Goal: Task Accomplishment & Management: Use online tool/utility

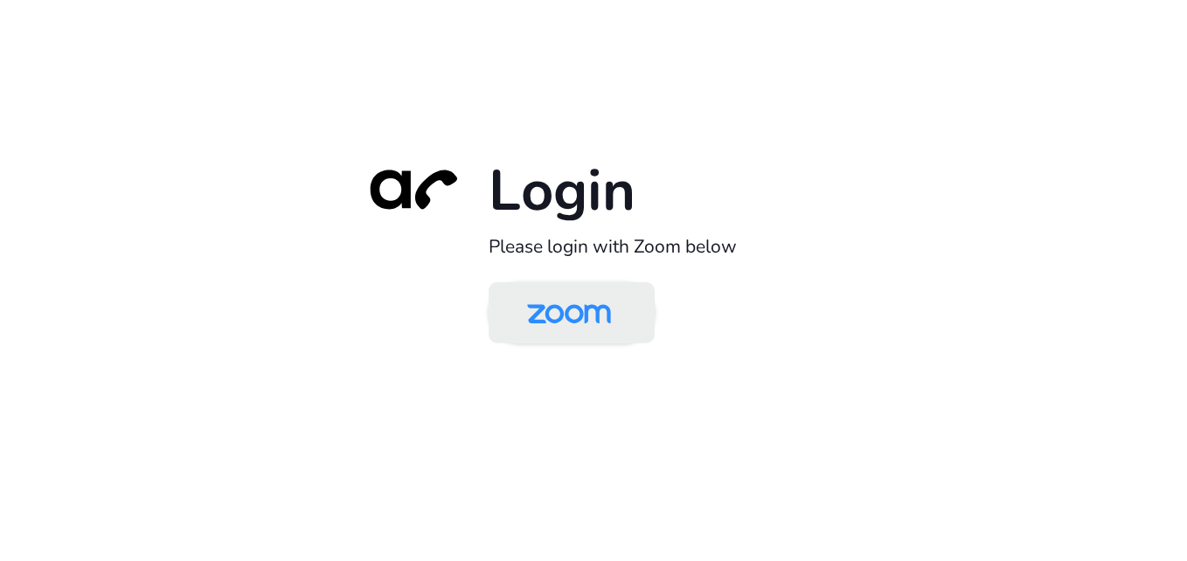
click at [543, 310] on img at bounding box center [569, 314] width 121 height 57
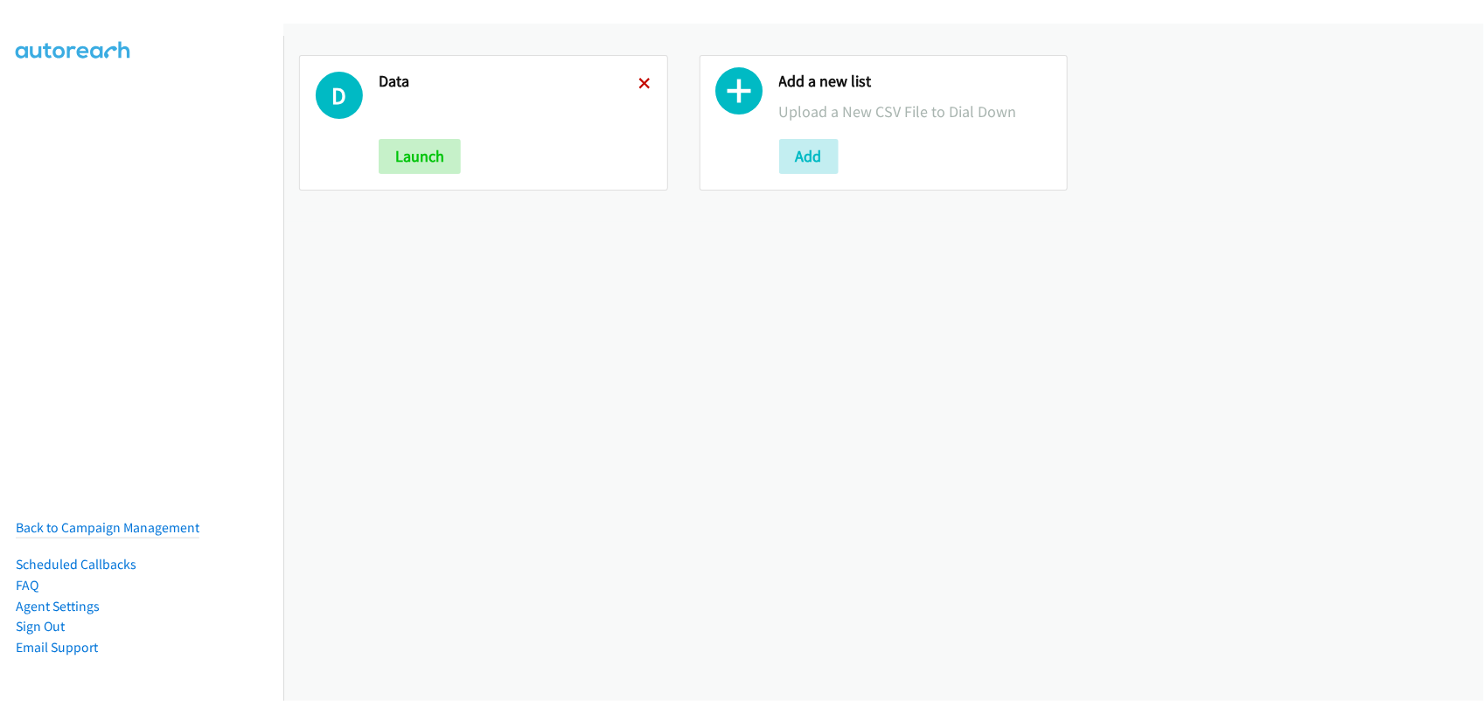
click at [639, 80] on icon at bounding box center [645, 85] width 12 height 12
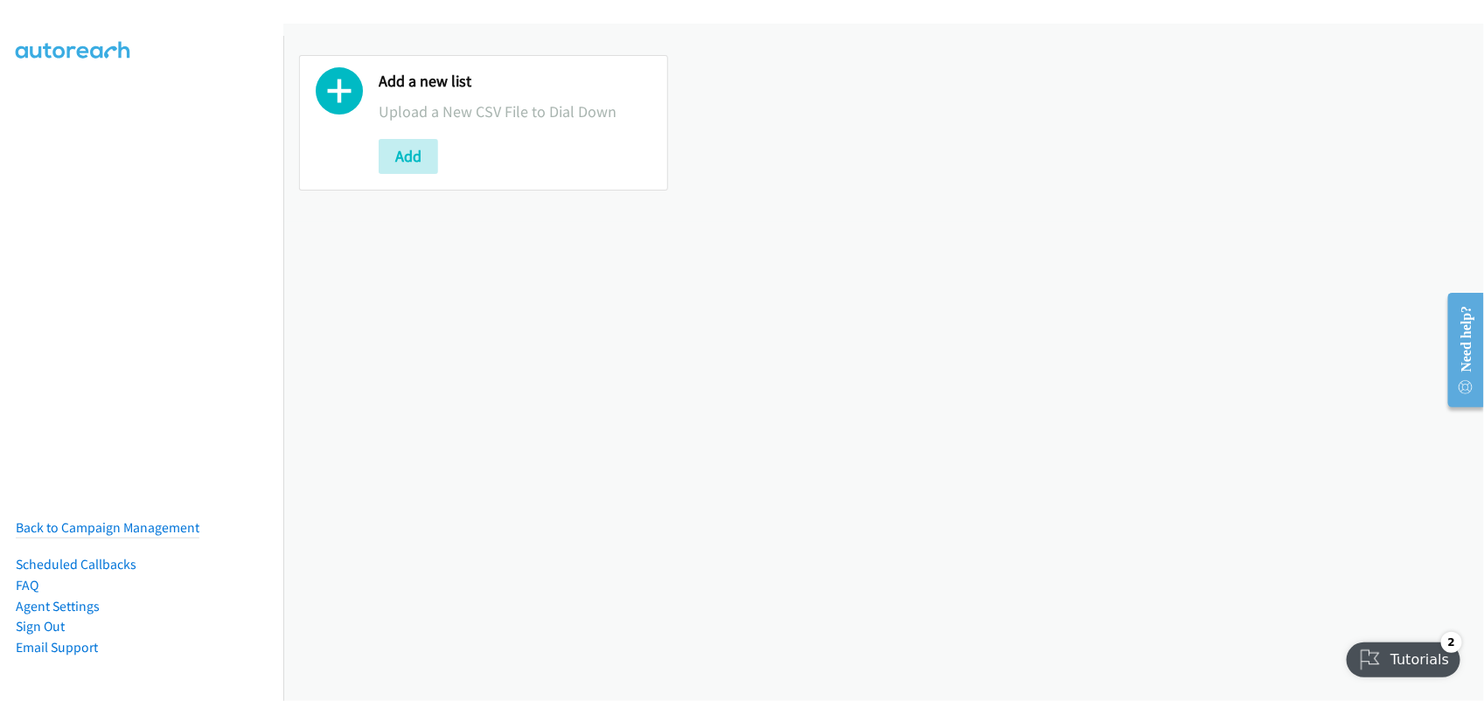
click at [403, 460] on div "Add a new list Upload a New CSV File to Dial Down Add" at bounding box center [883, 363] width 1200 height 678
click at [553, 429] on div "Add a new list Upload a New CSV File to Dial Down Add" at bounding box center [883, 363] width 1200 height 678
click at [791, 256] on div "Add a new list Upload a New CSV File to Dial Down Add" at bounding box center [883, 363] width 1200 height 678
click at [510, 459] on div "Add a new list Upload a New CSV File to Dial Down Add" at bounding box center [883, 363] width 1200 height 678
click at [483, 574] on div "Add a new list Upload a New CSV File to Dial Down Add" at bounding box center [883, 363] width 1200 height 678
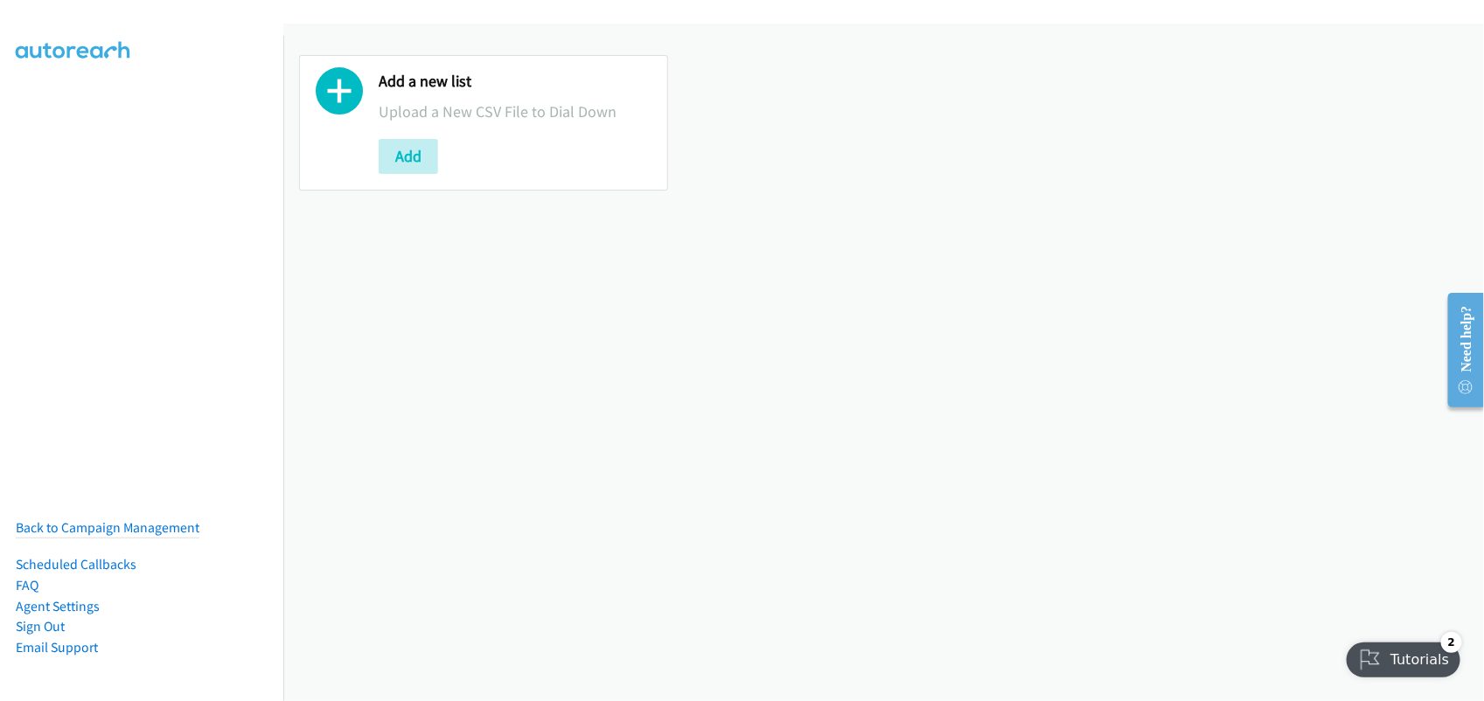
click at [564, 396] on div "Add a new list Upload a New CSV File to Dial Down Add" at bounding box center [883, 363] width 1200 height 678
click at [477, 402] on div "Add a new list Upload a New CSV File to Dial Down Add" at bounding box center [883, 363] width 1200 height 678
drag, startPoint x: 1225, startPoint y: 162, endPoint x: 1330, endPoint y: 74, distance: 136.6
click at [1330, 74] on div "Add a new list Upload a New CSV File to Dial Down Add" at bounding box center [883, 122] width 1200 height 167
click at [414, 153] on button "Add" at bounding box center [408, 156] width 59 height 35
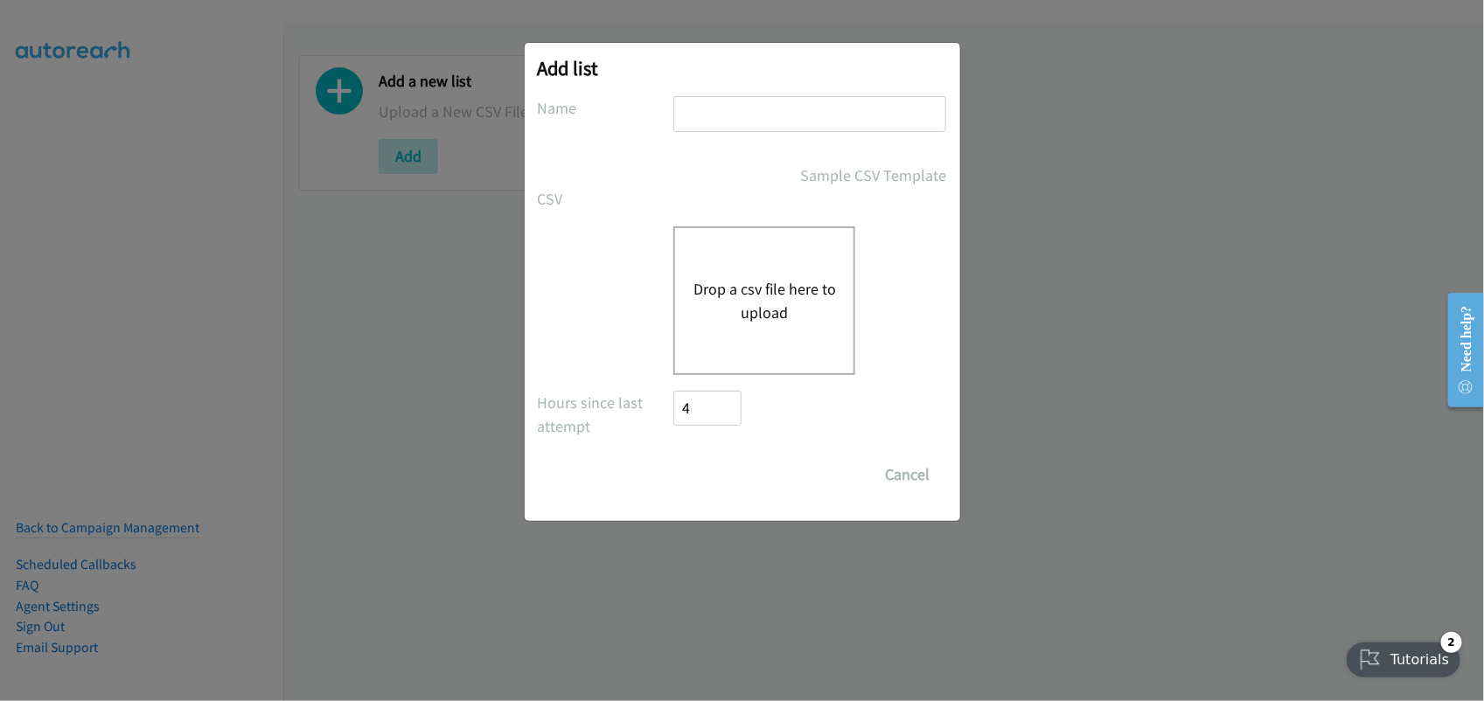
click at [772, 110] on input "text" at bounding box center [809, 114] width 273 height 36
type input "DATA"
click at [746, 316] on button "Drop a csv file here to upload" at bounding box center [763, 300] width 143 height 47
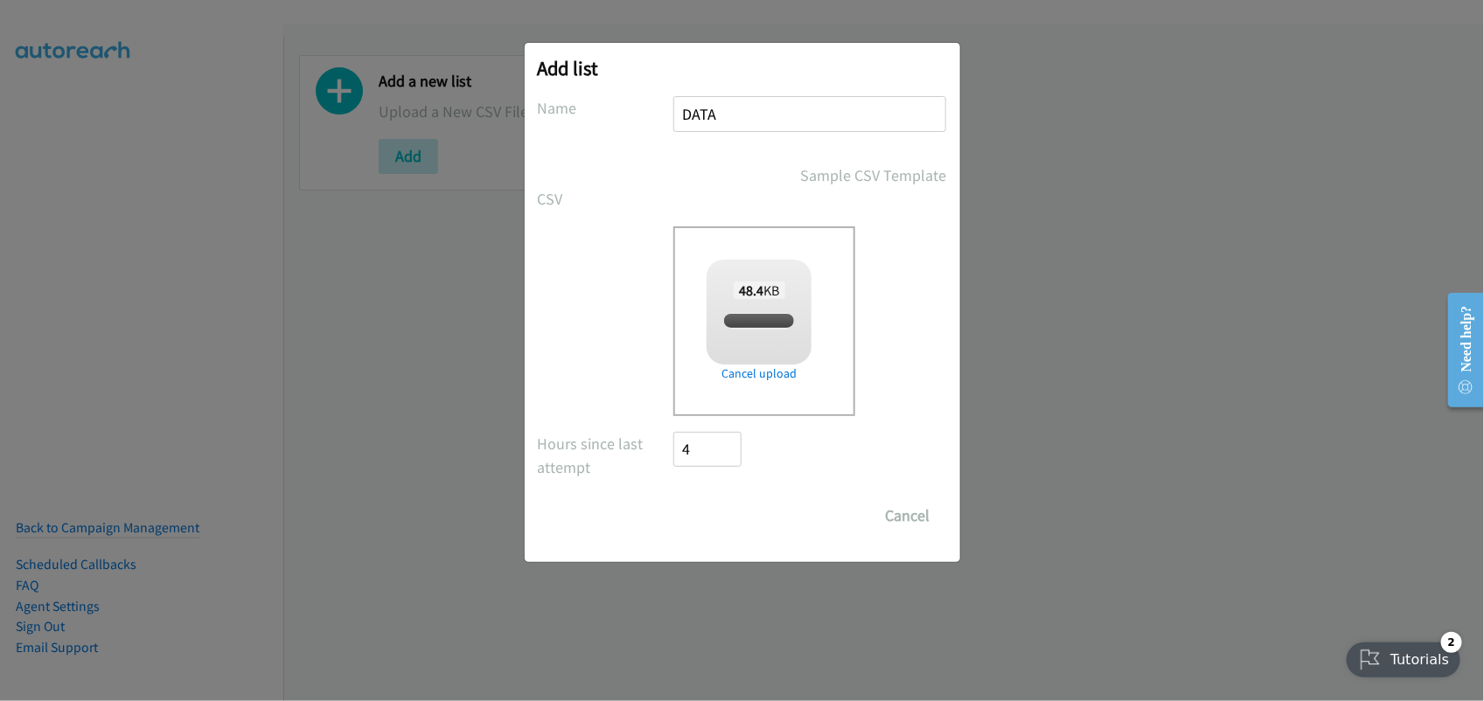
checkbox input "true"
click at [692, 501] on input "Save List" at bounding box center [720, 515] width 92 height 35
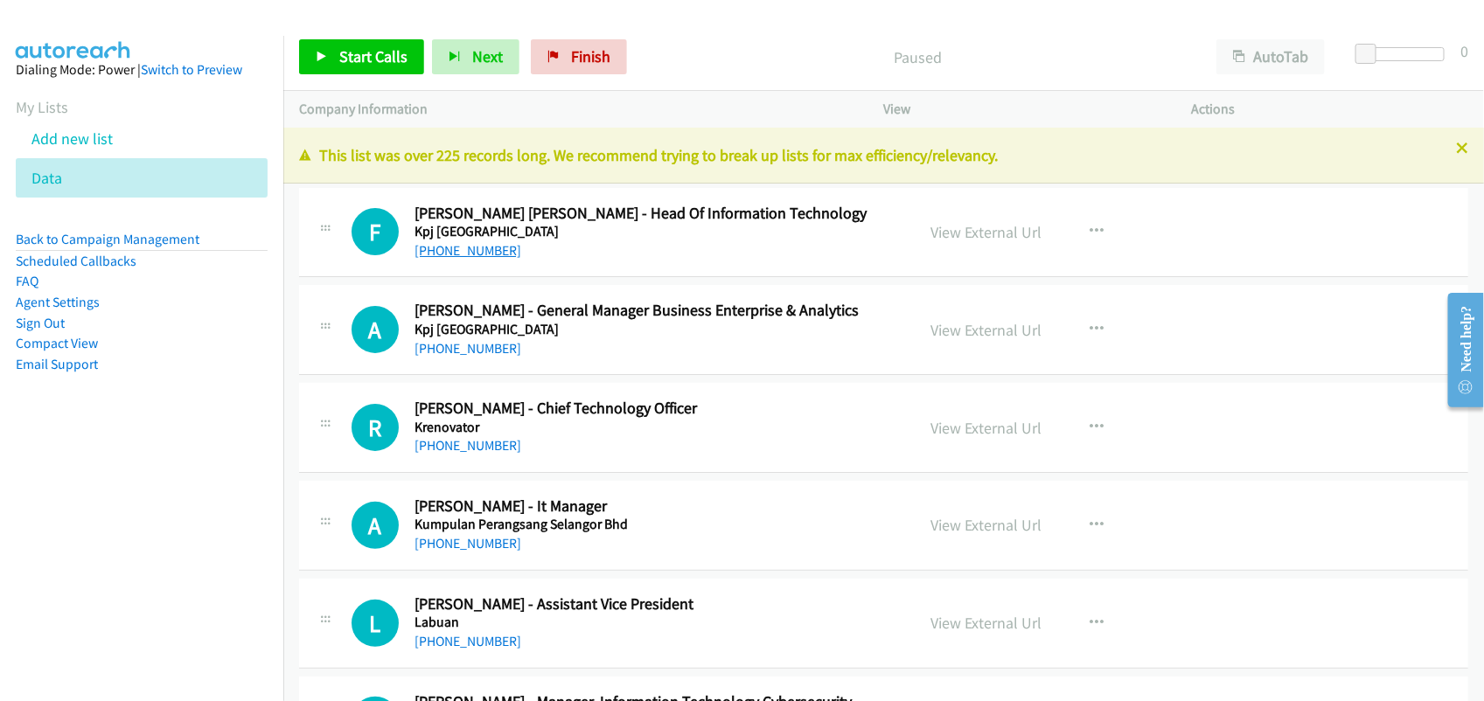
click at [478, 254] on link "[PHONE_NUMBER]" at bounding box center [467, 250] width 107 height 17
click at [469, 351] on link "[PHONE_NUMBER]" at bounding box center [467, 348] width 107 height 17
click at [461, 443] on link "[PHONE_NUMBER]" at bounding box center [467, 445] width 107 height 17
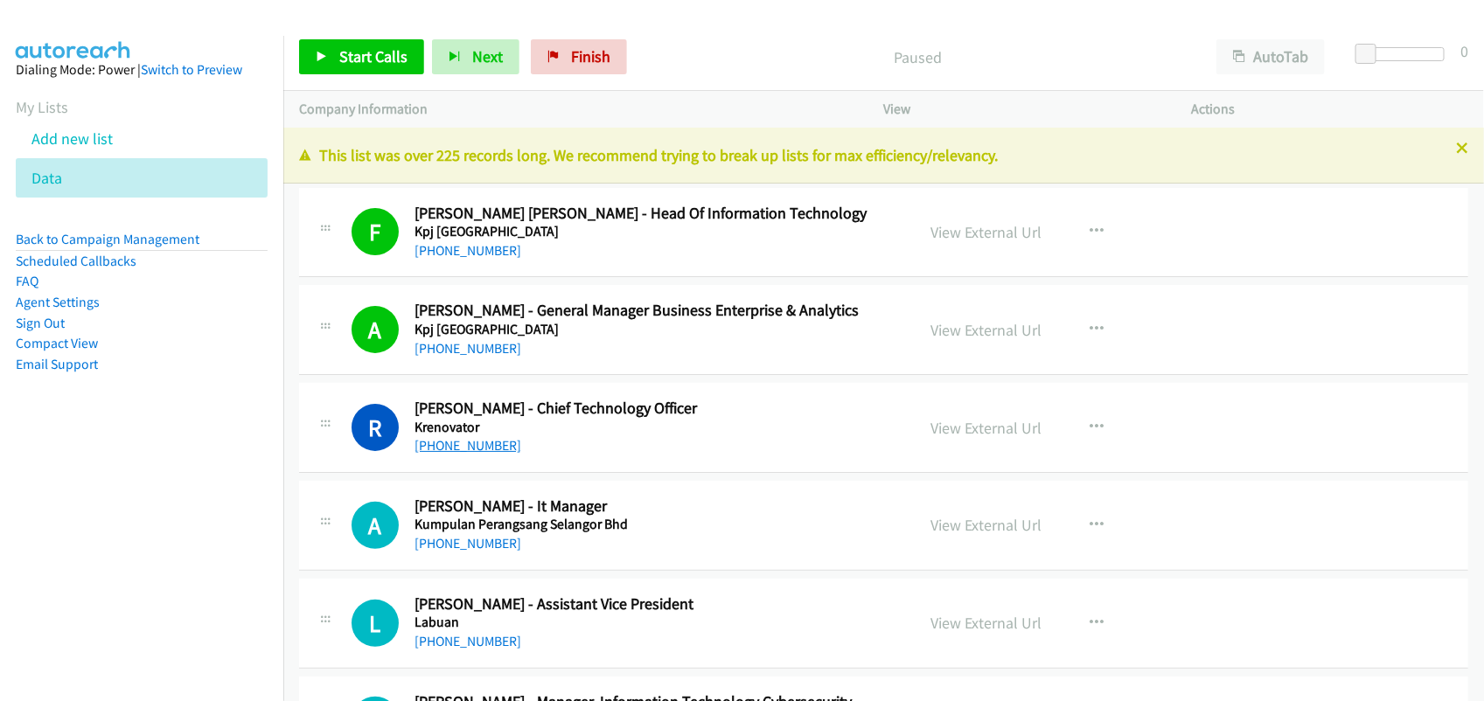
click at [472, 444] on link "[PHONE_NUMBER]" at bounding box center [467, 445] width 107 height 17
click at [477, 548] on link "[PHONE_NUMBER]" at bounding box center [467, 543] width 107 height 17
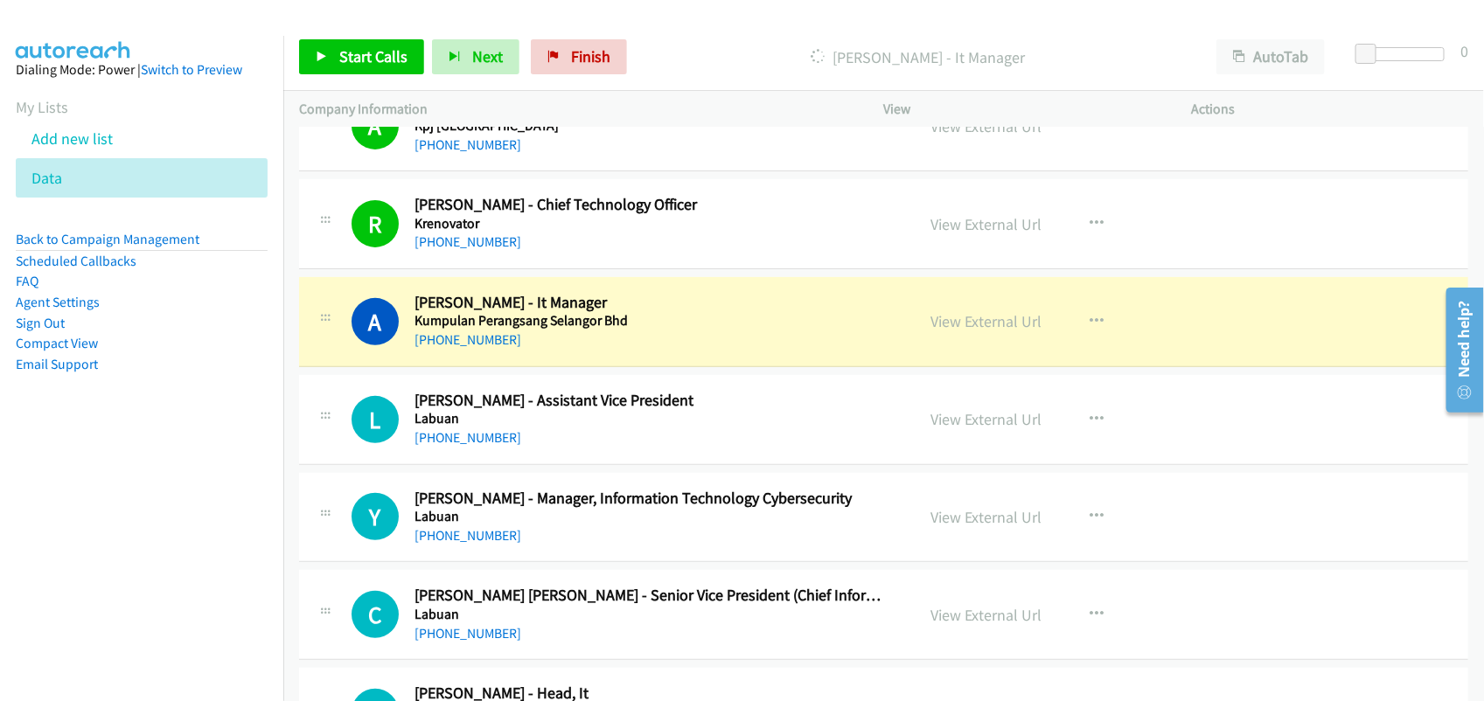
scroll to position [219, 0]
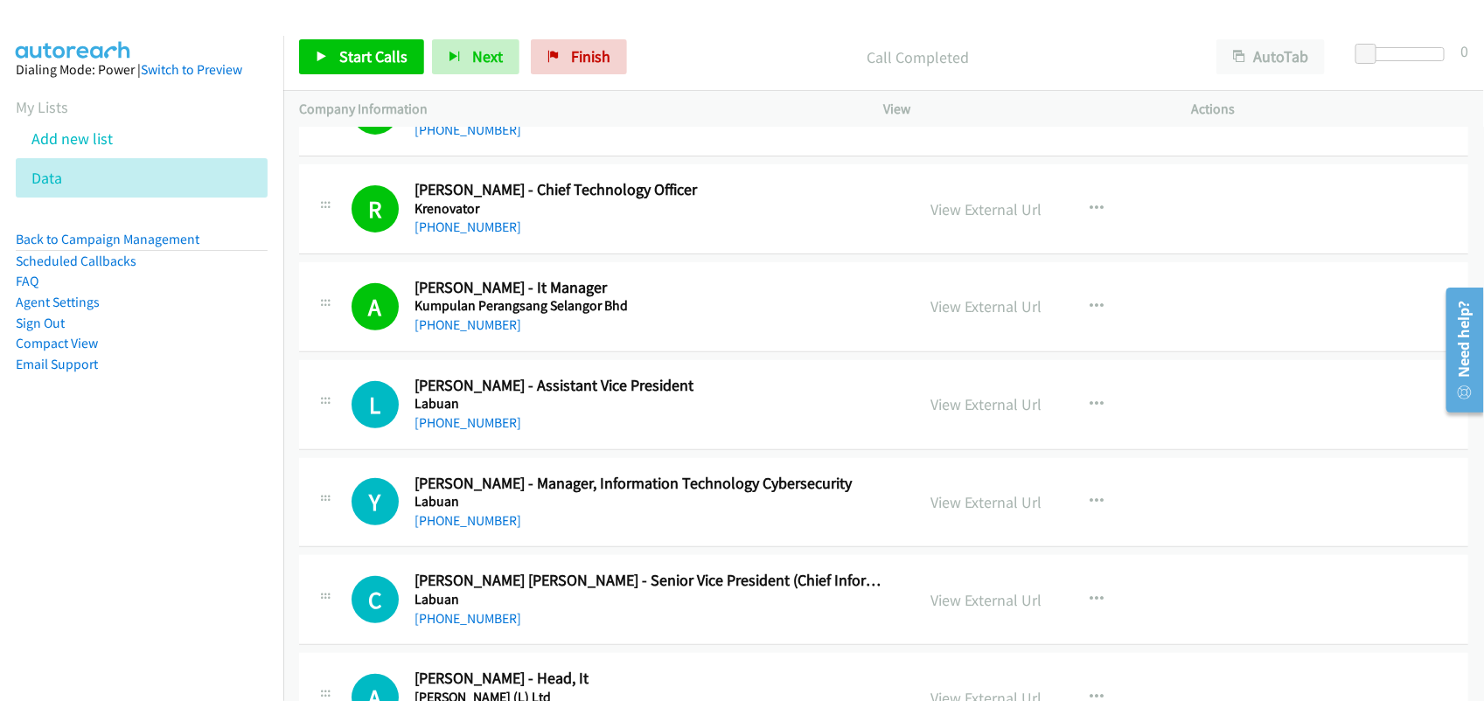
drag, startPoint x: 451, startPoint y: 418, endPoint x: 533, endPoint y: 420, distance: 82.2
click at [451, 418] on link "[PHONE_NUMBER]" at bounding box center [467, 422] width 107 height 17
click at [462, 523] on link "[PHONE_NUMBER]" at bounding box center [467, 520] width 107 height 17
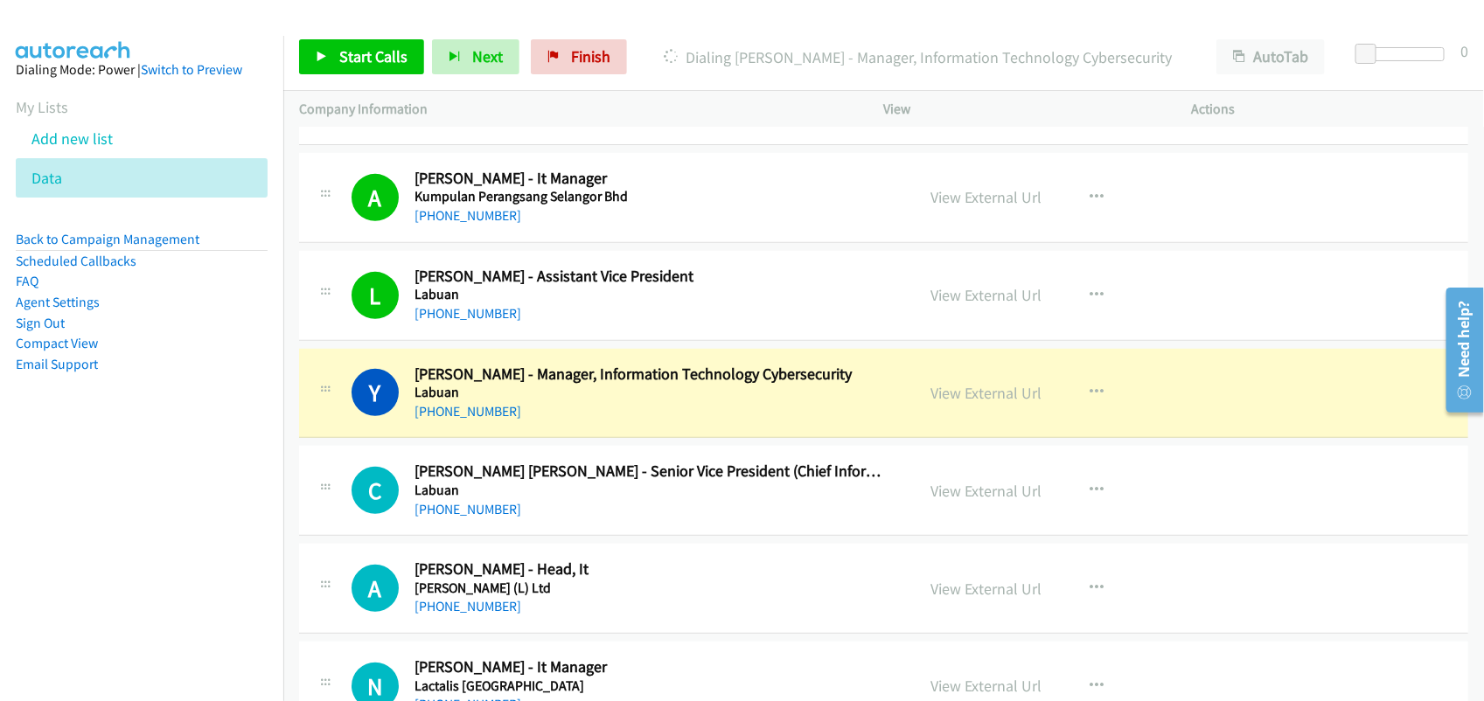
scroll to position [437, 0]
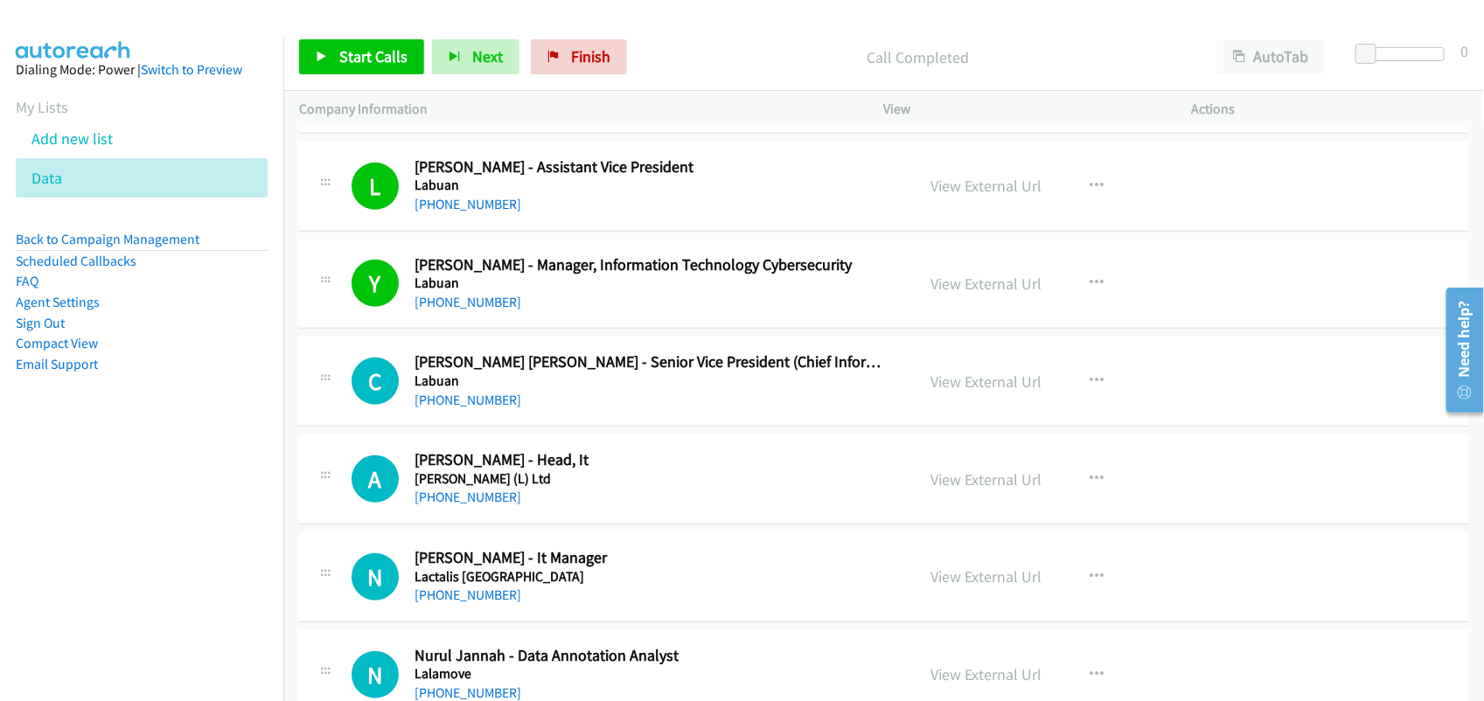
click at [485, 408] on div "[PHONE_NUMBER]" at bounding box center [652, 400] width 477 height 21
click at [477, 405] on link "[PHONE_NUMBER]" at bounding box center [467, 400] width 107 height 17
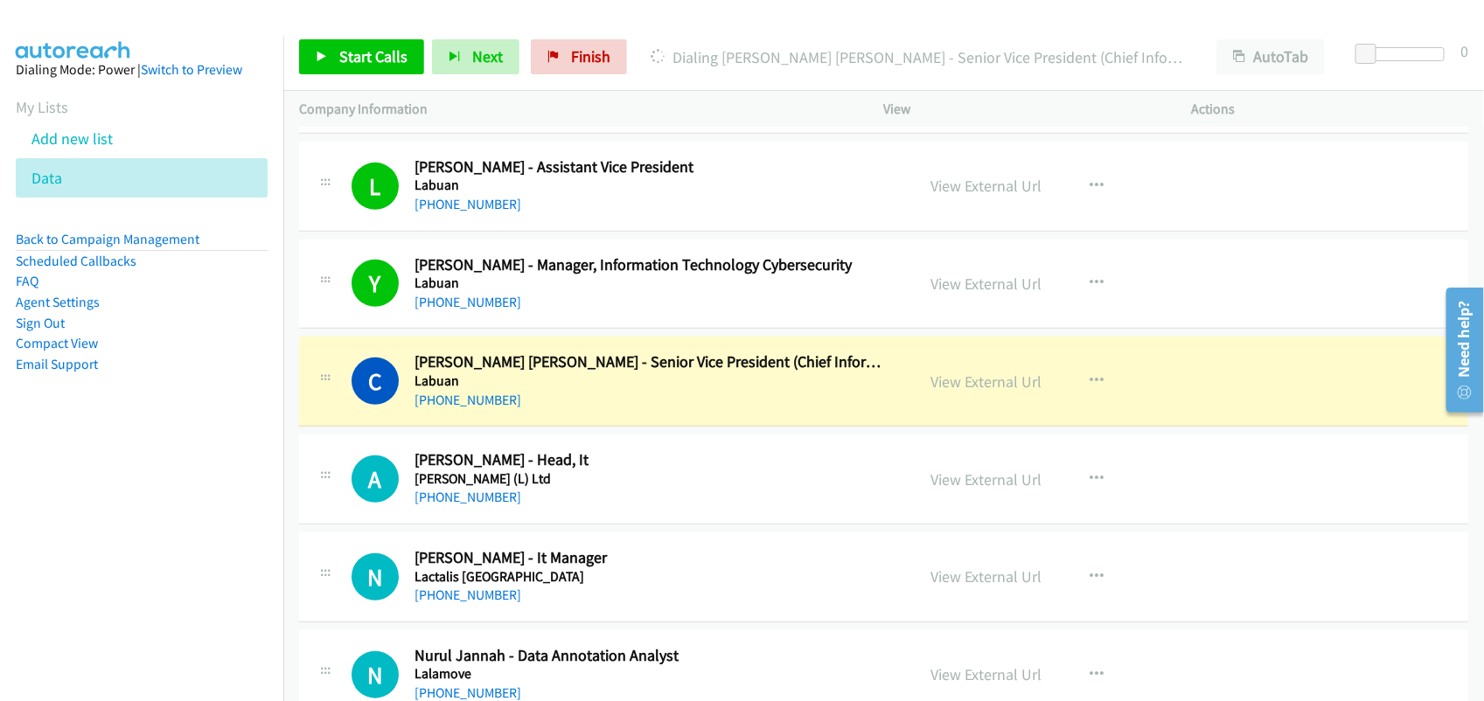
click at [623, 415] on div "C Callback Scheduled Celine Chu Siak Nee - Senior Vice President (Chief Informa…" at bounding box center [883, 382] width 1169 height 90
click at [1017, 386] on link "View External Url" at bounding box center [986, 382] width 111 height 20
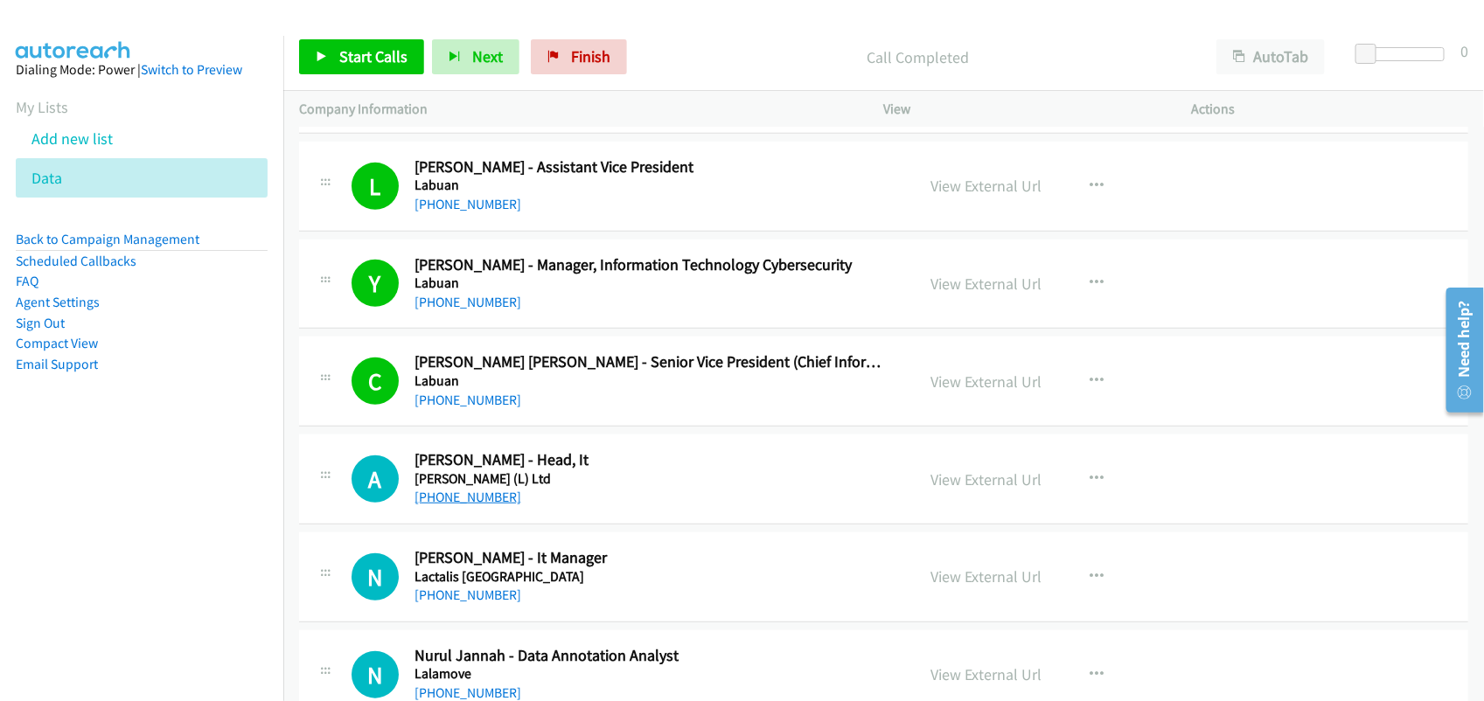
click at [457, 498] on link "[PHONE_NUMBER]" at bounding box center [467, 497] width 107 height 17
click at [448, 600] on link "[PHONE_NUMBER]" at bounding box center [467, 595] width 107 height 17
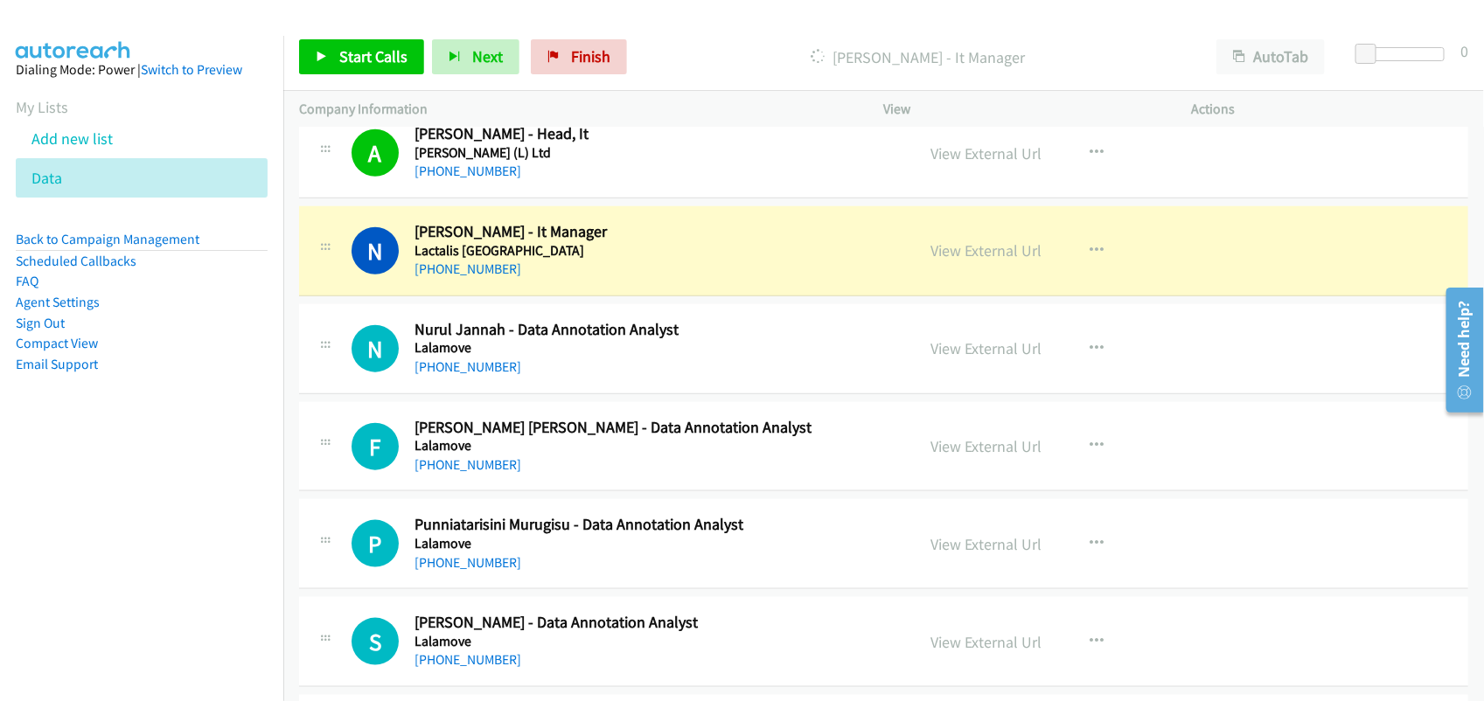
scroll to position [765, 0]
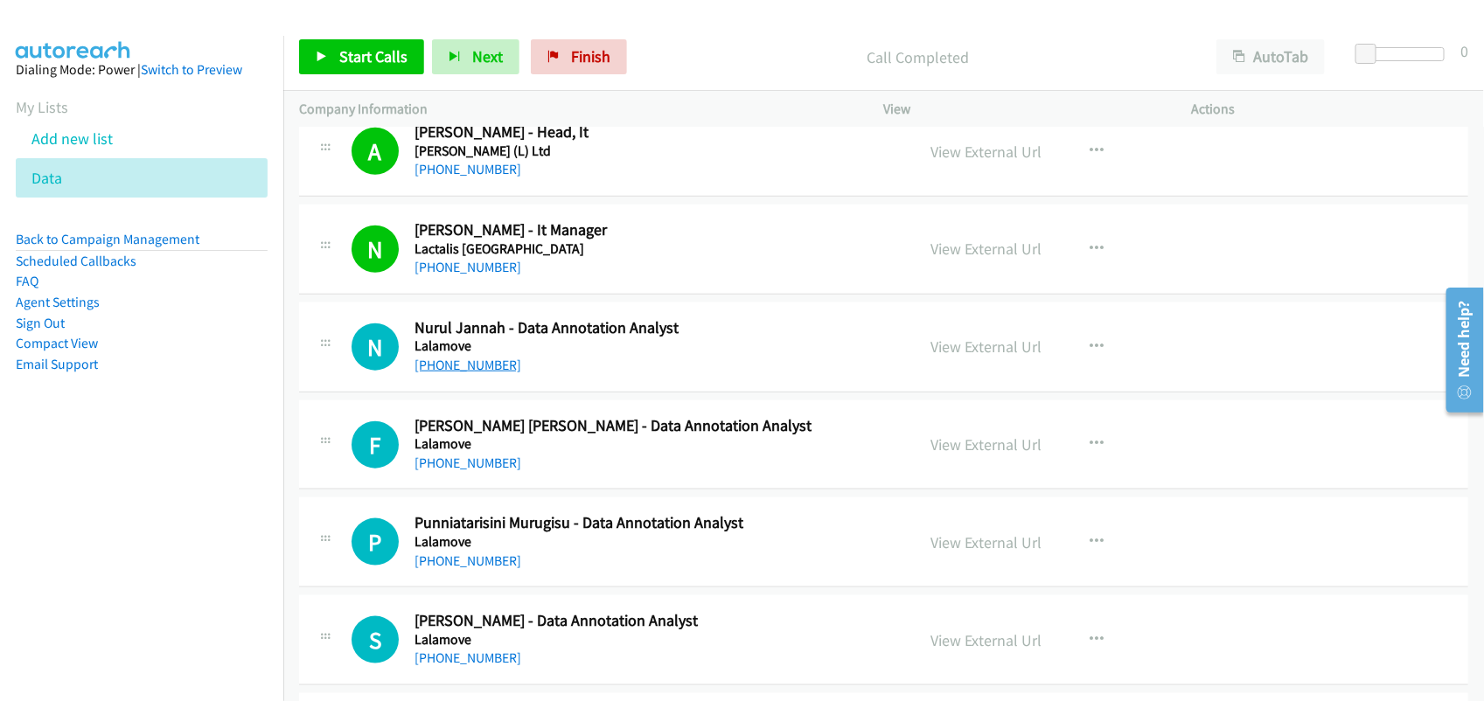
click at [455, 365] on link "[PHONE_NUMBER]" at bounding box center [467, 365] width 107 height 17
click at [498, 466] on link "[PHONE_NUMBER]" at bounding box center [467, 463] width 107 height 17
click at [491, 469] on link "[PHONE_NUMBER]" at bounding box center [467, 463] width 107 height 17
click at [464, 565] on link "[PHONE_NUMBER]" at bounding box center [467, 561] width 107 height 17
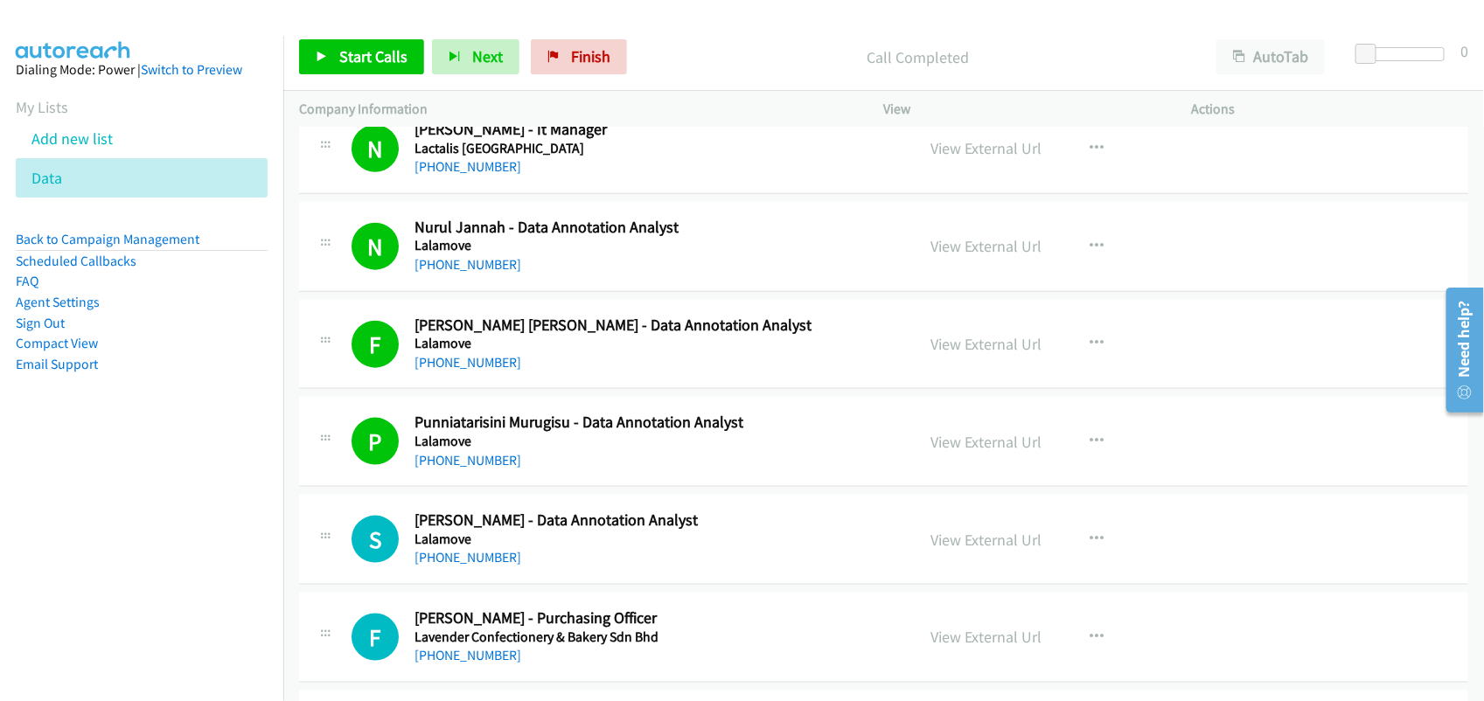
scroll to position [984, 0]
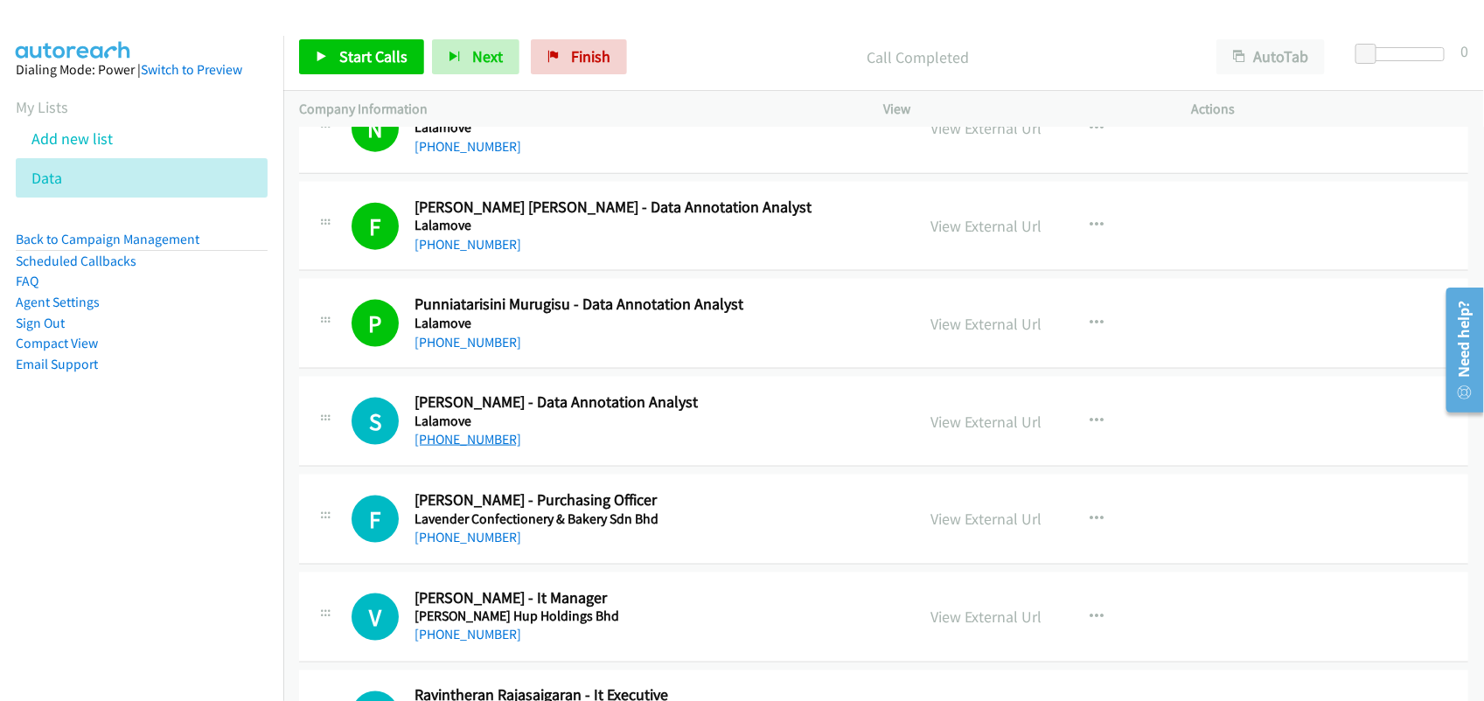
click at [490, 442] on link "[PHONE_NUMBER]" at bounding box center [467, 439] width 107 height 17
click at [474, 535] on link "[PHONE_NUMBER]" at bounding box center [467, 537] width 107 height 17
click at [478, 640] on link "[PHONE_NUMBER]" at bounding box center [467, 635] width 107 height 17
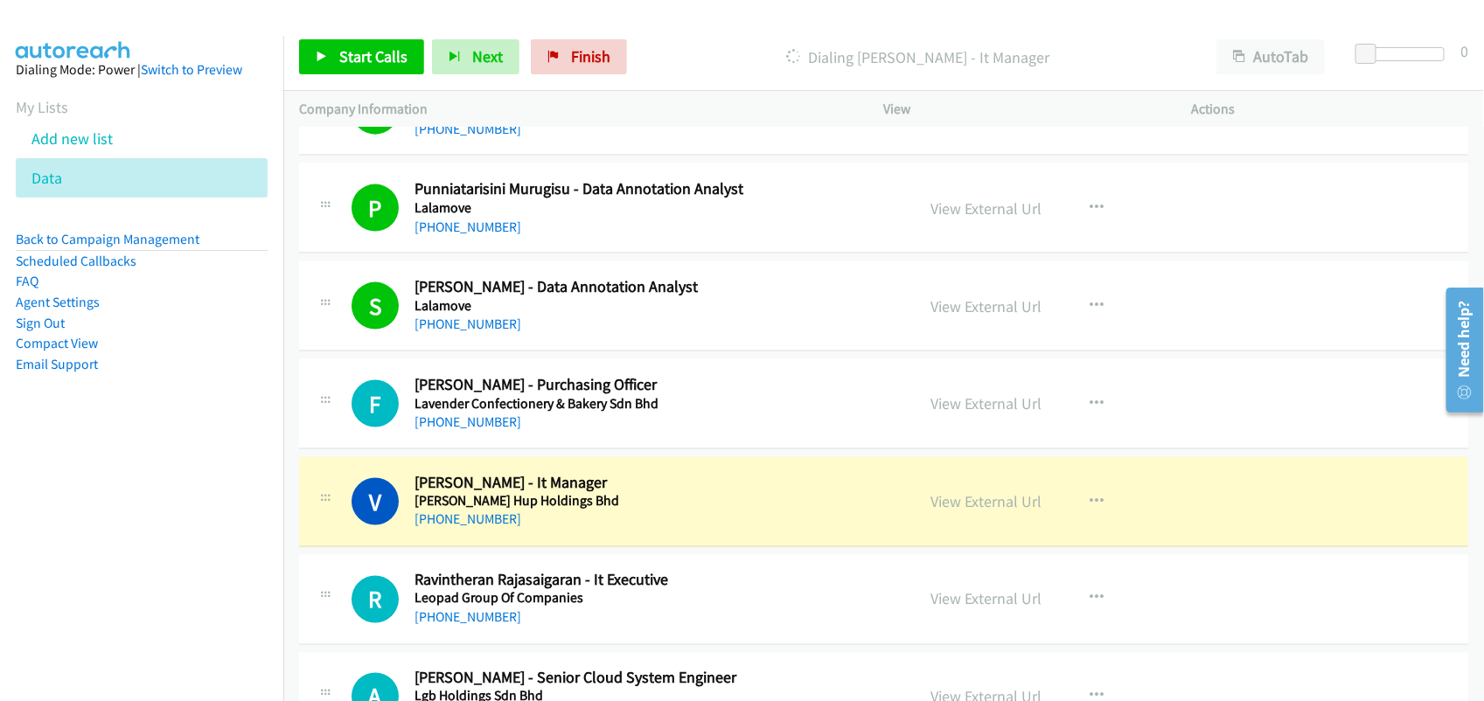
scroll to position [1311, 0]
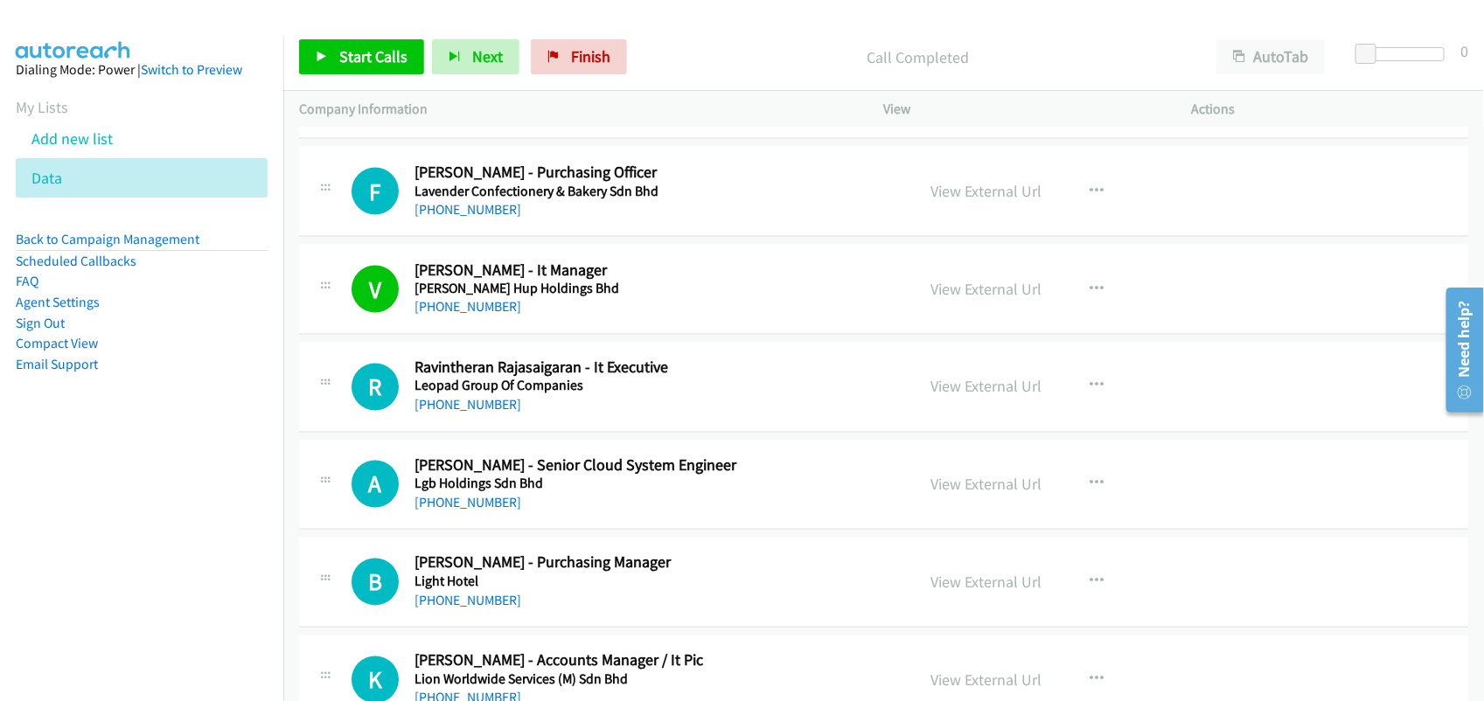
click at [544, 418] on div "R Callback Scheduled Ravintheran Rajasaigaran - It Executive Leopad Group Of Co…" at bounding box center [883, 388] width 1169 height 90
click at [488, 400] on link "[PHONE_NUMBER]" at bounding box center [467, 405] width 107 height 17
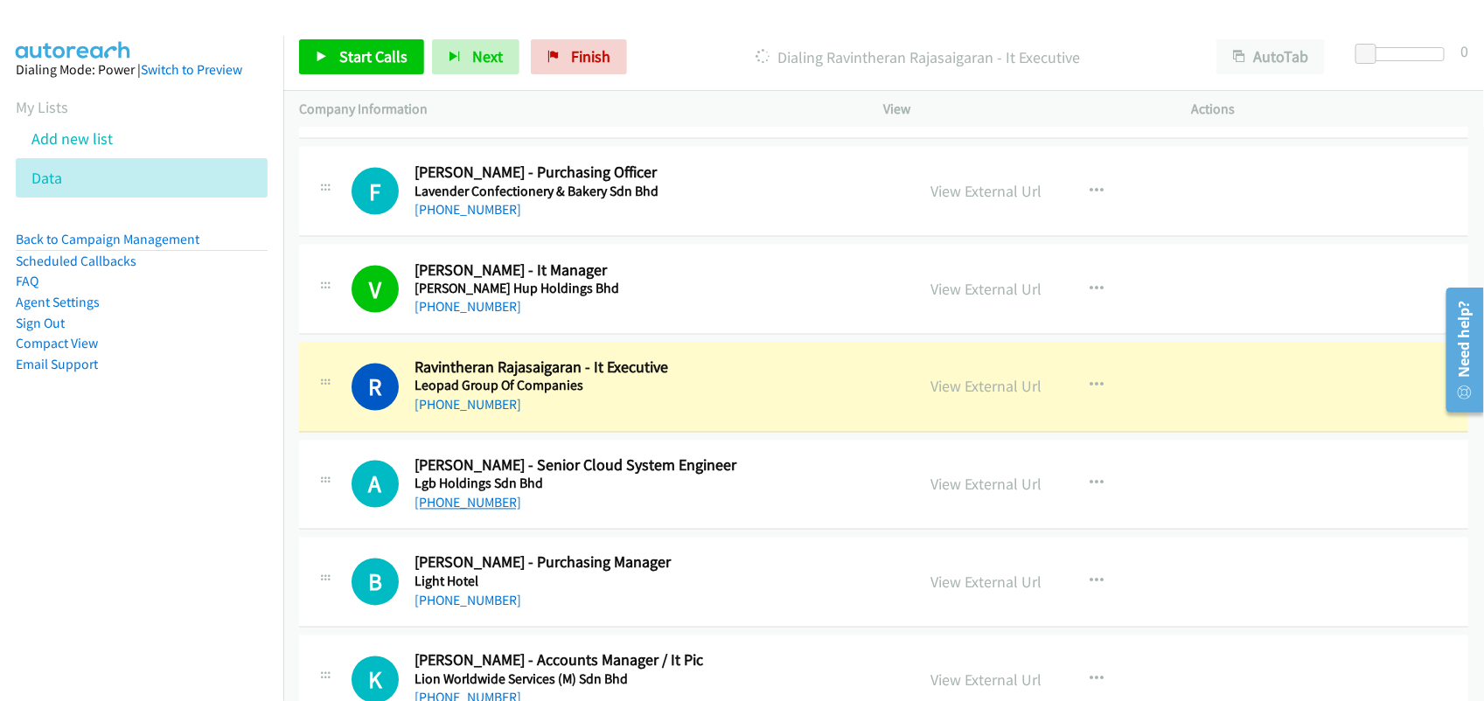
click at [455, 501] on link "[PHONE_NUMBER]" at bounding box center [467, 503] width 107 height 17
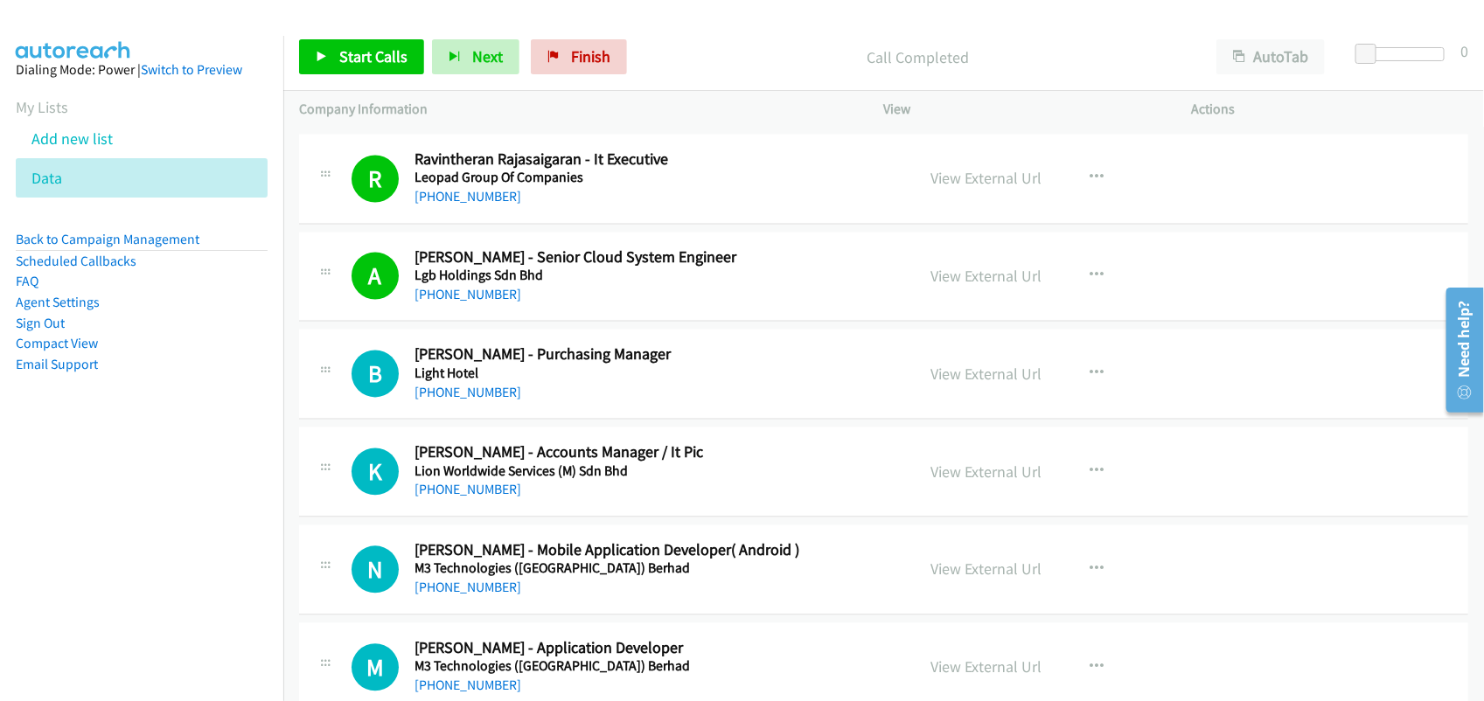
scroll to position [1639, 0]
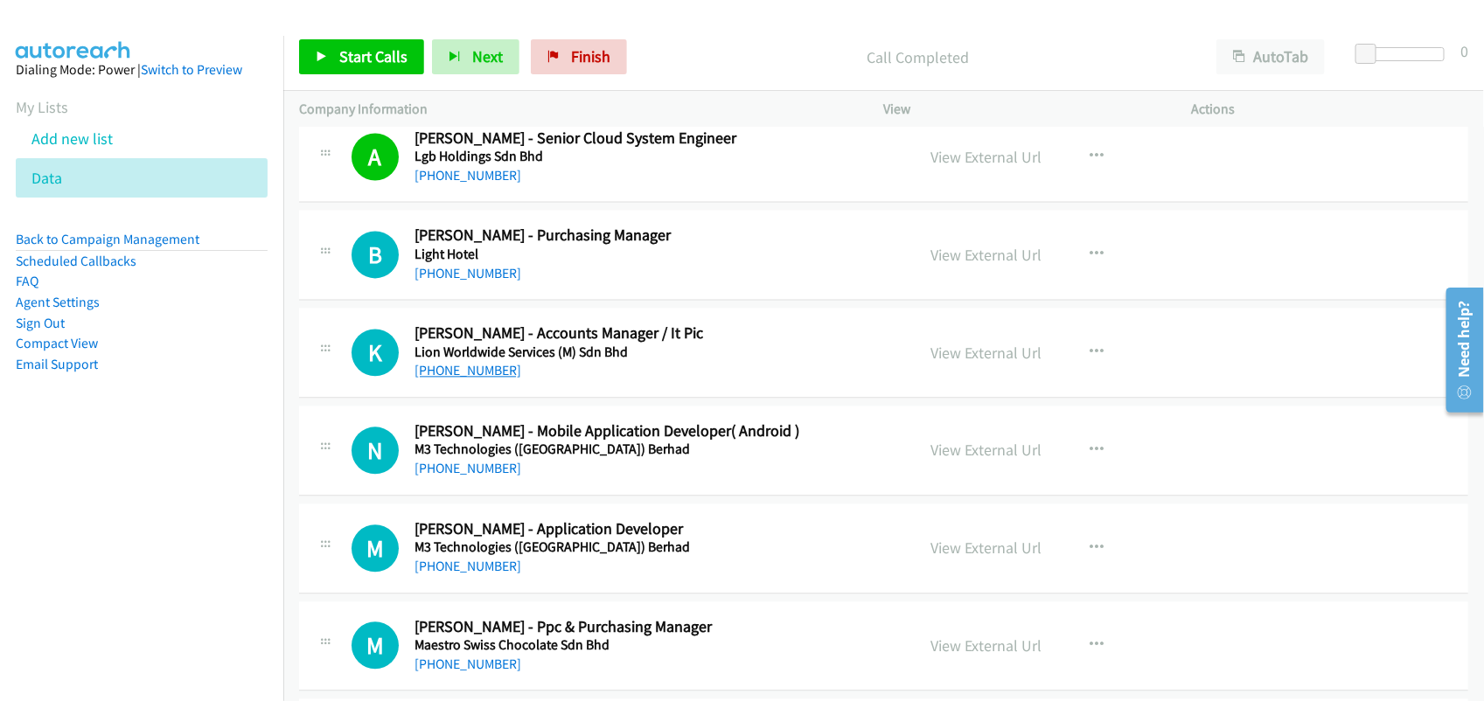
click at [486, 374] on link "[PHONE_NUMBER]" at bounding box center [467, 370] width 107 height 17
click at [492, 469] on link "[PHONE_NUMBER]" at bounding box center [467, 468] width 107 height 17
click at [460, 574] on link "[PHONE_NUMBER]" at bounding box center [467, 566] width 107 height 17
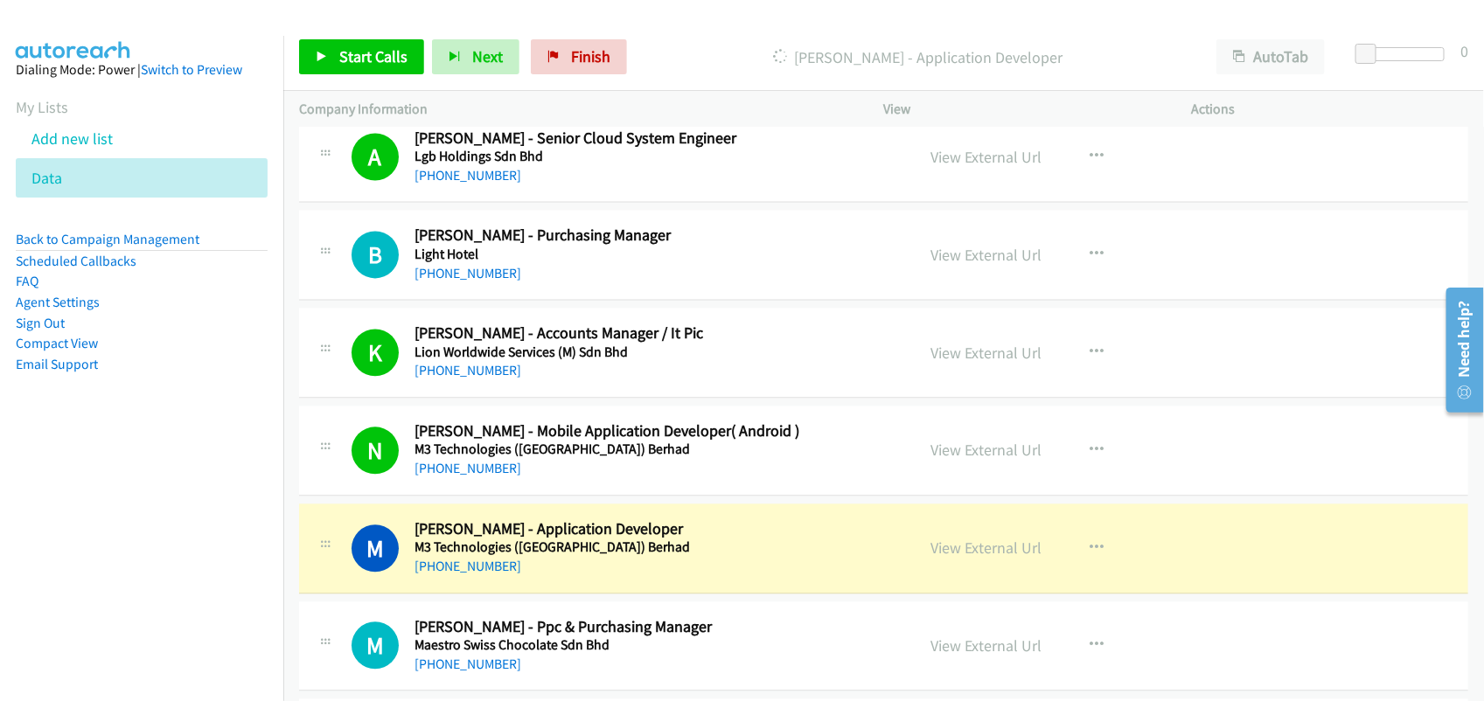
click at [628, 592] on div "M Callback Scheduled Mashyum Mohd Noh - Application Developer M3 Technologies (…" at bounding box center [883, 549] width 1169 height 90
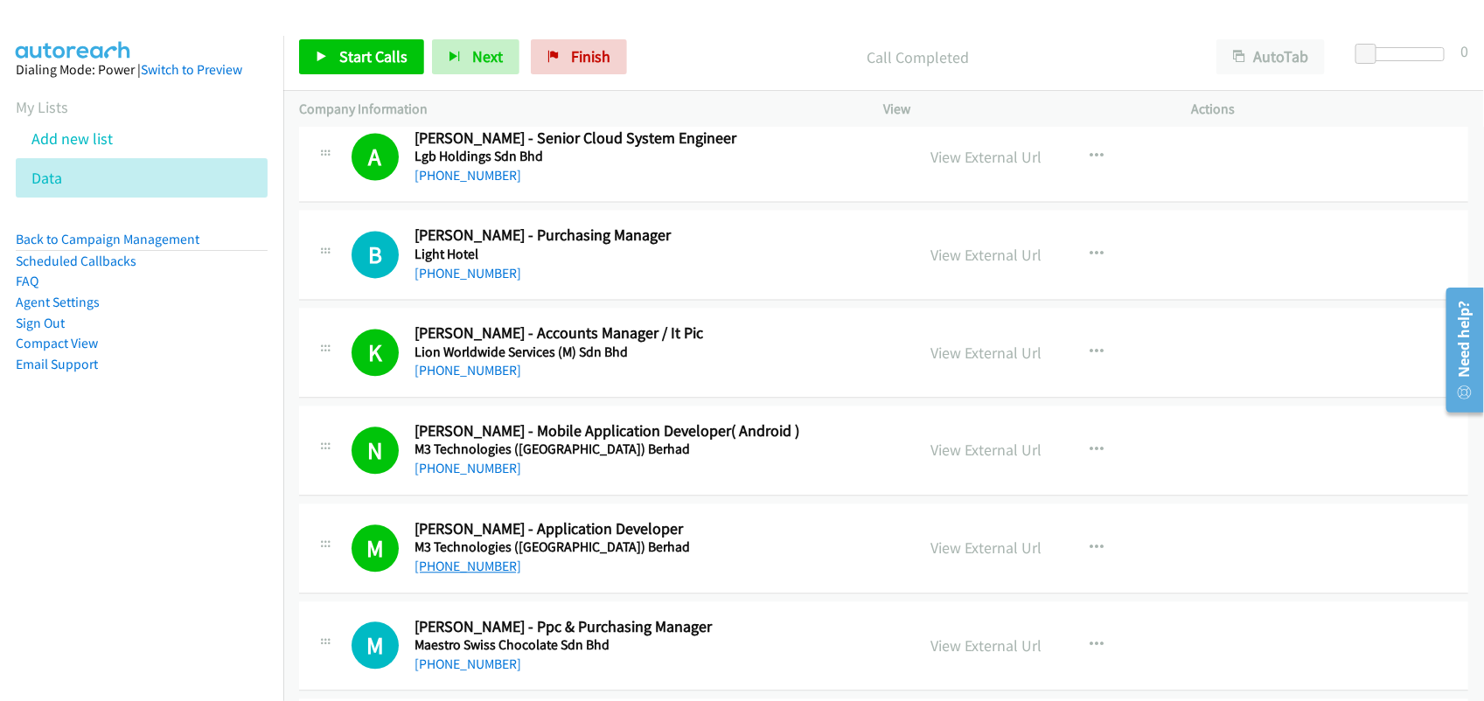
click at [461, 567] on link "[PHONE_NUMBER]" at bounding box center [467, 566] width 107 height 17
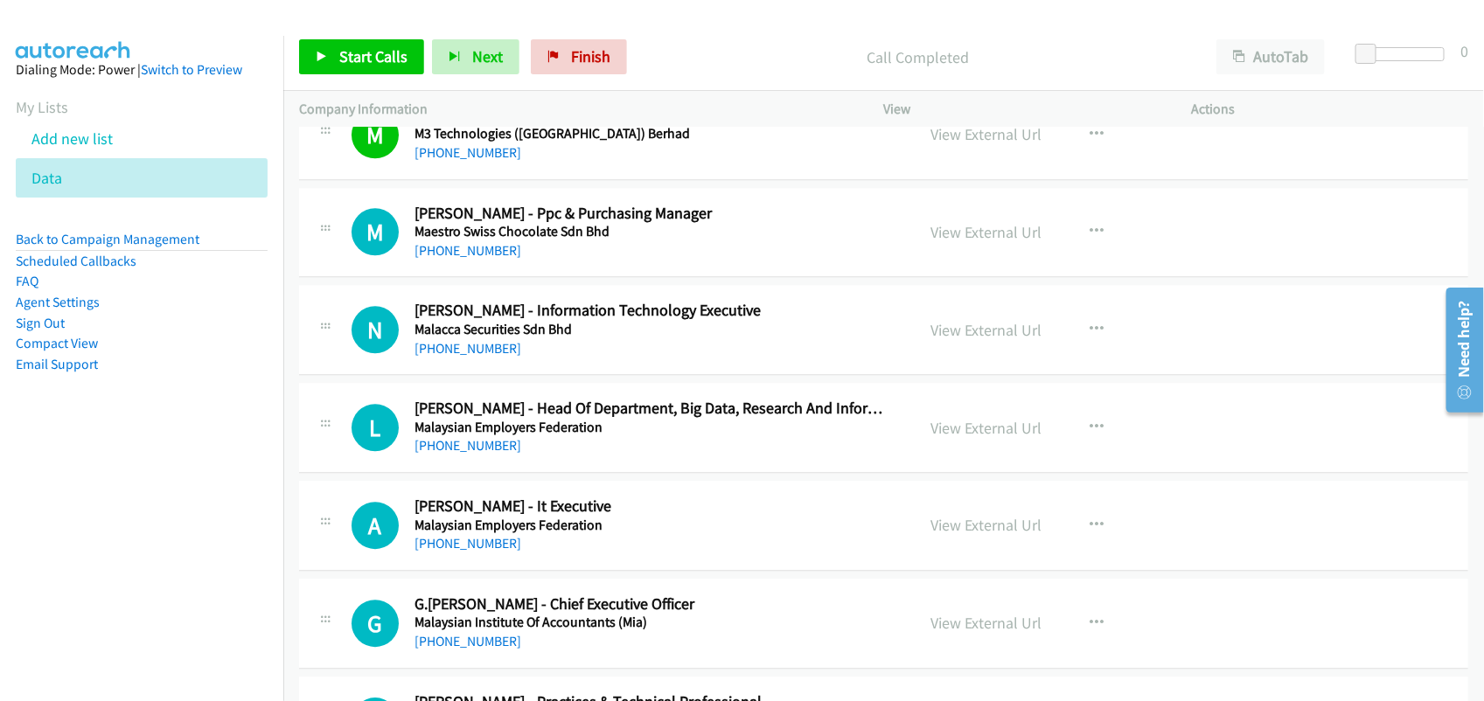
scroll to position [2076, 0]
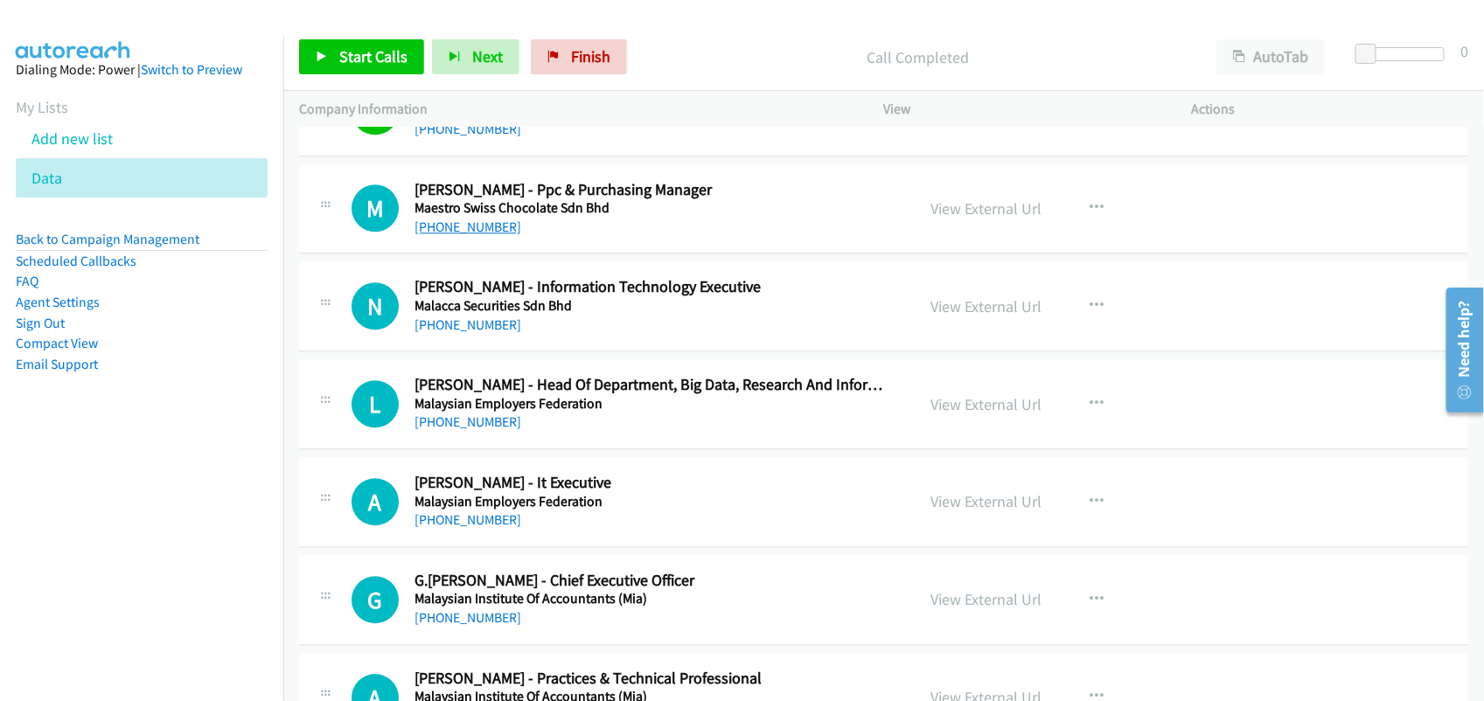
click at [490, 232] on link "[PHONE_NUMBER]" at bounding box center [467, 227] width 107 height 17
click at [483, 328] on link "[PHONE_NUMBER]" at bounding box center [467, 324] width 107 height 17
click at [472, 426] on link "[PHONE_NUMBER]" at bounding box center [467, 422] width 107 height 17
click at [447, 528] on link "[PHONE_NUMBER]" at bounding box center [467, 519] width 107 height 17
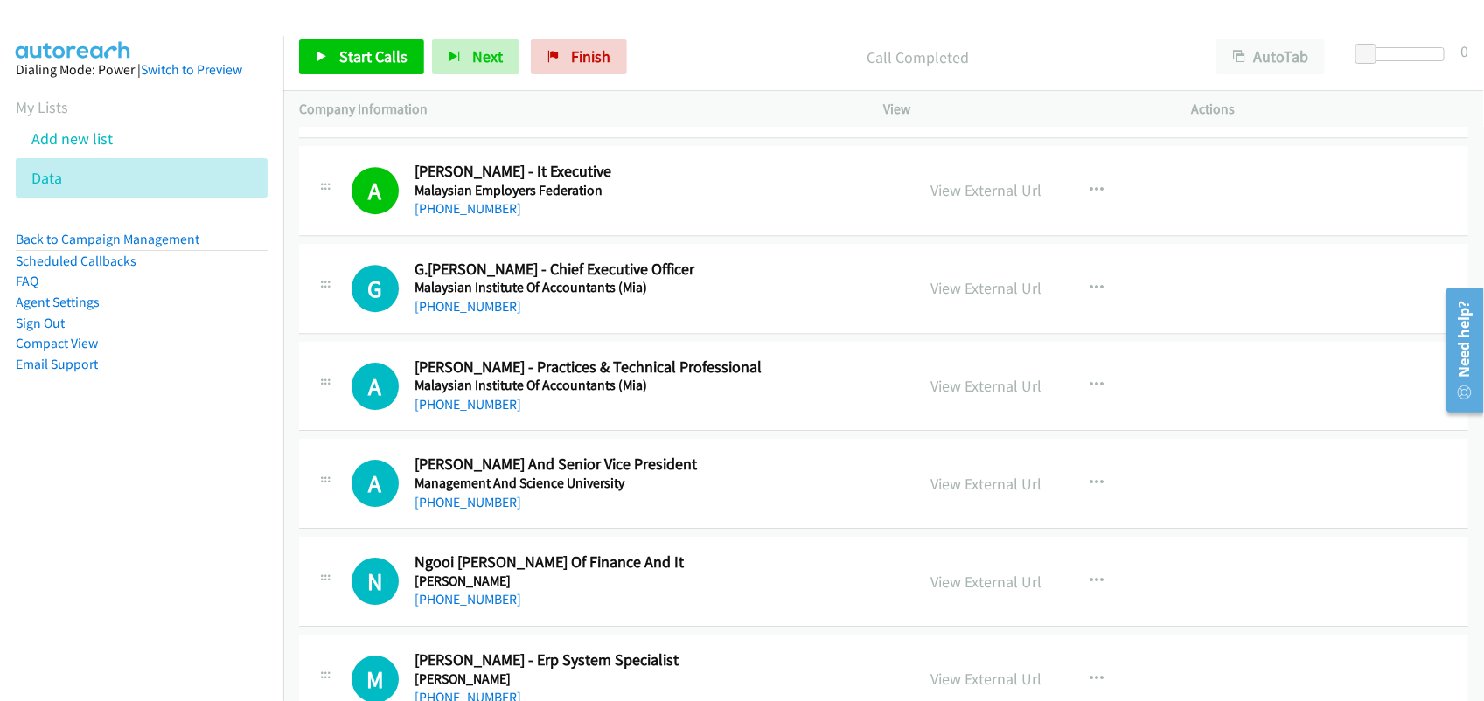
scroll to position [2404, 0]
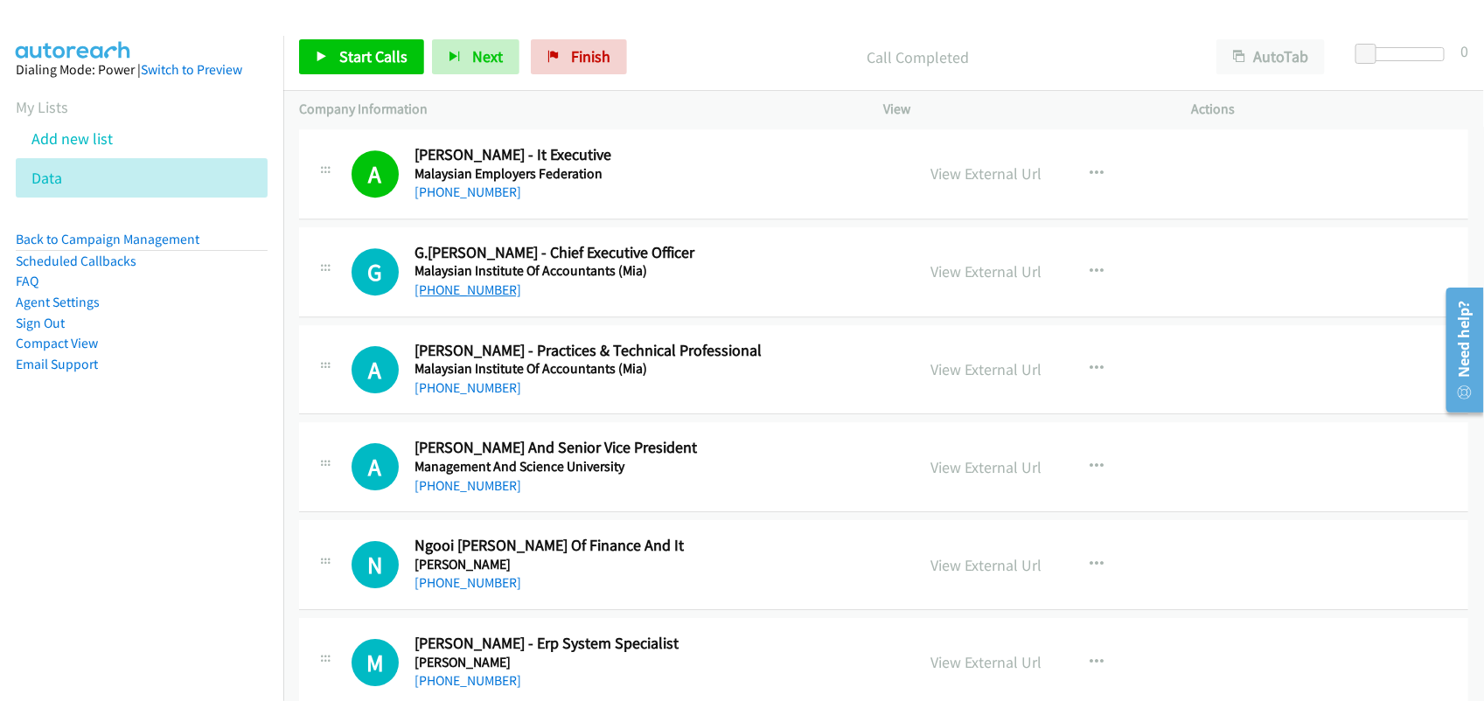
click at [465, 298] on link "[PHONE_NUMBER]" at bounding box center [467, 290] width 107 height 17
click at [469, 290] on link "[PHONE_NUMBER]" at bounding box center [467, 290] width 107 height 17
click at [558, 425] on td "A Callback Scheduled Ali Khatibi - Dean And Senior Vice President Management An…" at bounding box center [883, 468] width 1200 height 98
click at [455, 396] on link "[PHONE_NUMBER]" at bounding box center [467, 387] width 107 height 17
click at [570, 413] on div "A Callback Scheduled Adlin Suhaimi - Practices & Technical Professional Malaysi…" at bounding box center [883, 370] width 1169 height 90
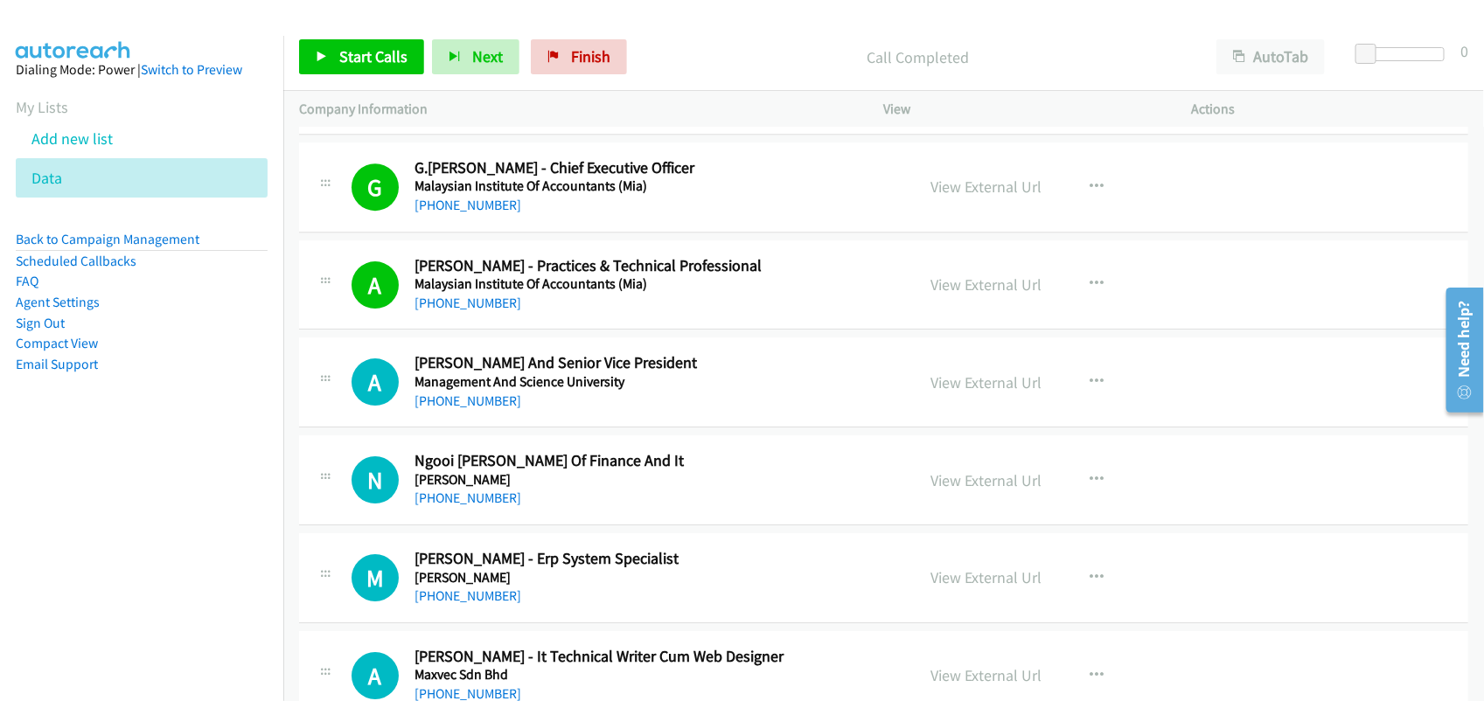
scroll to position [2623, 0]
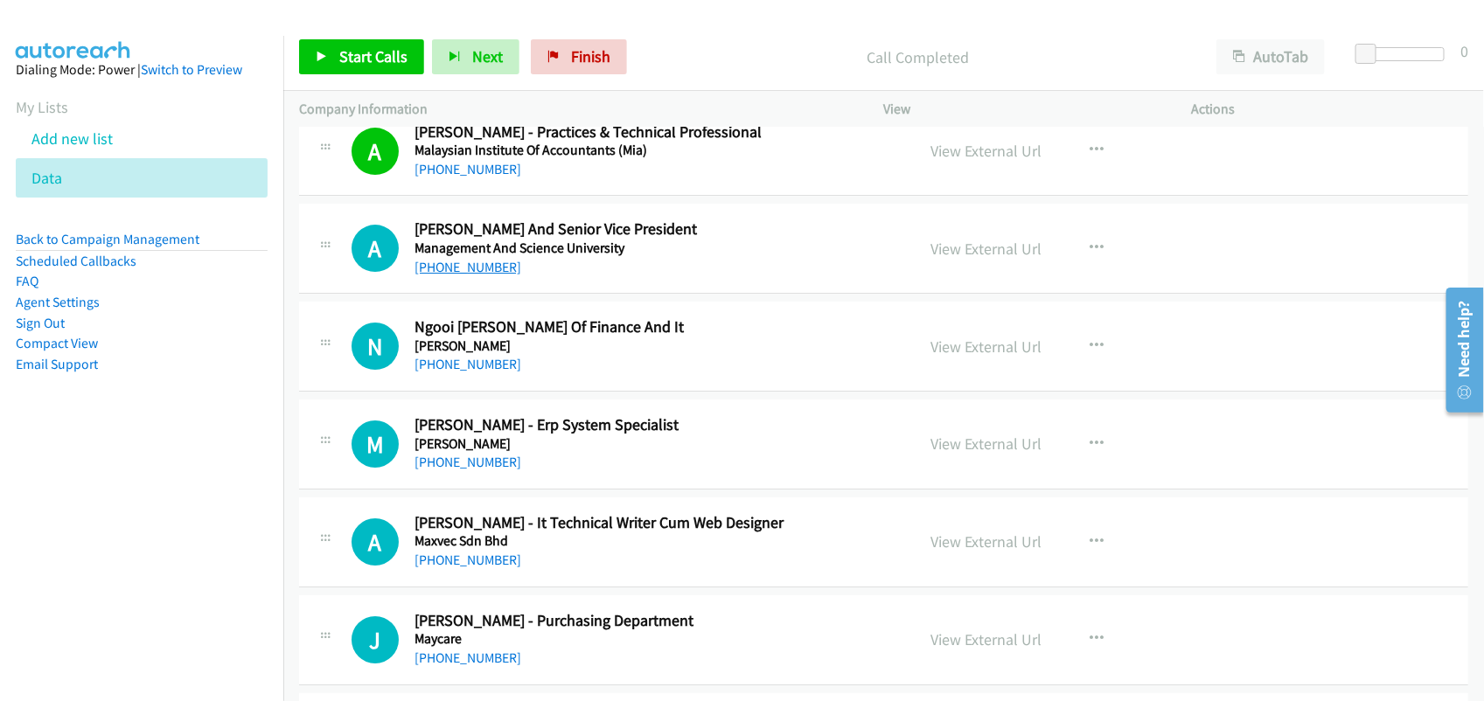
click at [473, 274] on link "[PHONE_NUMBER]" at bounding box center [467, 267] width 107 height 17
click at [472, 358] on div "[PHONE_NUMBER]" at bounding box center [652, 364] width 477 height 21
click at [468, 364] on link "[PHONE_NUMBER]" at bounding box center [467, 364] width 107 height 17
click at [457, 367] on link "[PHONE_NUMBER]" at bounding box center [467, 364] width 107 height 17
click at [462, 462] on link "[PHONE_NUMBER]" at bounding box center [467, 462] width 107 height 17
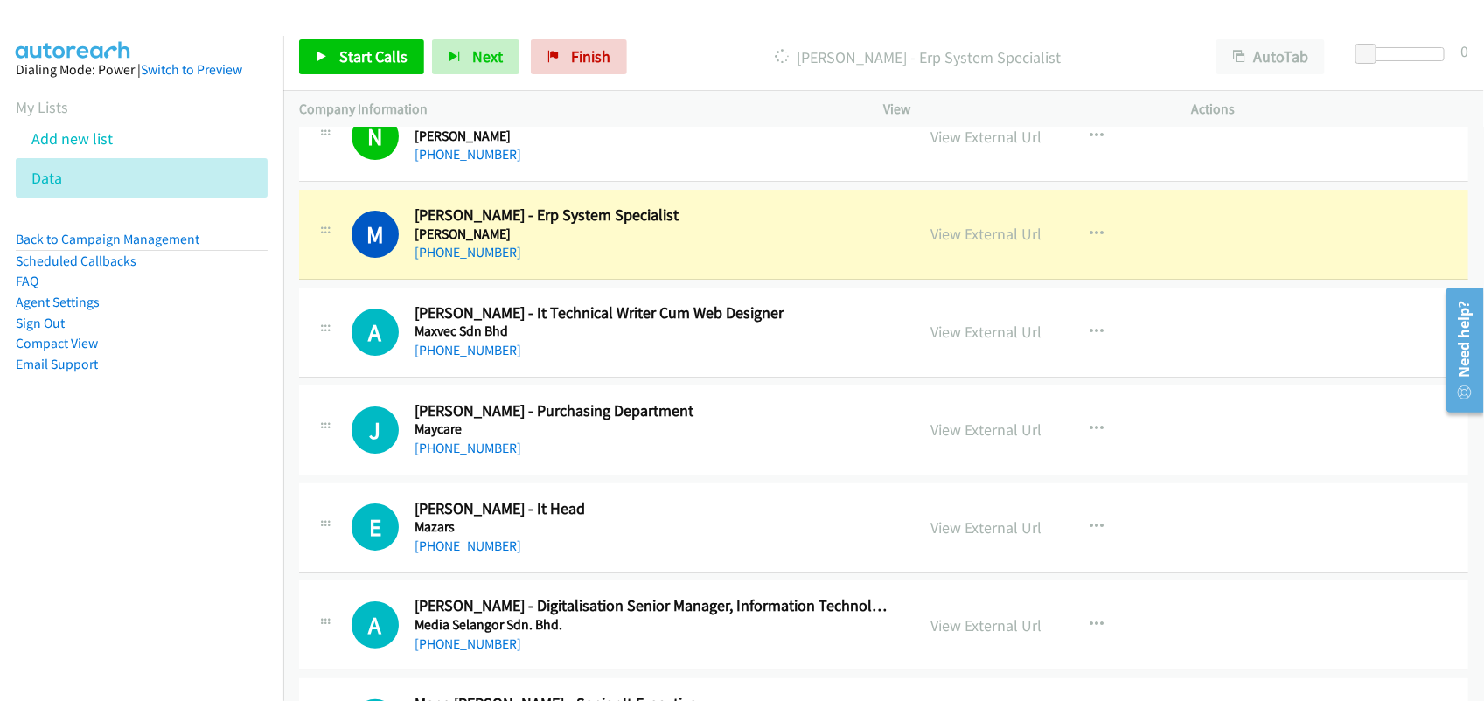
scroll to position [2841, 0]
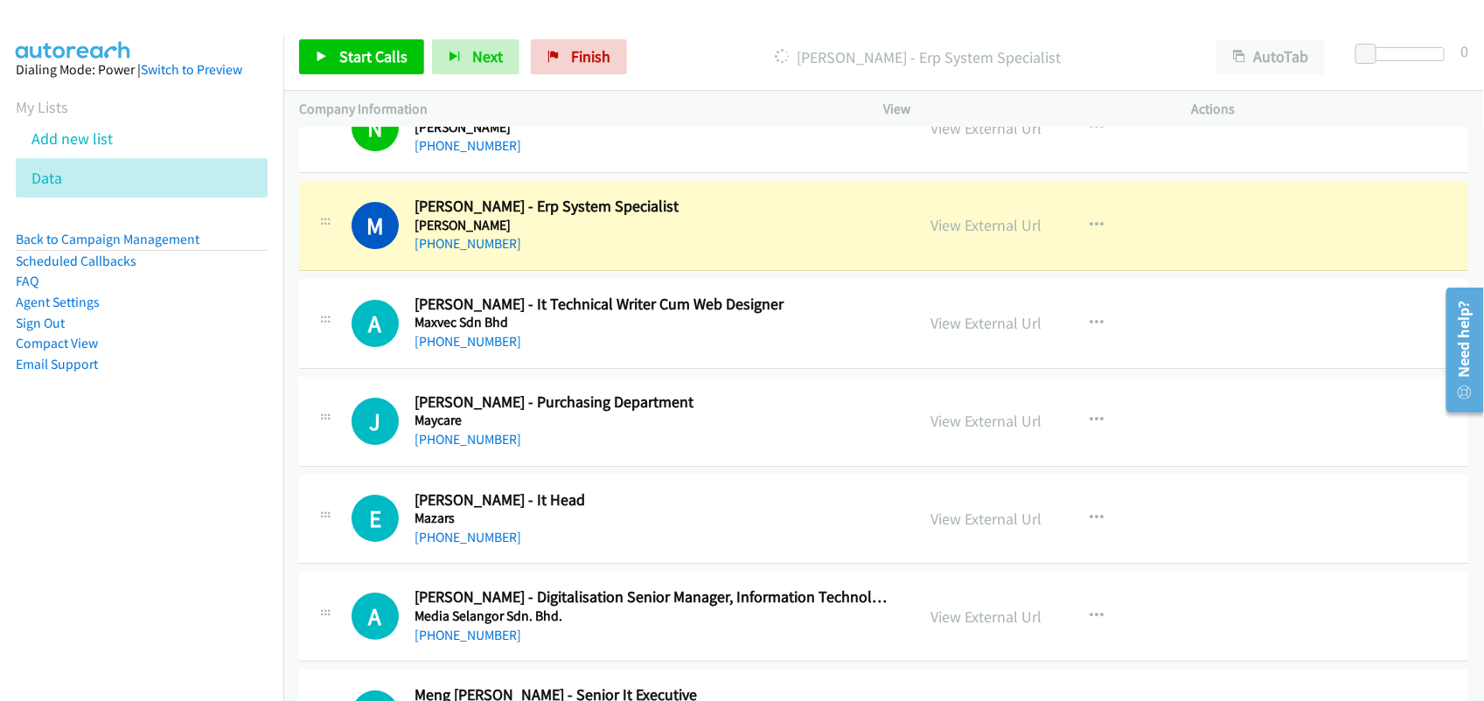
click at [586, 261] on div "M Callback Scheduled Mirza Mohammad - Erp System Specialist Mardec Berhad Asia/…" at bounding box center [883, 226] width 1169 height 90
click at [973, 227] on link "View External Url" at bounding box center [986, 225] width 111 height 20
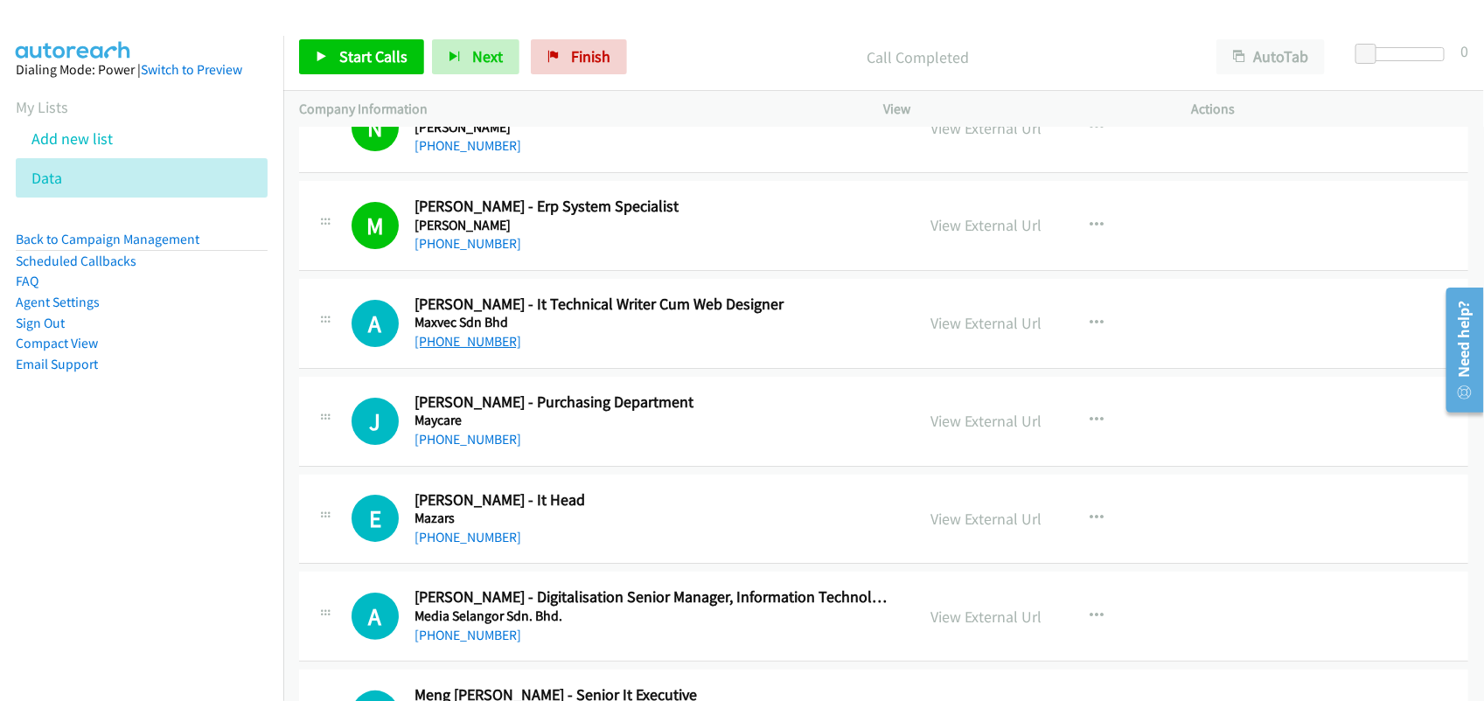
click at [481, 342] on link "[PHONE_NUMBER]" at bounding box center [467, 341] width 107 height 17
click at [476, 347] on link "[PHONE_NUMBER]" at bounding box center [467, 341] width 107 height 17
click at [442, 546] on link "[PHONE_NUMBER]" at bounding box center [467, 537] width 107 height 17
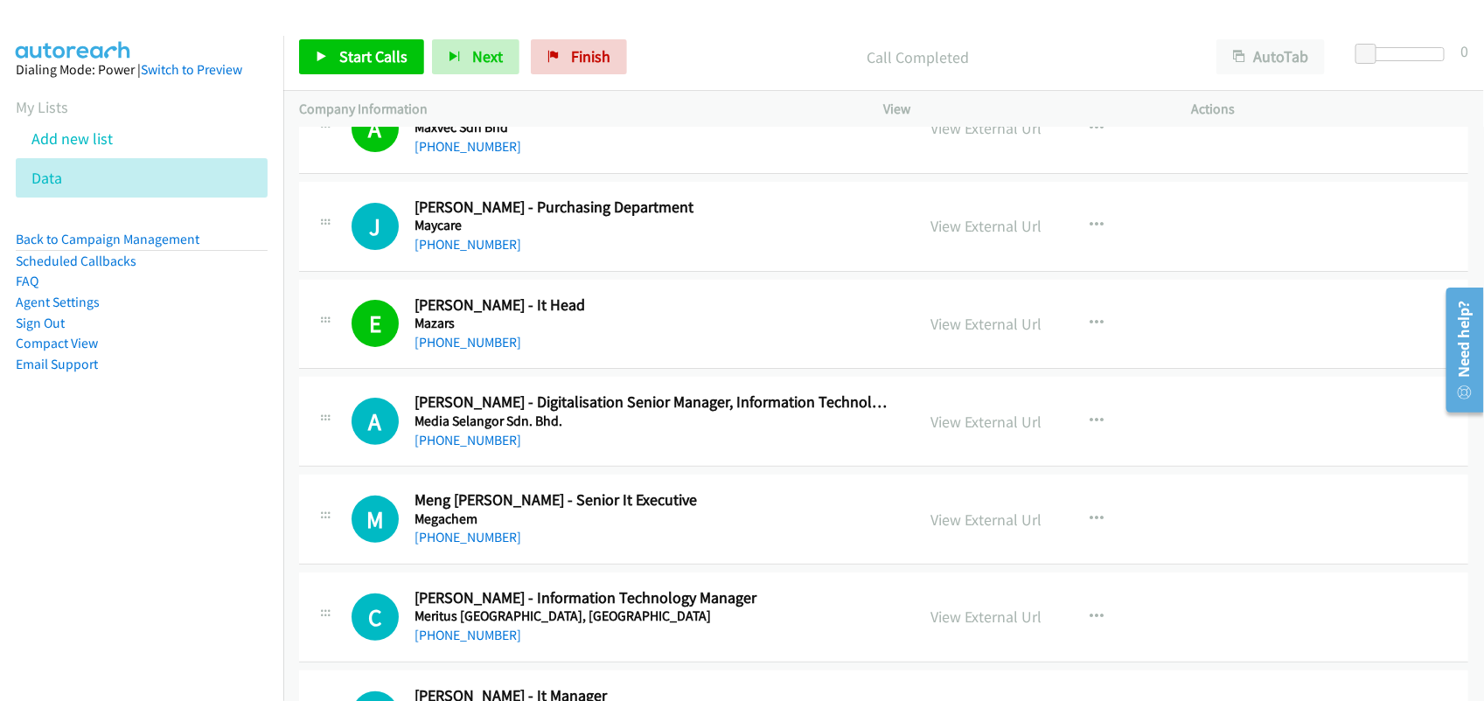
scroll to position [3060, 0]
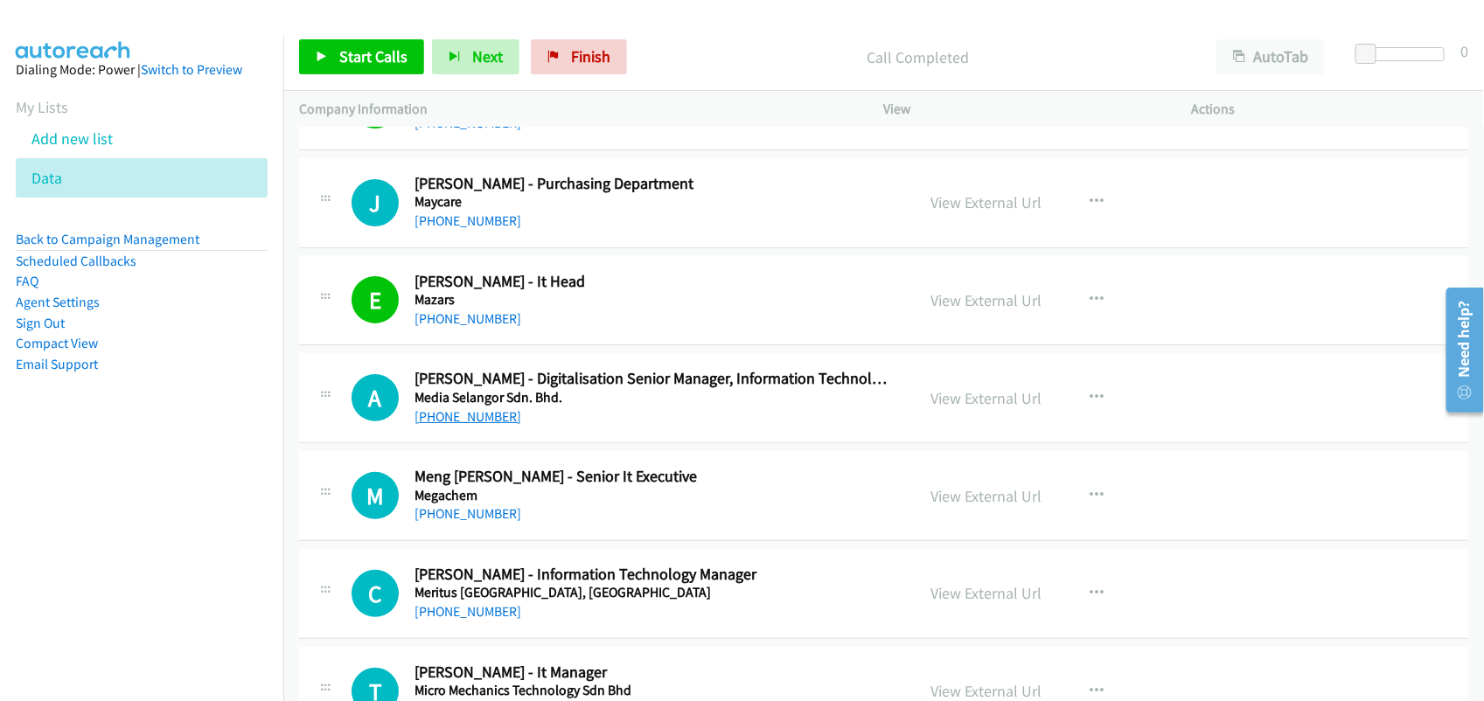
click at [473, 418] on link "[PHONE_NUMBER]" at bounding box center [467, 416] width 107 height 17
click at [451, 518] on link "[PHONE_NUMBER]" at bounding box center [467, 513] width 107 height 17
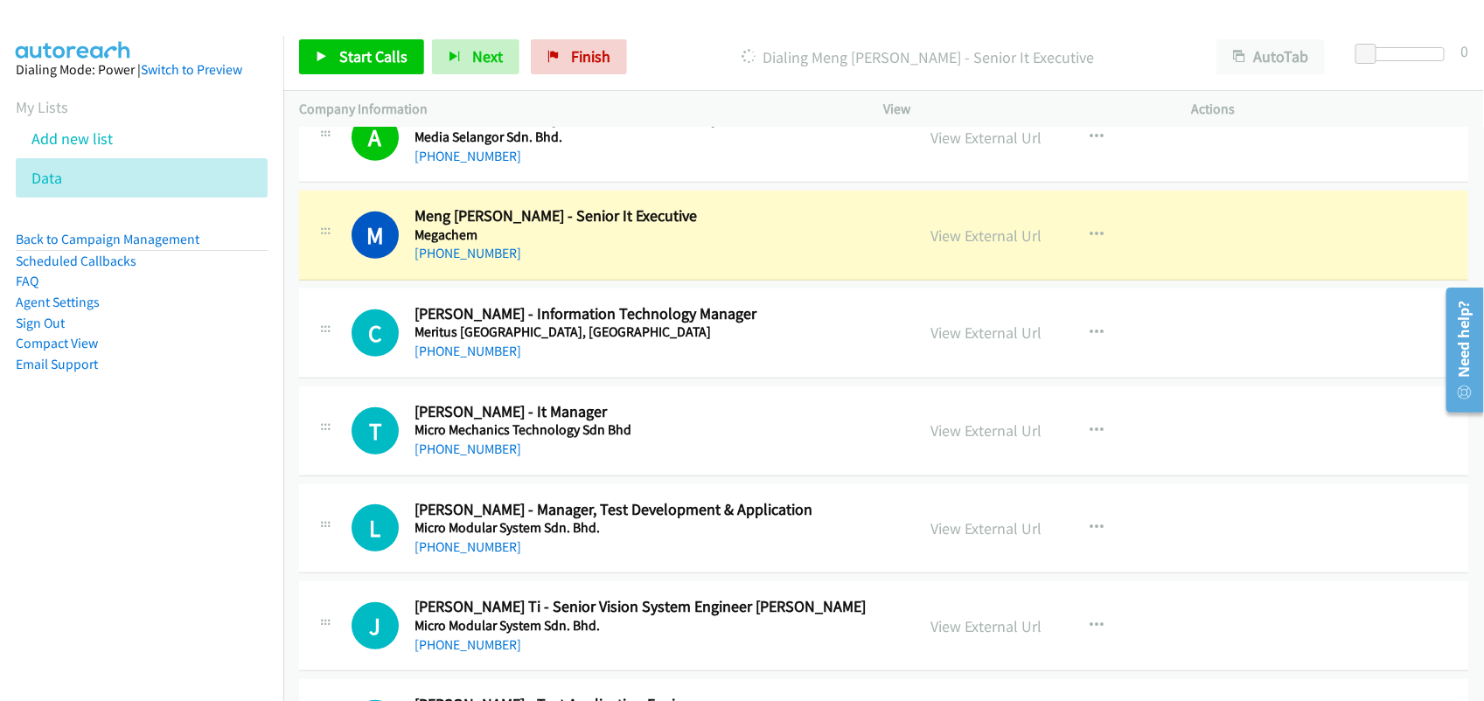
scroll to position [3388, 0]
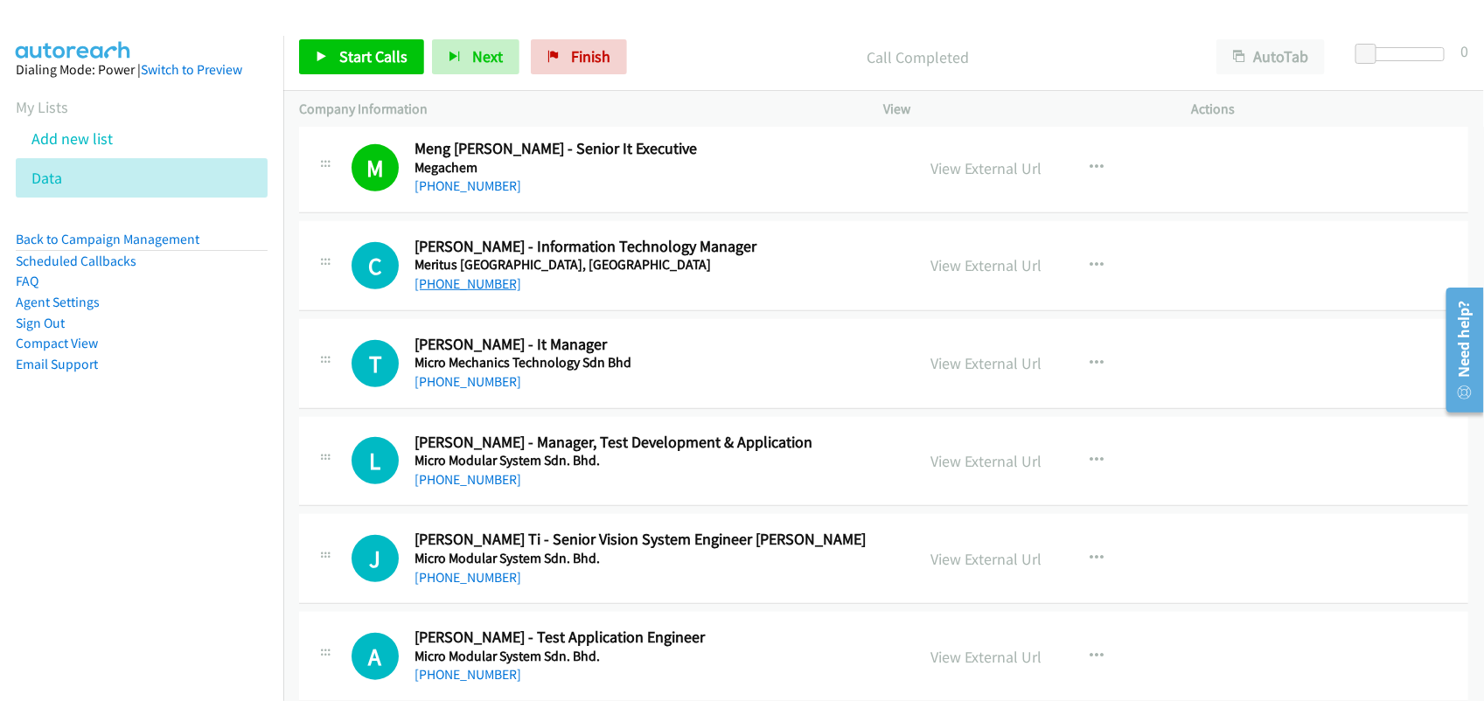
click at [469, 287] on link "[PHONE_NUMBER]" at bounding box center [467, 283] width 107 height 17
click at [451, 381] on link "[PHONE_NUMBER]" at bounding box center [467, 381] width 107 height 17
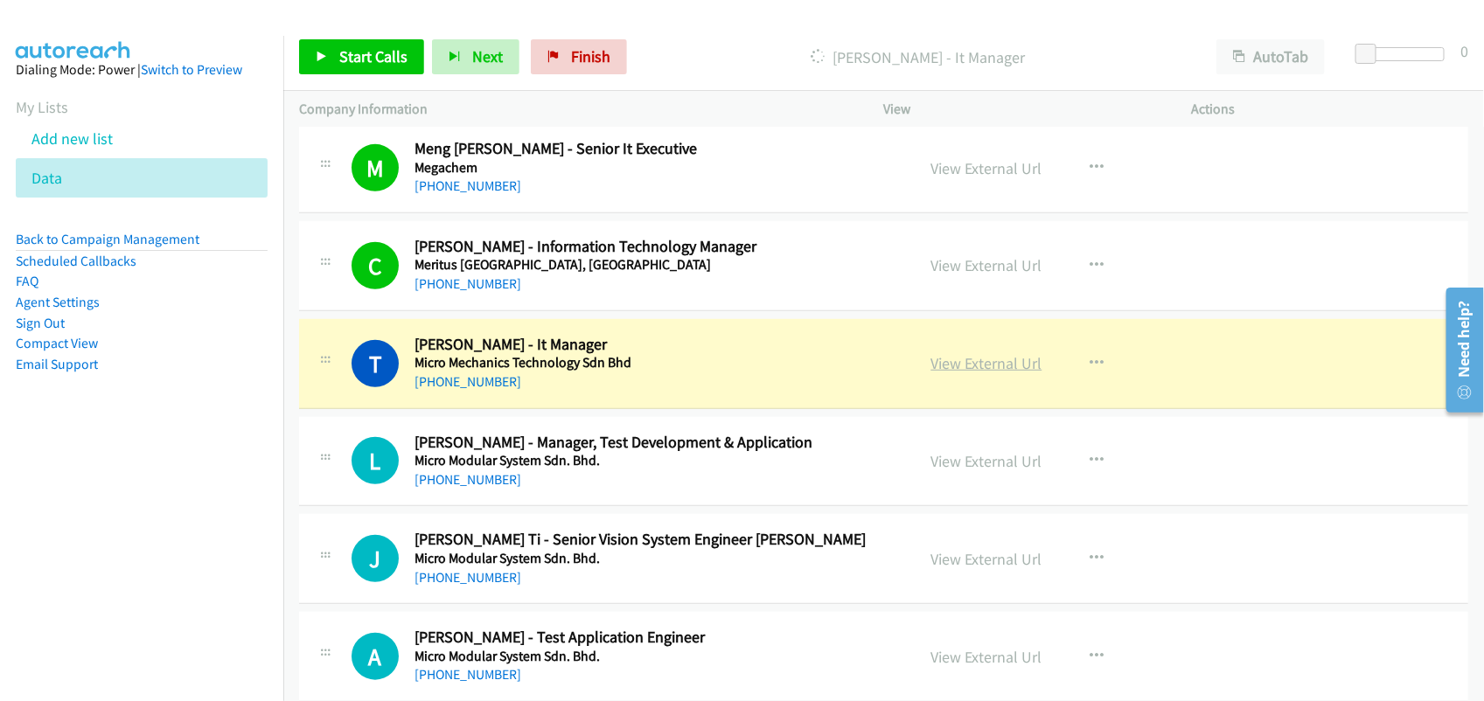
click at [973, 372] on link "View External Url" at bounding box center [986, 363] width 111 height 20
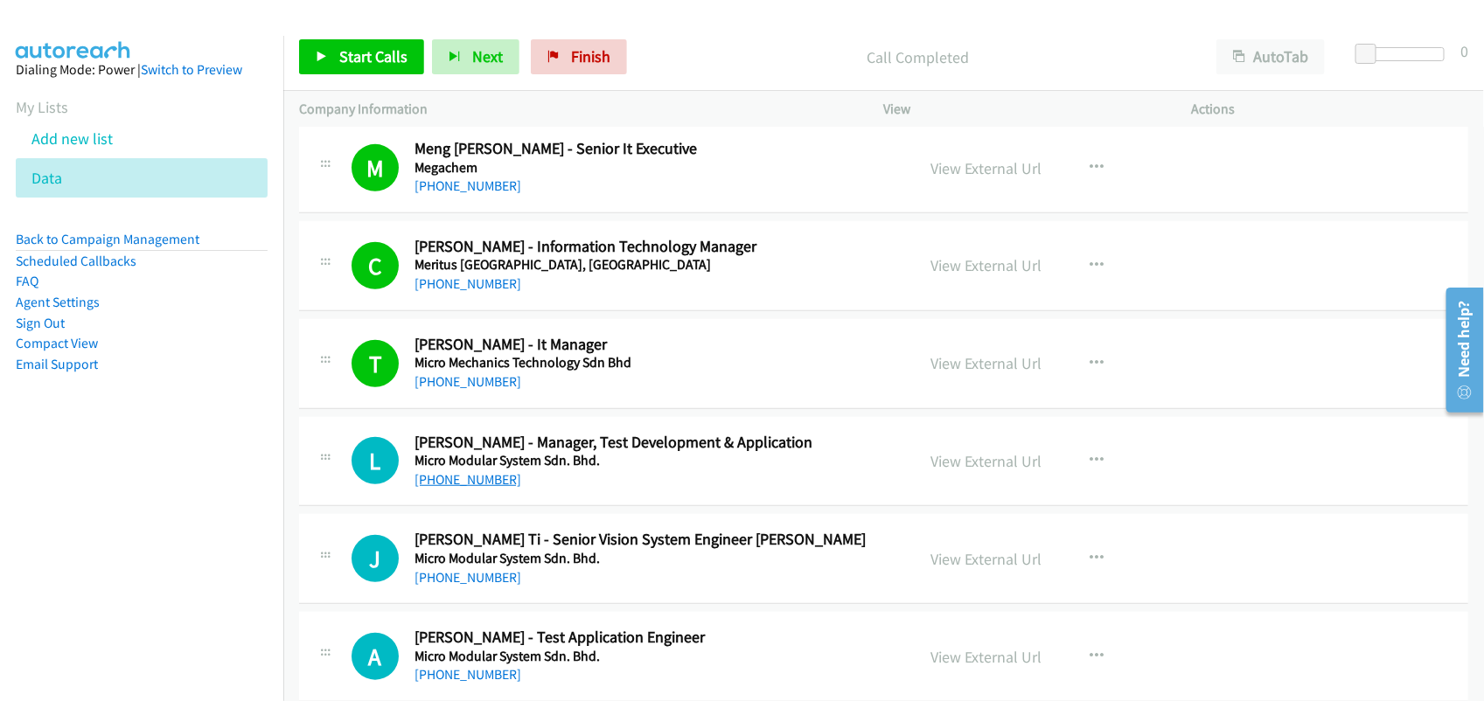
click at [474, 488] on link "[PHONE_NUMBER]" at bounding box center [467, 479] width 107 height 17
click at [549, 522] on div "J Callback Scheduled Jian Han Ti - Senior Vision System Engineer Ai Micro Modul…" at bounding box center [883, 559] width 1169 height 90
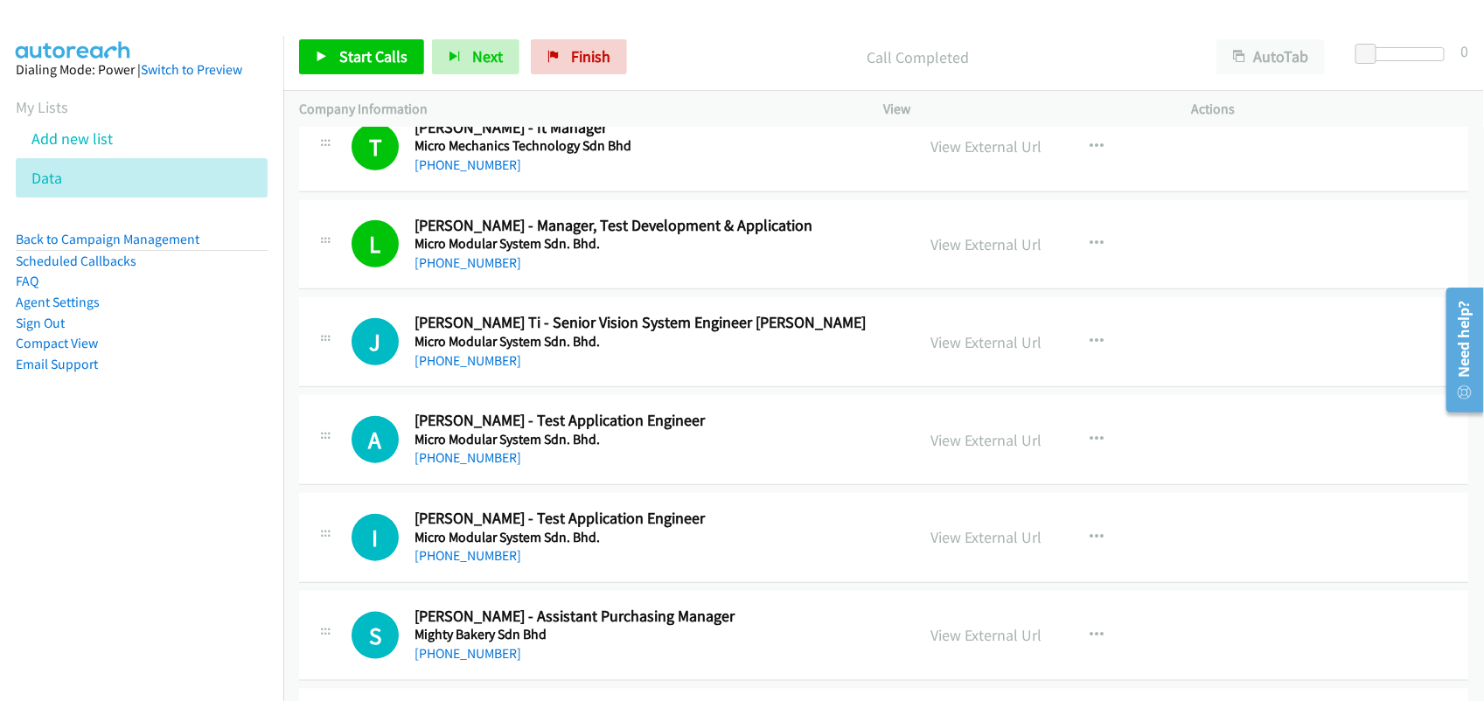
scroll to position [3606, 0]
click at [449, 367] on link "[PHONE_NUMBER]" at bounding box center [467, 359] width 107 height 17
click at [491, 461] on link "[PHONE_NUMBER]" at bounding box center [467, 456] width 107 height 17
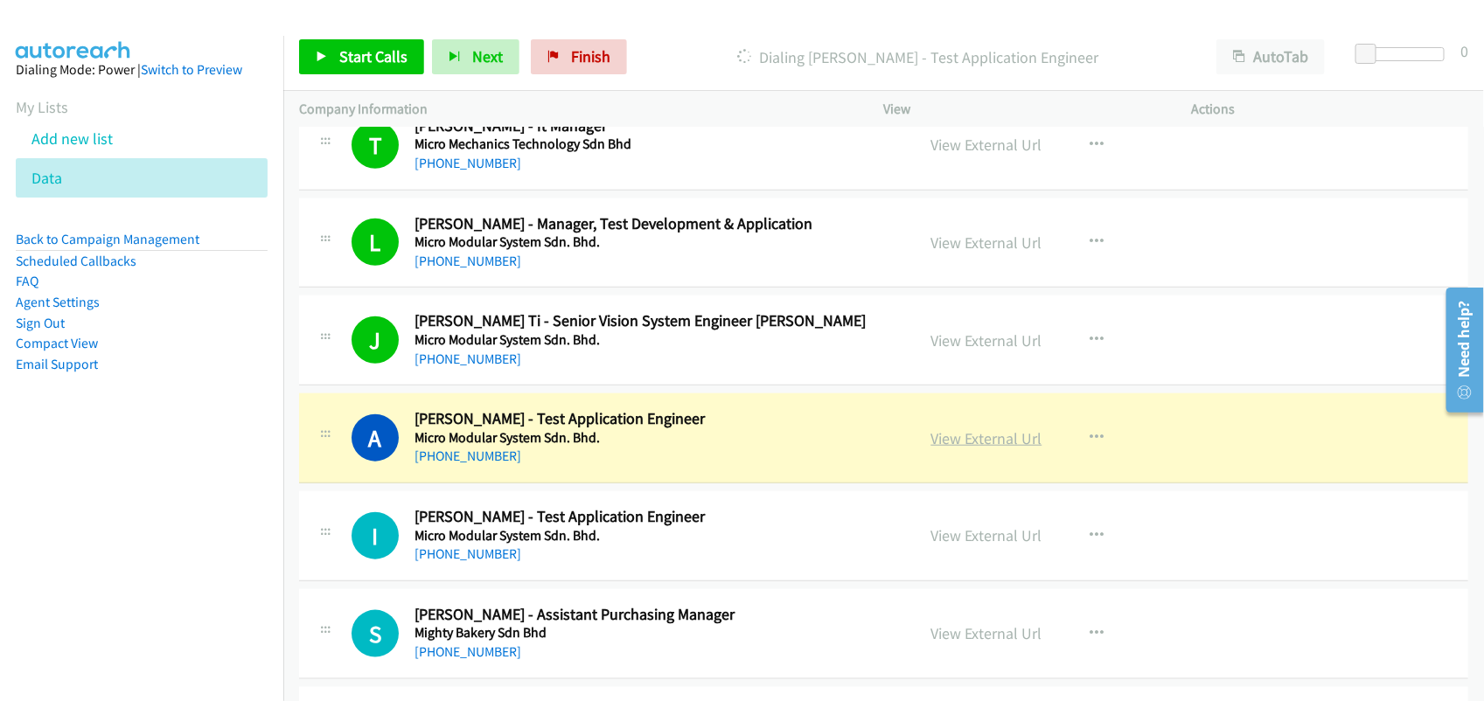
click at [951, 444] on link "View External Url" at bounding box center [986, 438] width 111 height 20
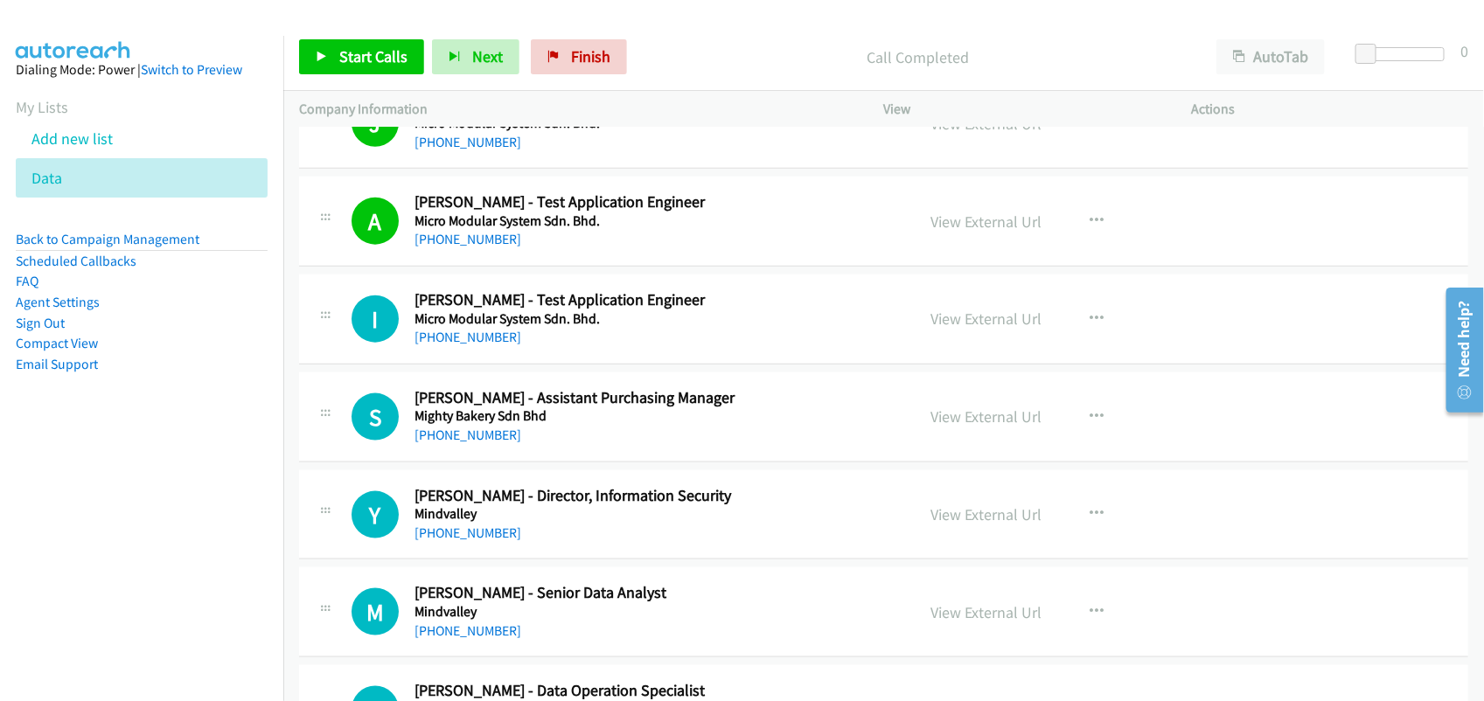
scroll to position [3825, 0]
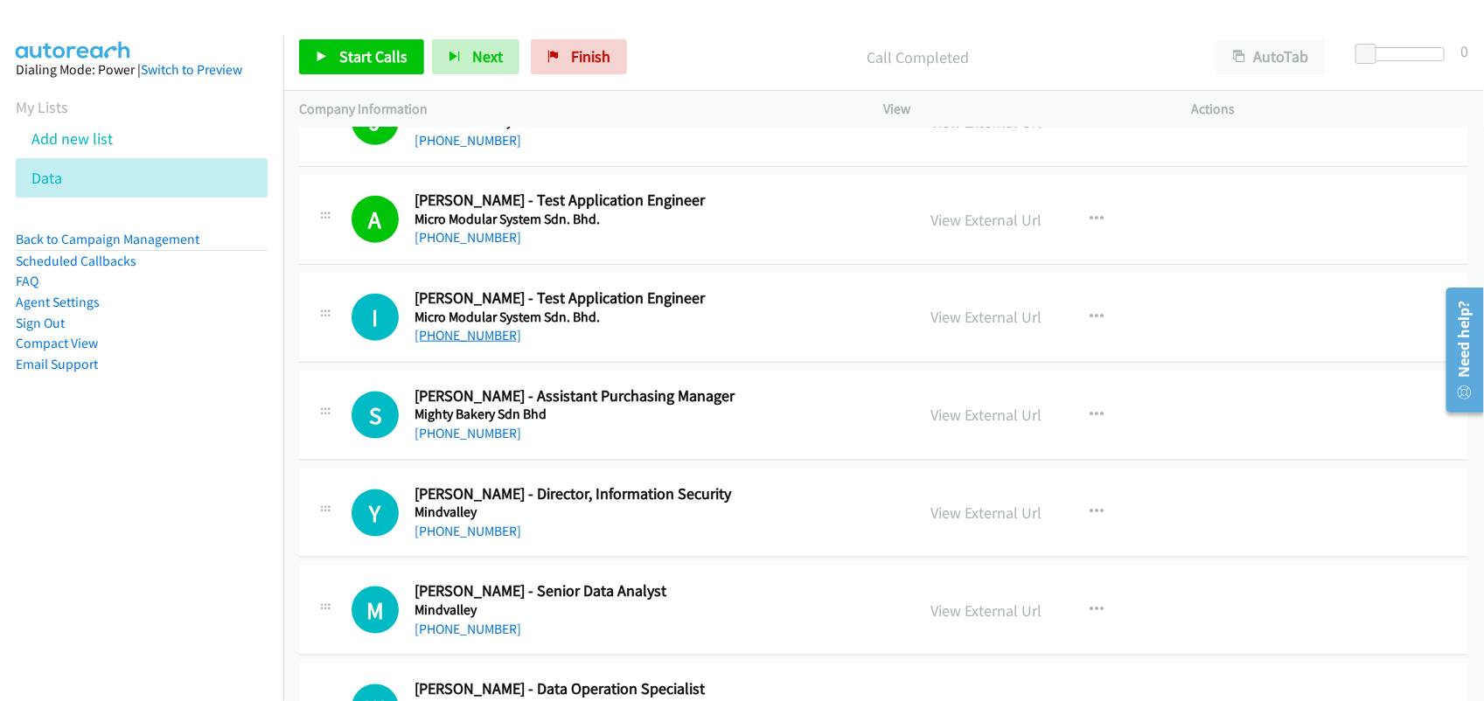
click at [457, 341] on link "[PHONE_NUMBER]" at bounding box center [467, 335] width 107 height 17
drag, startPoint x: 591, startPoint y: 361, endPoint x: 601, endPoint y: 355, distance: 12.1
click at [472, 341] on link "[PHONE_NUMBER]" at bounding box center [467, 335] width 107 height 17
click at [474, 442] on link "[PHONE_NUMBER]" at bounding box center [467, 433] width 107 height 17
click at [549, 457] on div "S Callback Scheduled Stella Chin - Assistant Purchasing Manager Mighty Bakery S…" at bounding box center [883, 416] width 1169 height 90
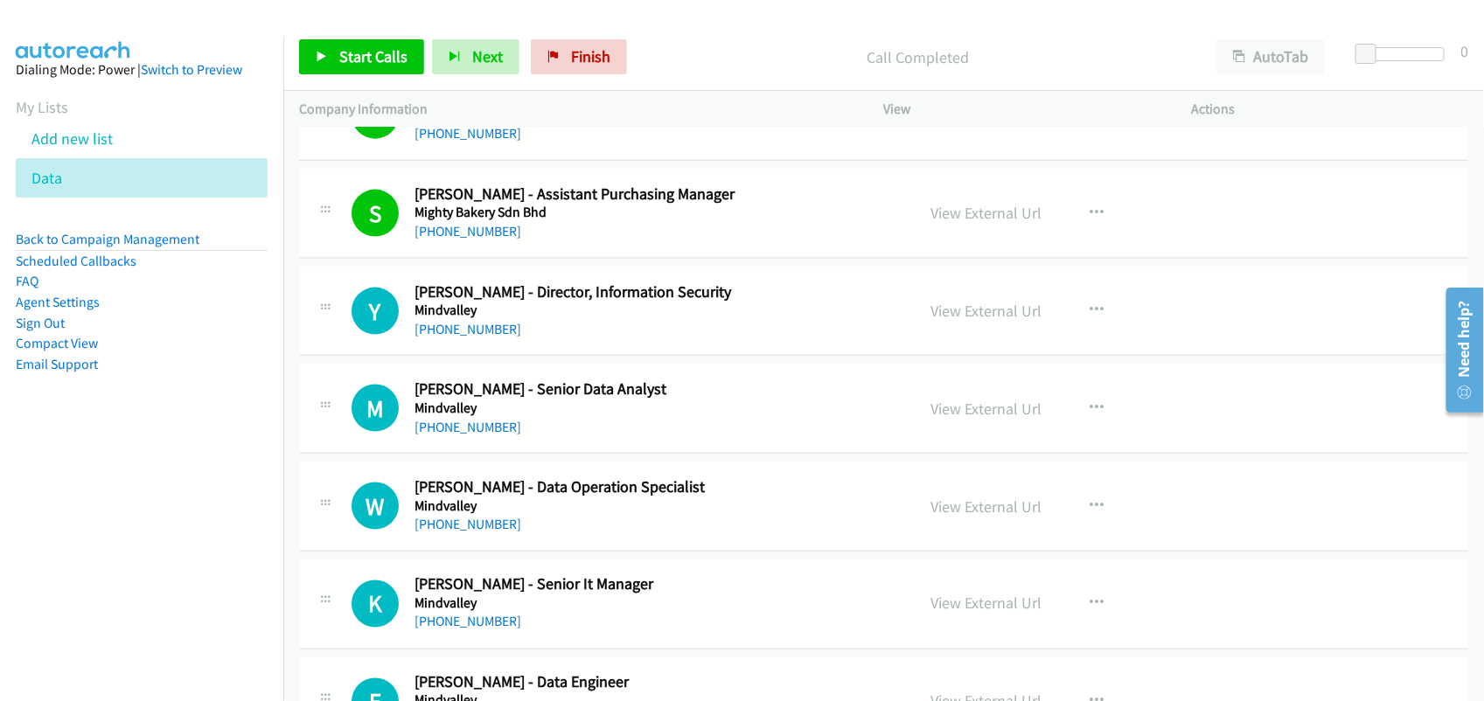
scroll to position [4044, 0]
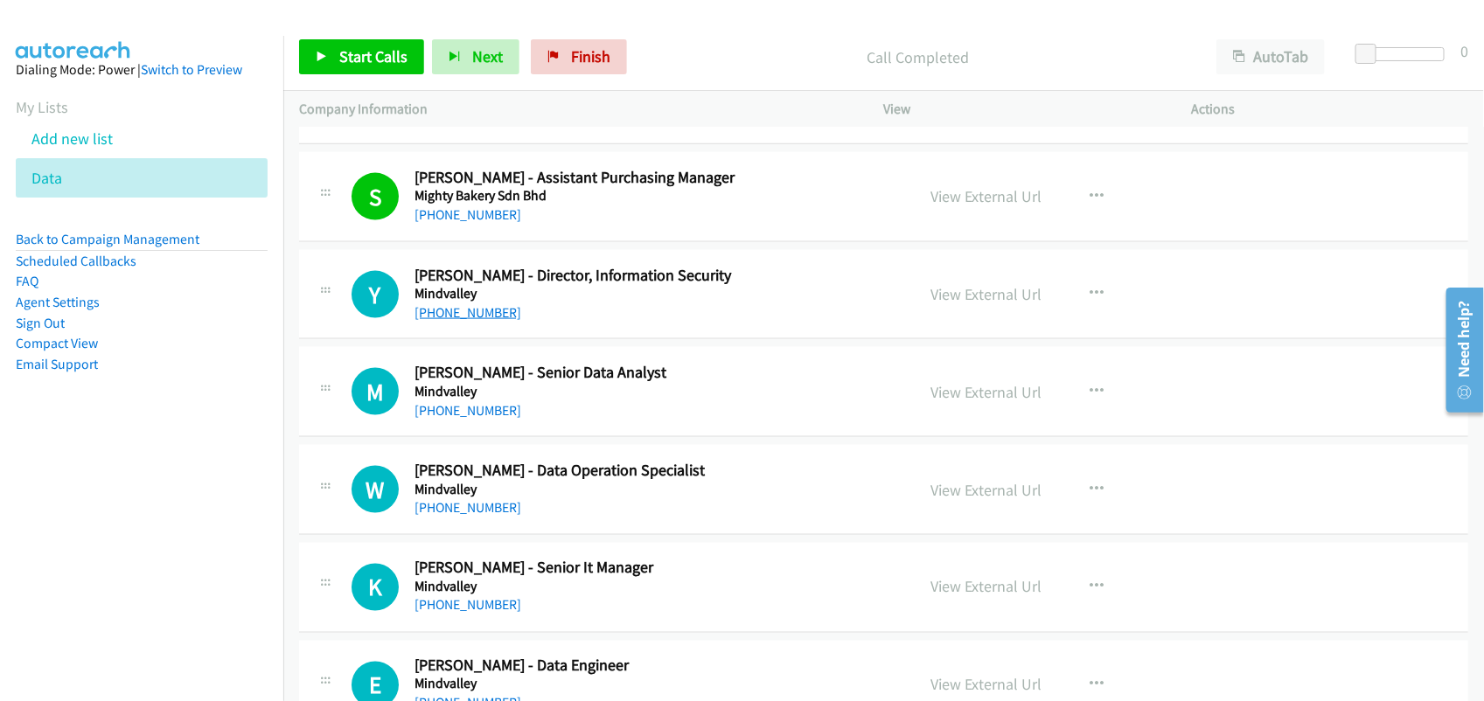
click at [477, 321] on link "[PHONE_NUMBER]" at bounding box center [467, 312] width 107 height 17
click at [487, 419] on link "[PHONE_NUMBER]" at bounding box center [467, 410] width 107 height 17
click at [473, 504] on div "[PHONE_NUMBER]" at bounding box center [652, 507] width 477 height 21
click at [469, 516] on link "[PHONE_NUMBER]" at bounding box center [467, 507] width 107 height 17
click at [583, 518] on div "[PHONE_NUMBER]" at bounding box center [652, 507] width 477 height 21
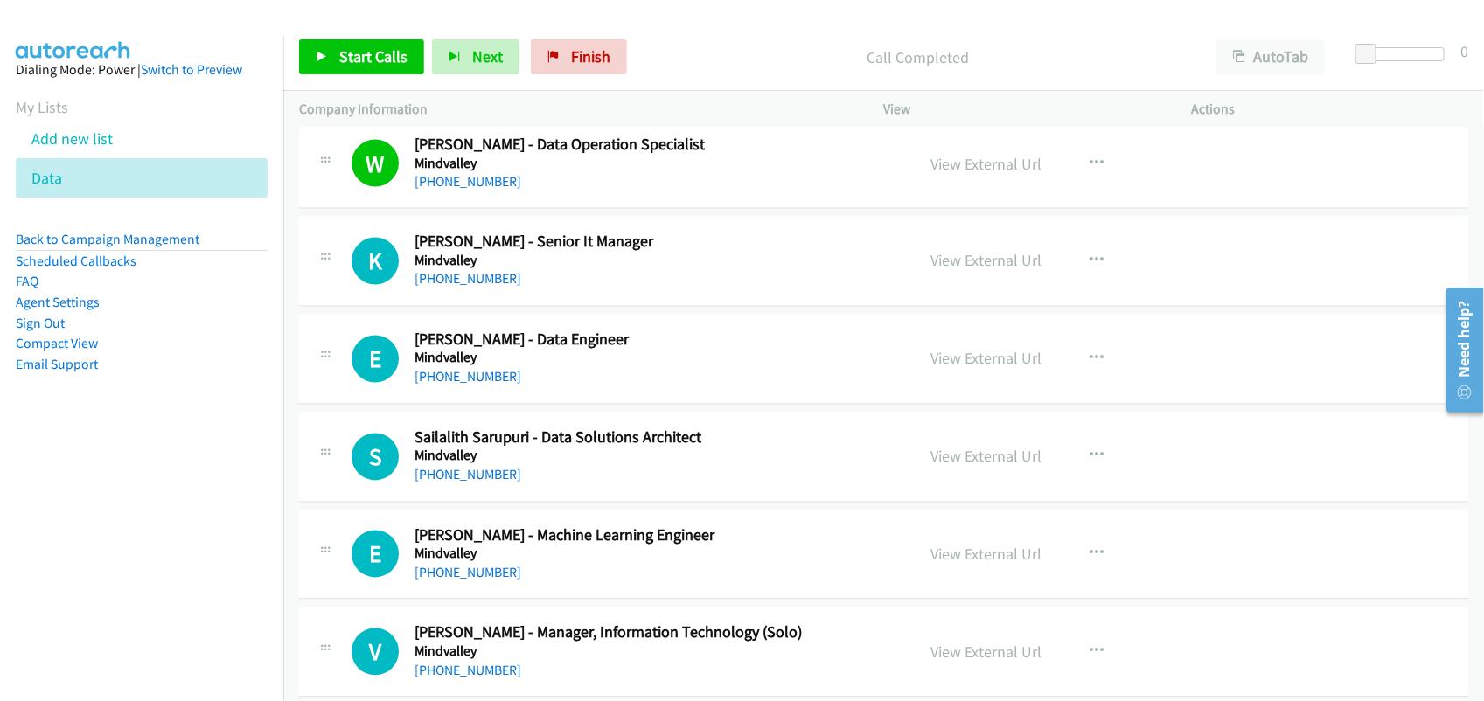
scroll to position [4371, 0]
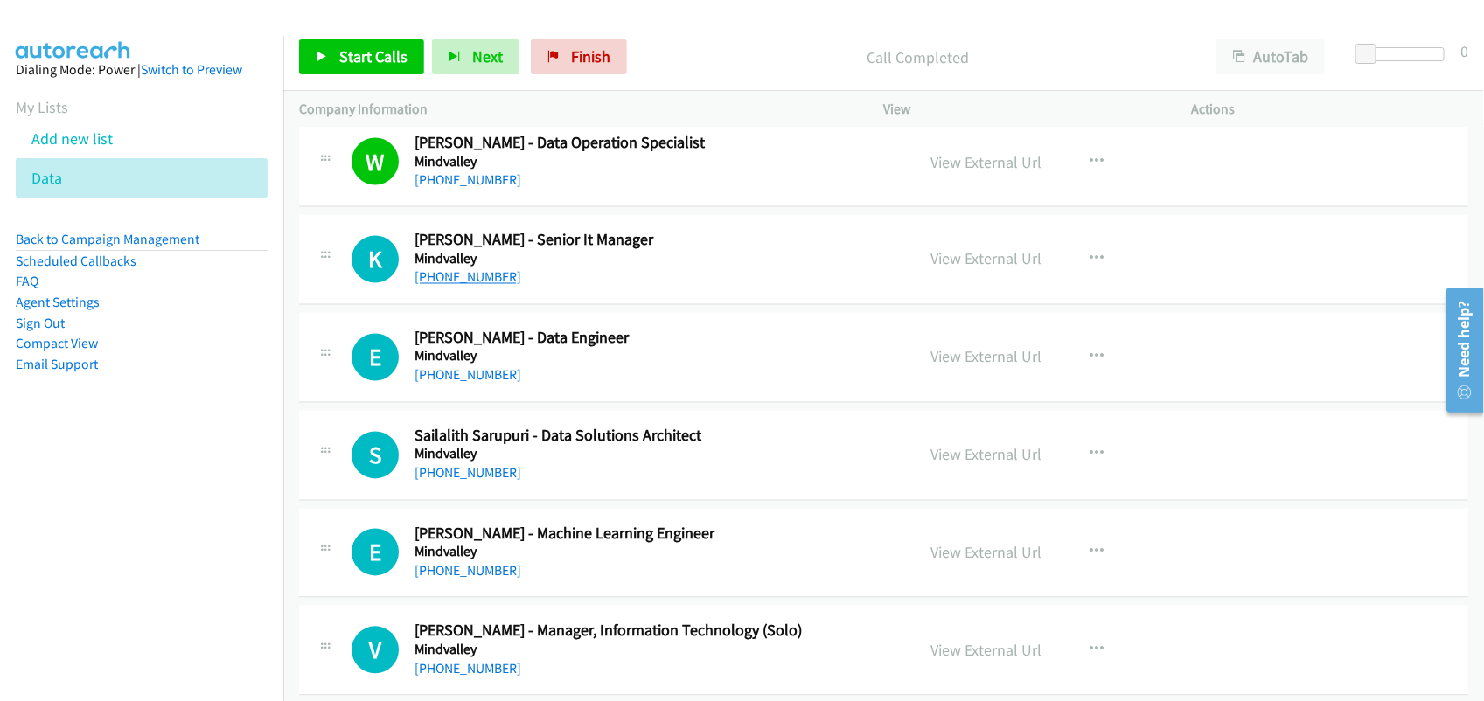
click at [472, 286] on link "[PHONE_NUMBER]" at bounding box center [467, 277] width 107 height 17
click at [468, 372] on div "[PHONE_NUMBER]" at bounding box center [652, 375] width 477 height 21
click at [468, 378] on link "[PHONE_NUMBER]" at bounding box center [467, 375] width 107 height 17
click at [463, 473] on link "[PHONE_NUMBER]" at bounding box center [467, 473] width 107 height 17
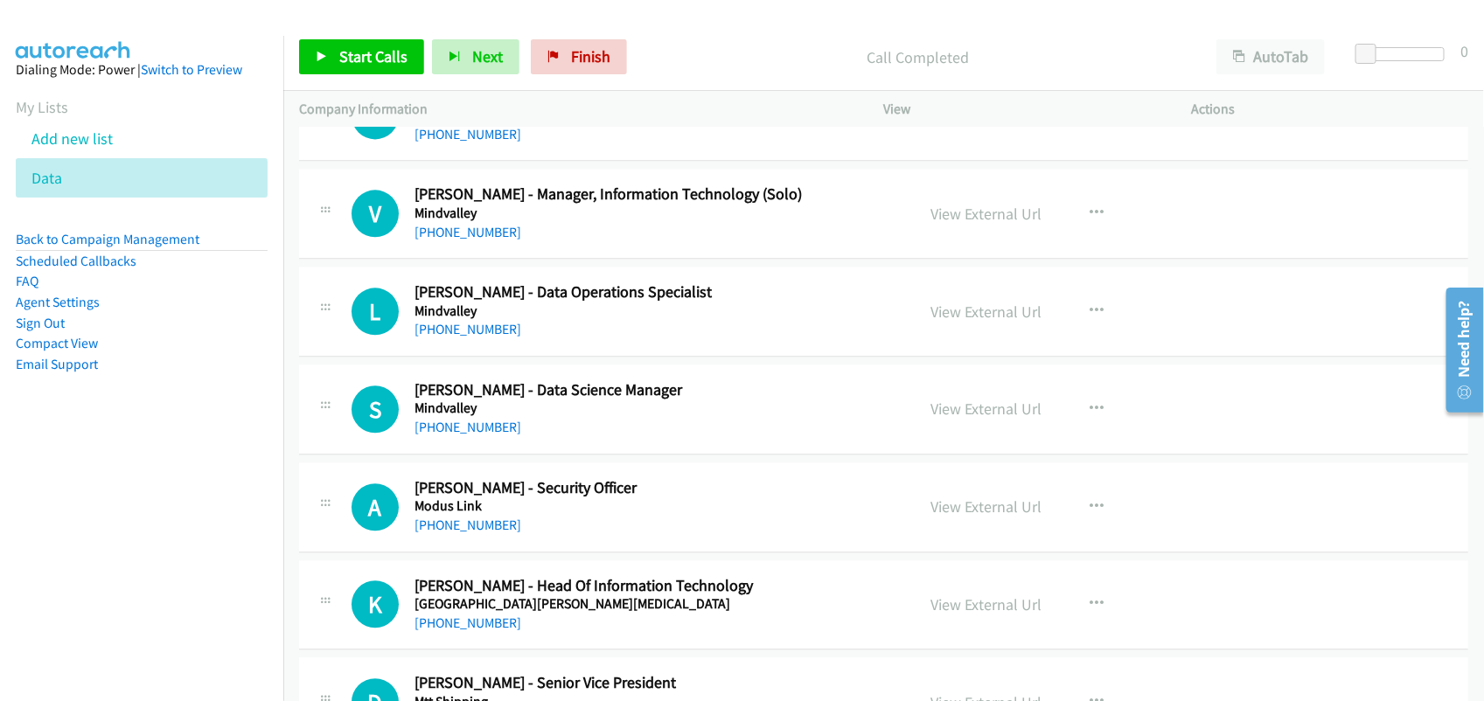
scroll to position [4699, 0]
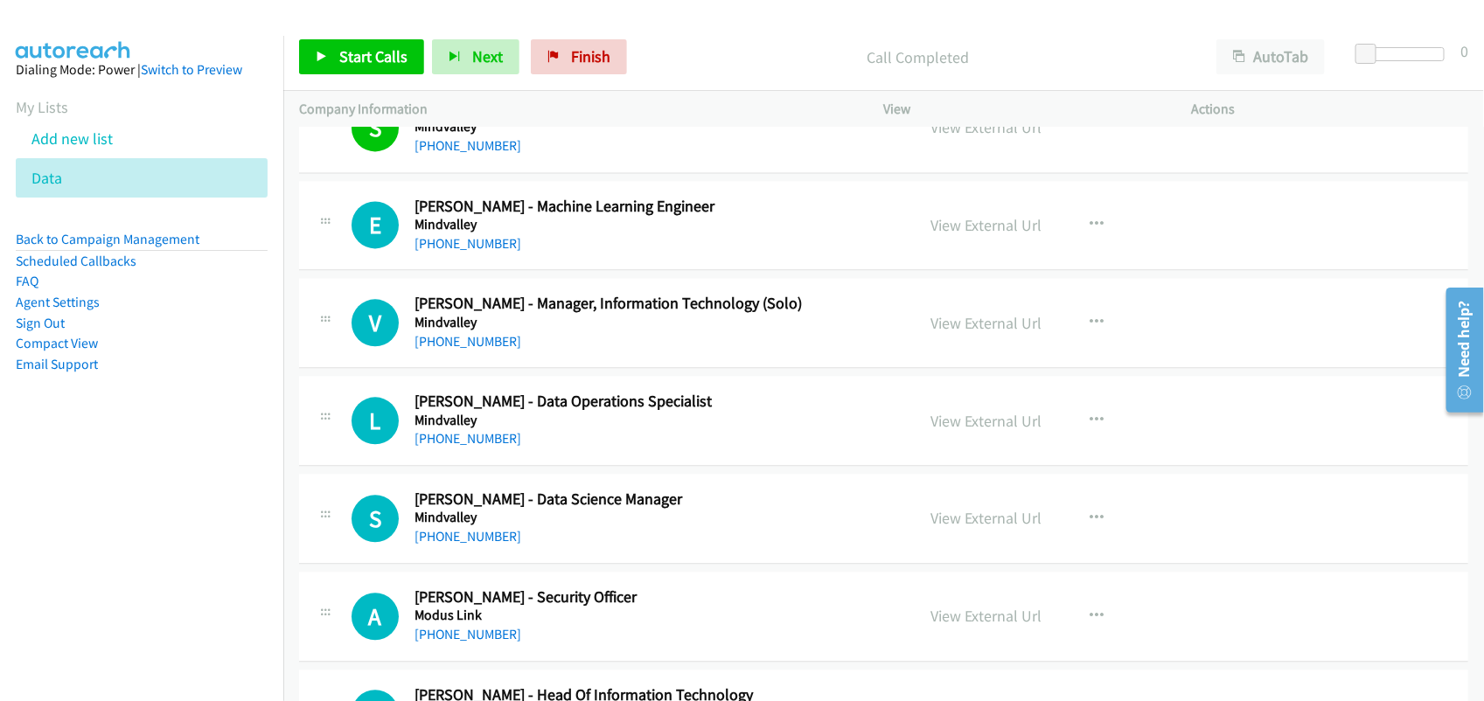
click at [587, 254] on div "[PHONE_NUMBER]" at bounding box center [652, 243] width 477 height 21
click at [490, 250] on link "[PHONE_NUMBER]" at bounding box center [467, 243] width 107 height 17
click at [486, 350] on link "[PHONE_NUMBER]" at bounding box center [467, 341] width 107 height 17
click at [452, 447] on link "[PHONE_NUMBER]" at bounding box center [467, 438] width 107 height 17
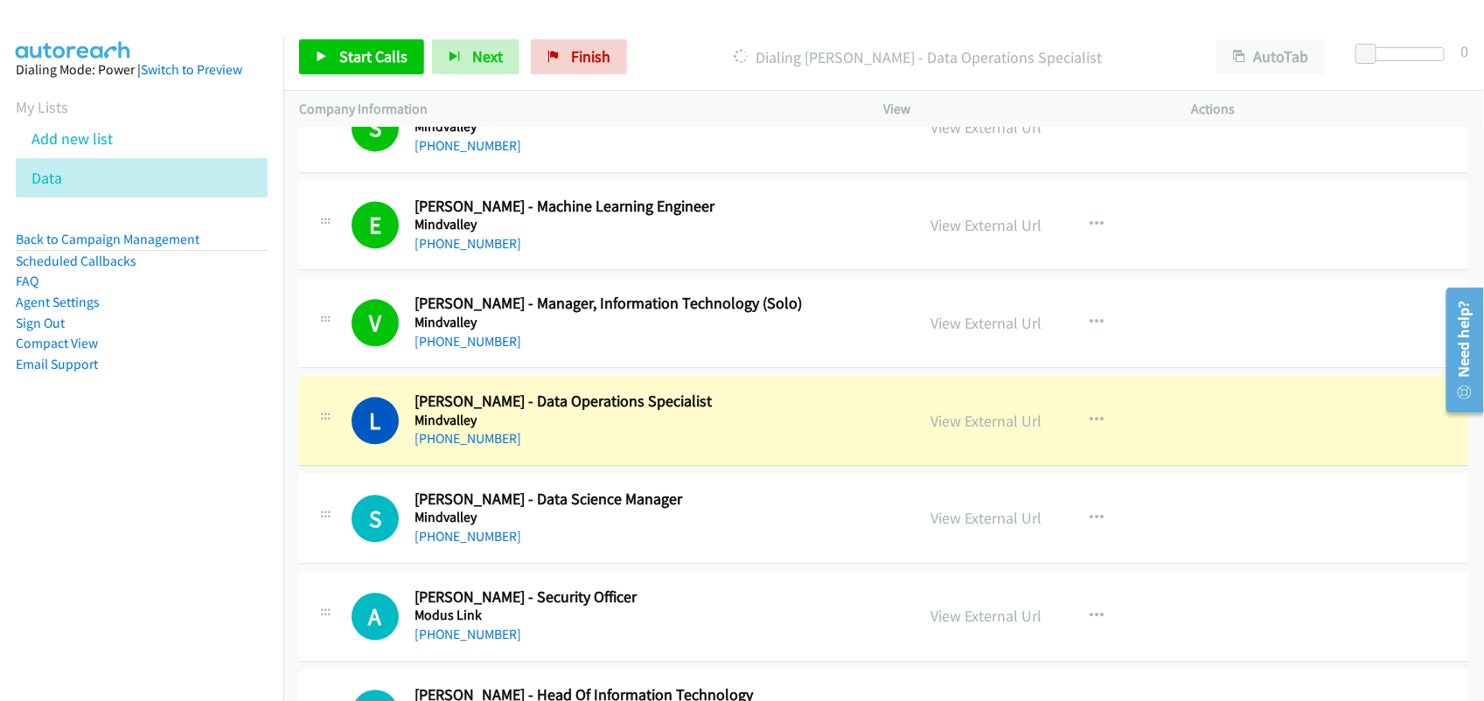
click at [604, 449] on div "[PHONE_NUMBER]" at bounding box center [652, 438] width 477 height 21
click at [995, 431] on link "View External Url" at bounding box center [986, 421] width 111 height 20
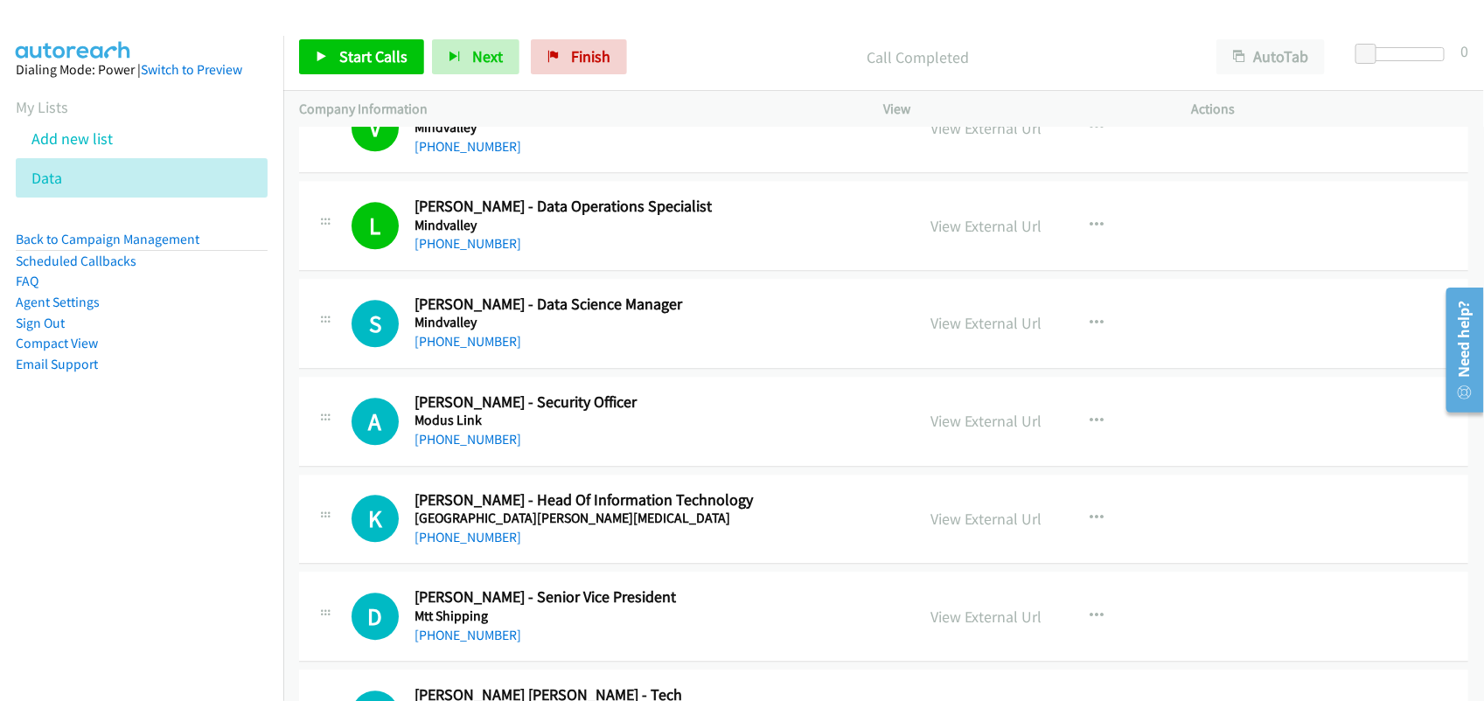
scroll to position [4918, 0]
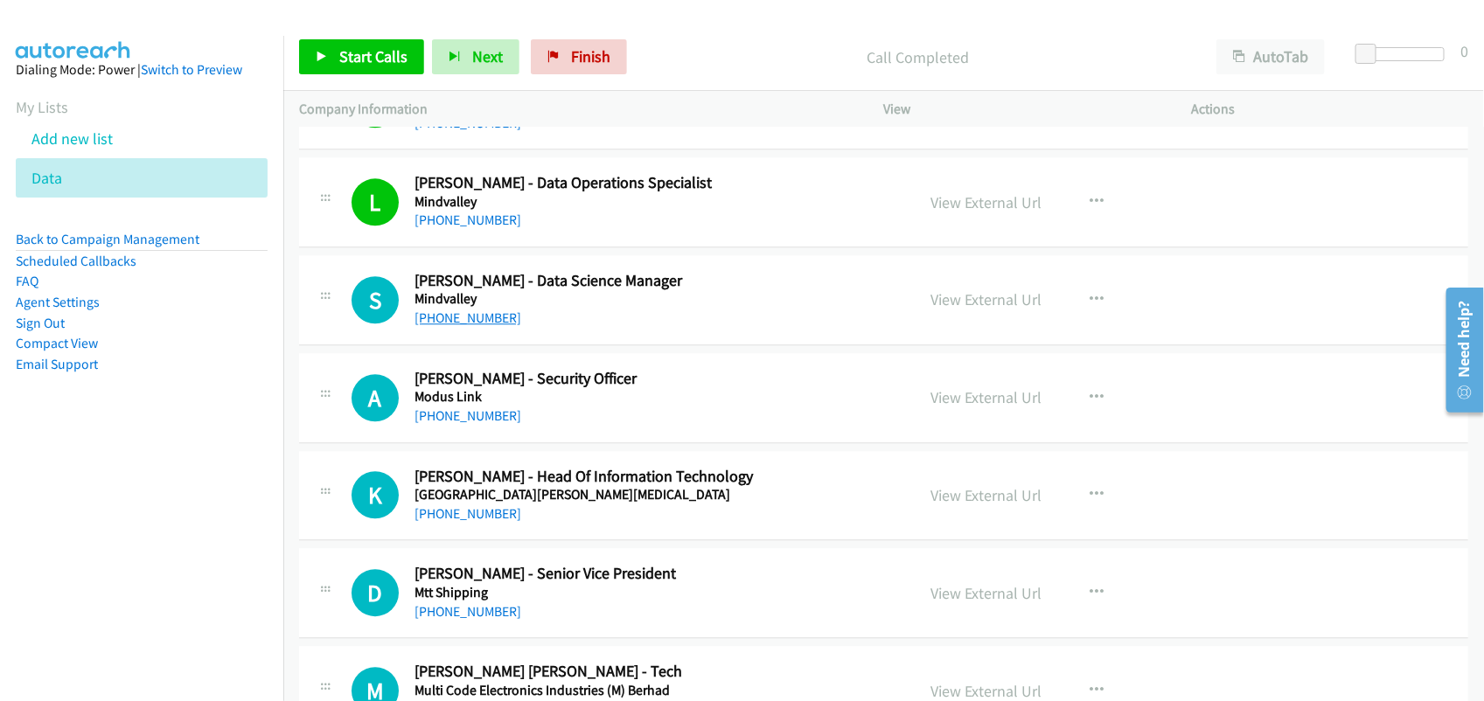
click at [469, 326] on link "[PHONE_NUMBER]" at bounding box center [467, 317] width 107 height 17
click at [429, 424] on link "[PHONE_NUMBER]" at bounding box center [467, 415] width 107 height 17
drag, startPoint x: 468, startPoint y: 525, endPoint x: 456, endPoint y: 531, distance: 12.5
click at [468, 522] on link "[PHONE_NUMBER]" at bounding box center [467, 513] width 107 height 17
click at [465, 620] on link "[PHONE_NUMBER]" at bounding box center [467, 611] width 107 height 17
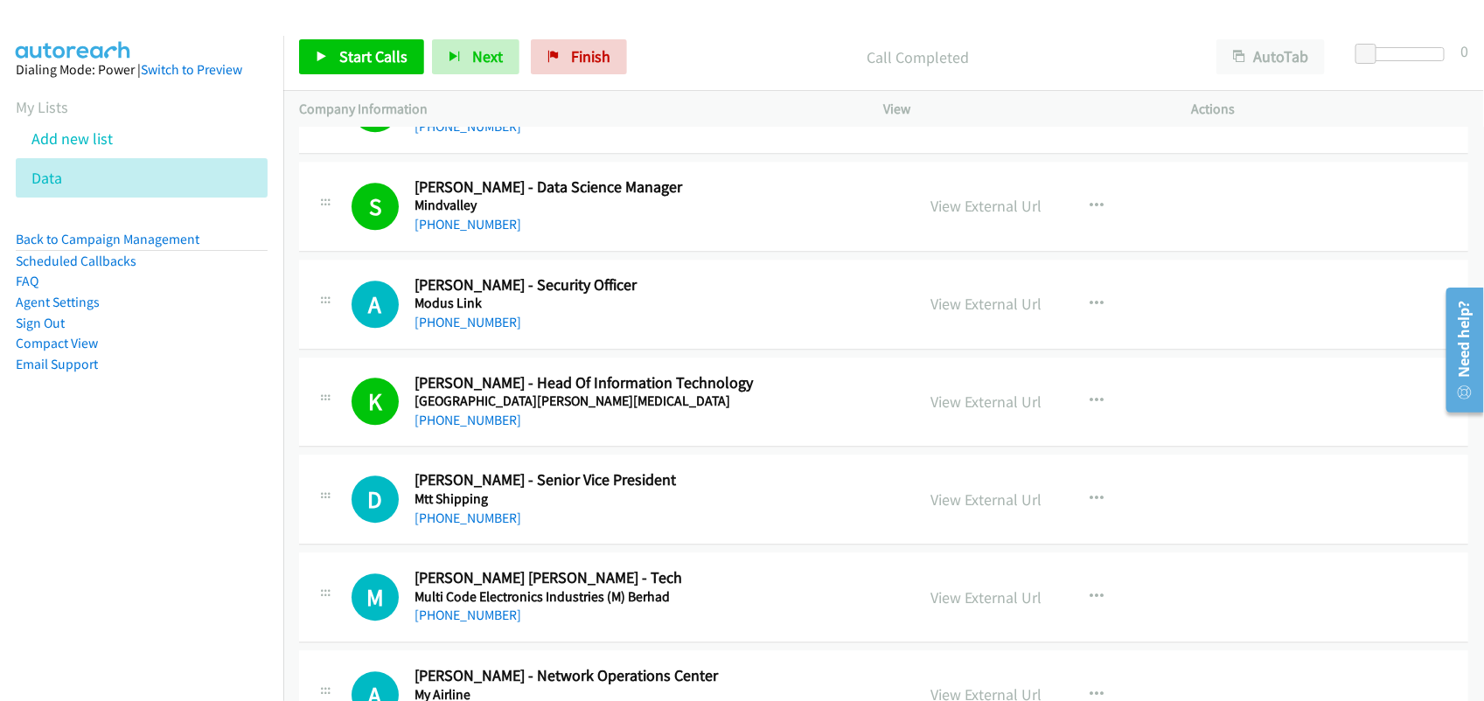
scroll to position [5136, 0]
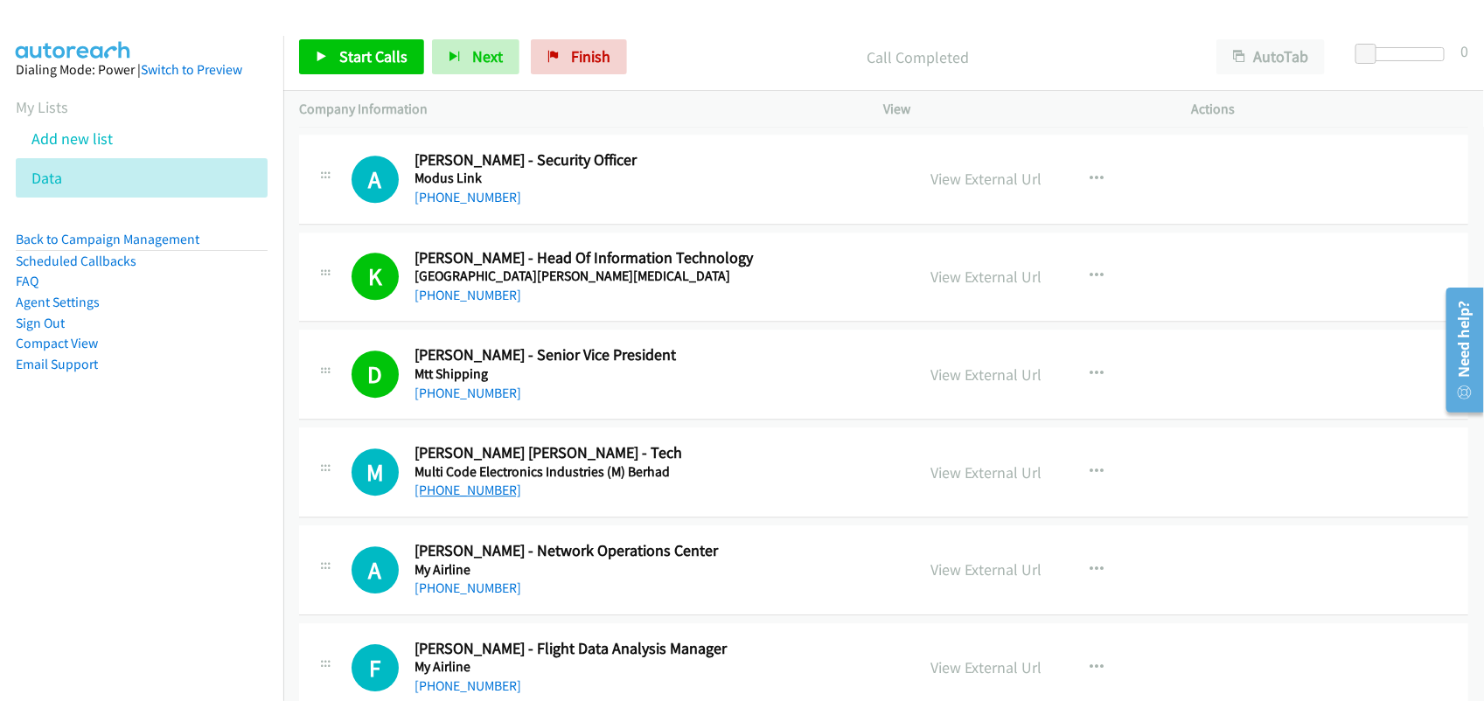
click at [459, 498] on link "[PHONE_NUMBER]" at bounding box center [467, 490] width 107 height 17
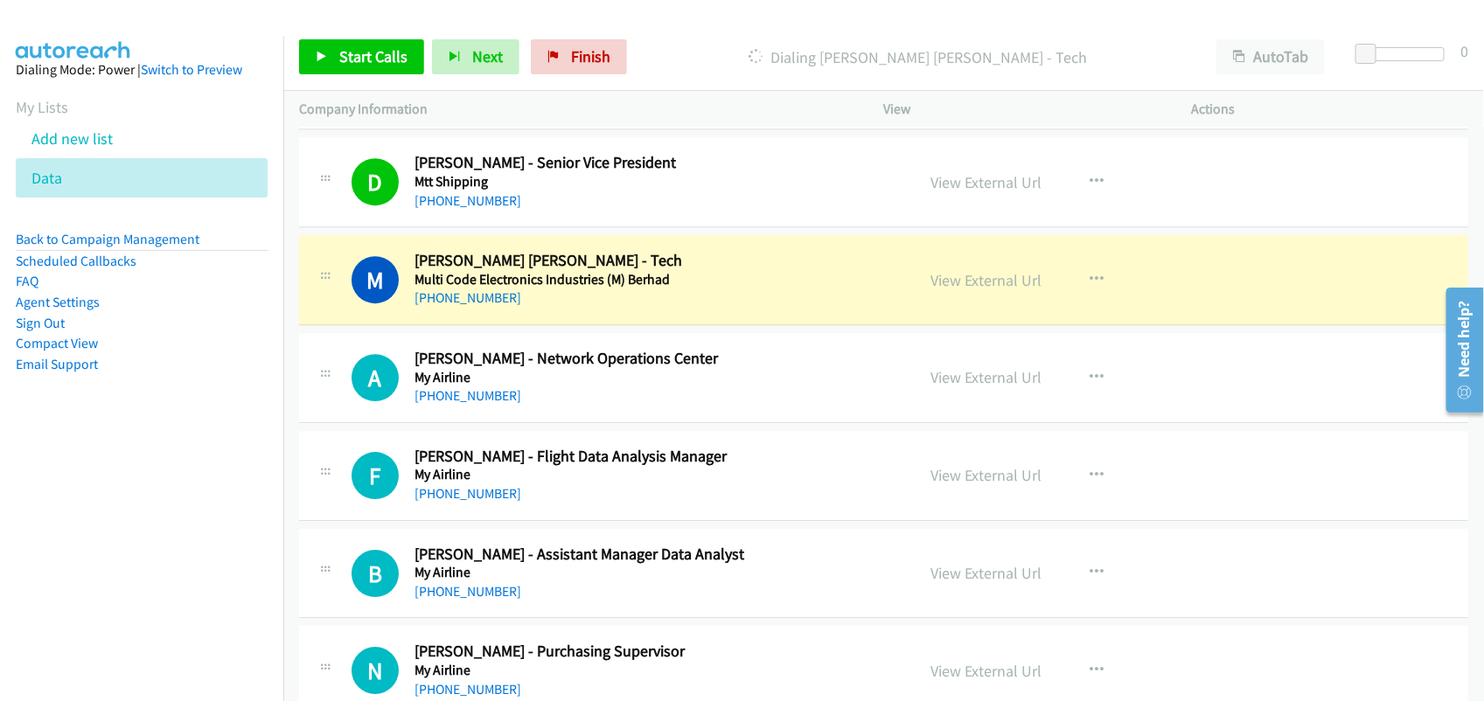
scroll to position [5355, 0]
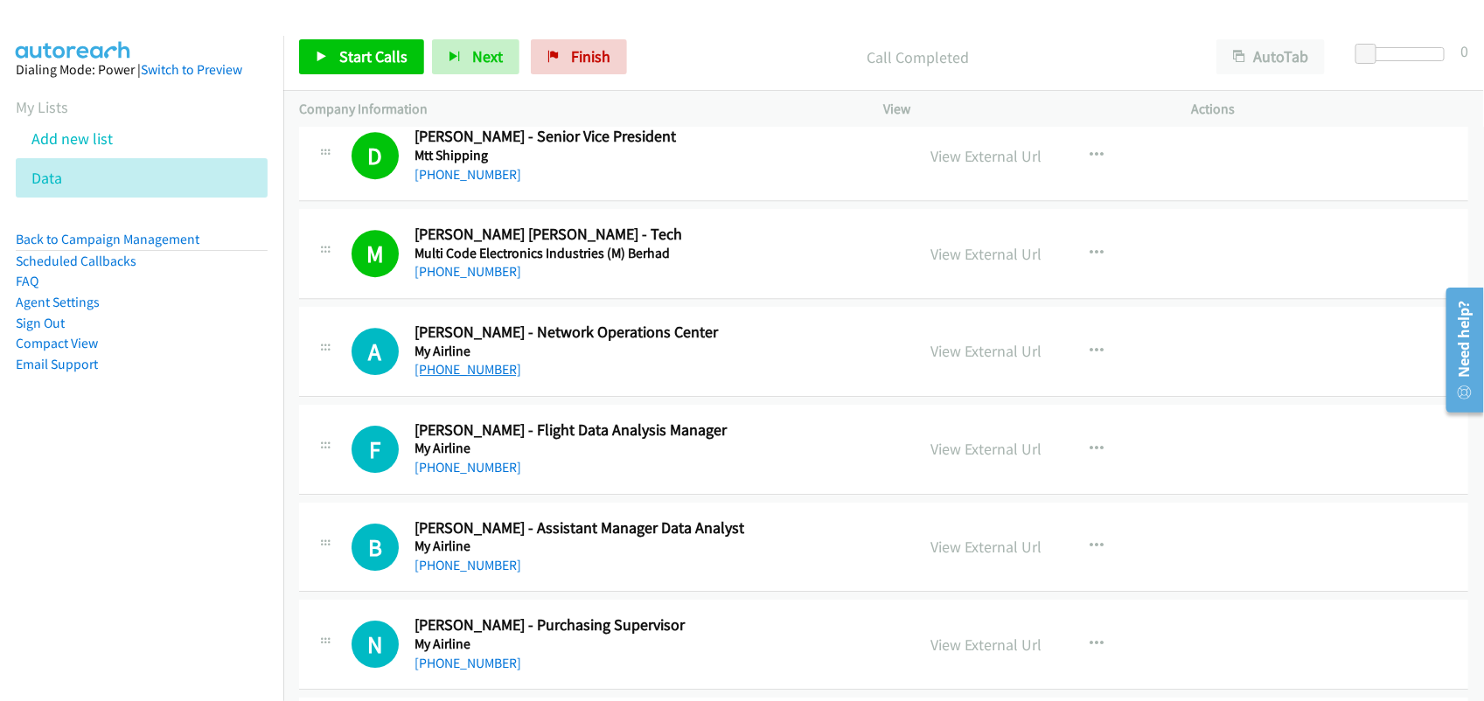
click at [482, 372] on link "[PHONE_NUMBER]" at bounding box center [467, 369] width 107 height 17
click at [452, 376] on link "[PHONE_NUMBER]" at bounding box center [467, 369] width 107 height 17
click at [442, 476] on link "[PHONE_NUMBER]" at bounding box center [467, 467] width 107 height 17
click at [469, 567] on link "[PHONE_NUMBER]" at bounding box center [467, 565] width 107 height 17
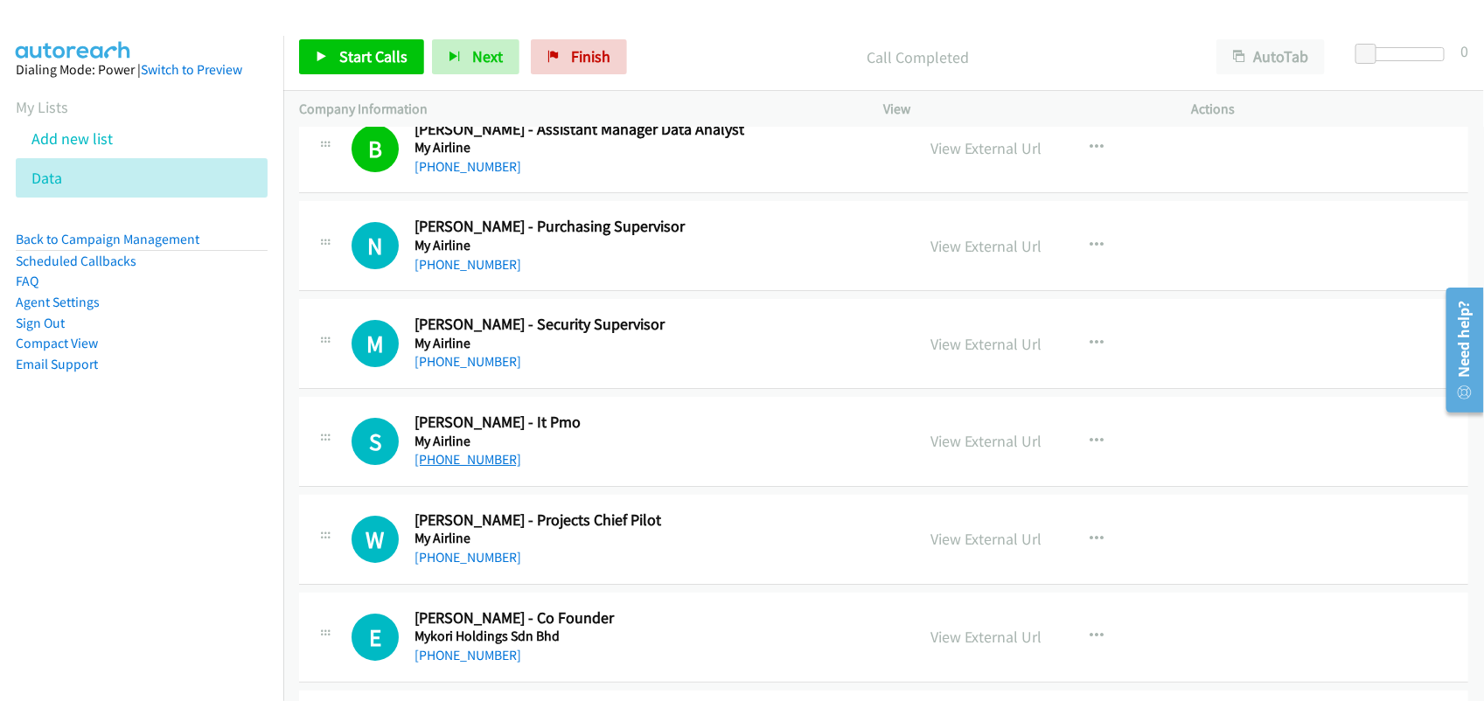
scroll to position [5792, 0]
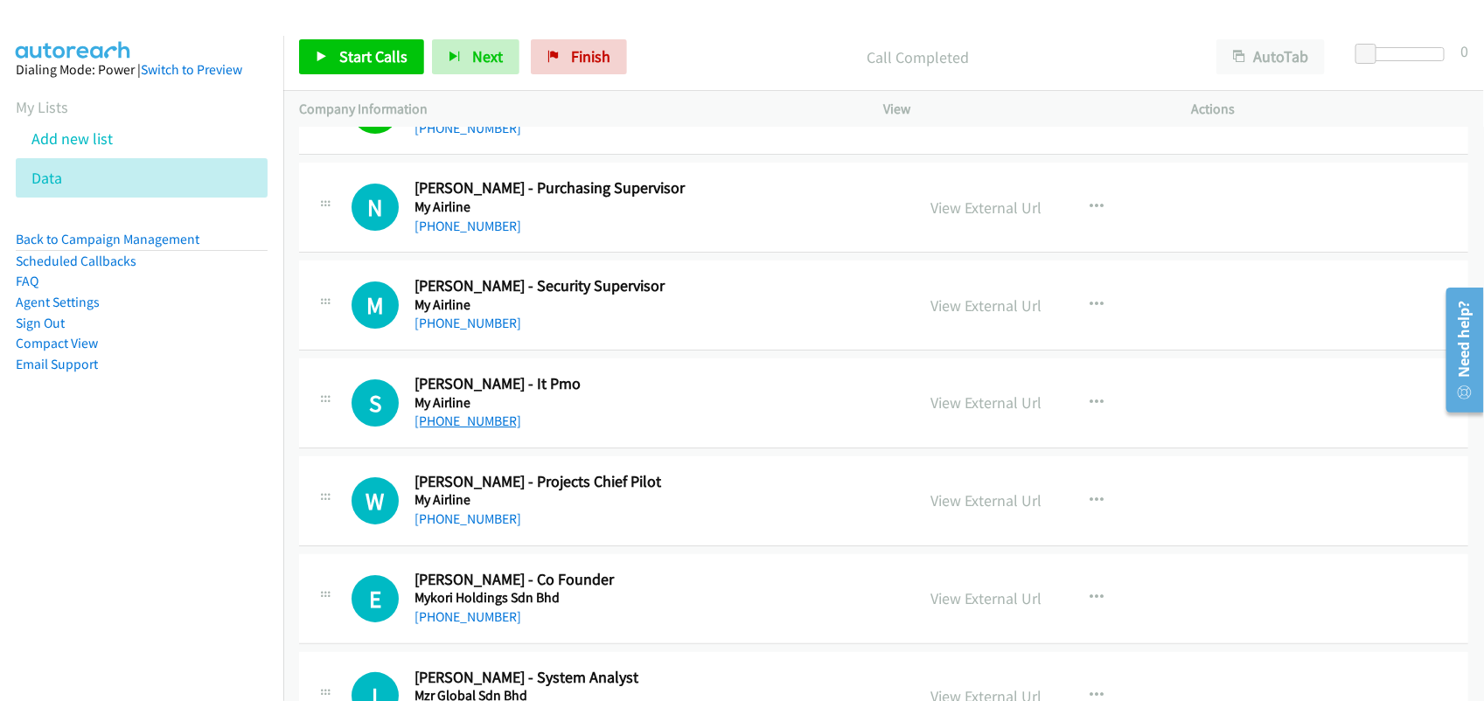
click at [449, 428] on link "[PHONE_NUMBER]" at bounding box center [467, 421] width 107 height 17
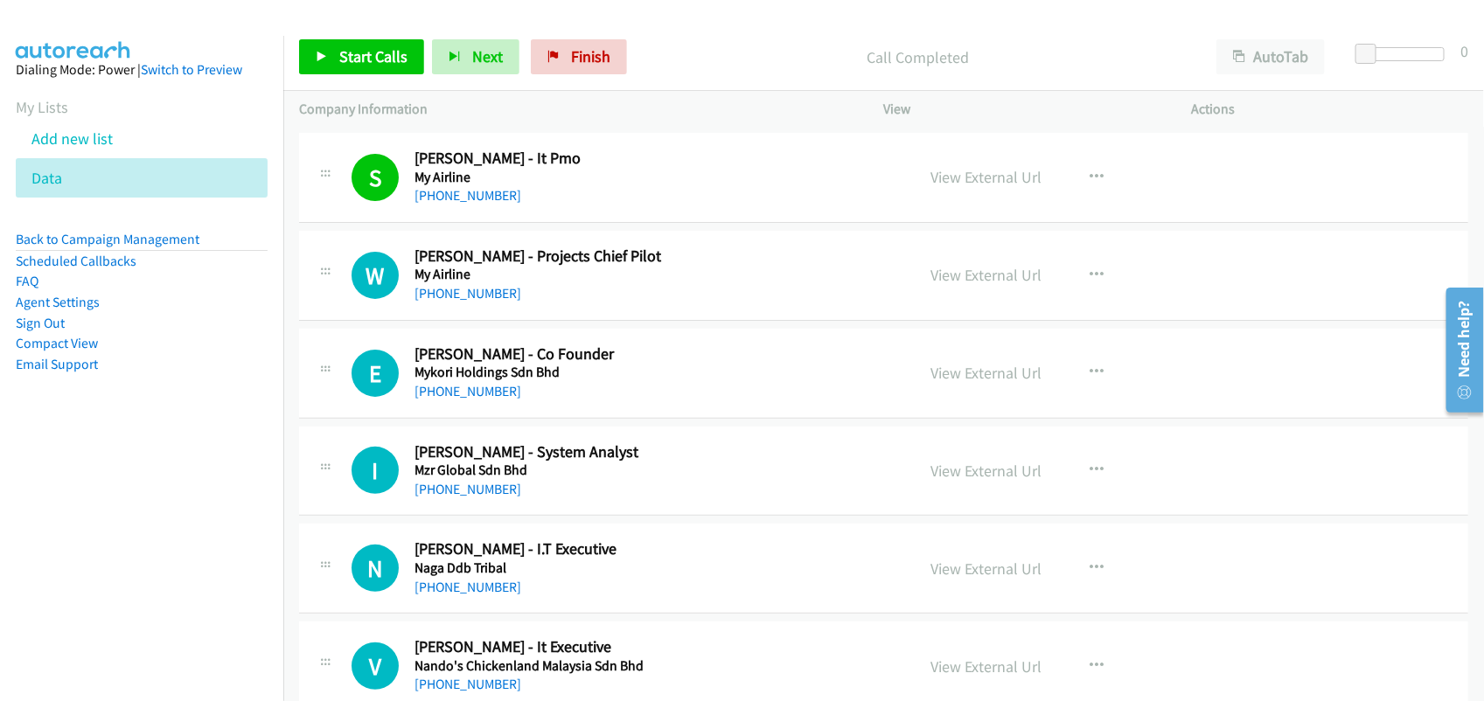
scroll to position [6120, 0]
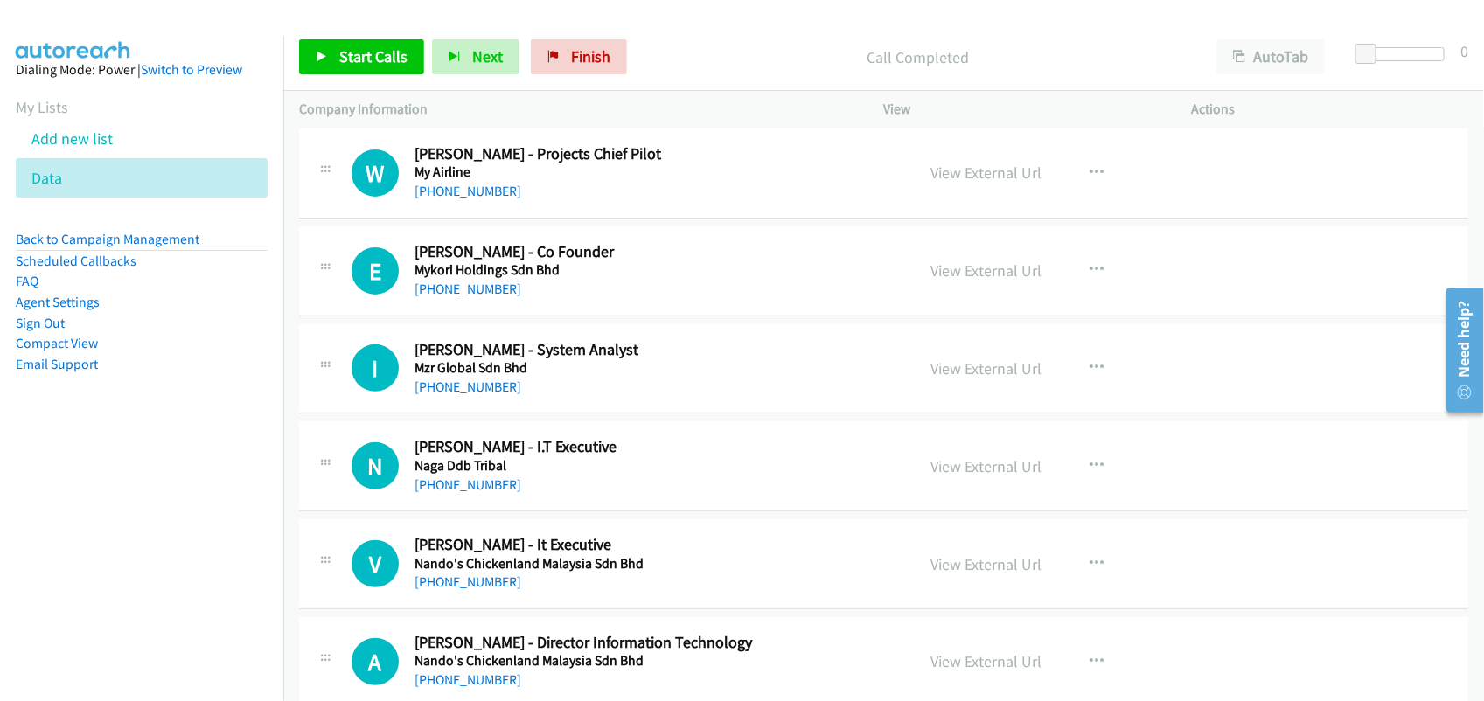
click at [481, 377] on h5 "Mzr Global Sdn Bhd" at bounding box center [652, 367] width 477 height 17
click at [477, 389] on link "[PHONE_NUMBER]" at bounding box center [467, 387] width 107 height 17
click at [460, 395] on link "[PHONE_NUMBER]" at bounding box center [467, 387] width 107 height 17
drag, startPoint x: 595, startPoint y: 517, endPoint x: 583, endPoint y: 511, distance: 13.3
click at [481, 493] on link "[PHONE_NUMBER]" at bounding box center [467, 484] width 107 height 17
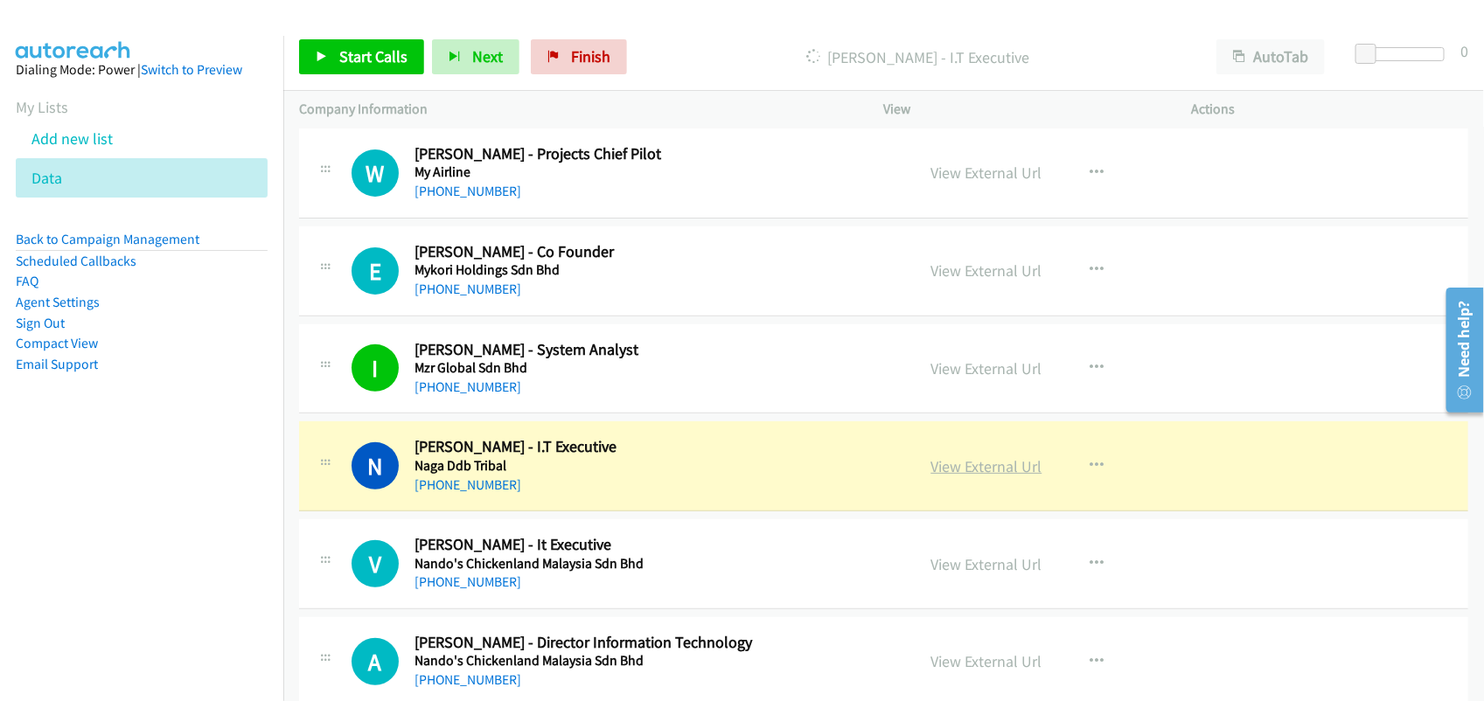
click at [980, 476] on link "View External Url" at bounding box center [986, 466] width 111 height 20
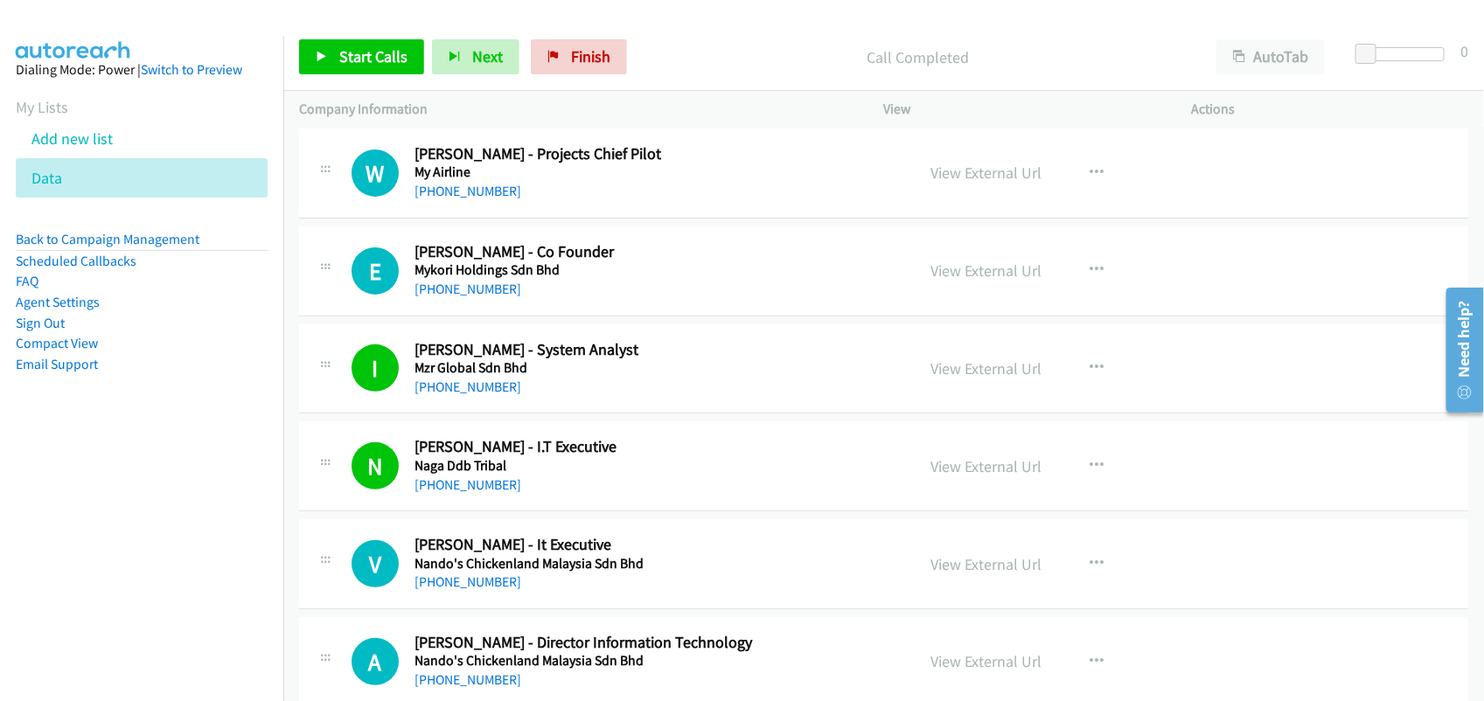
scroll to position [6338, 0]
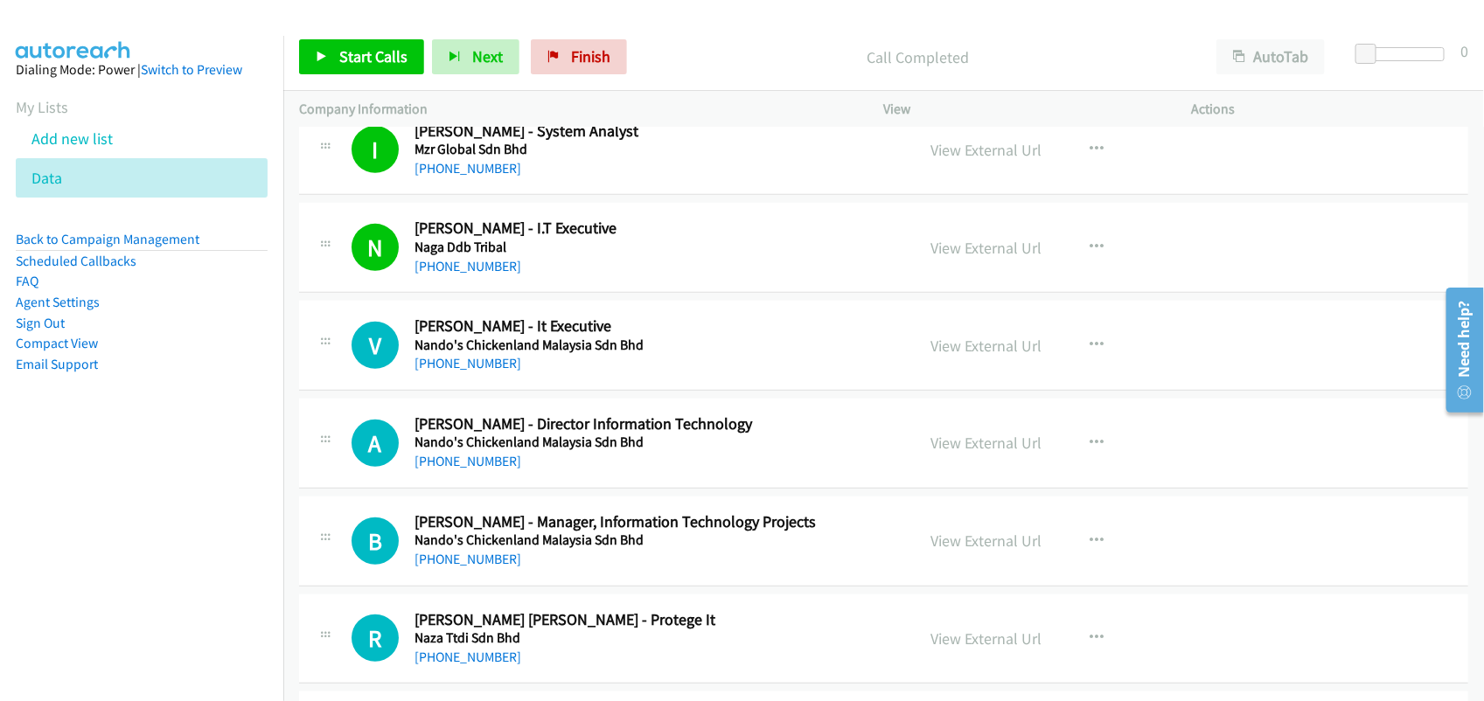
drag, startPoint x: 469, startPoint y: 372, endPoint x: 449, endPoint y: 400, distance: 35.0
click at [469, 372] on link "[PHONE_NUMBER]" at bounding box center [467, 363] width 107 height 17
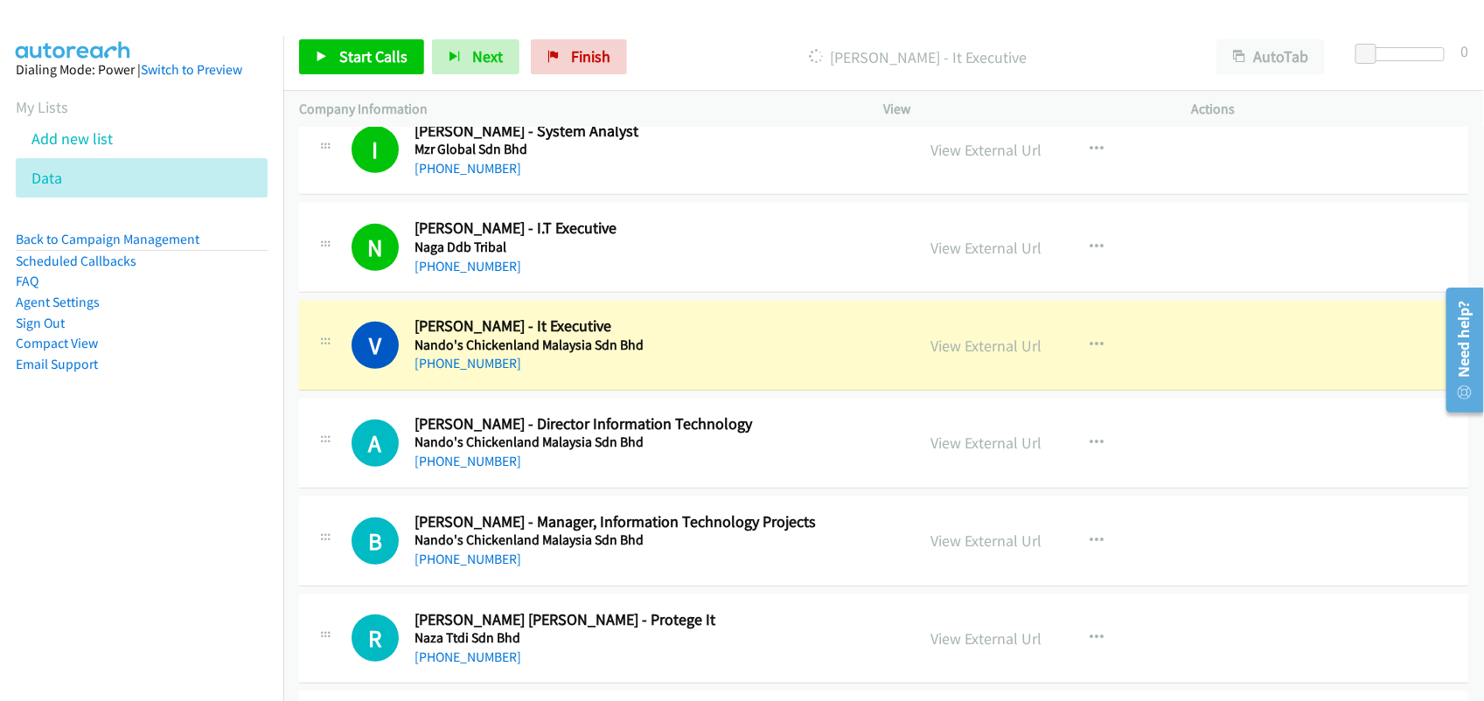
click at [508, 505] on td "B Callback Scheduled Brian Lim - Manager, Information Technology Projects Nando…" at bounding box center [883, 541] width 1200 height 98
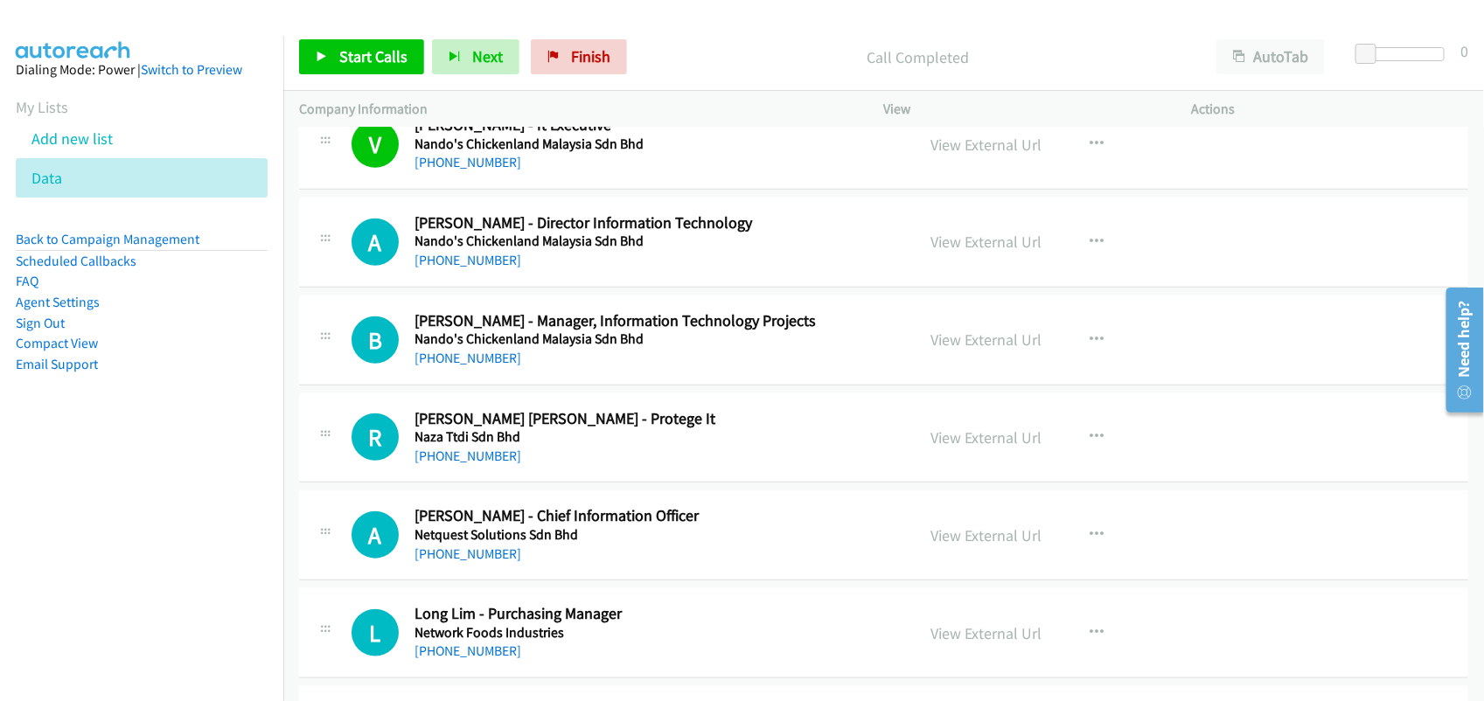
scroll to position [6557, 0]
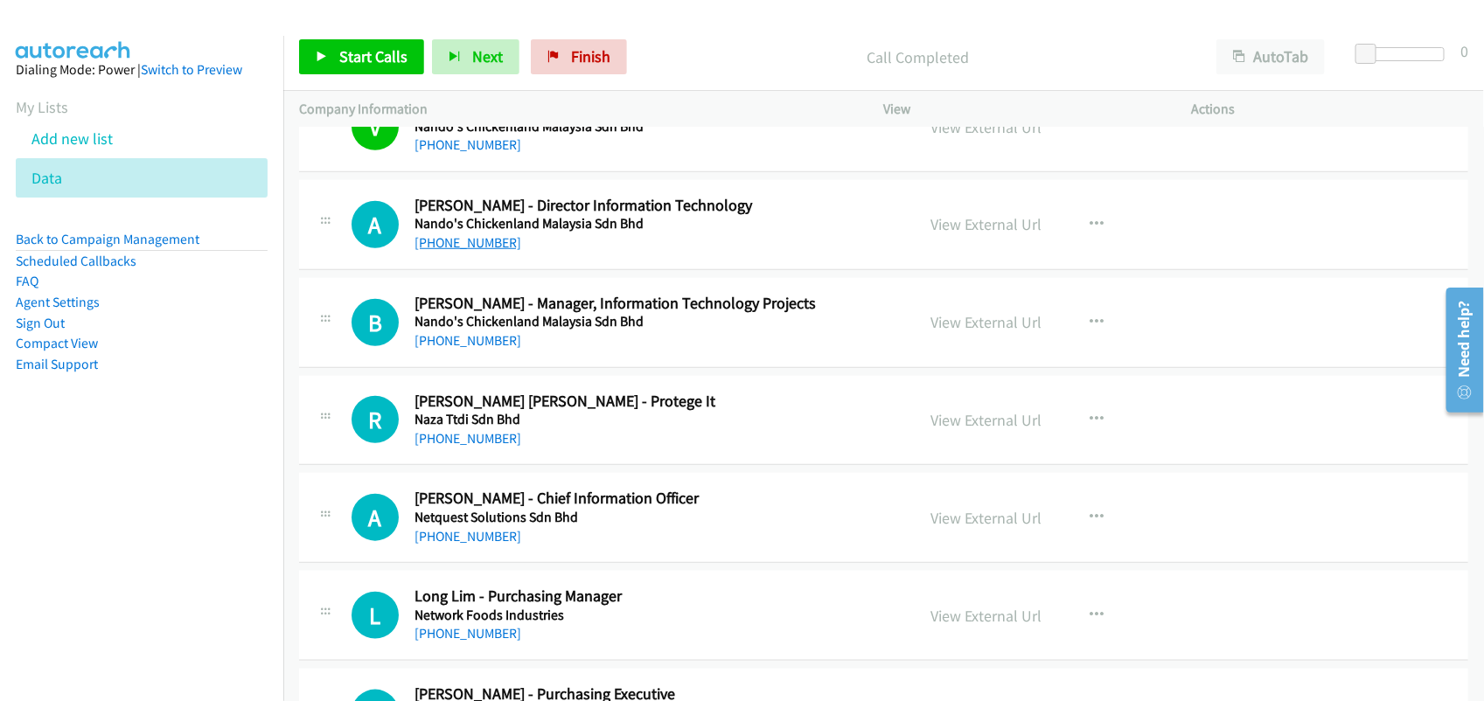
click at [479, 250] on link "[PHONE_NUMBER]" at bounding box center [467, 242] width 107 height 17
click at [494, 349] on link "[PHONE_NUMBER]" at bounding box center [467, 340] width 107 height 17
click at [539, 449] on div "[PHONE_NUMBER]" at bounding box center [652, 438] width 477 height 21
click at [443, 444] on link "[PHONE_NUMBER]" at bounding box center [467, 438] width 107 height 17
click at [447, 540] on link "[PHONE_NUMBER]" at bounding box center [467, 536] width 107 height 17
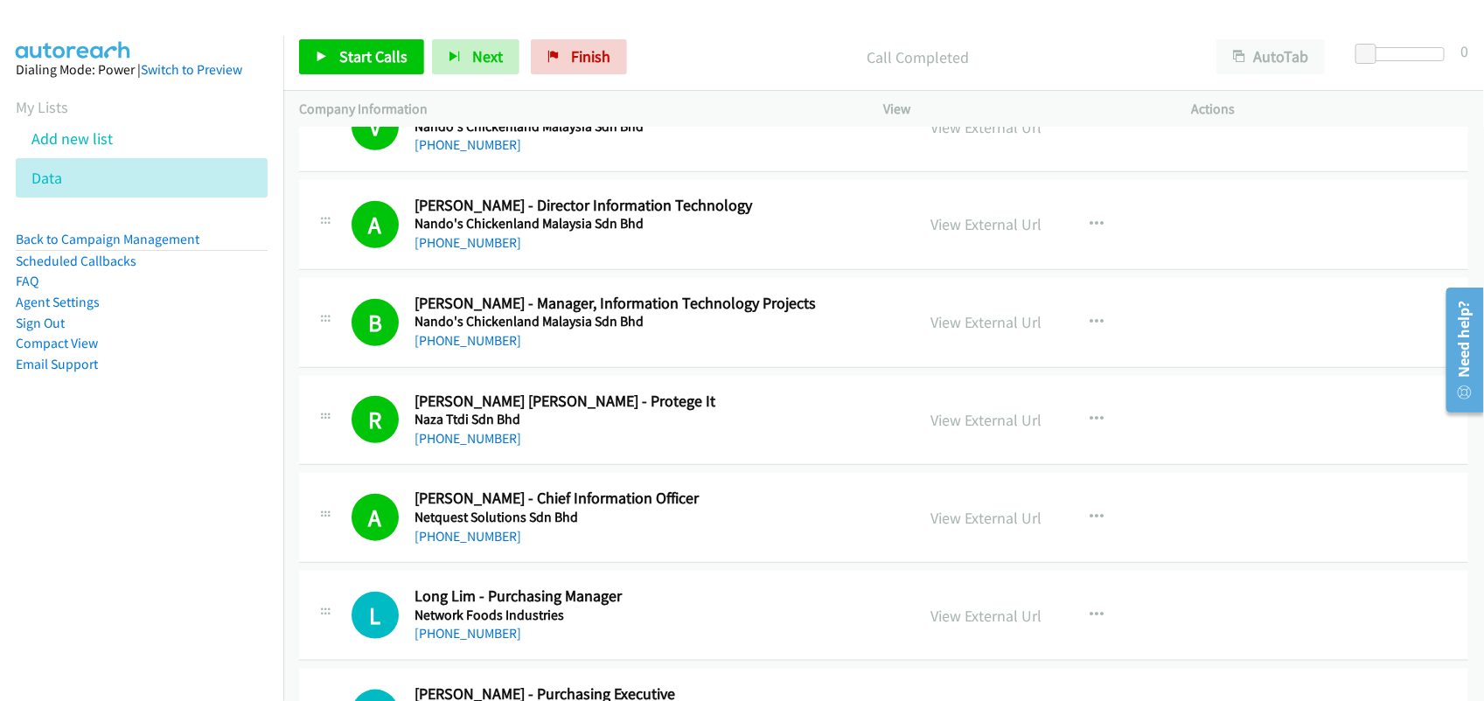
click at [593, 536] on div "[PHONE_NUMBER]" at bounding box center [652, 536] width 477 height 21
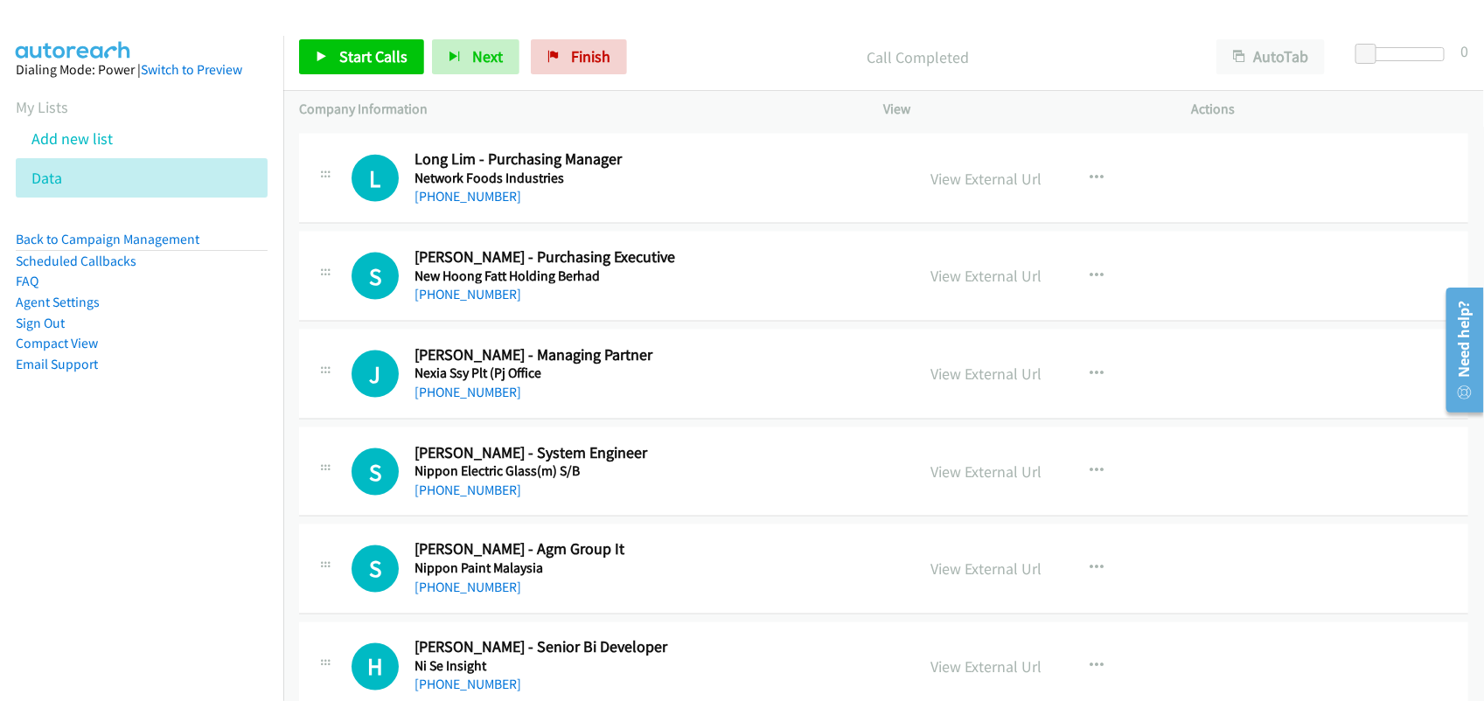
scroll to position [7103, 0]
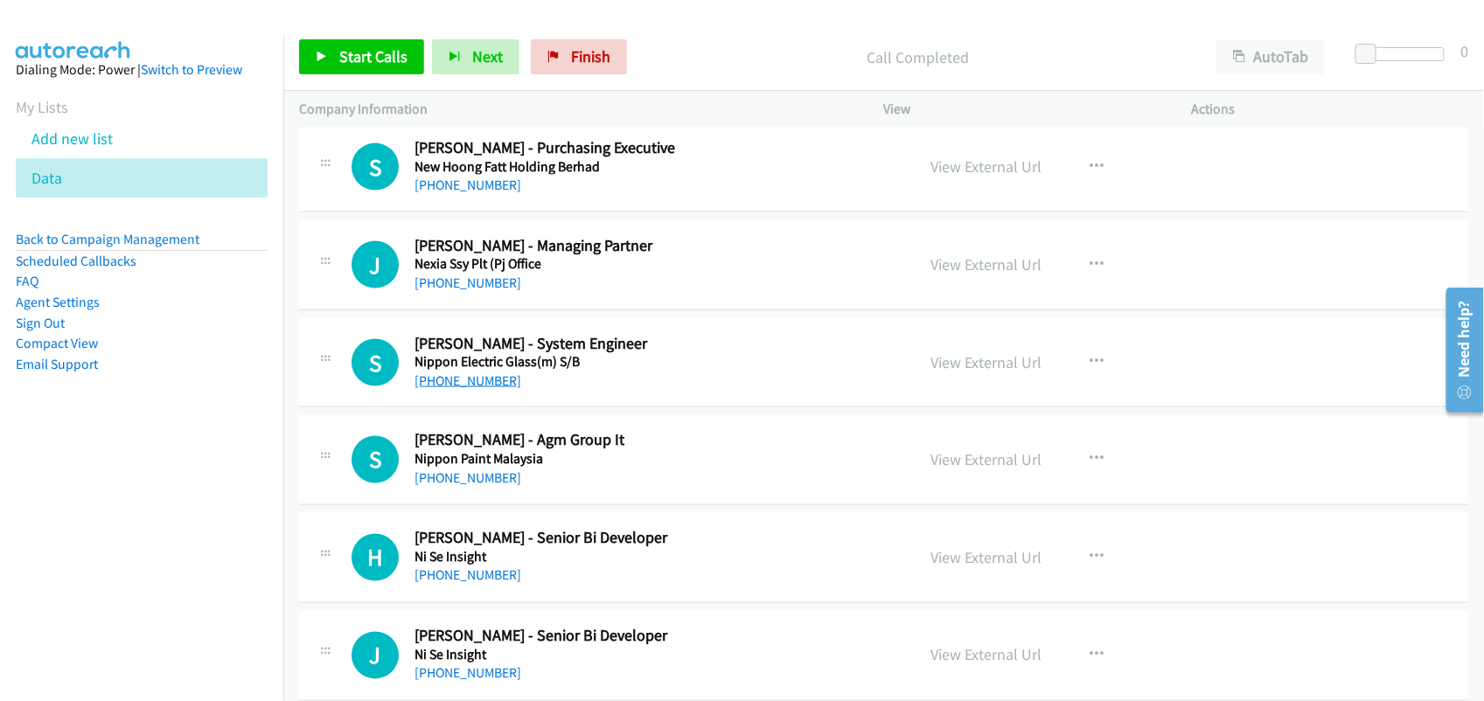
click at [463, 389] on link "[PHONE_NUMBER]" at bounding box center [467, 380] width 107 height 17
click at [475, 487] on link "[PHONE_NUMBER]" at bounding box center [467, 478] width 107 height 17
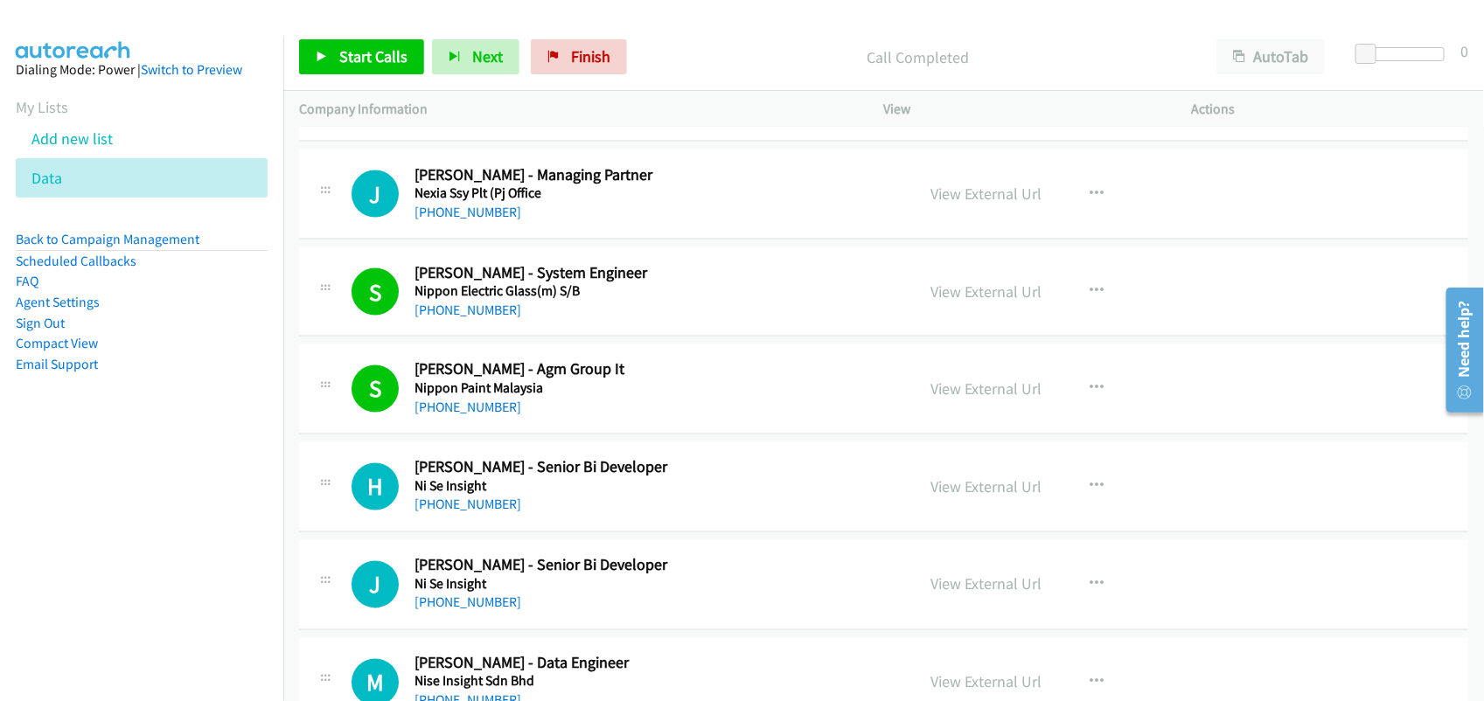
scroll to position [7213, 0]
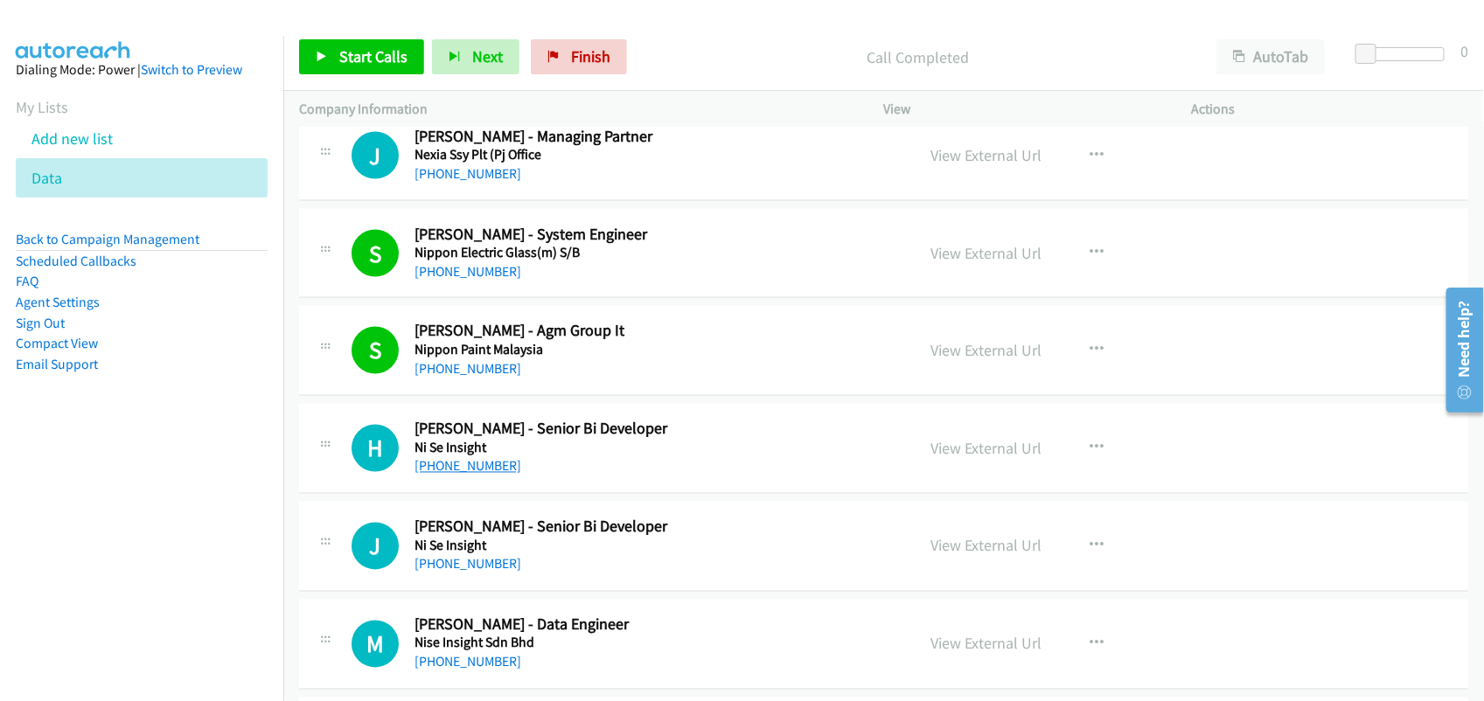
click at [492, 475] on link "[PHONE_NUMBER]" at bounding box center [467, 466] width 107 height 17
click at [457, 475] on link "[PHONE_NUMBER]" at bounding box center [467, 466] width 107 height 17
click at [610, 457] on h5 "Ni Se Insight" at bounding box center [652, 448] width 477 height 17
click at [958, 459] on link "View External Url" at bounding box center [986, 449] width 111 height 20
click at [444, 573] on link "[PHONE_NUMBER]" at bounding box center [467, 564] width 107 height 17
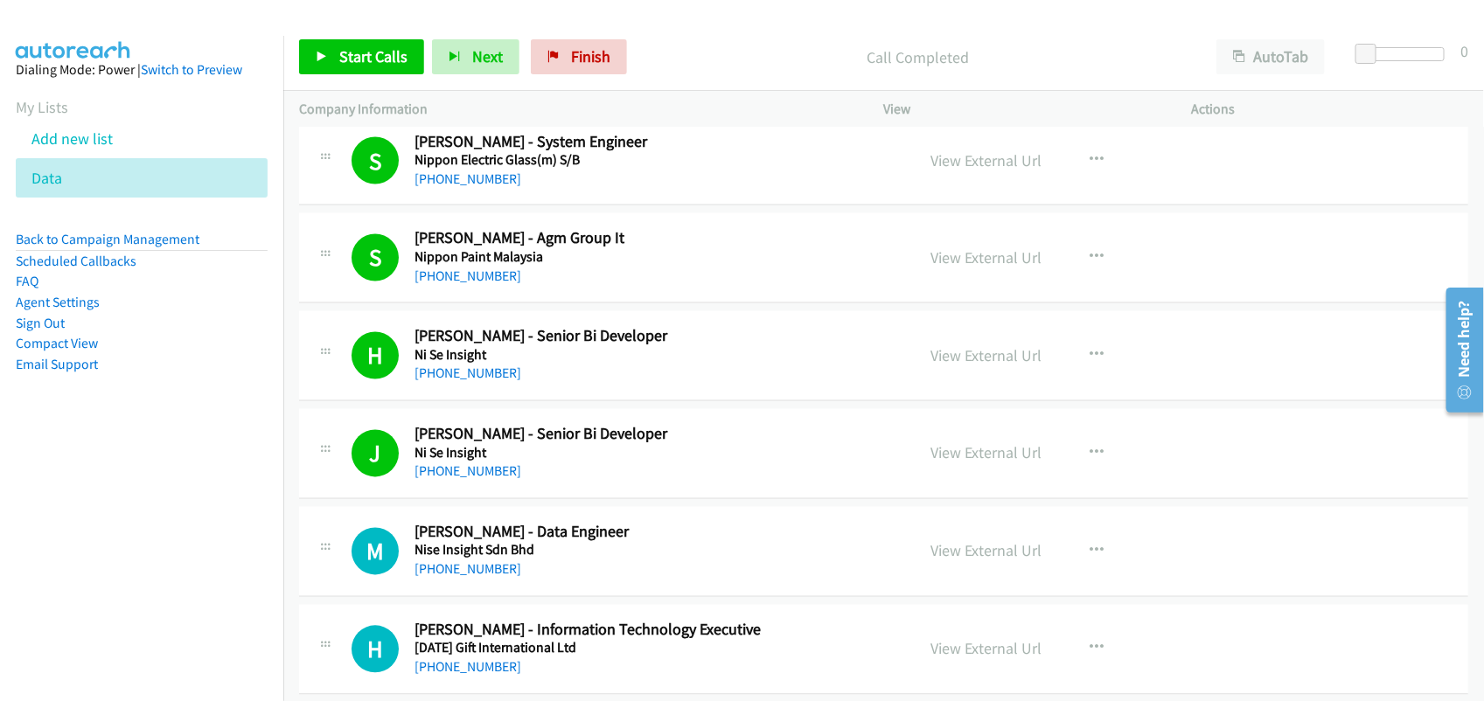
scroll to position [7431, 0]
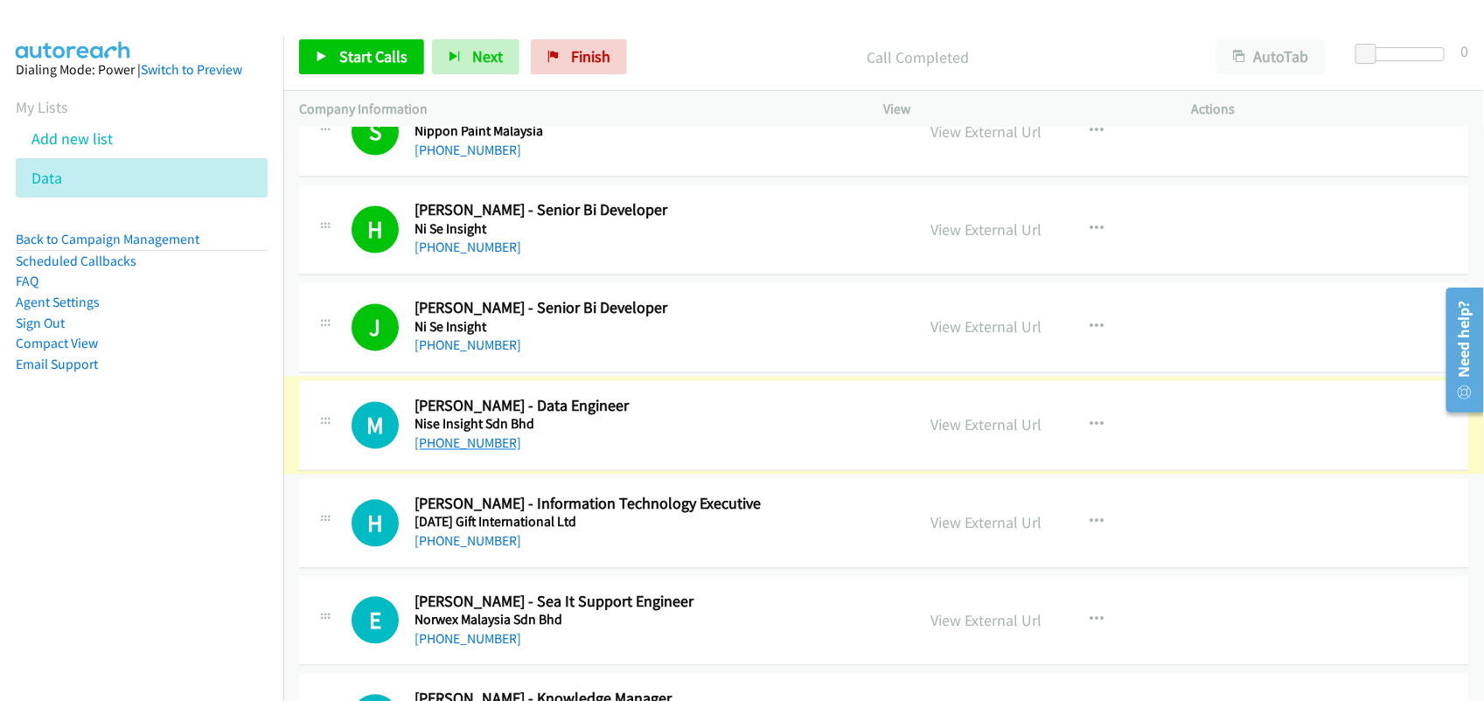
click at [483, 452] on link "[PHONE_NUMBER]" at bounding box center [467, 443] width 107 height 17
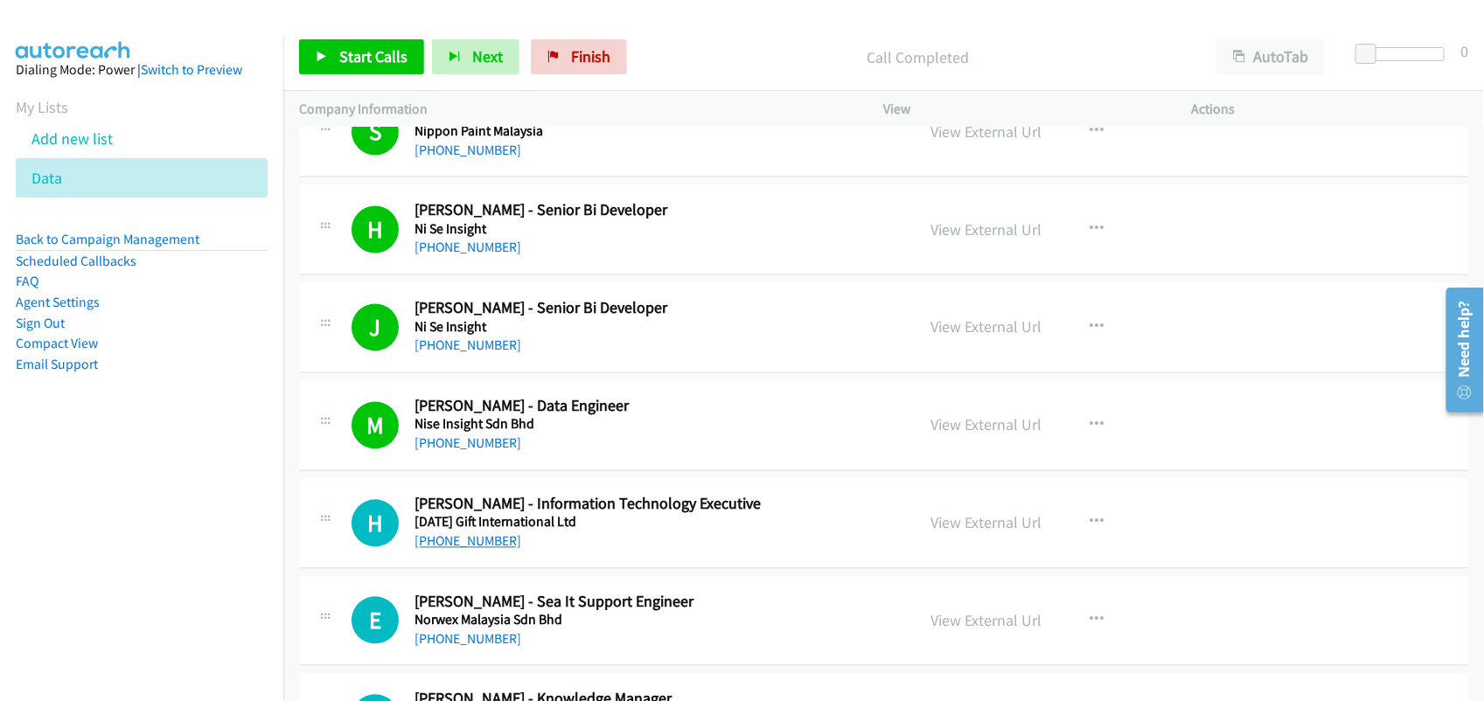
click at [491, 550] on link "[PHONE_NUMBER]" at bounding box center [467, 541] width 107 height 17
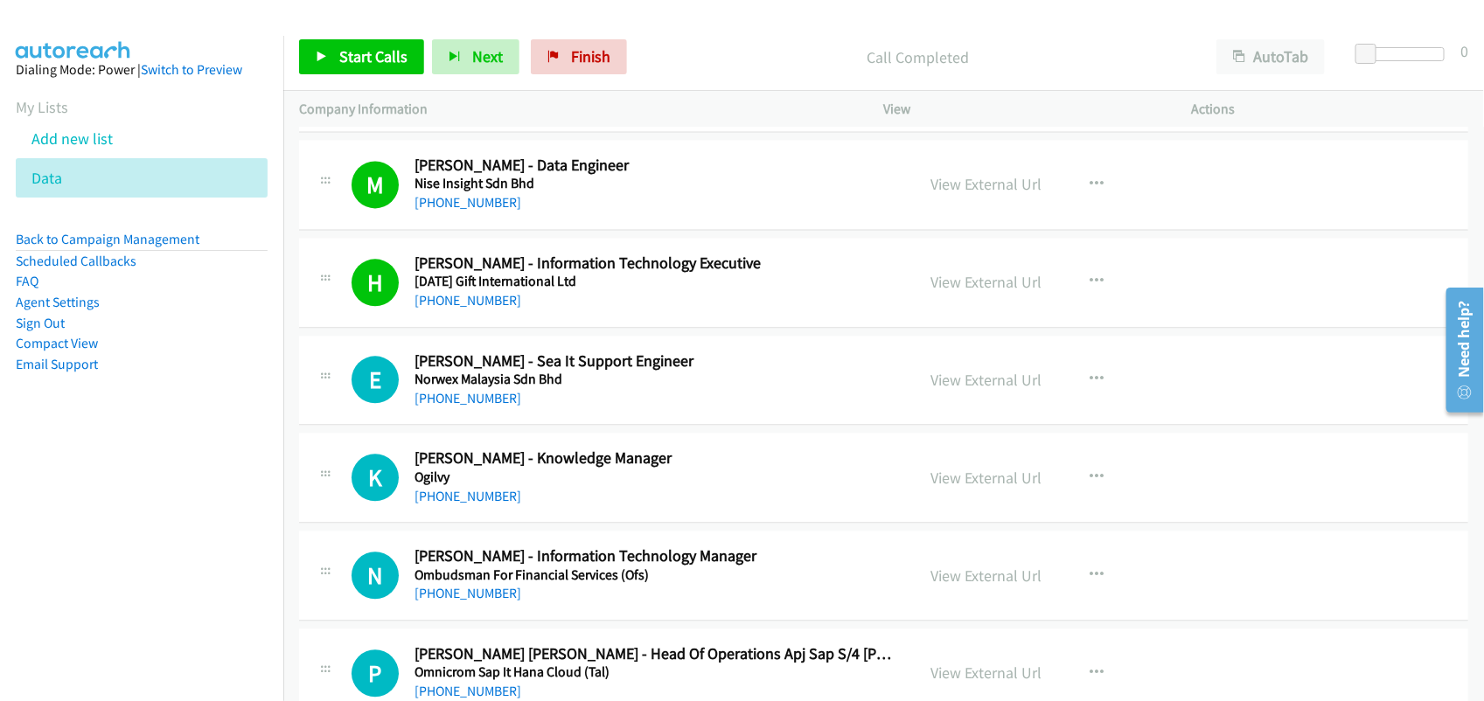
scroll to position [7650, 0]
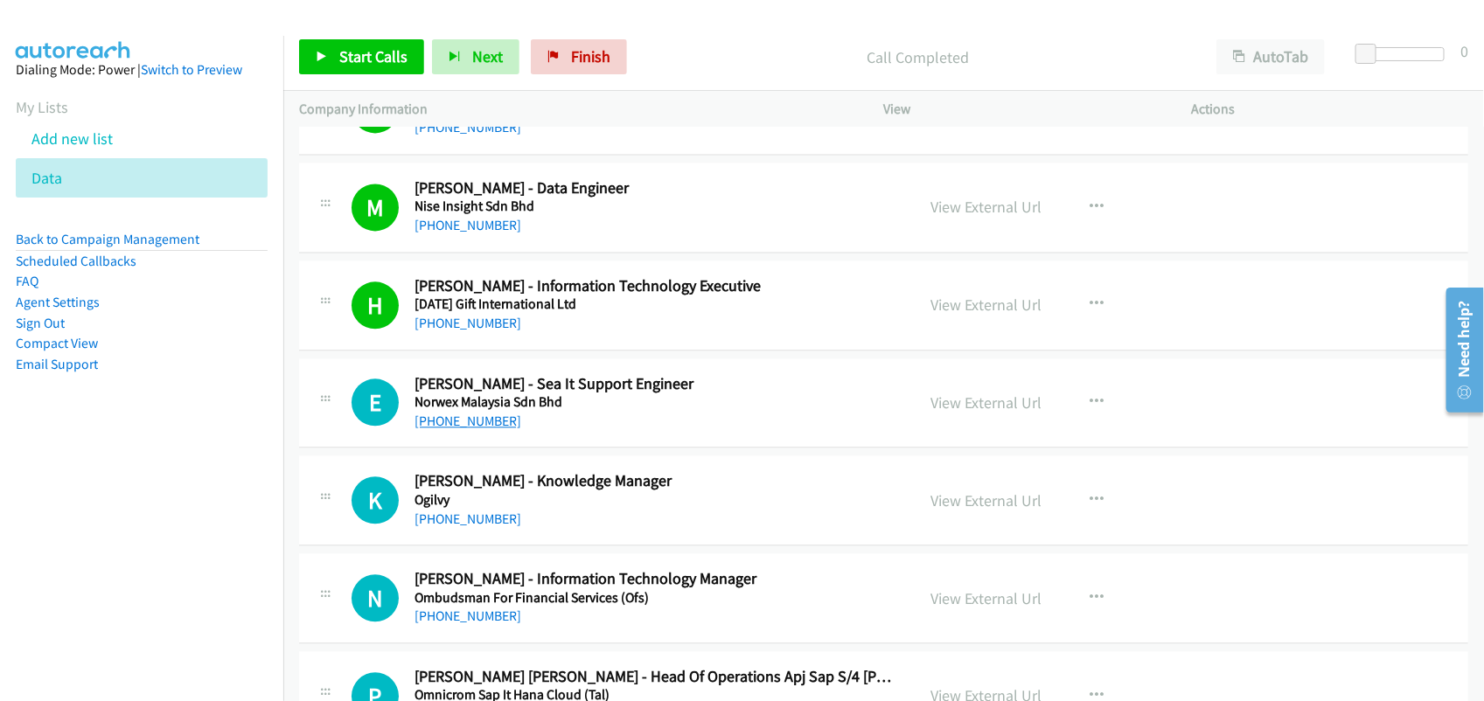
click at [490, 429] on link "[PHONE_NUMBER]" at bounding box center [467, 421] width 107 height 17
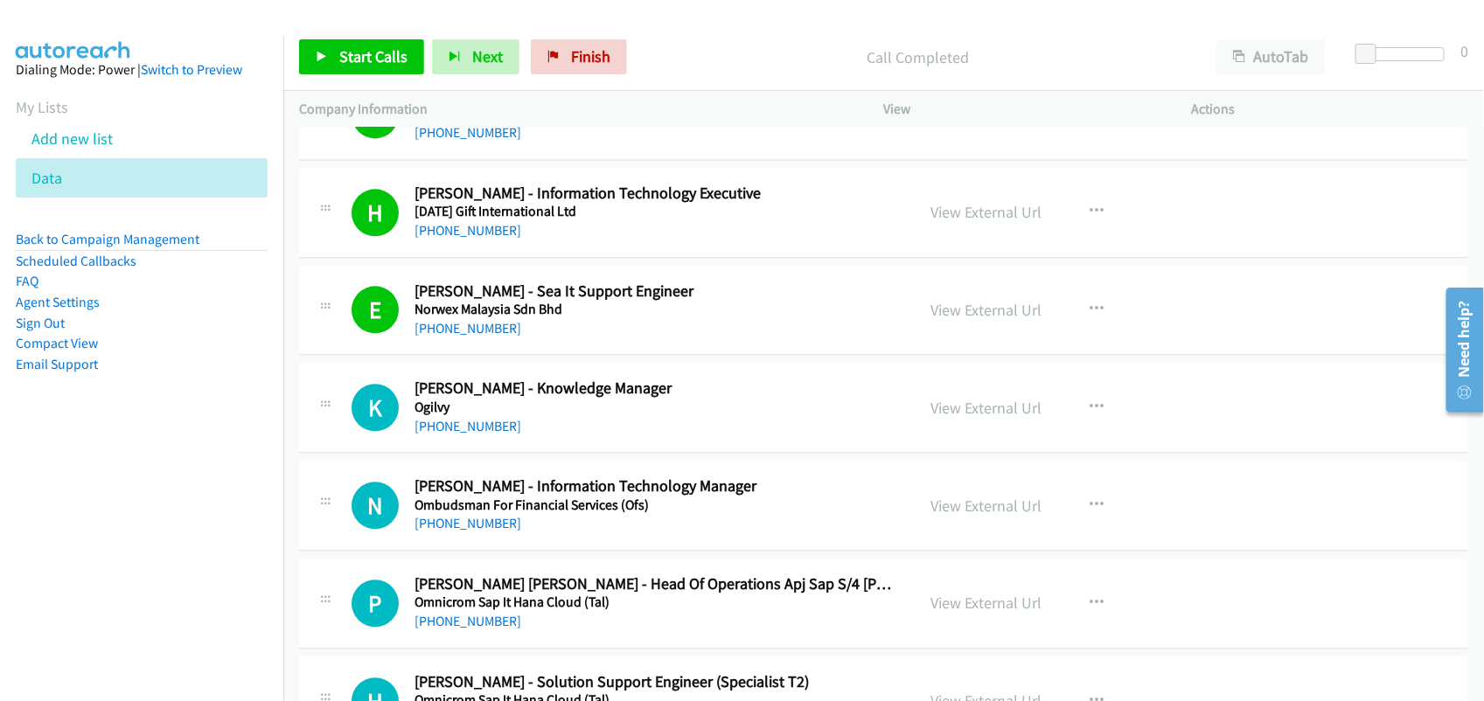
scroll to position [7868, 0]
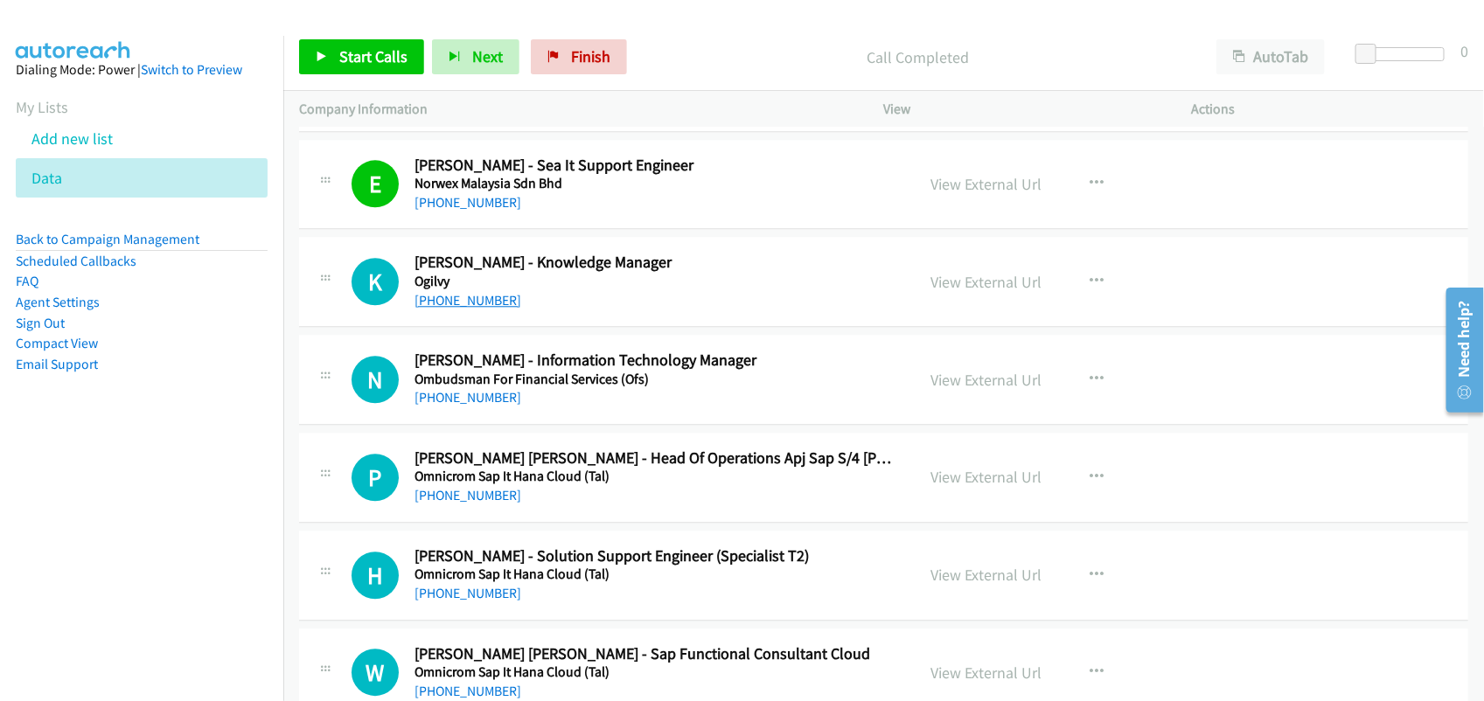
click at [486, 304] on link "[PHONE_NUMBER]" at bounding box center [467, 300] width 107 height 17
click at [455, 506] on div "[PHONE_NUMBER]" at bounding box center [652, 495] width 477 height 21
click at [460, 504] on link "[PHONE_NUMBER]" at bounding box center [467, 495] width 107 height 17
click at [472, 406] on link "[PHONE_NUMBER]" at bounding box center [467, 397] width 107 height 17
drag, startPoint x: 476, startPoint y: 500, endPoint x: 478, endPoint y: 514, distance: 14.1
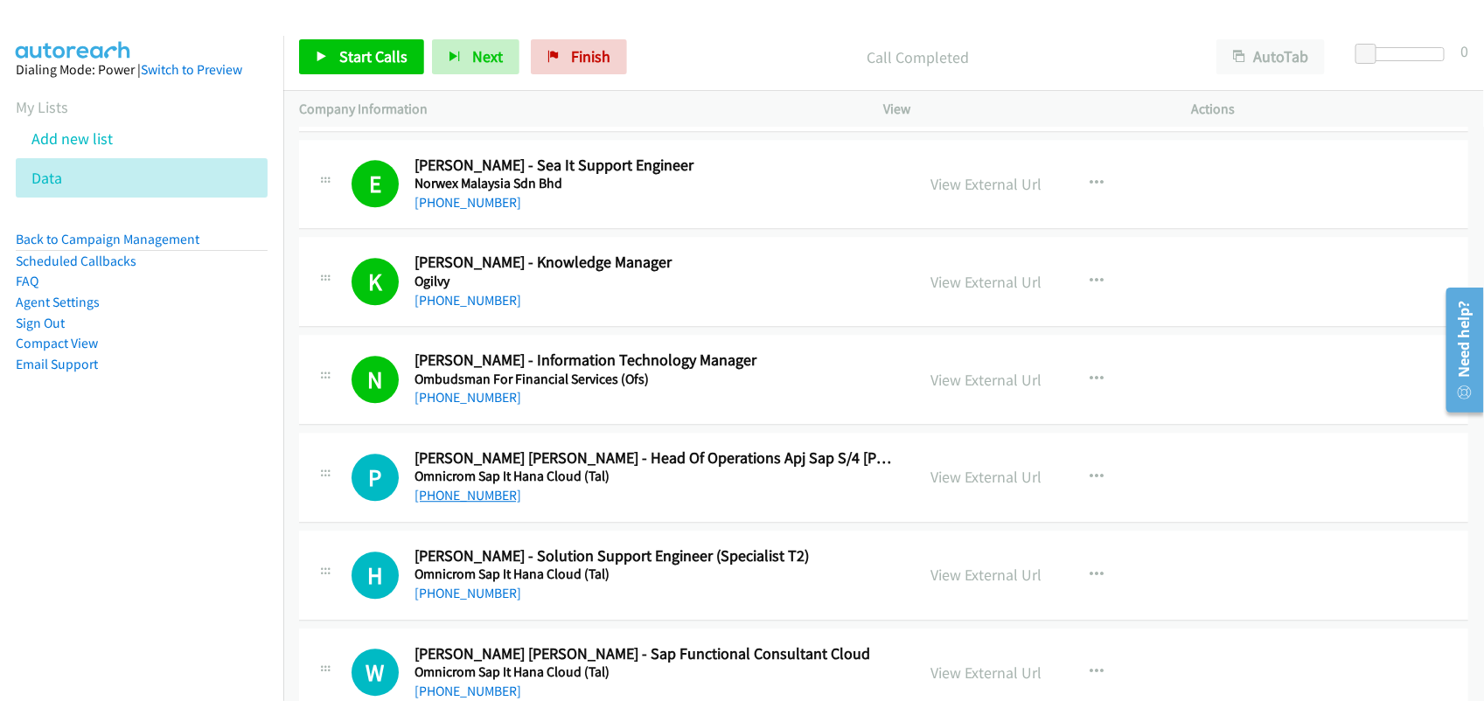
click at [476, 500] on link "[PHONE_NUMBER]" at bounding box center [467, 495] width 107 height 17
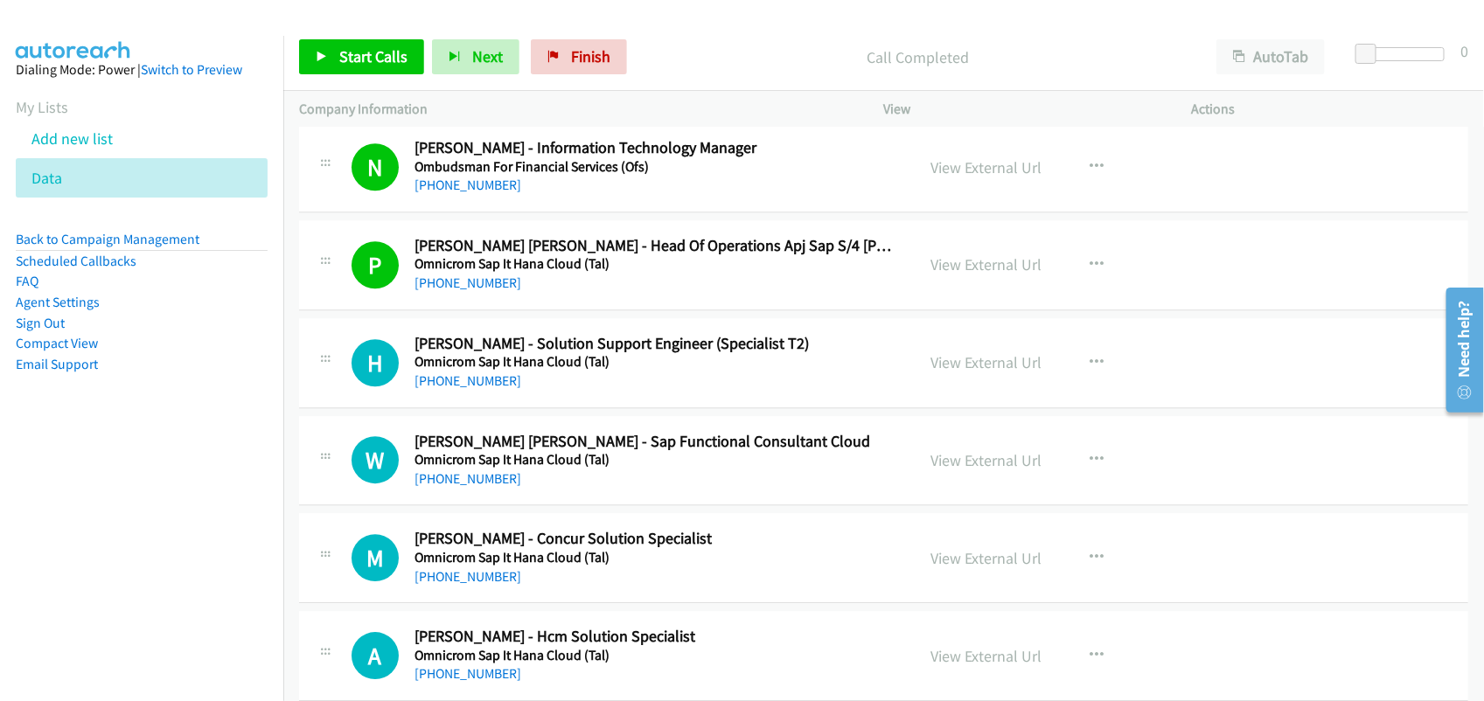
scroll to position [8087, 0]
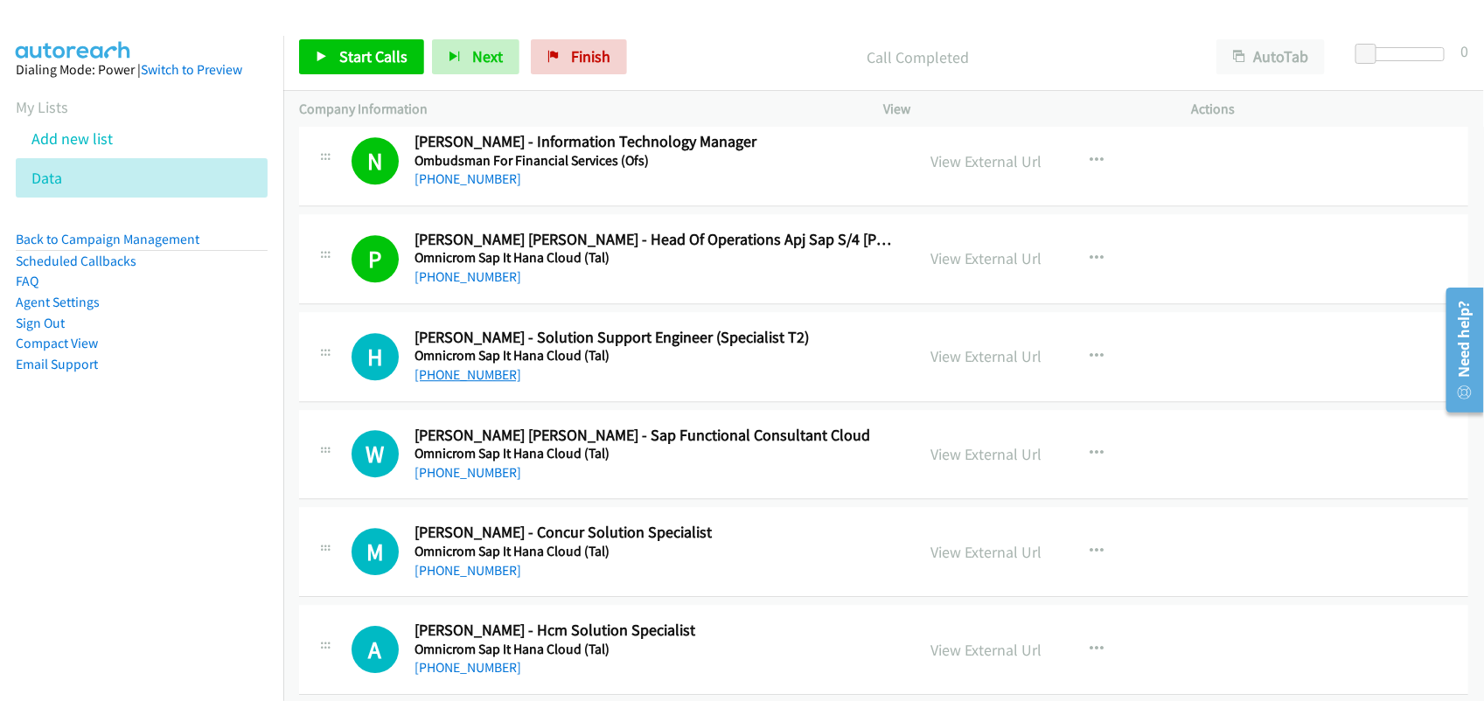
click at [456, 383] on link "[PHONE_NUMBER]" at bounding box center [467, 374] width 107 height 17
click at [451, 476] on link "[PHONE_NUMBER]" at bounding box center [467, 472] width 107 height 17
click at [473, 581] on div "[PHONE_NUMBER]" at bounding box center [652, 570] width 477 height 21
click at [476, 575] on link "[PHONE_NUMBER]" at bounding box center [467, 570] width 107 height 17
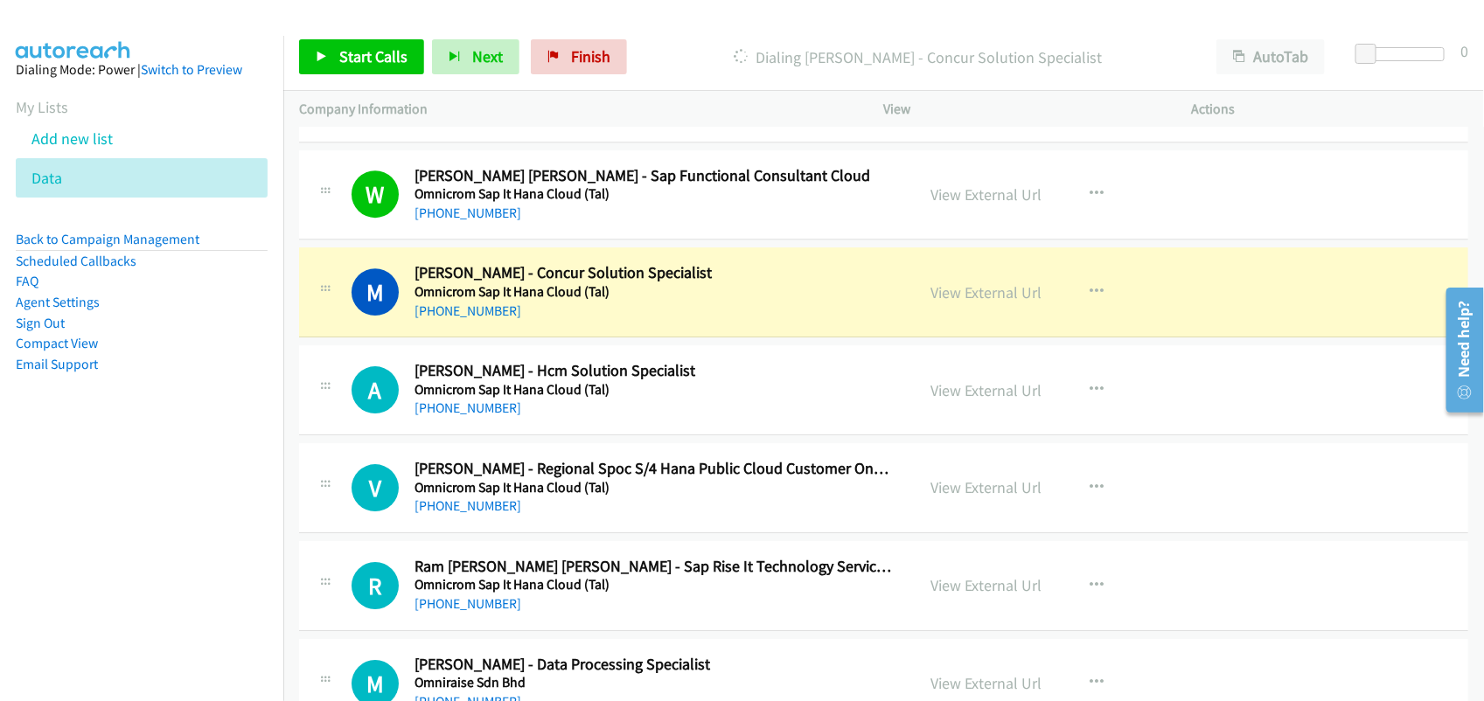
scroll to position [8415, 0]
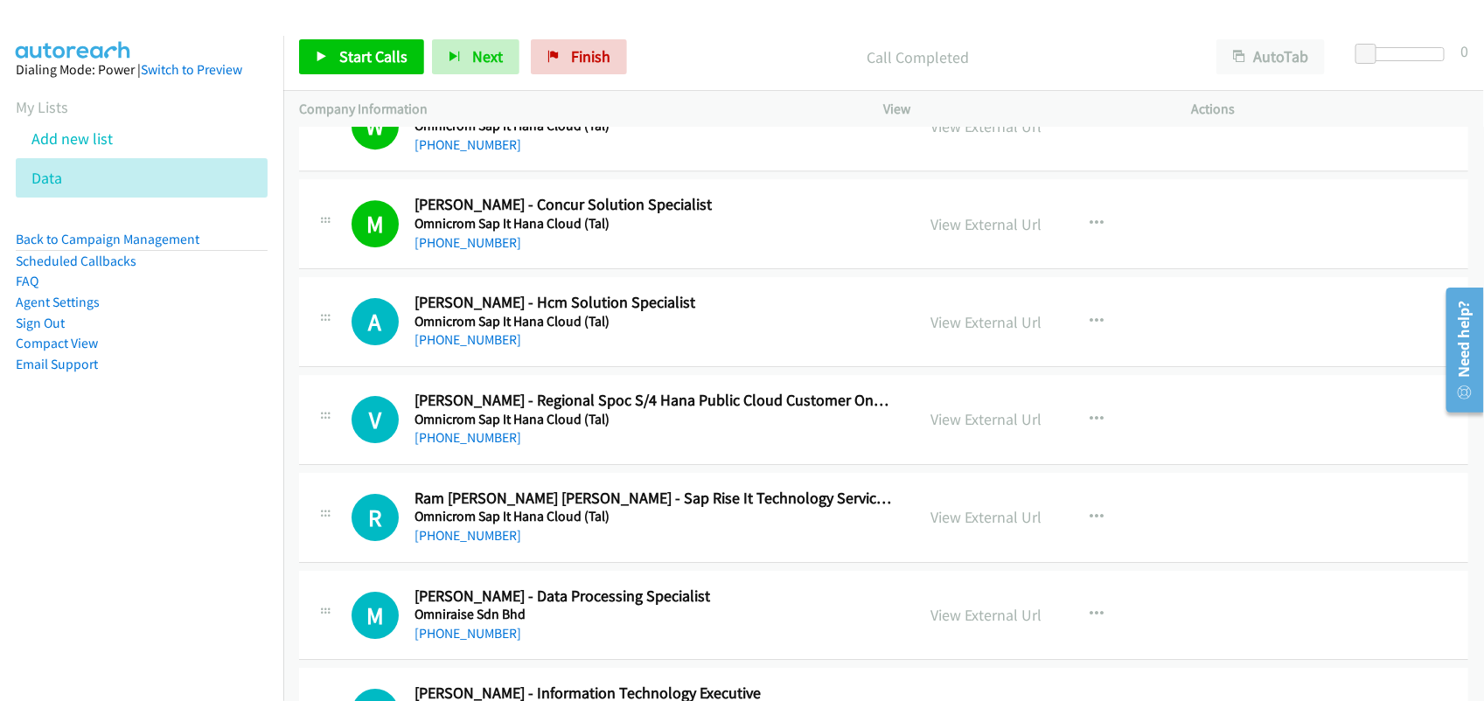
drag, startPoint x: 605, startPoint y: 369, endPoint x: 587, endPoint y: 360, distance: 20.3
click at [605, 367] on div "A Callback Scheduled Archanaa Rajendran - Hcm Solution Specialist Omnicrom Sap …" at bounding box center [883, 322] width 1169 height 90
click at [468, 348] on link "[PHONE_NUMBER]" at bounding box center [467, 339] width 107 height 17
click at [475, 446] on link "[PHONE_NUMBER]" at bounding box center [467, 437] width 107 height 17
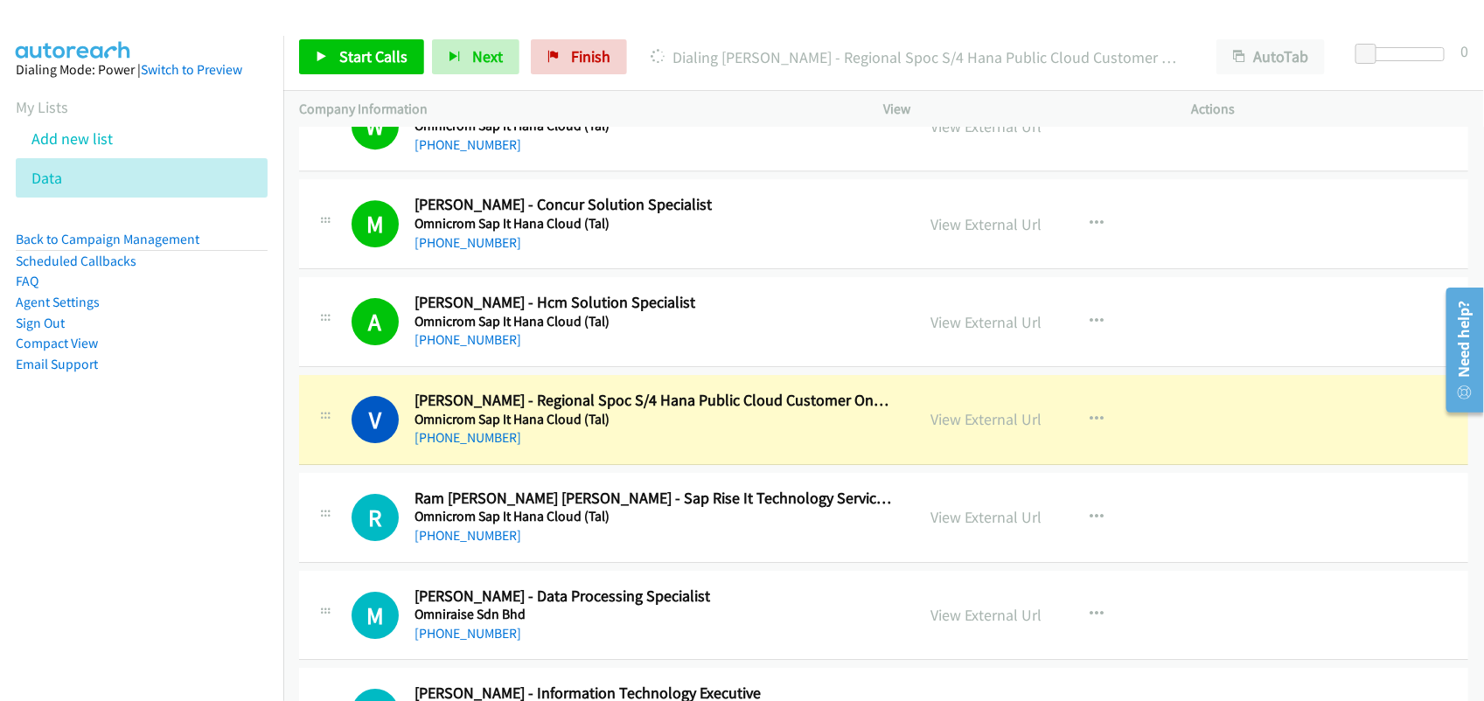
click at [621, 465] on div "V Callback Scheduled Vickram Narayanan - Regional Spoc S/4 Hana Public Cloud Cu…" at bounding box center [883, 420] width 1169 height 90
click at [1001, 429] on link "View External Url" at bounding box center [986, 419] width 111 height 20
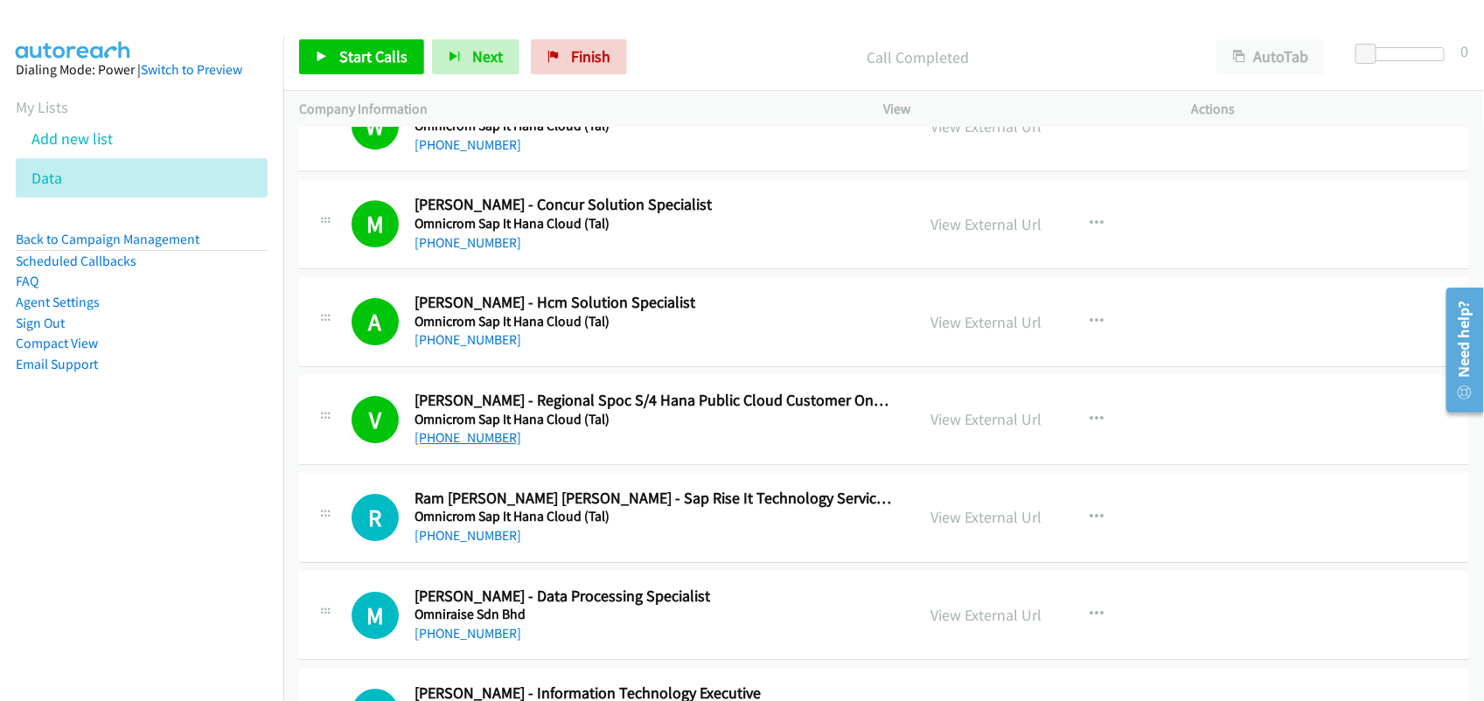
drag, startPoint x: 464, startPoint y: 455, endPoint x: 459, endPoint y: 447, distance: 9.5
click at [464, 446] on link "[PHONE_NUMBER]" at bounding box center [467, 437] width 107 height 17
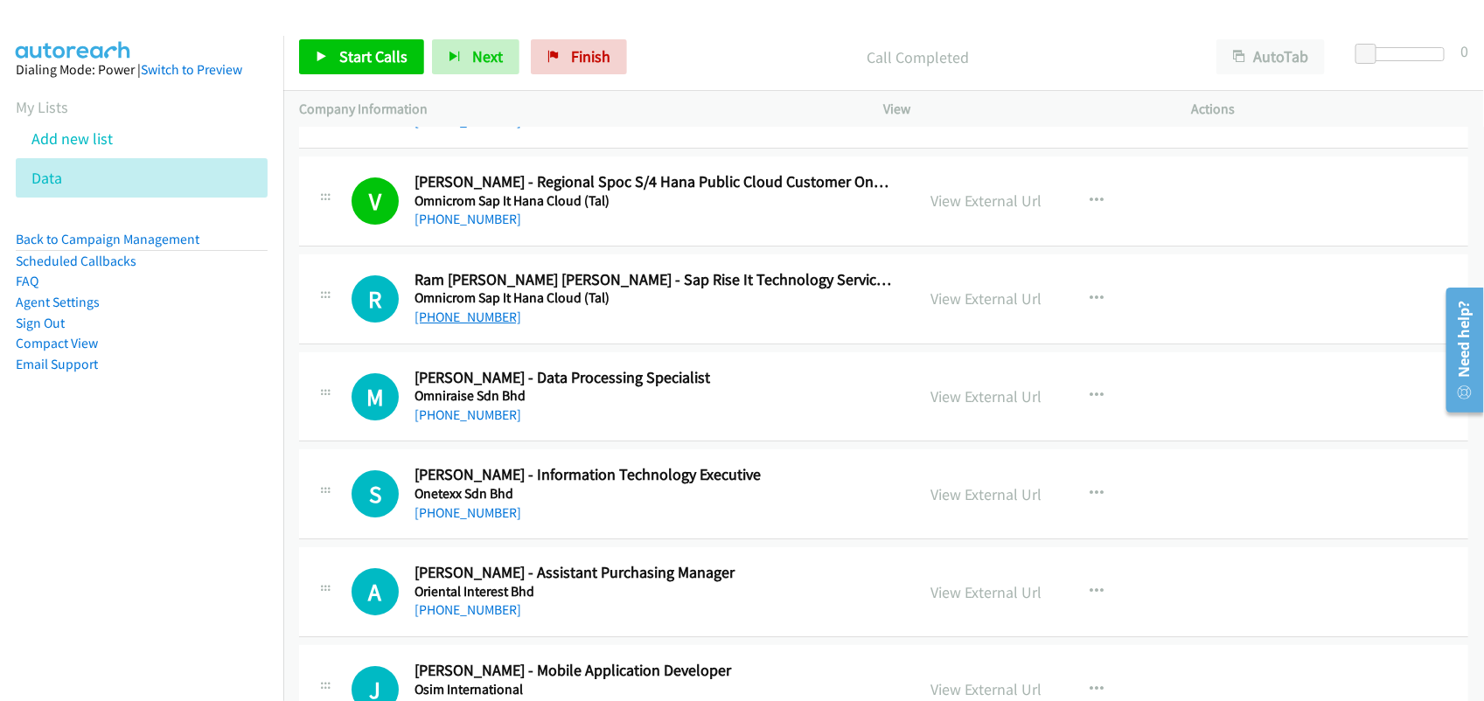
click at [475, 325] on link "[PHONE_NUMBER]" at bounding box center [467, 317] width 107 height 17
click at [464, 423] on link "[PHONE_NUMBER]" at bounding box center [467, 415] width 107 height 17
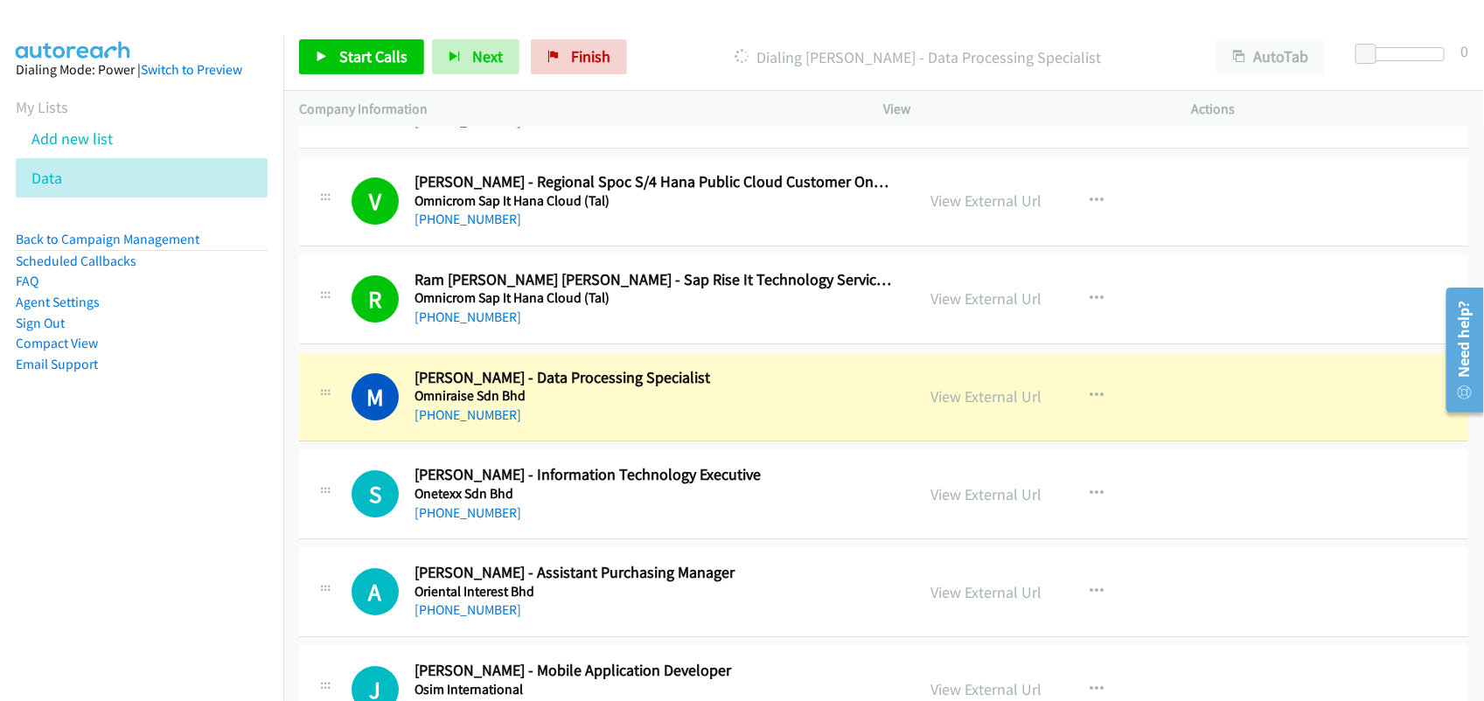
drag, startPoint x: 628, startPoint y: 425, endPoint x: 639, endPoint y: 422, distance: 11.7
click at [628, 425] on div "[PHONE_NUMBER]" at bounding box center [652, 415] width 477 height 21
click at [1003, 407] on link "View External Url" at bounding box center [986, 396] width 111 height 20
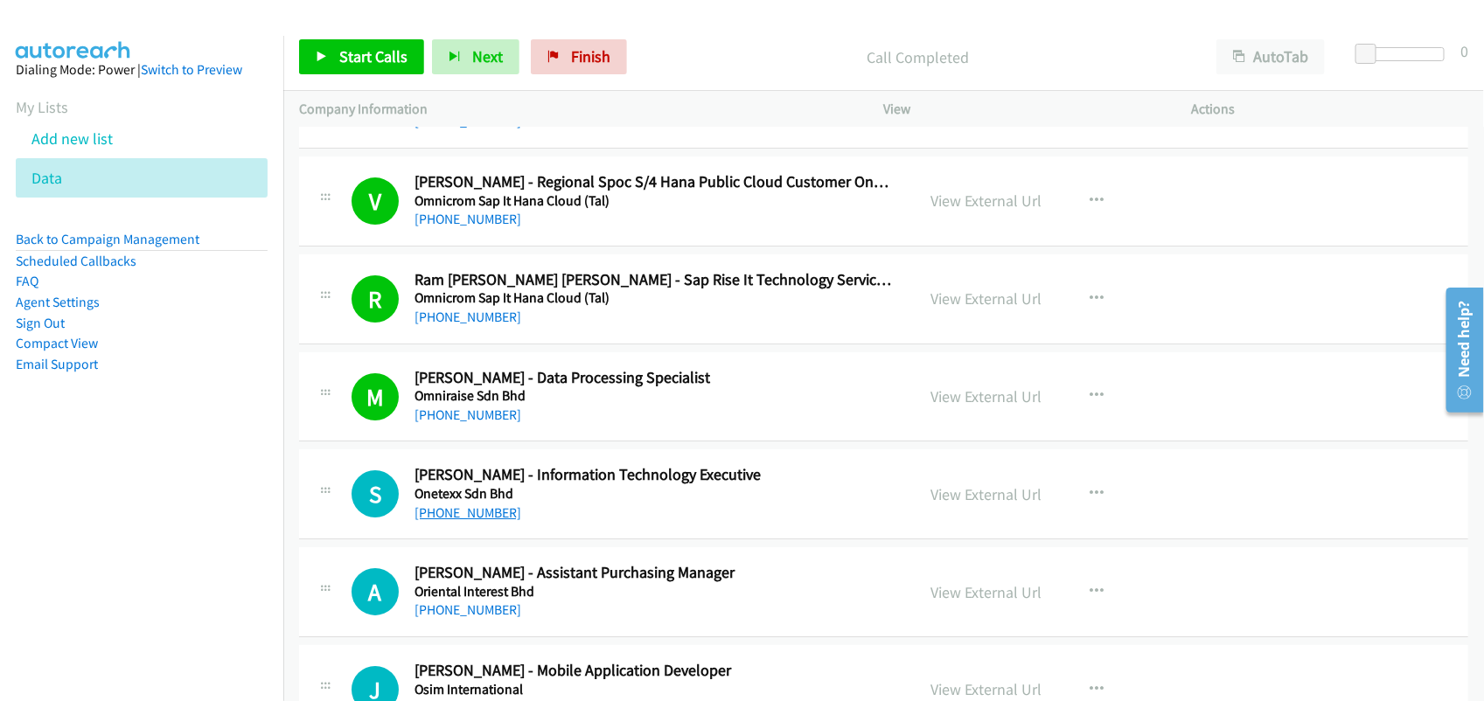
click at [463, 521] on link "[PHONE_NUMBER]" at bounding box center [467, 512] width 107 height 17
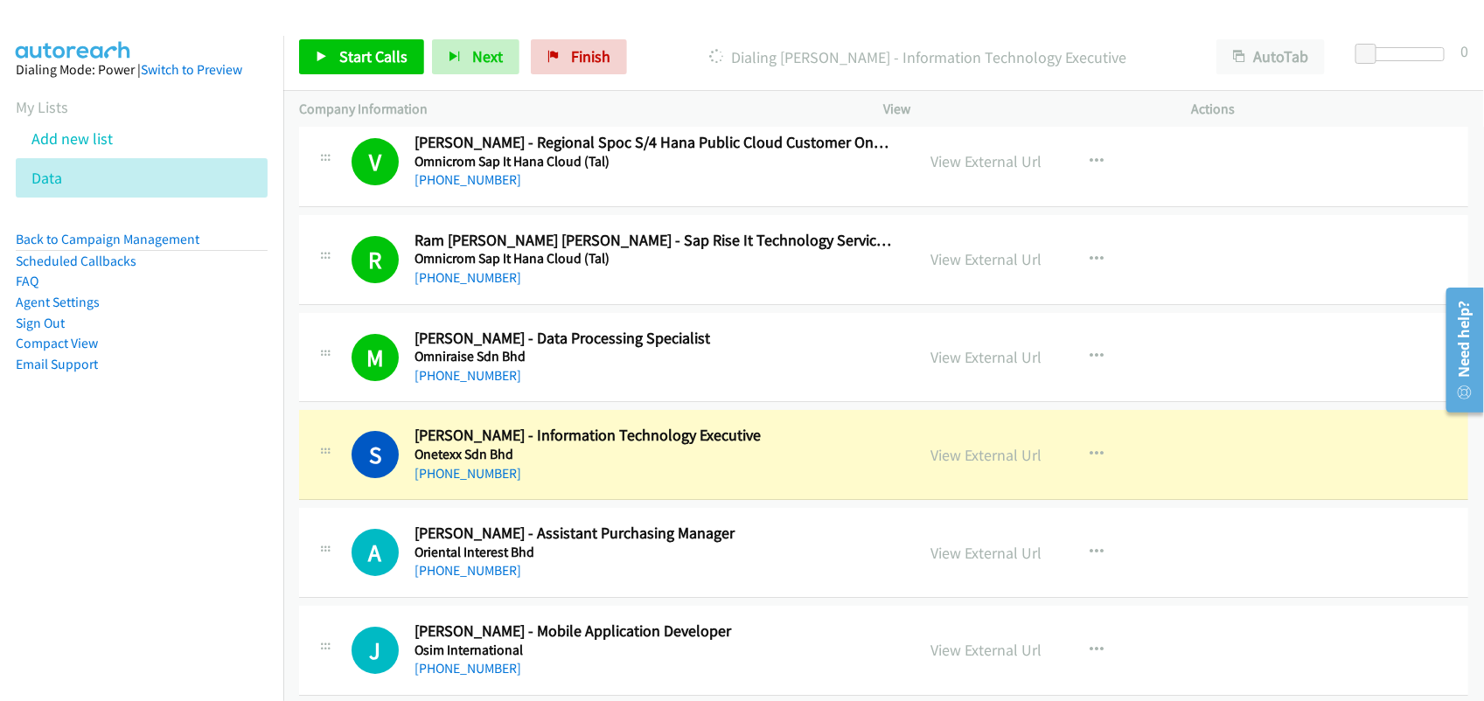
scroll to position [8743, 0]
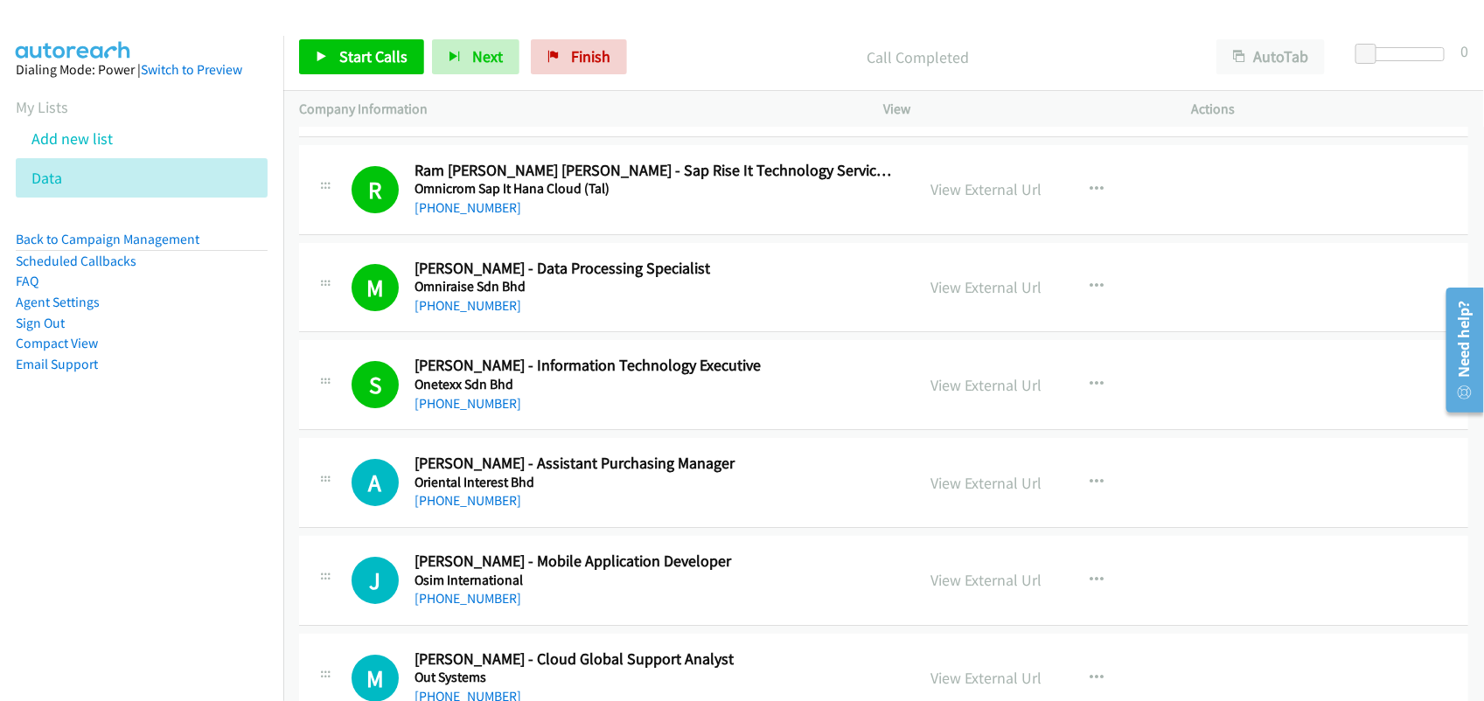
click at [601, 528] on div "A Callback Scheduled Alycia Goh - Assistant Purchasing Manager Oriental Interes…" at bounding box center [883, 483] width 1169 height 90
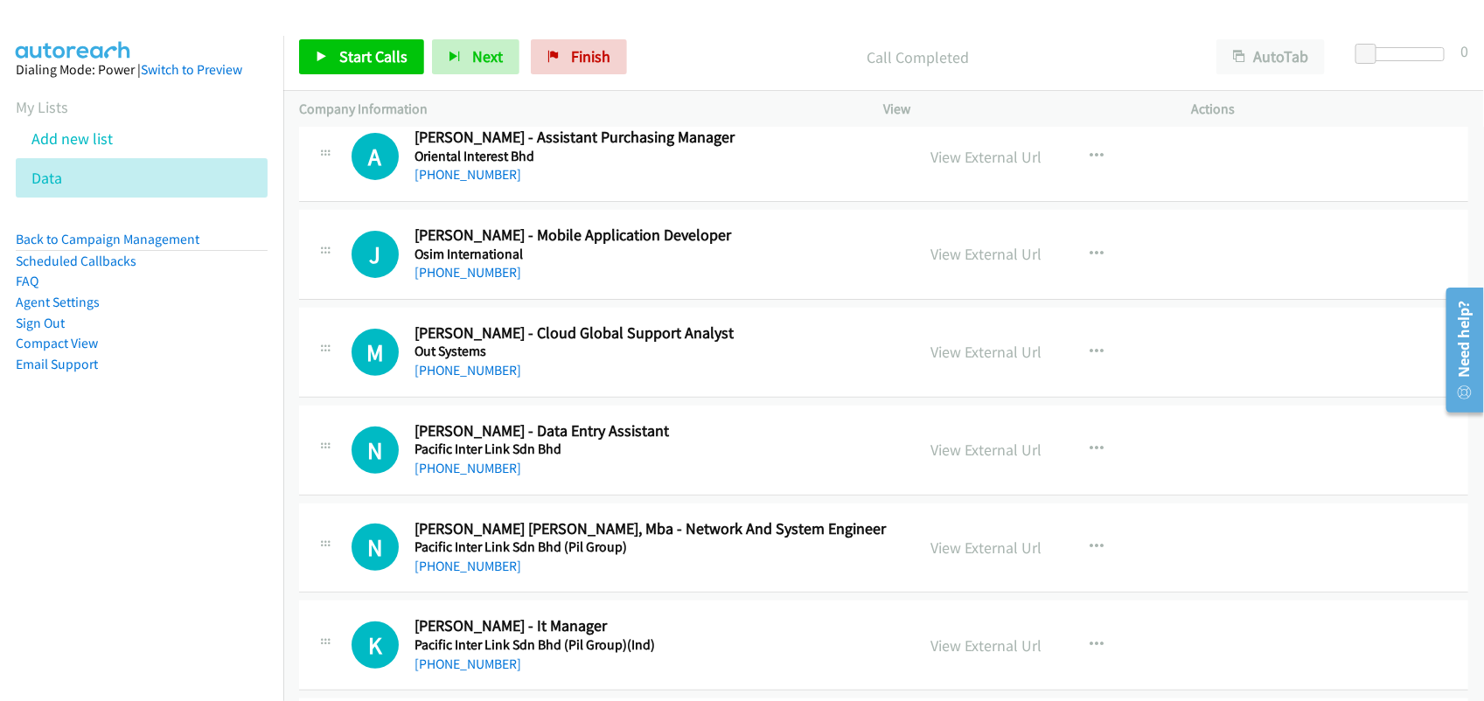
scroll to position [9071, 0]
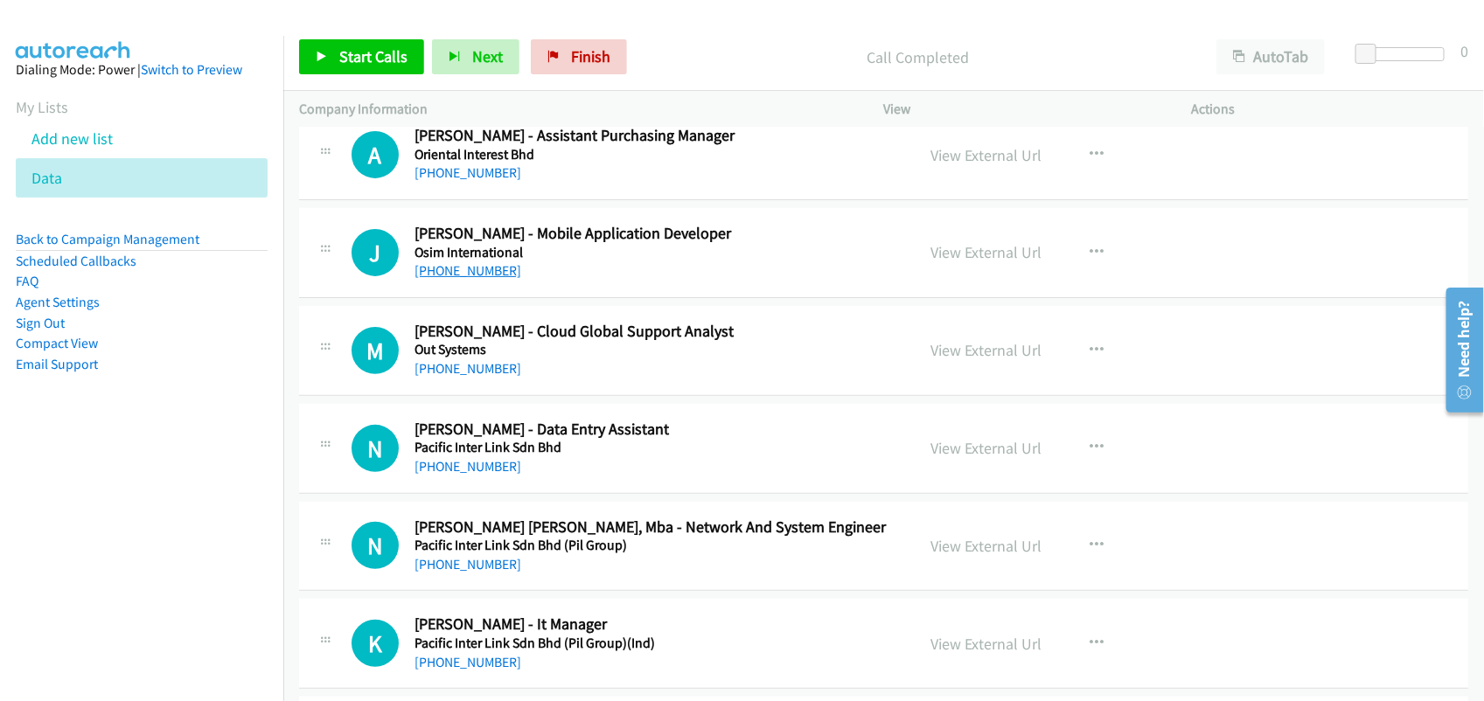
click at [464, 279] on link "[PHONE_NUMBER]" at bounding box center [467, 270] width 107 height 17
click at [536, 200] on div "A Callback Scheduled Alycia Goh - Assistant Purchasing Manager Oriental Interes…" at bounding box center [883, 155] width 1169 height 90
click at [459, 279] on link "[PHONE_NUMBER]" at bounding box center [467, 270] width 107 height 17
click at [548, 373] on div "[PHONE_NUMBER]" at bounding box center [652, 368] width 477 height 21
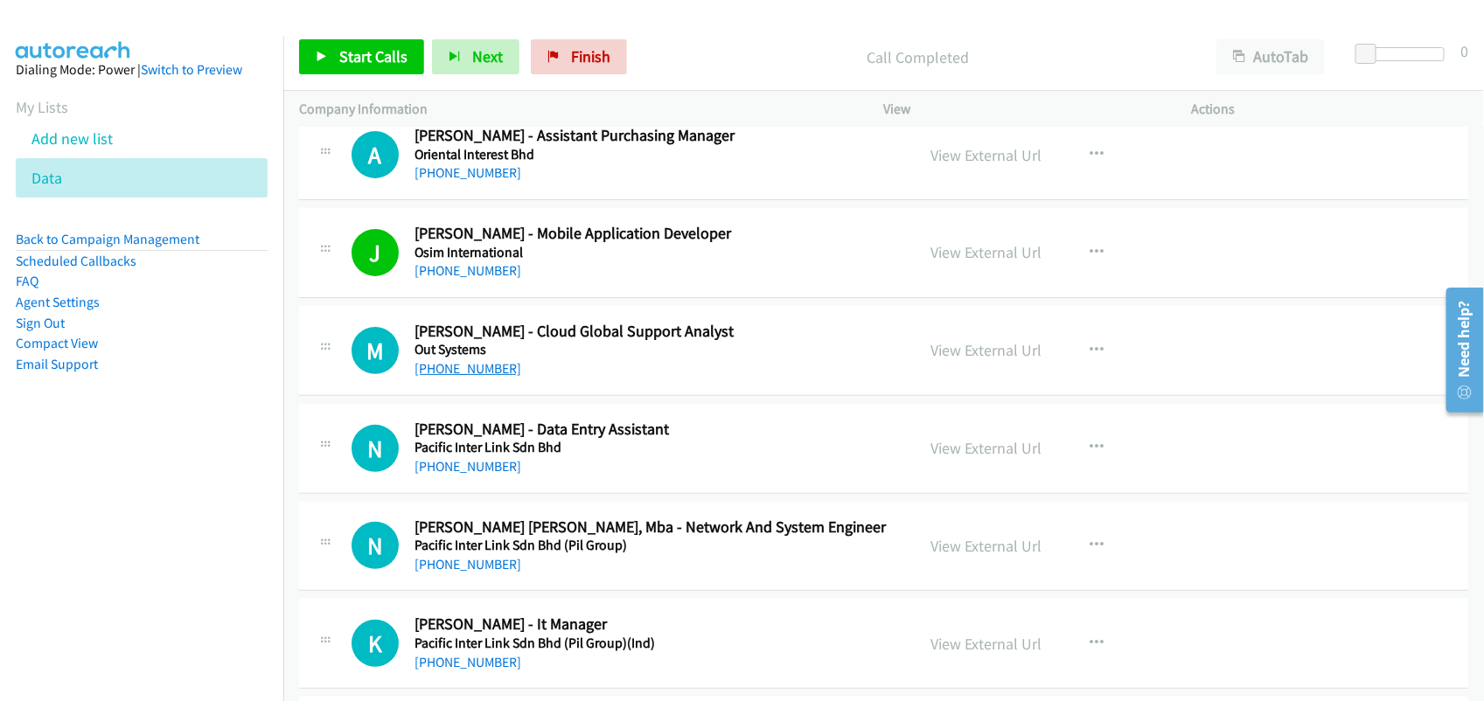
click at [455, 377] on link "[PHONE_NUMBER]" at bounding box center [467, 368] width 107 height 17
click at [497, 475] on link "[PHONE_NUMBER]" at bounding box center [467, 466] width 107 height 17
click at [456, 475] on link "[PHONE_NUMBER]" at bounding box center [467, 466] width 107 height 17
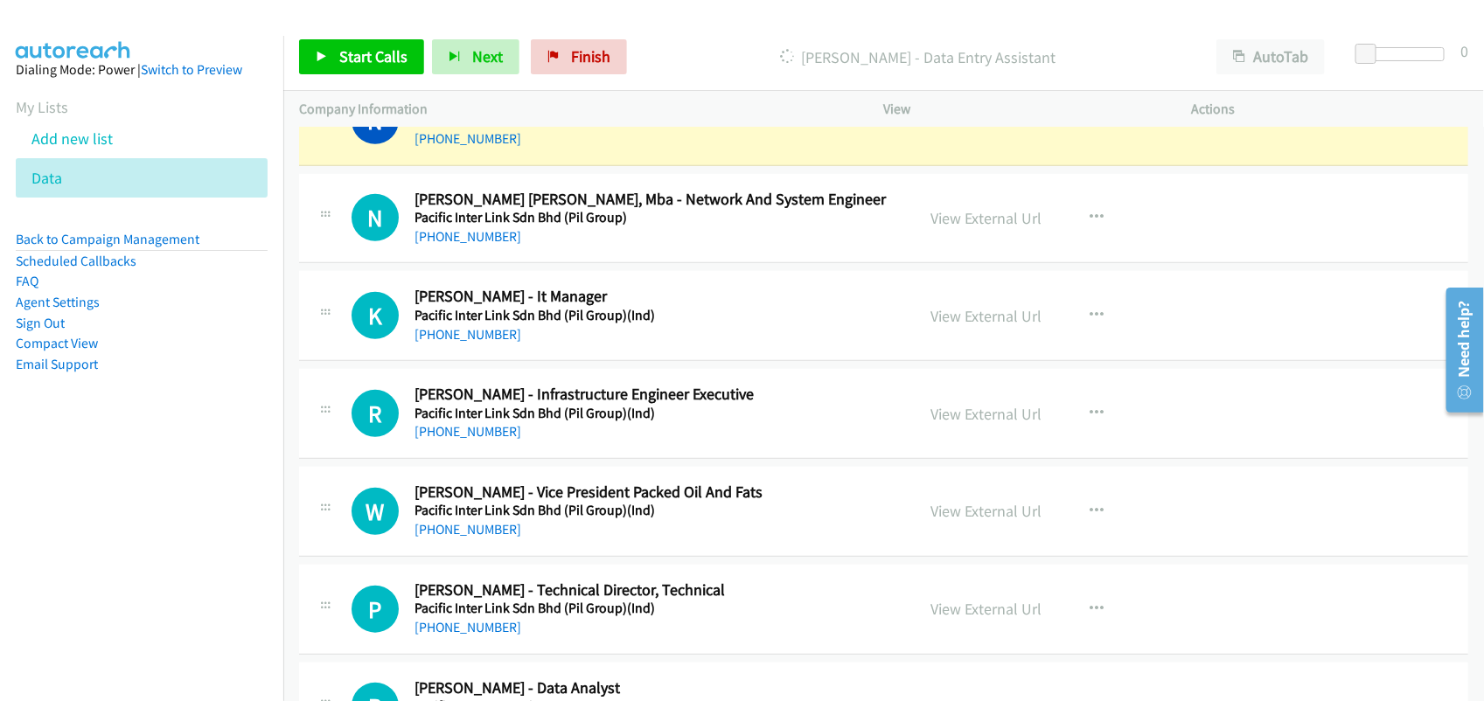
scroll to position [9289, 0]
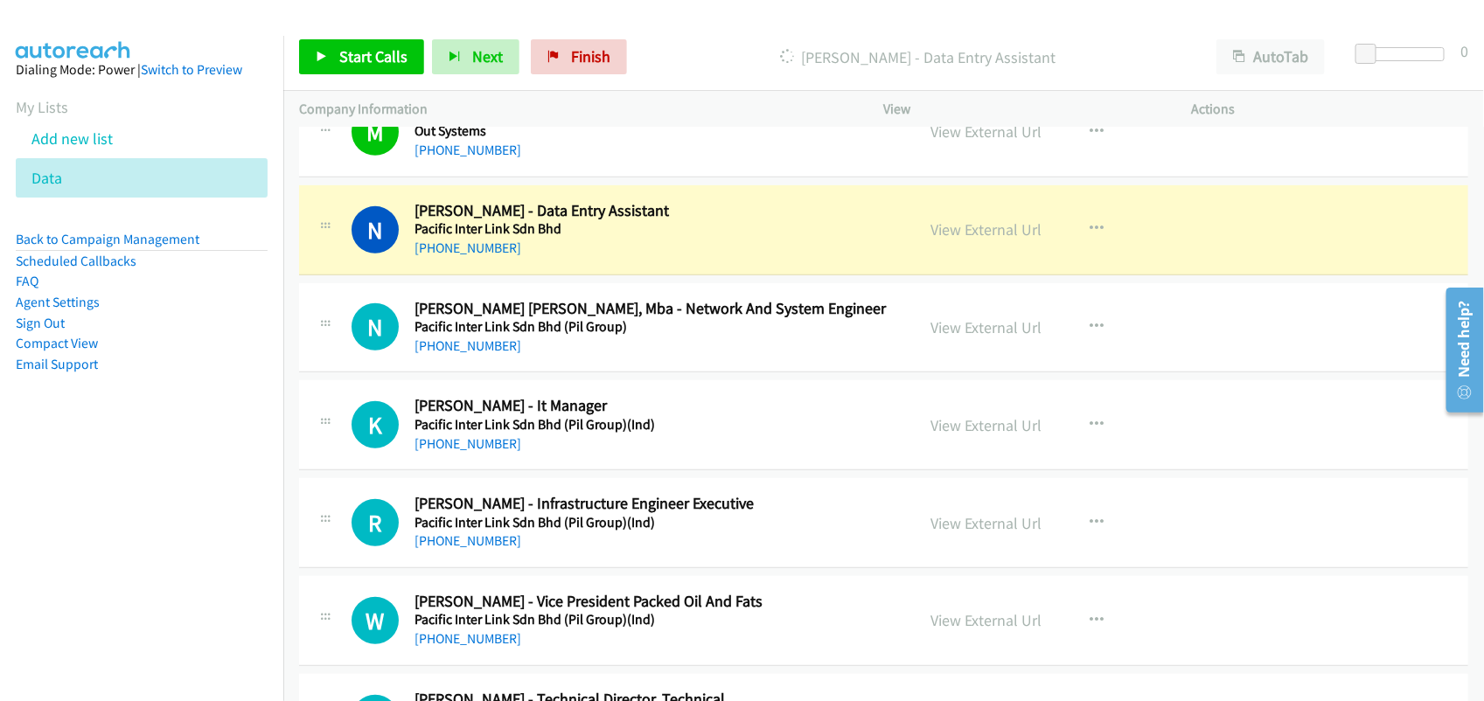
click at [622, 259] on div "[PHONE_NUMBER]" at bounding box center [652, 248] width 477 height 21
click at [964, 238] on link "View External Url" at bounding box center [986, 229] width 111 height 20
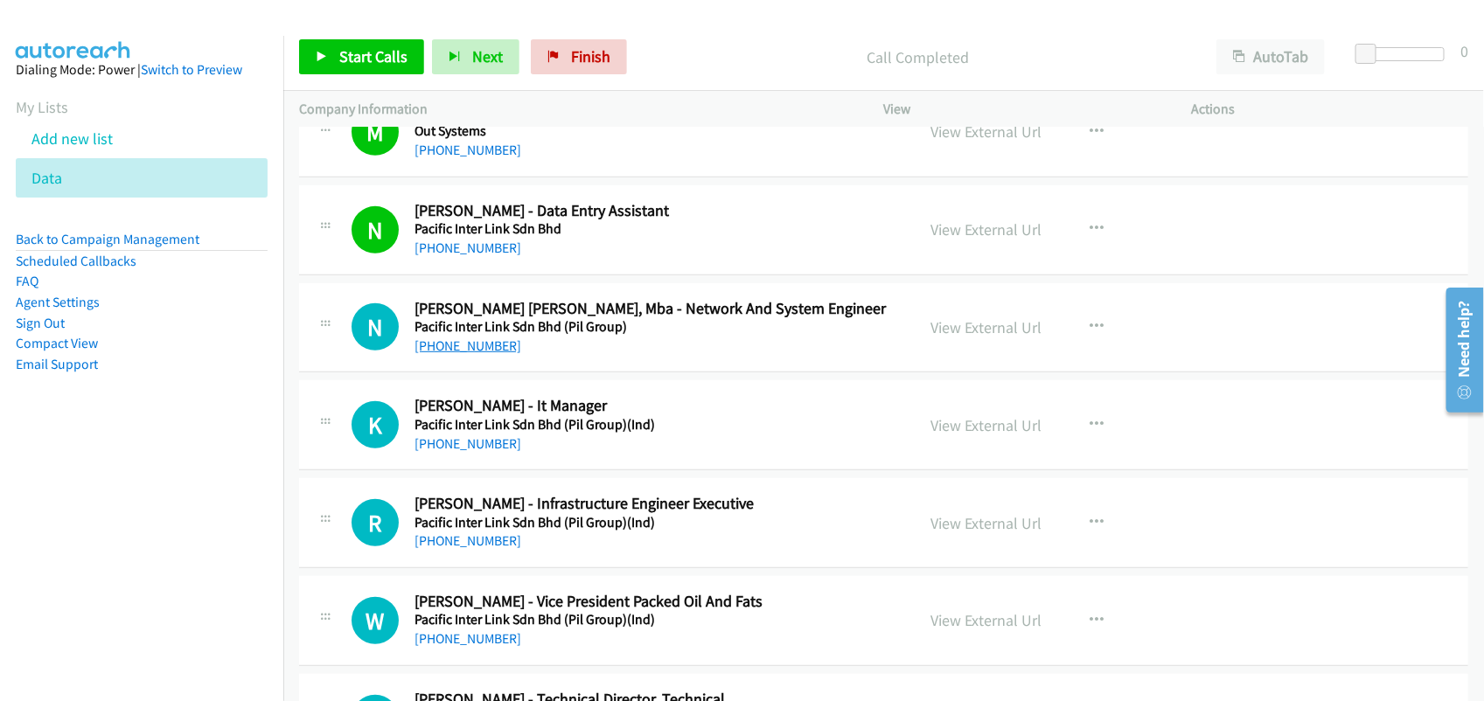
click at [459, 354] on link "[PHONE_NUMBER]" at bounding box center [467, 345] width 107 height 17
click at [482, 455] on div "[PHONE_NUMBER]" at bounding box center [652, 444] width 477 height 21
click at [482, 452] on link "[PHONE_NUMBER]" at bounding box center [467, 443] width 107 height 17
click at [657, 494] on div "R Callback Scheduled Ramsoorya Suresh - Infrastructure Engineer Executive Pacif…" at bounding box center [883, 523] width 1169 height 90
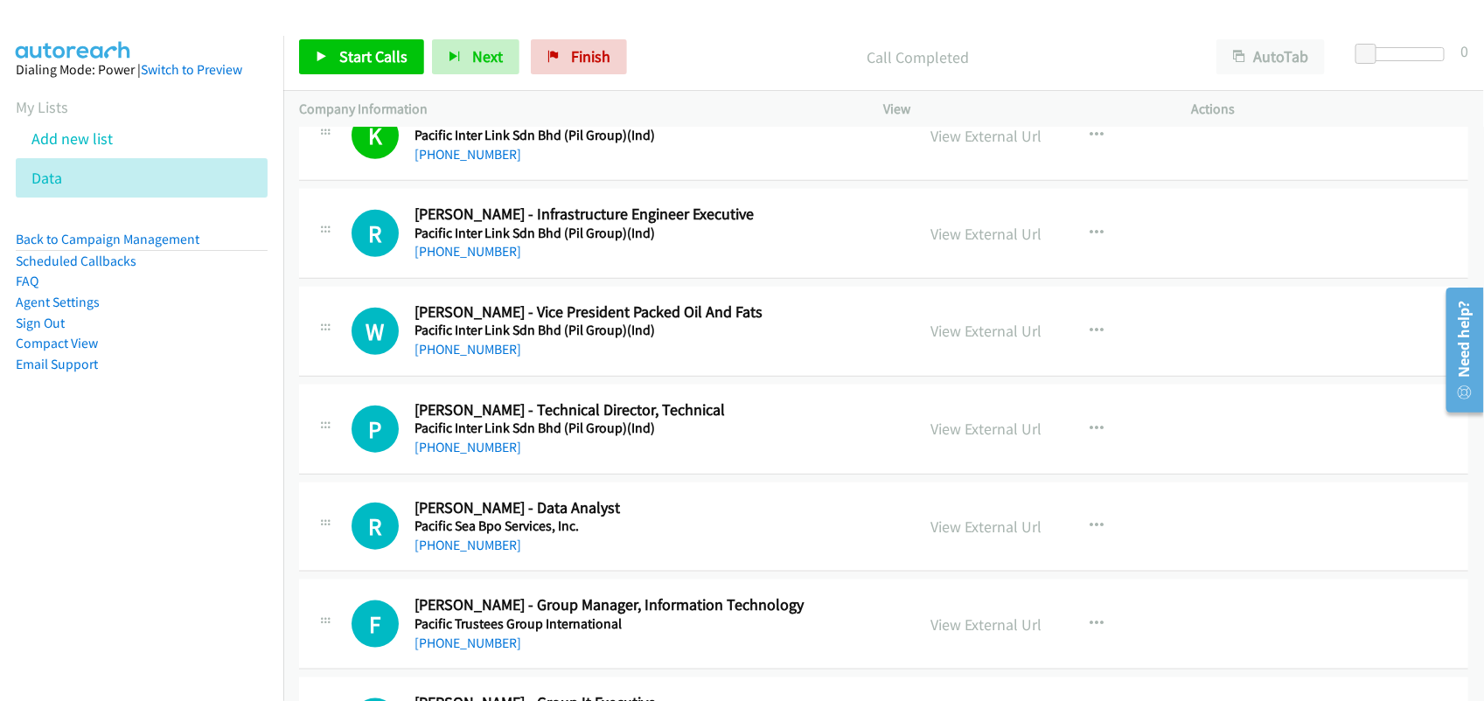
scroll to position [9617, 0]
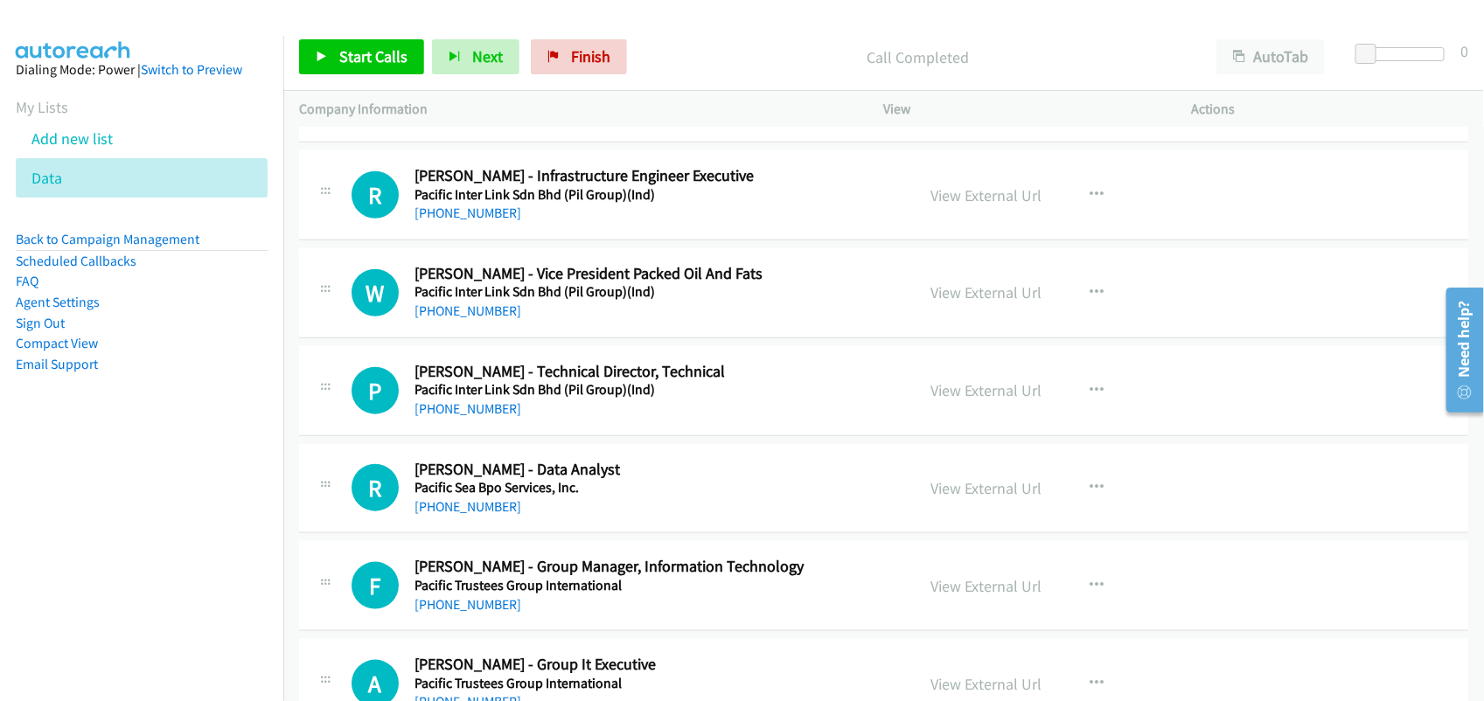
drag, startPoint x: 466, startPoint y: 425, endPoint x: 475, endPoint y: 412, distance: 15.8
click at [466, 417] on link "[PHONE_NUMBER]" at bounding box center [467, 408] width 107 height 17
click at [994, 400] on link "View External Url" at bounding box center [986, 390] width 111 height 20
click at [462, 417] on link "[PHONE_NUMBER]" at bounding box center [467, 408] width 107 height 17
click at [632, 77] on div "Start Calls Pause Next Finish Call Completed AutoTab AutoTab 0" at bounding box center [883, 57] width 1200 height 67
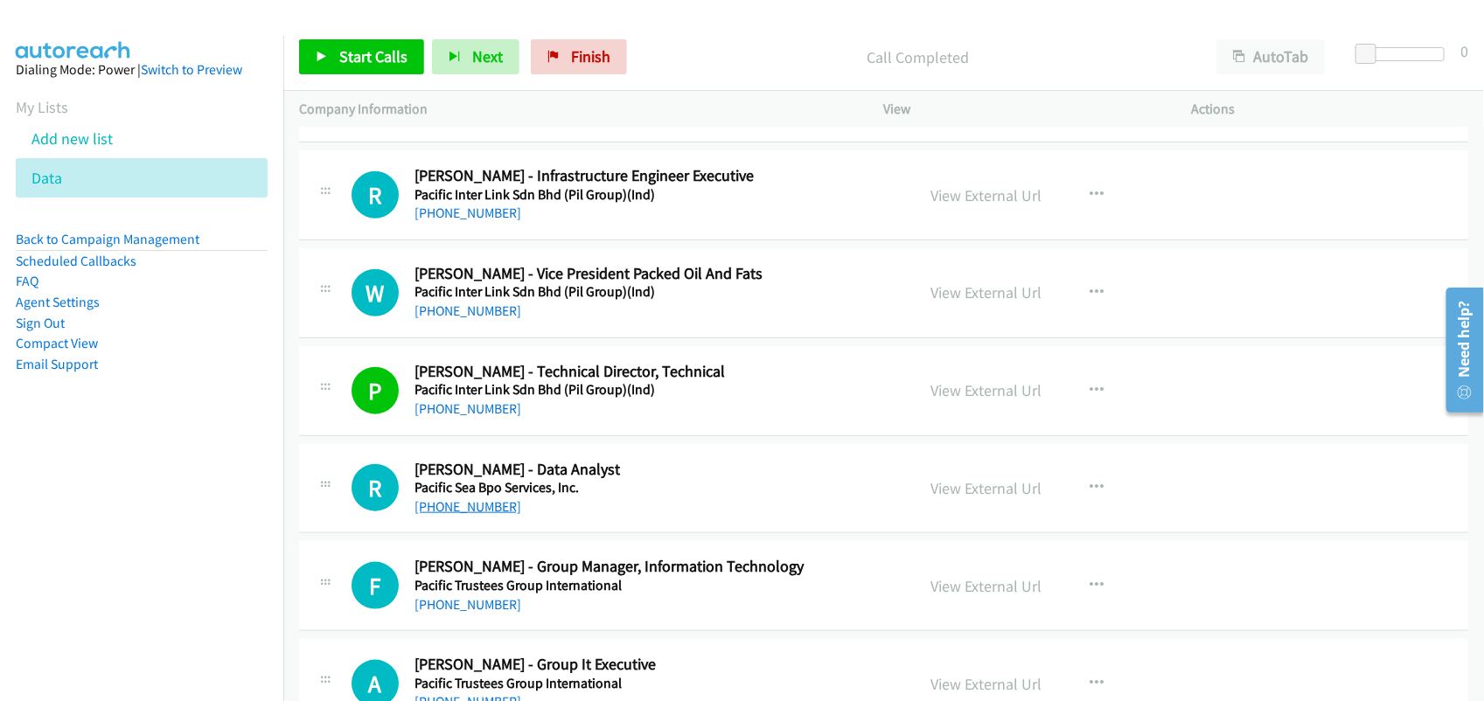
click at [497, 515] on link "[PHONE_NUMBER]" at bounding box center [467, 506] width 107 height 17
click at [603, 436] on div "P Callback Scheduled Prabhat Mudgal - Technical Director, Technical Pacific Int…" at bounding box center [883, 391] width 1169 height 90
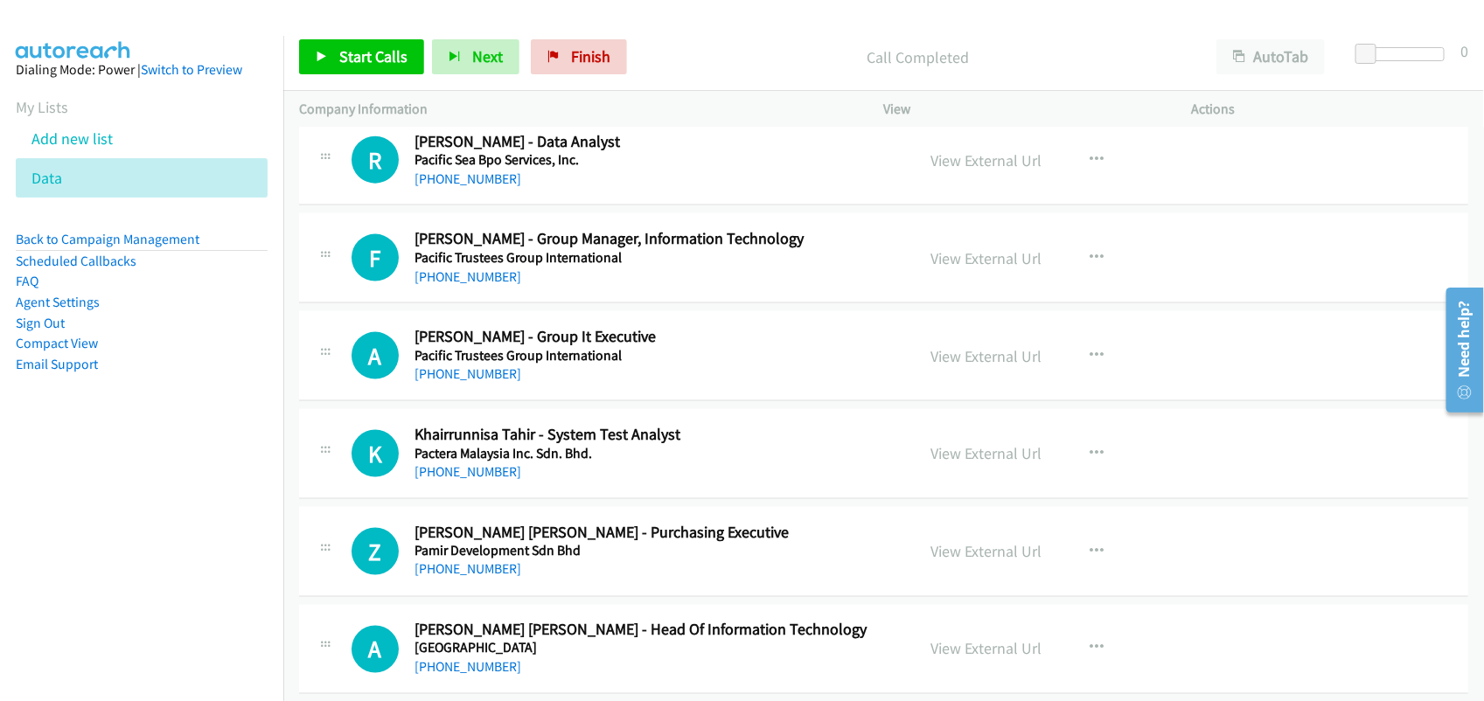
scroll to position [9836, 0]
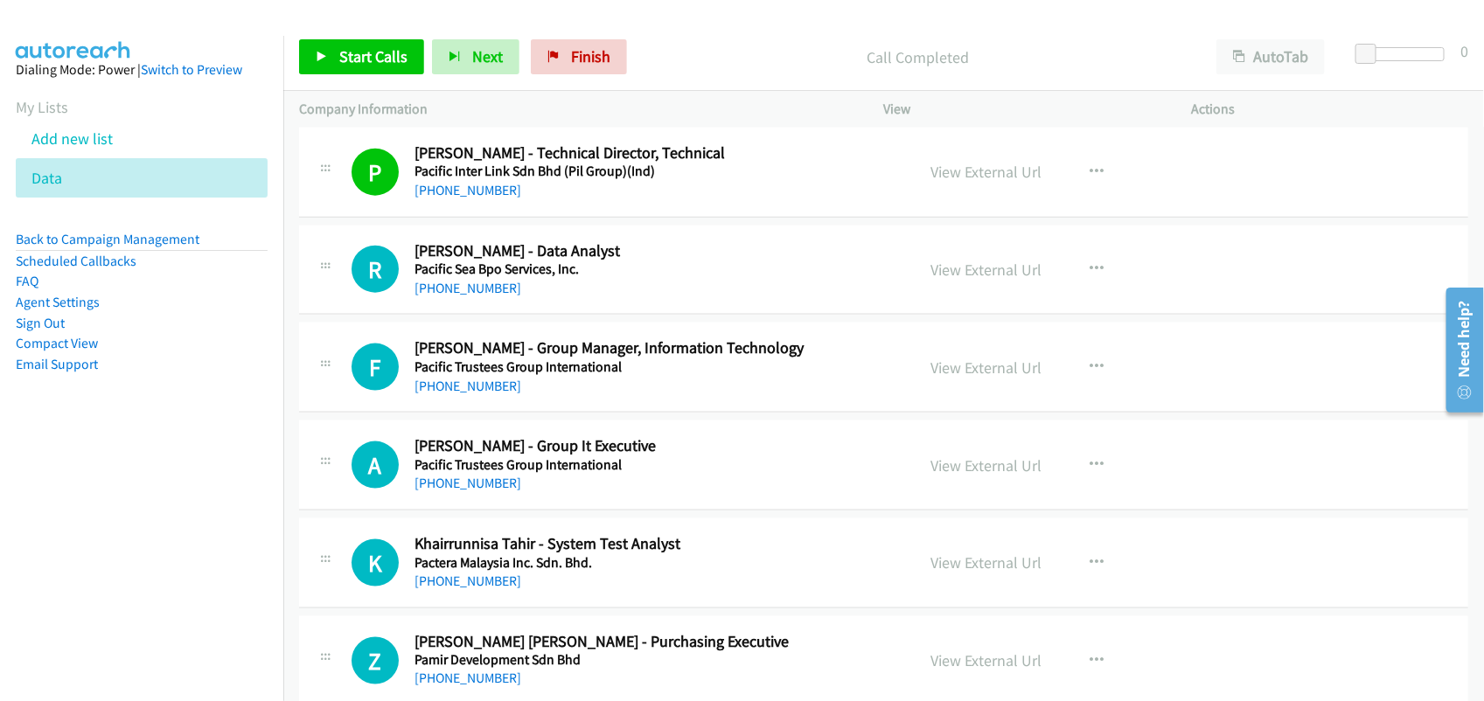
click at [597, 299] on div "[PHONE_NUMBER]" at bounding box center [652, 288] width 477 height 21
click at [469, 296] on link "[PHONE_NUMBER]" at bounding box center [467, 288] width 107 height 17
click at [543, 413] on div "F Callback Scheduled Fikri Saminan - Group Manager, Information Technology Paci…" at bounding box center [883, 368] width 1169 height 90
click at [476, 394] on link "[PHONE_NUMBER]" at bounding box center [467, 386] width 107 height 17
click at [442, 491] on link "[PHONE_NUMBER]" at bounding box center [467, 483] width 107 height 17
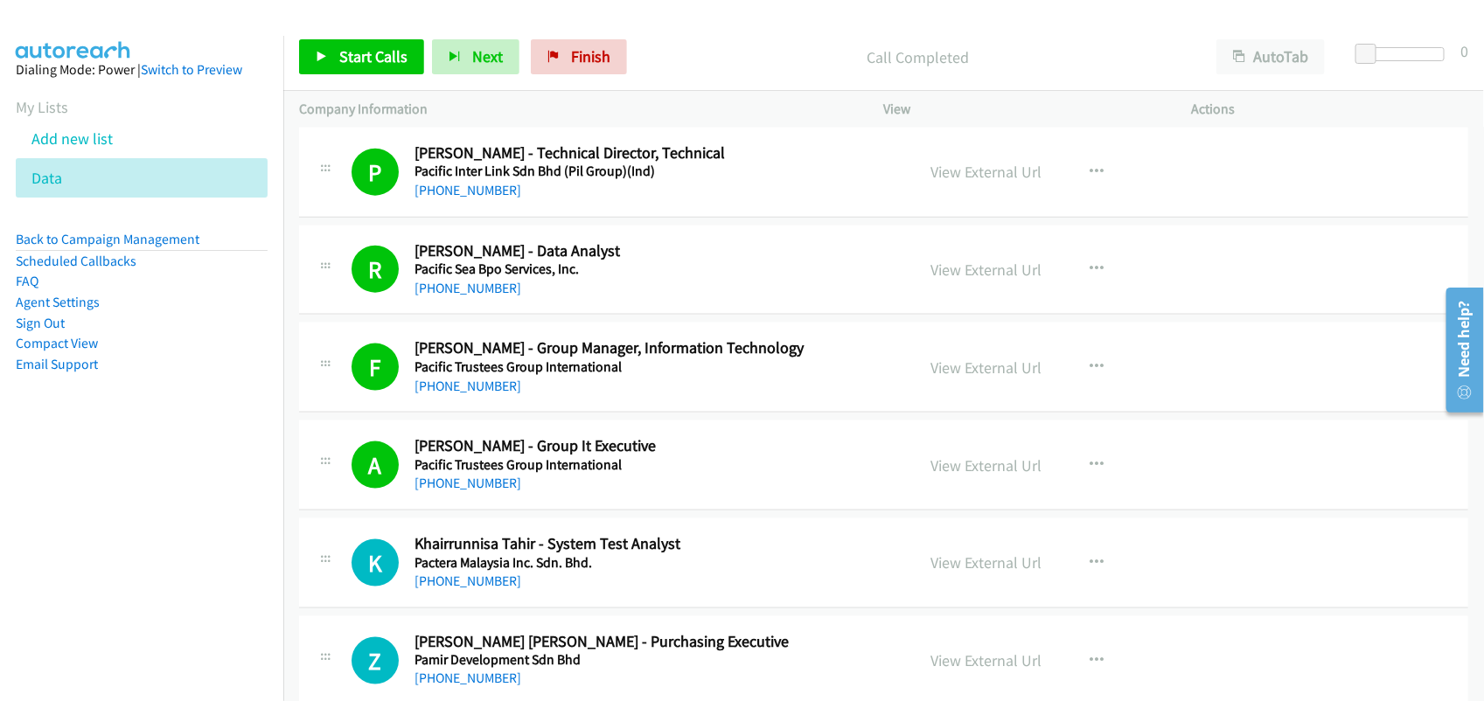
drag, startPoint x: 466, startPoint y: 596, endPoint x: 469, endPoint y: 580, distance: 17.0
click at [466, 589] on link "[PHONE_NUMBER]" at bounding box center [467, 581] width 107 height 17
click at [619, 592] on div "[PHONE_NUMBER]" at bounding box center [652, 581] width 477 height 21
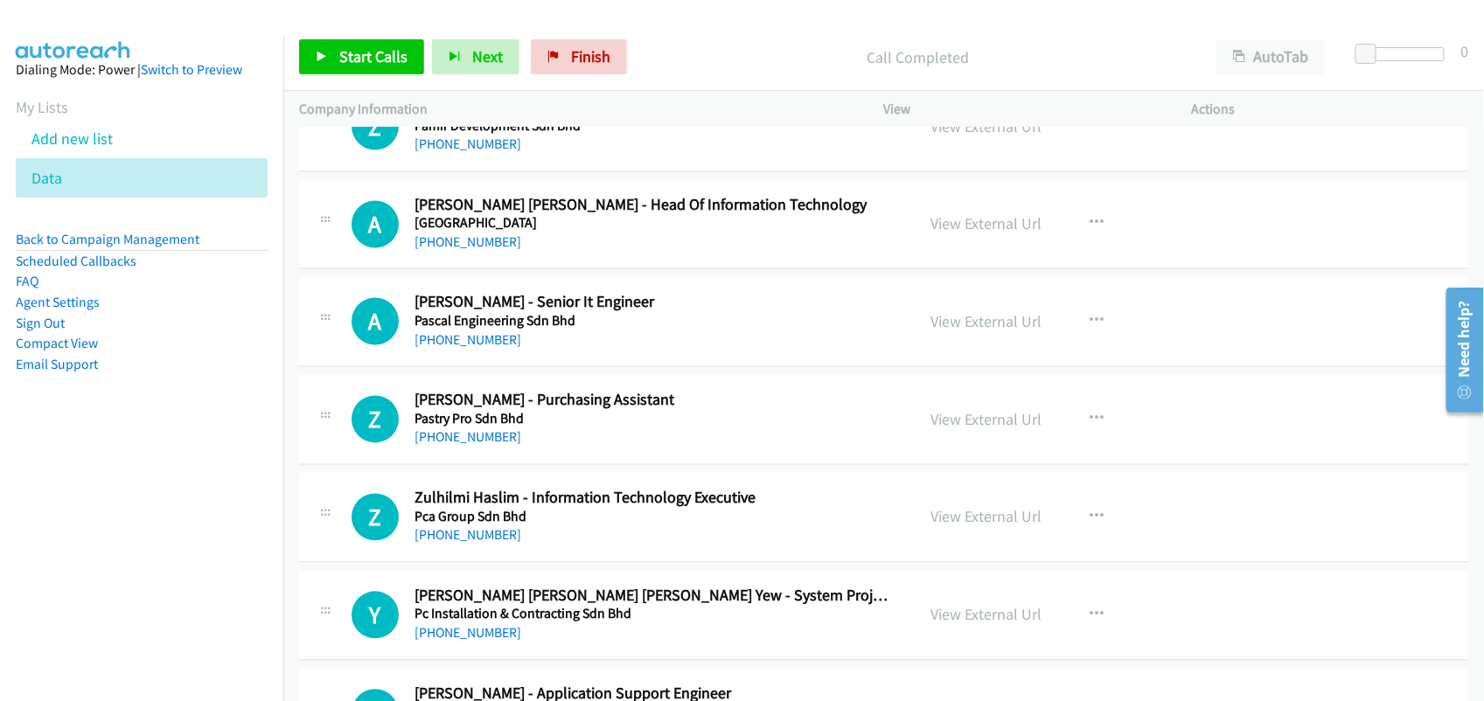
scroll to position [10382, 0]
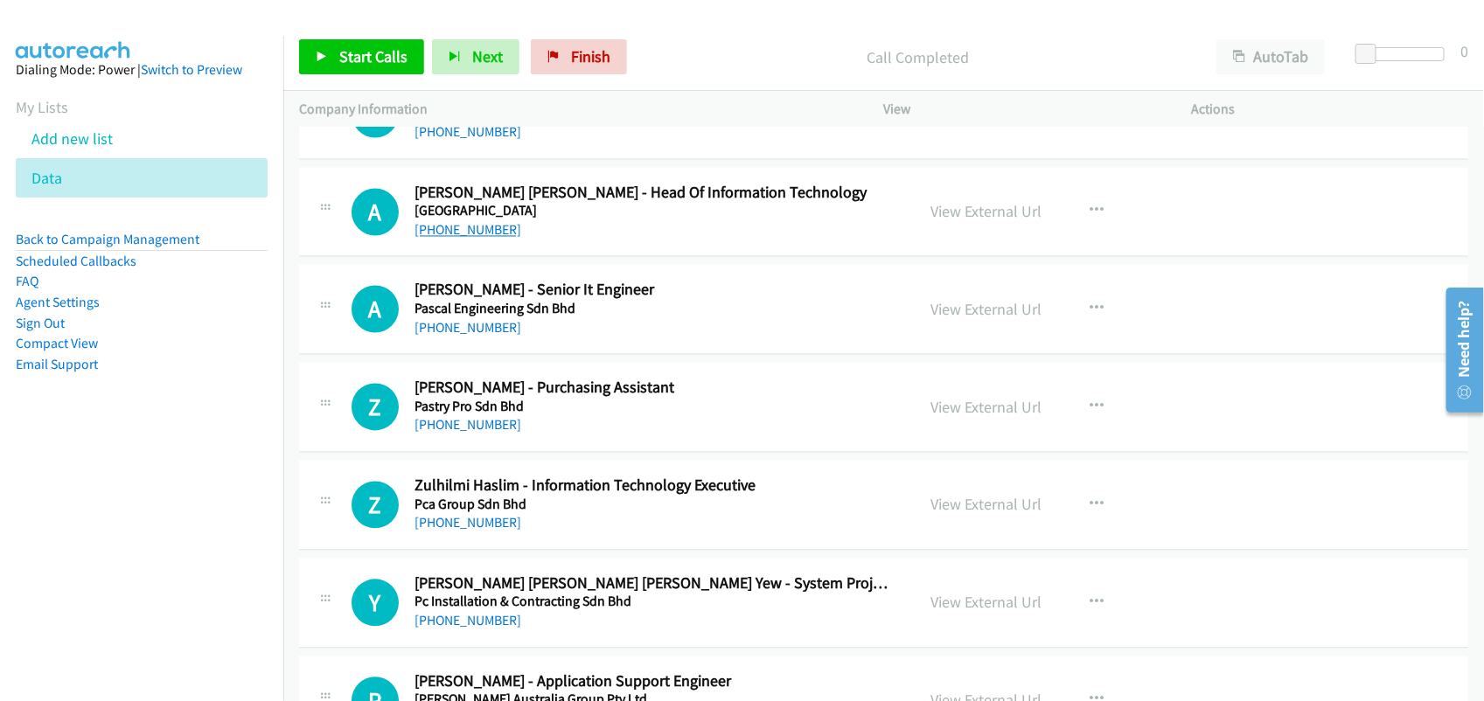
click at [495, 239] on link "[PHONE_NUMBER]" at bounding box center [467, 230] width 107 height 17
click at [491, 337] on link "[PHONE_NUMBER]" at bounding box center [467, 328] width 107 height 17
click at [575, 573] on td "Y Callback Scheduled Yeoh Chew Chen Yew - System Project Engineer Pc Installati…" at bounding box center [883, 603] width 1200 height 98
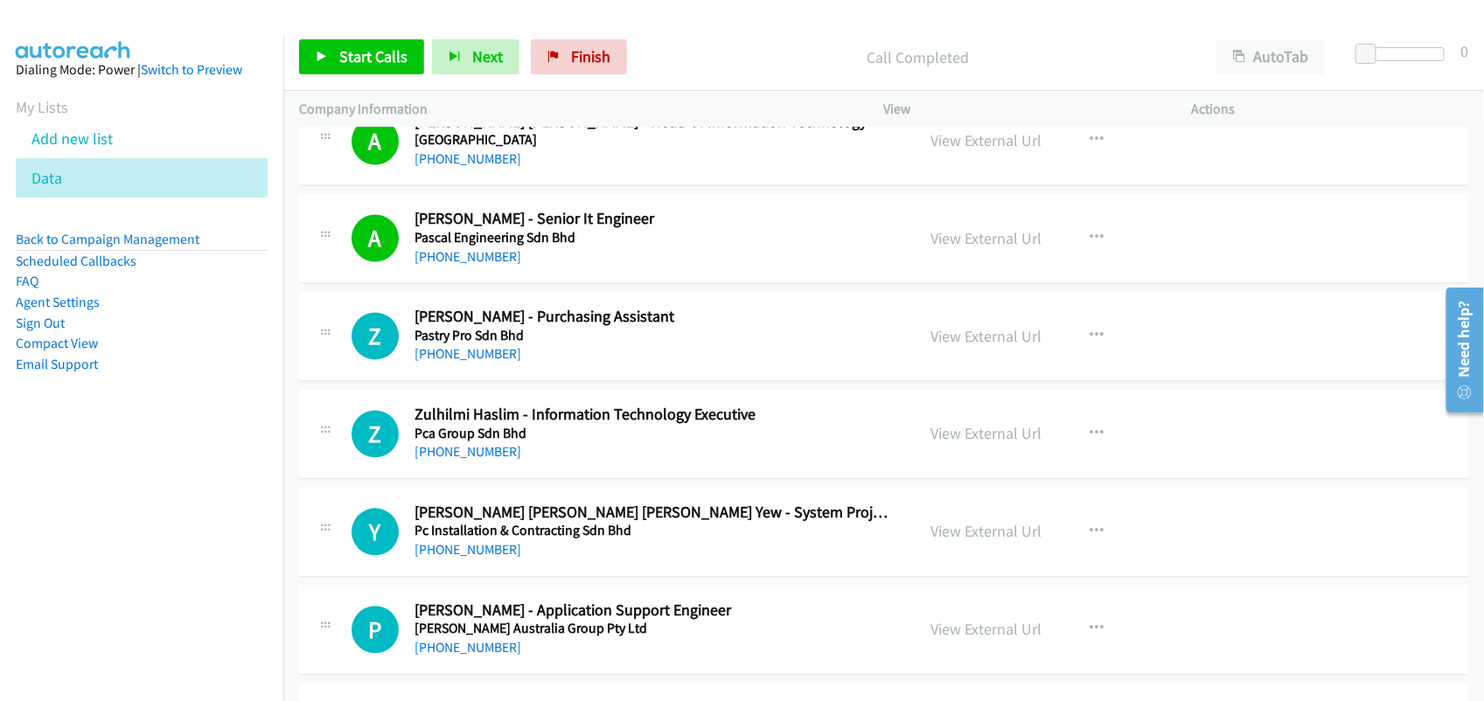
scroll to position [10491, 0]
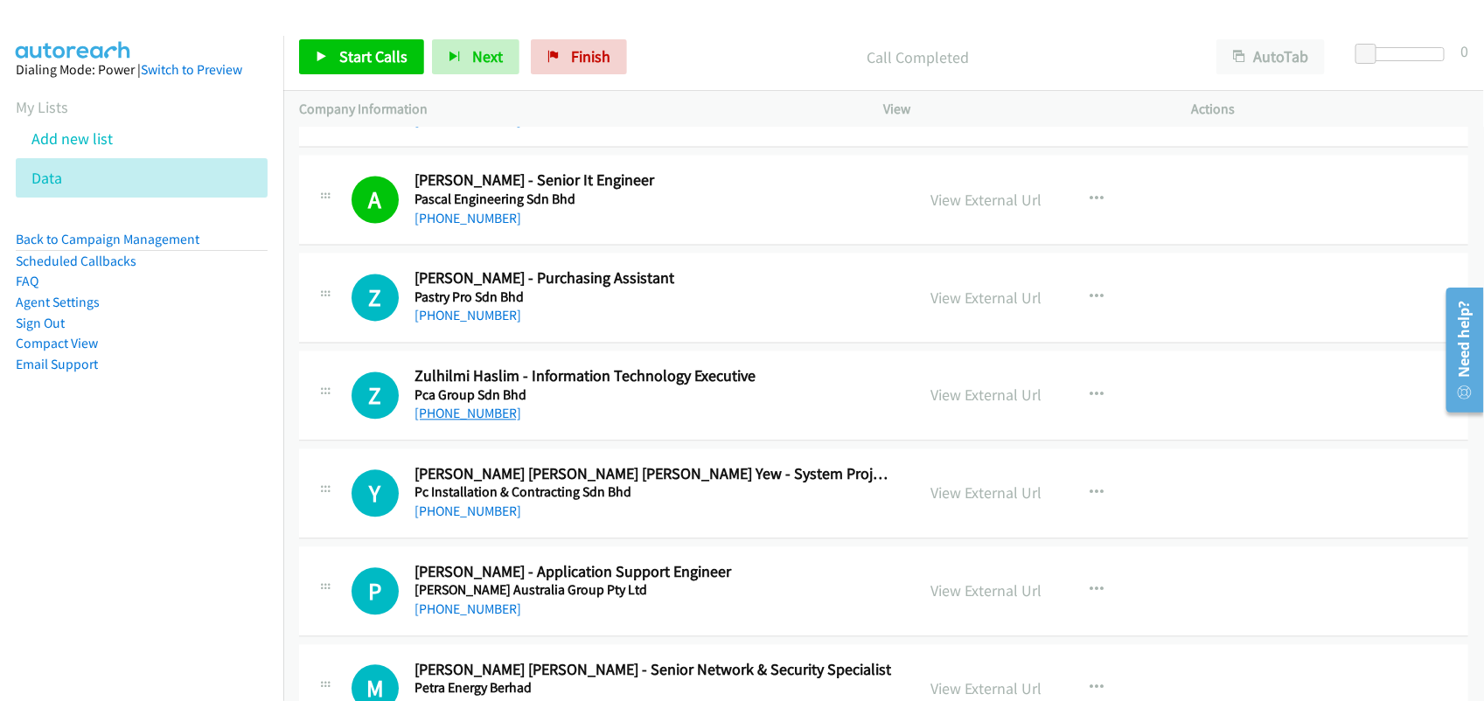
click at [472, 422] on link "[PHONE_NUMBER]" at bounding box center [467, 414] width 107 height 17
drag, startPoint x: 439, startPoint y: 427, endPoint x: 497, endPoint y: 422, distance: 57.9
click at [439, 422] on link "[PHONE_NUMBER]" at bounding box center [467, 414] width 107 height 17
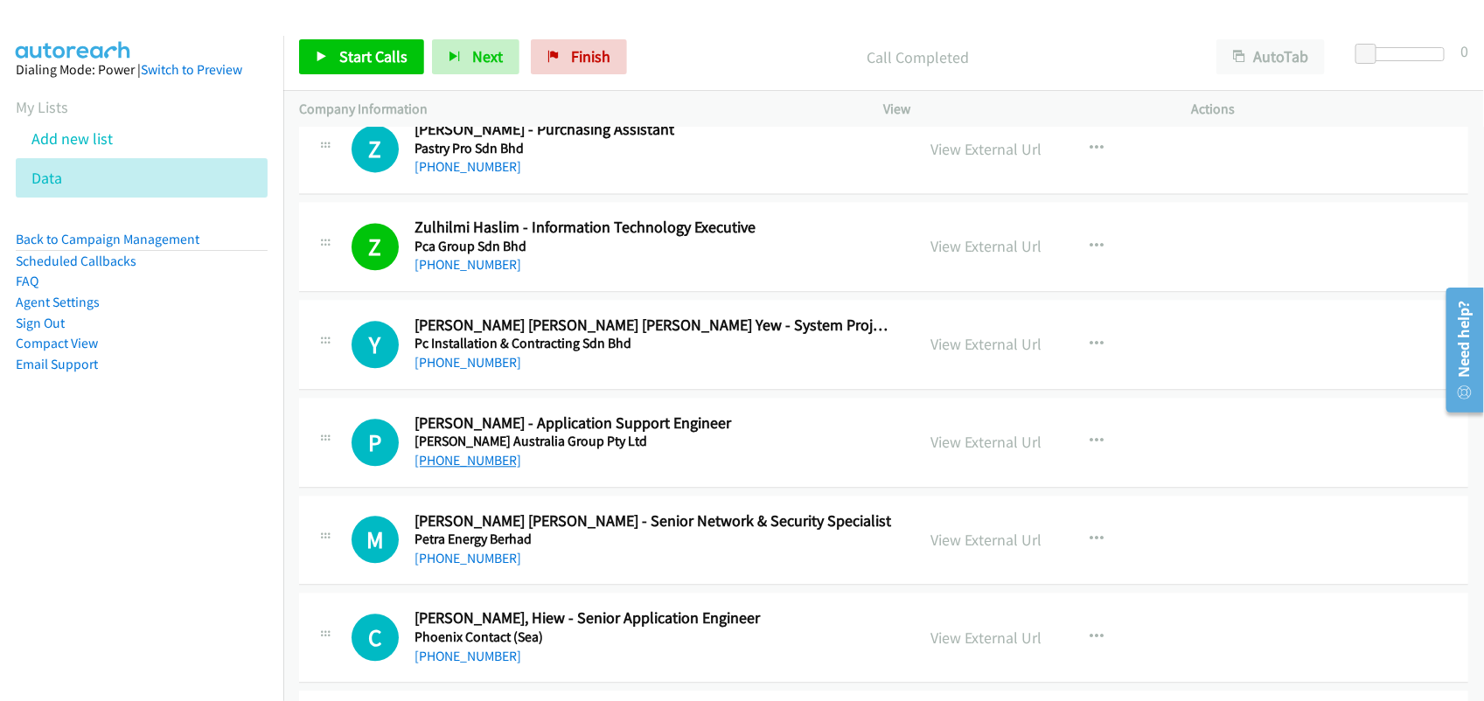
scroll to position [10710, 0]
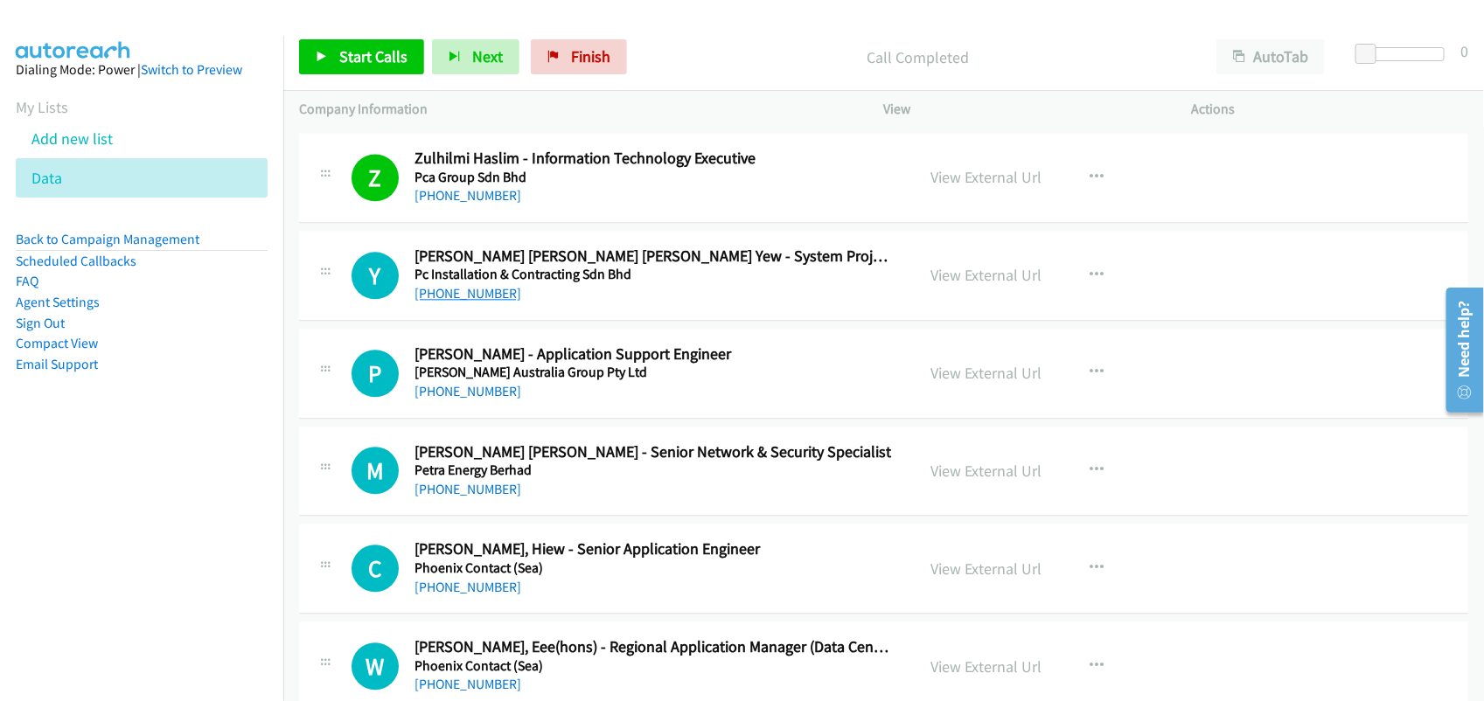
click at [487, 302] on link "[PHONE_NUMBER]" at bounding box center [467, 293] width 107 height 17
click at [494, 400] on link "[PHONE_NUMBER]" at bounding box center [467, 391] width 107 height 17
drag, startPoint x: 440, startPoint y: 510, endPoint x: 516, endPoint y: 508, distance: 76.1
click at [440, 497] on link "[PHONE_NUMBER]" at bounding box center [467, 489] width 107 height 17
click at [485, 497] on link "[PHONE_NUMBER]" at bounding box center [467, 489] width 107 height 17
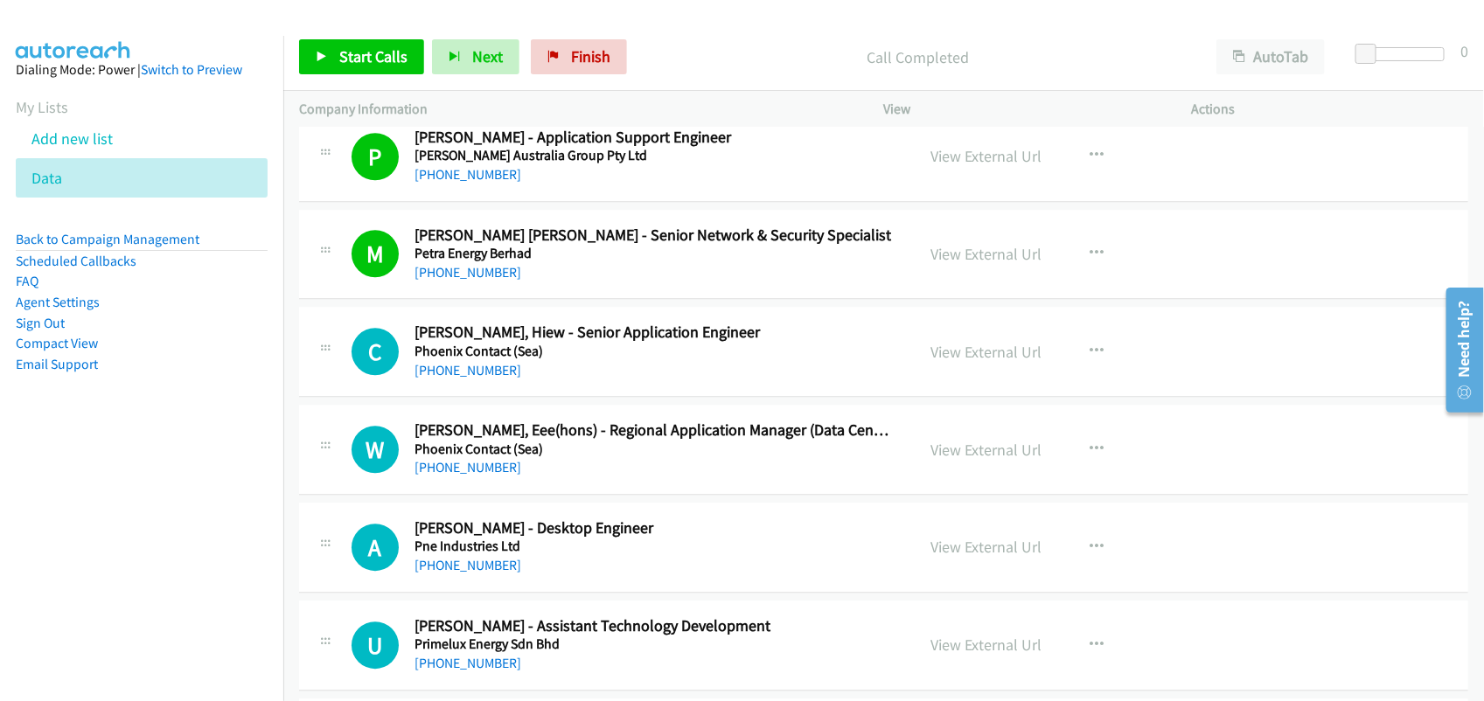
scroll to position [10928, 0]
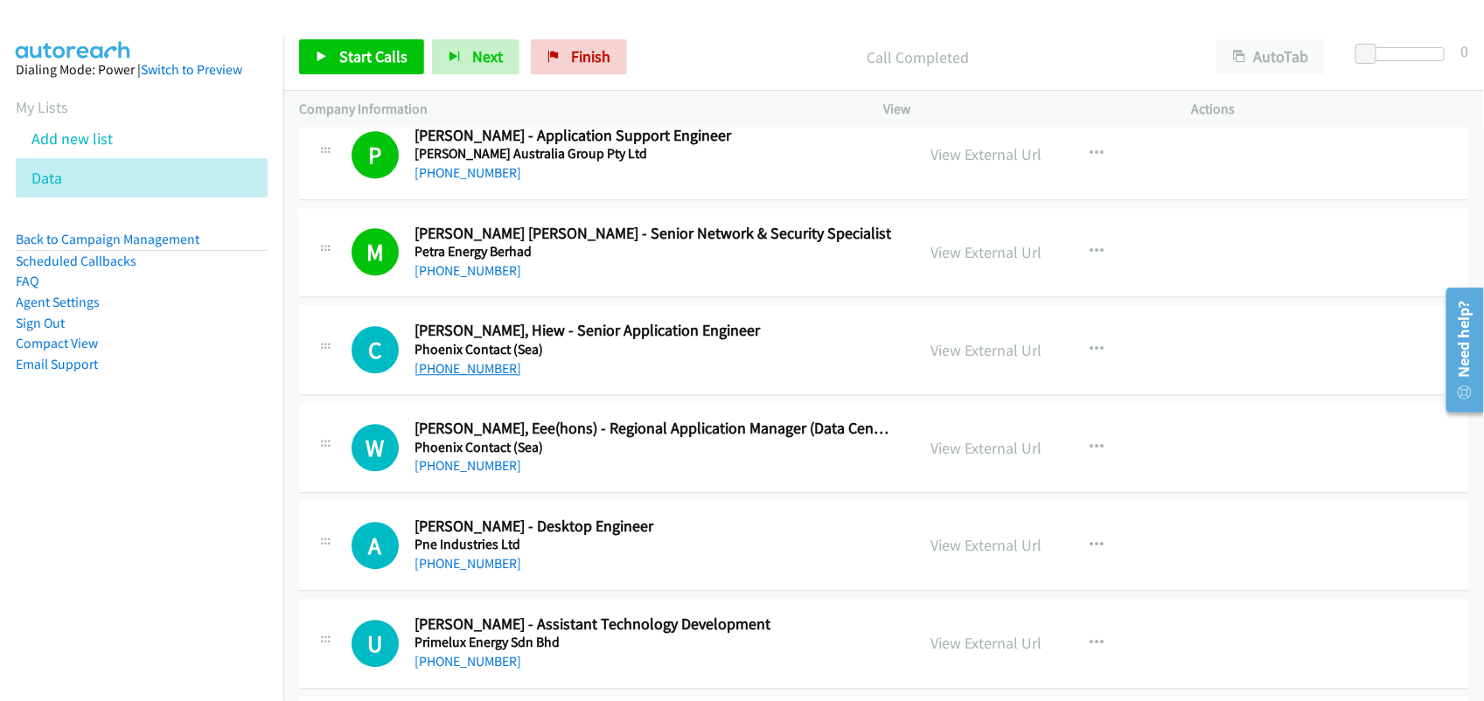
click at [447, 377] on link "[PHONE_NUMBER]" at bounding box center [467, 368] width 107 height 17
click at [481, 474] on link "[PHONE_NUMBER]" at bounding box center [467, 465] width 107 height 17
click at [472, 572] on link "[PHONE_NUMBER]" at bounding box center [467, 563] width 107 height 17
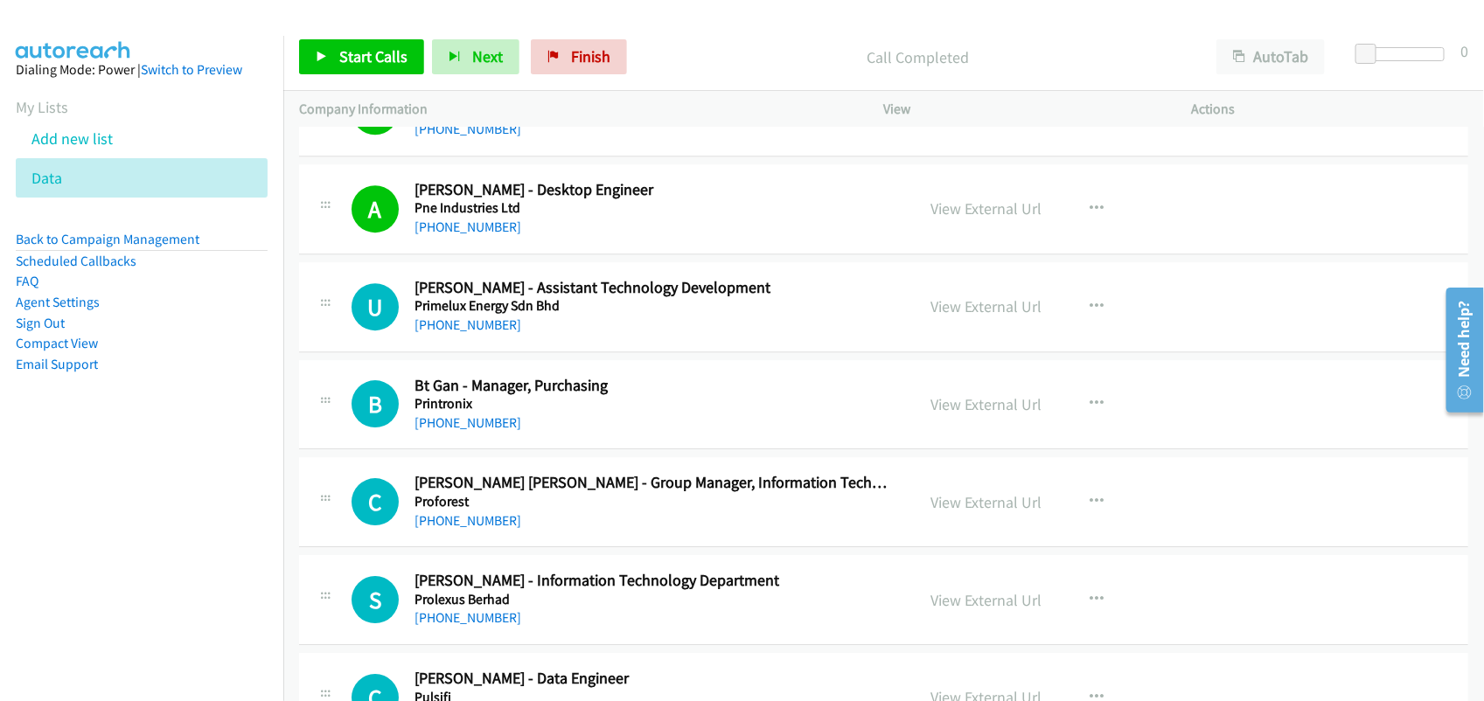
scroll to position [11256, 0]
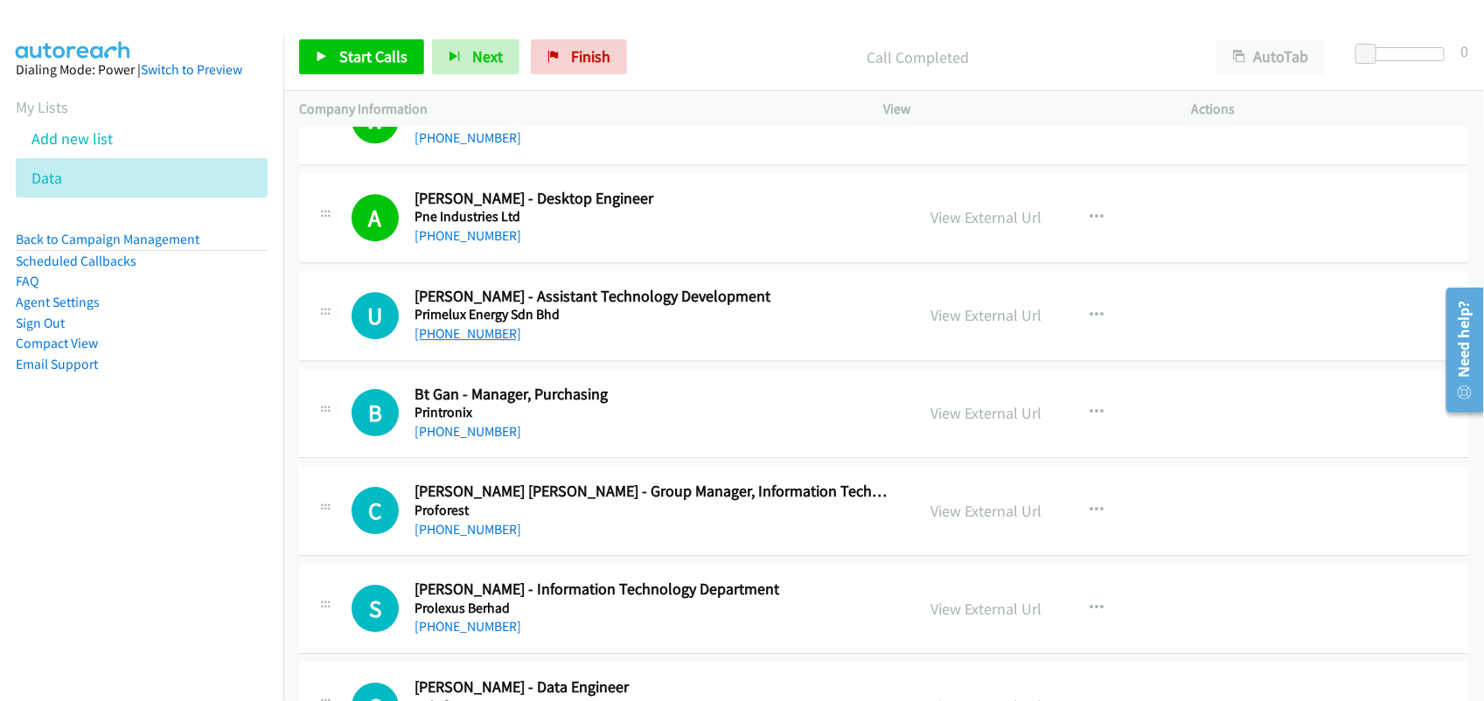
click at [498, 342] on link "[PHONE_NUMBER]" at bounding box center [467, 333] width 107 height 17
click at [440, 342] on link "[PHONE_NUMBER]" at bounding box center [467, 333] width 107 height 17
click at [523, 405] on h2 "Bt Gan - Manager, Purchasing" at bounding box center [652, 395] width 477 height 20
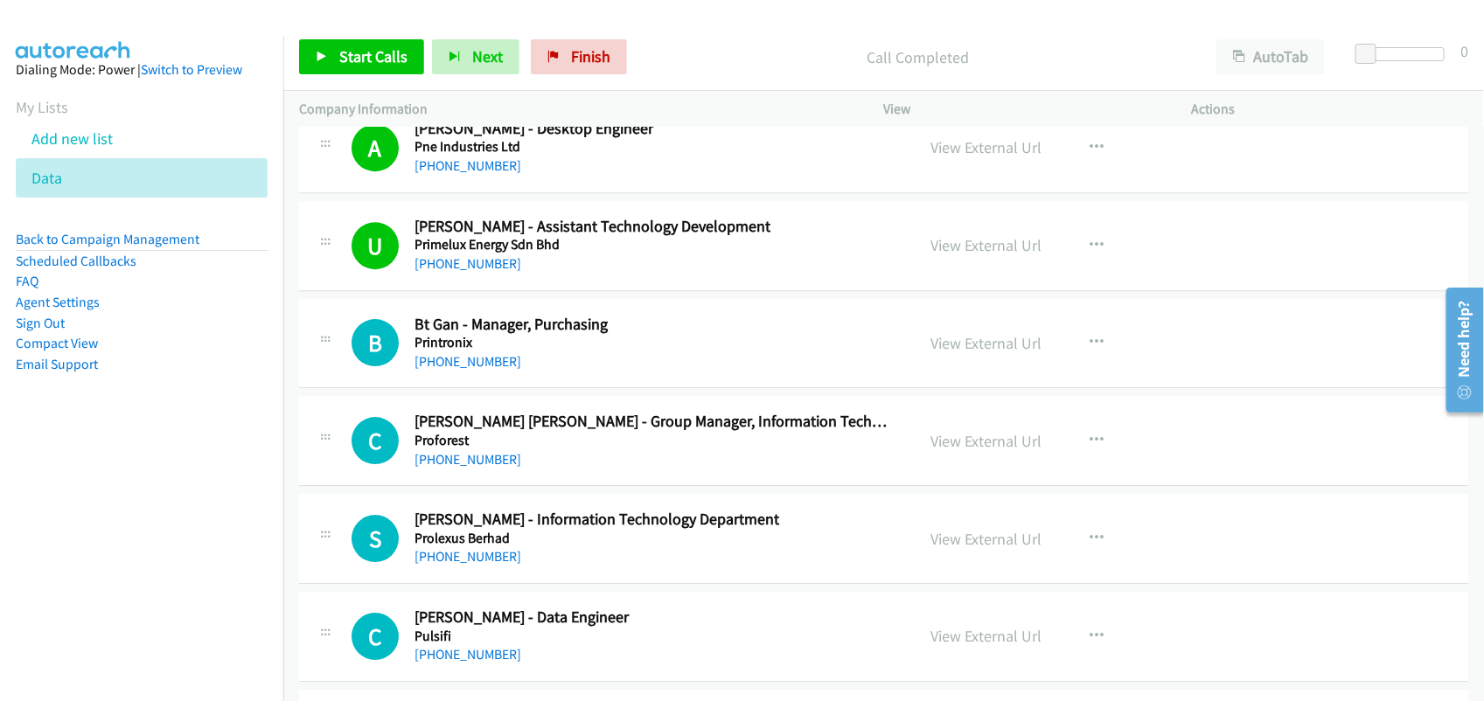
scroll to position [11366, 0]
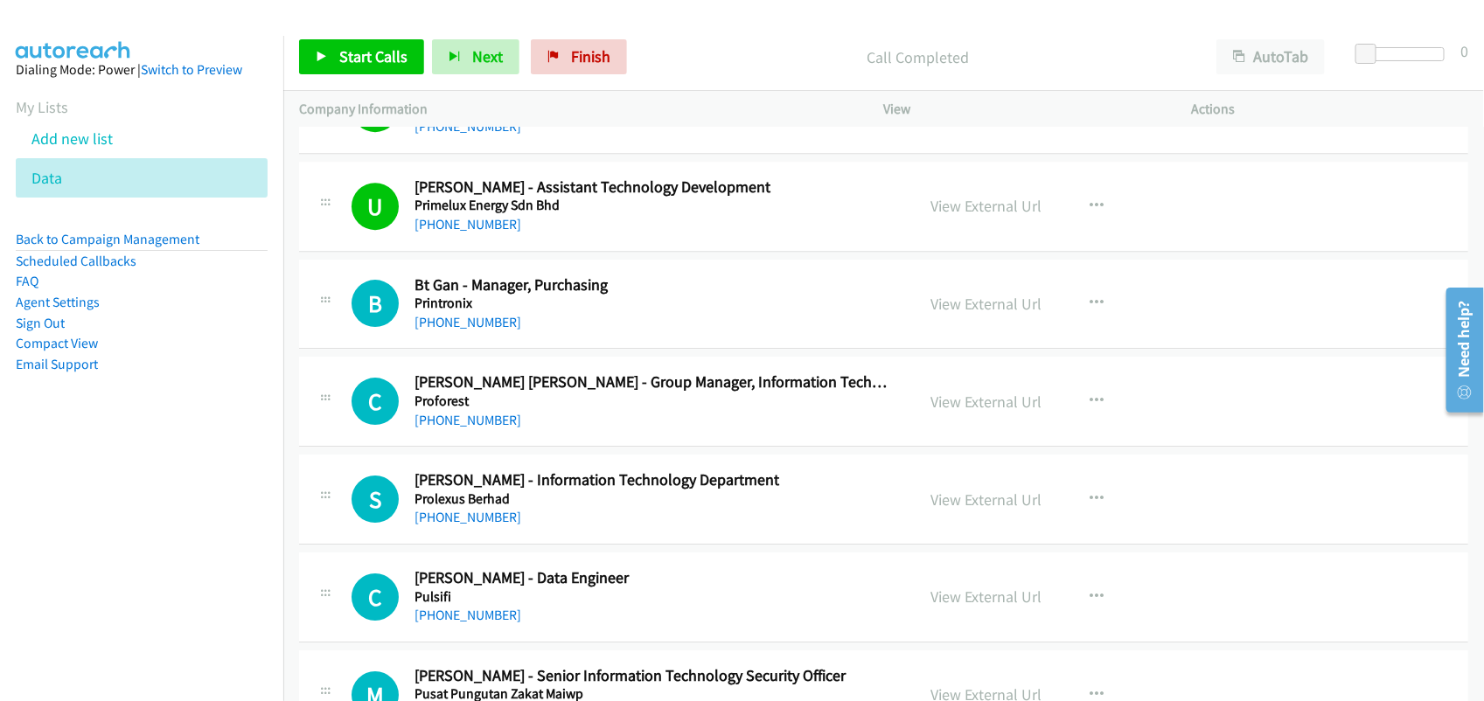
click at [433, 427] on div "[PHONE_NUMBER]" at bounding box center [652, 420] width 477 height 21
click at [434, 428] on link "[PHONE_NUMBER]" at bounding box center [467, 420] width 107 height 17
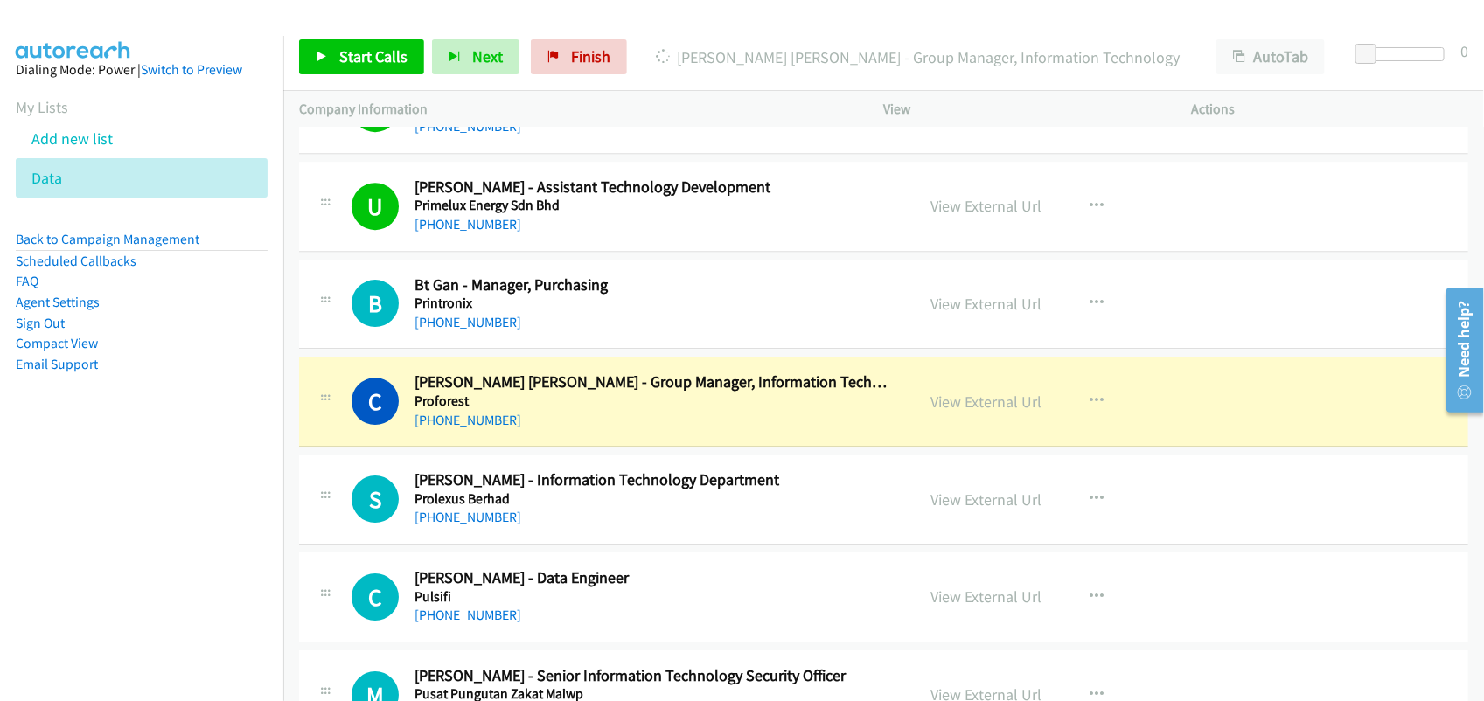
click at [587, 431] on div "[PHONE_NUMBER]" at bounding box center [652, 420] width 477 height 21
click at [977, 412] on link "View External Url" at bounding box center [986, 402] width 111 height 20
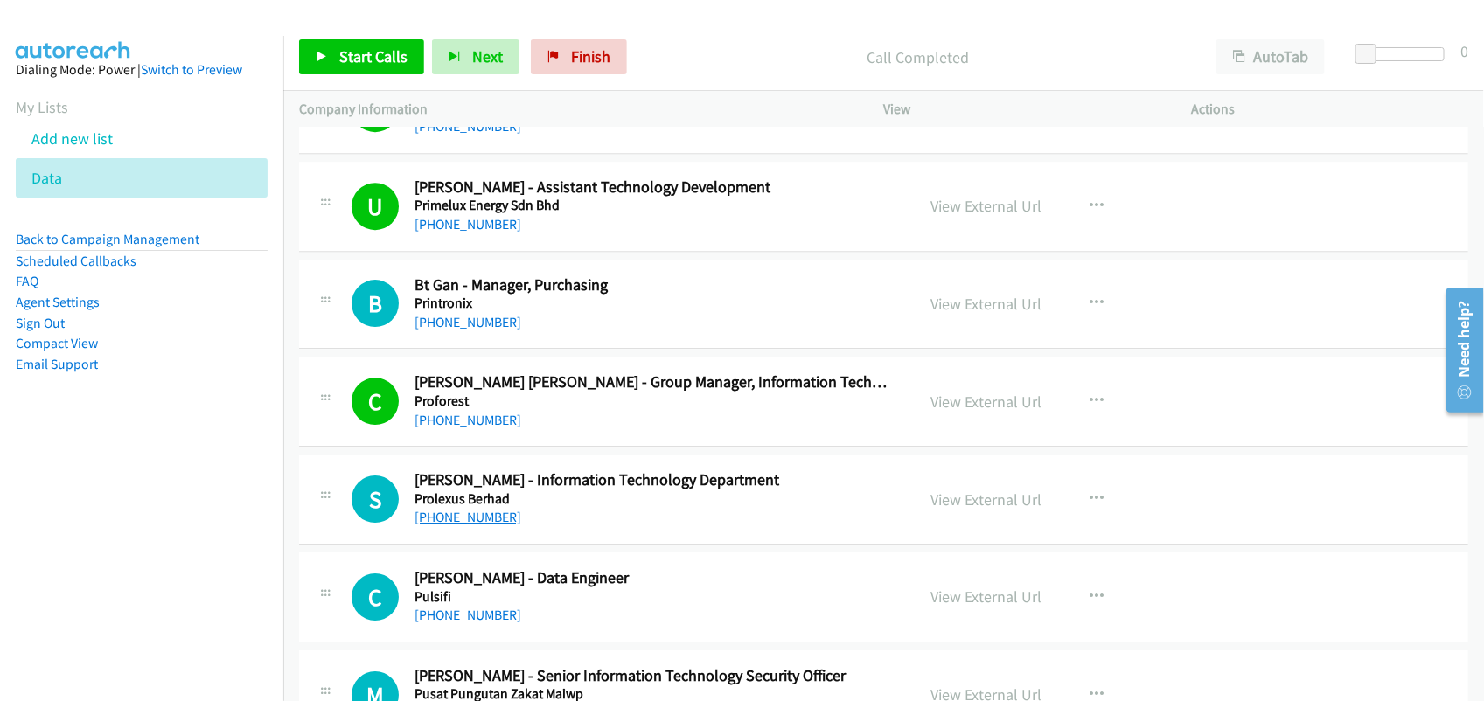
click at [485, 525] on link "[PHONE_NUMBER]" at bounding box center [467, 517] width 107 height 17
click at [595, 508] on h5 "Prolexus Berhad" at bounding box center [652, 498] width 477 height 17
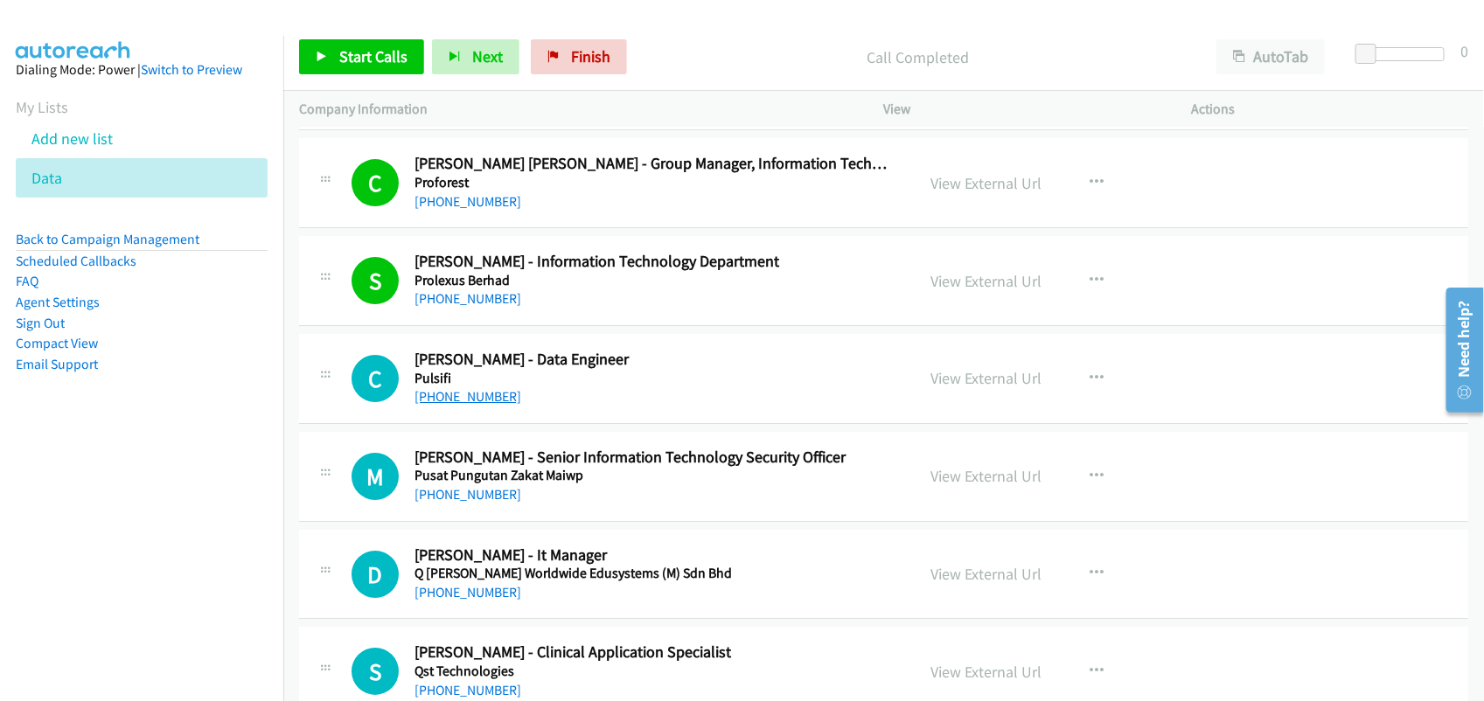
click at [468, 405] on link "[PHONE_NUMBER]" at bounding box center [467, 396] width 107 height 17
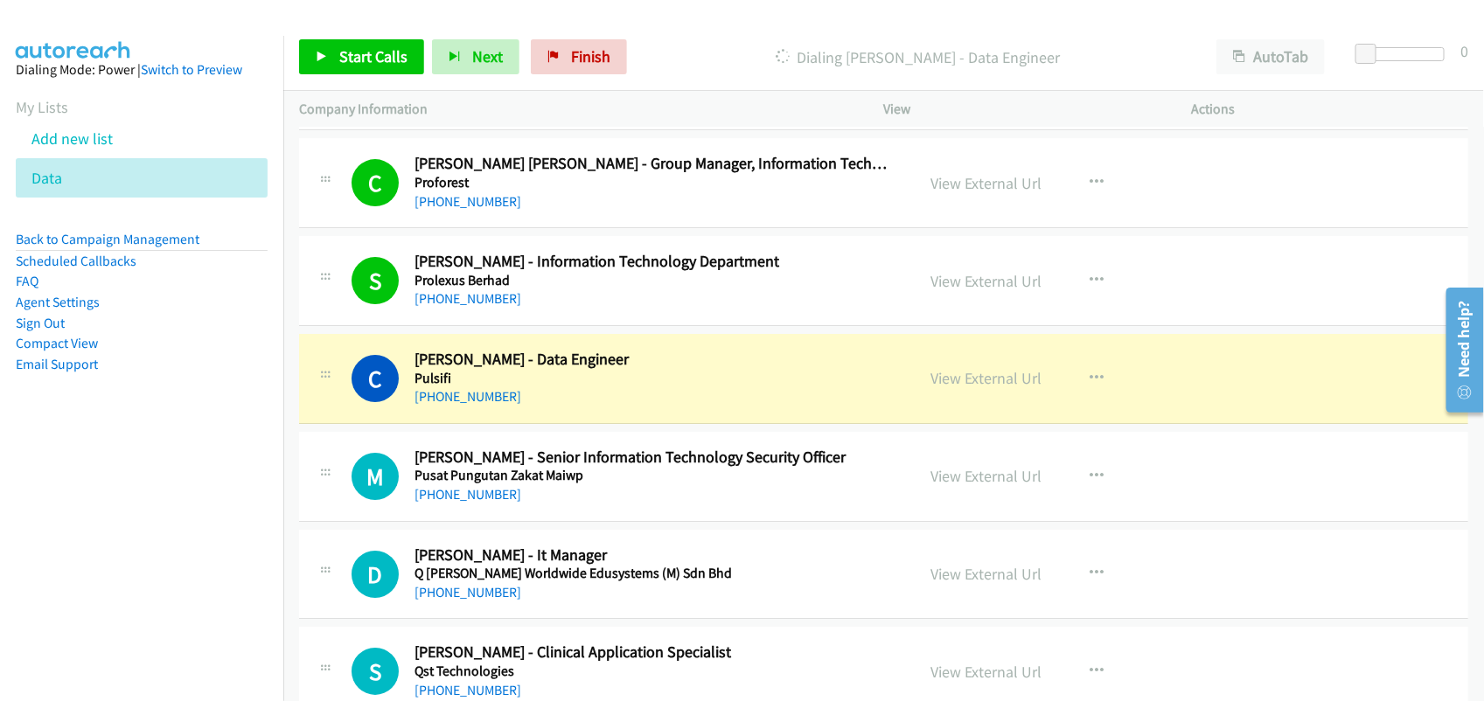
click at [626, 407] on div "[PHONE_NUMBER]" at bounding box center [652, 396] width 477 height 21
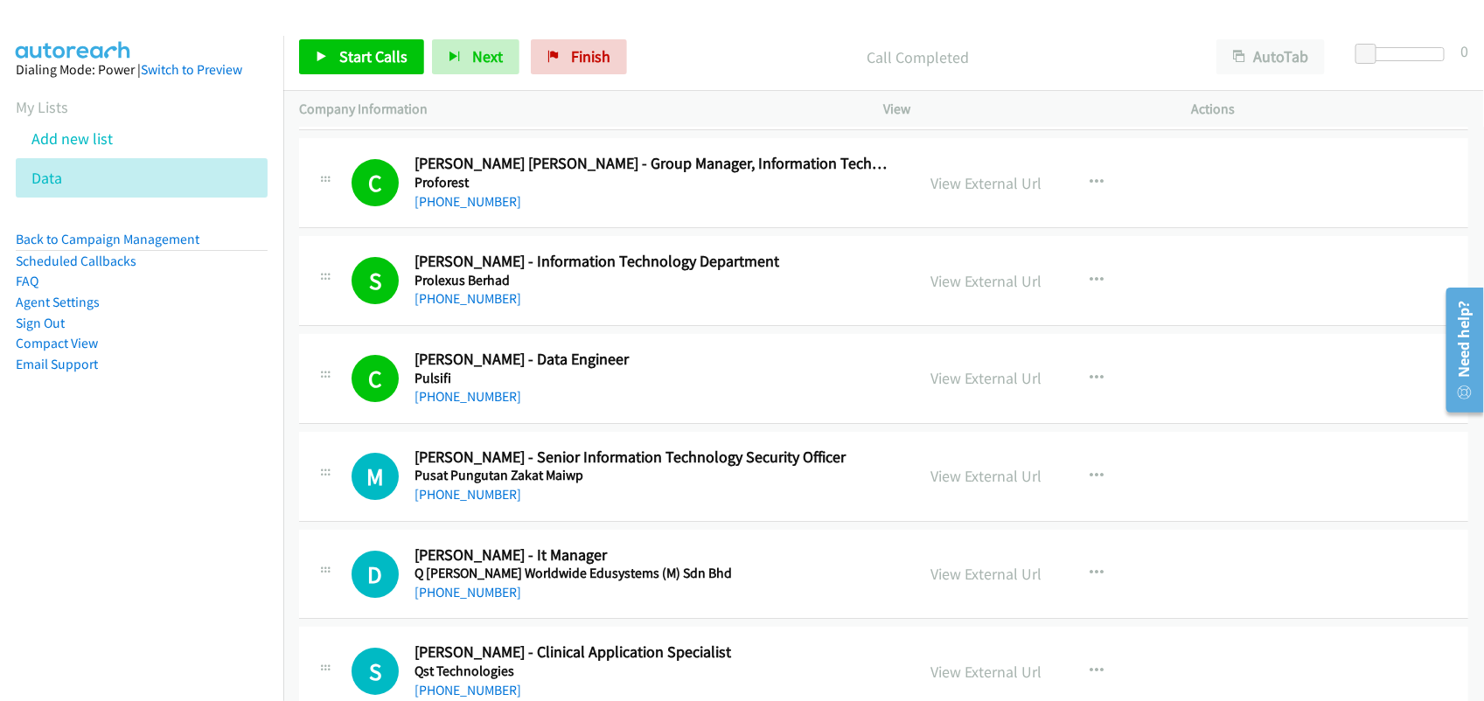
click at [604, 387] on h5 "Pulsifi" at bounding box center [652, 378] width 477 height 17
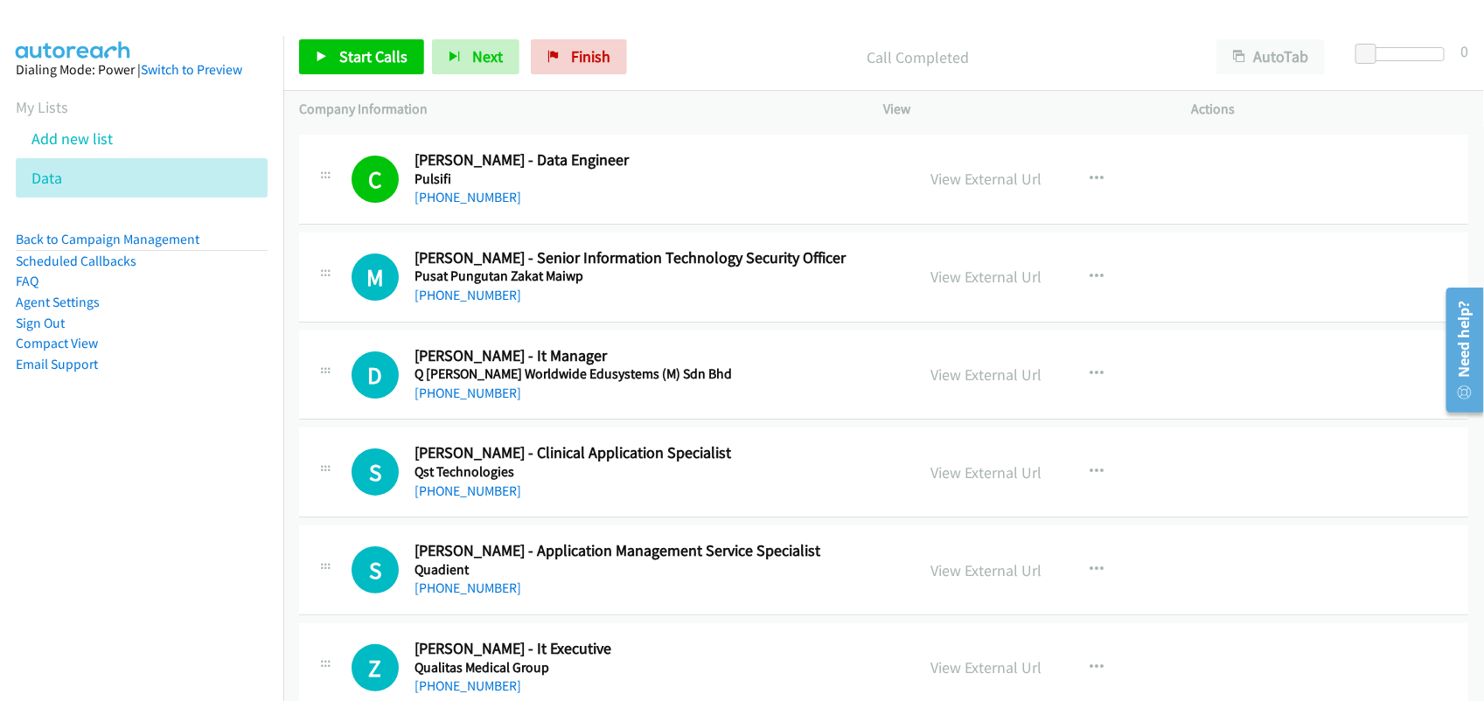
scroll to position [11803, 0]
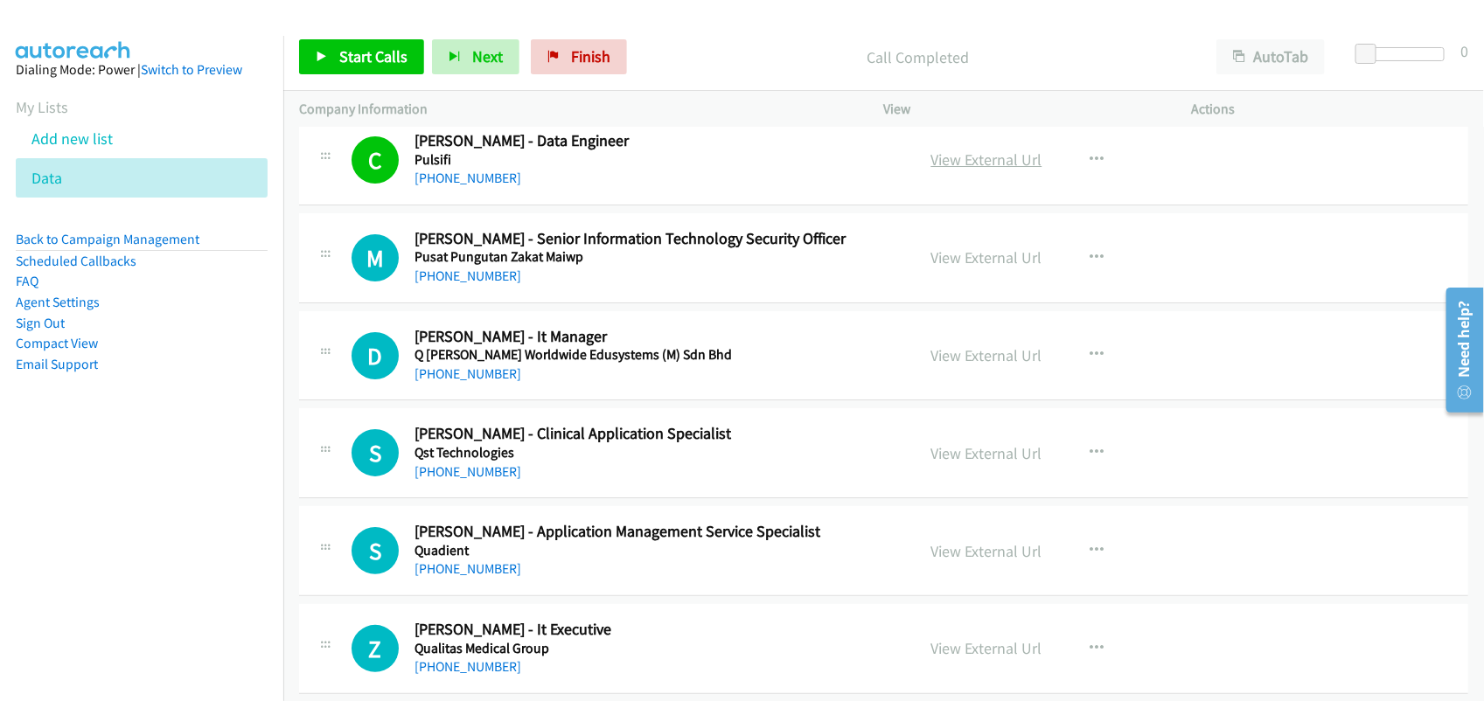
click at [1001, 170] on link "View External Url" at bounding box center [986, 160] width 111 height 20
click at [475, 284] on link "[PHONE_NUMBER]" at bounding box center [467, 276] width 107 height 17
click at [455, 382] on link "[PHONE_NUMBER]" at bounding box center [467, 373] width 107 height 17
drag, startPoint x: 446, startPoint y: 393, endPoint x: 460, endPoint y: 389, distance: 14.7
click at [446, 382] on link "[PHONE_NUMBER]" at bounding box center [467, 373] width 107 height 17
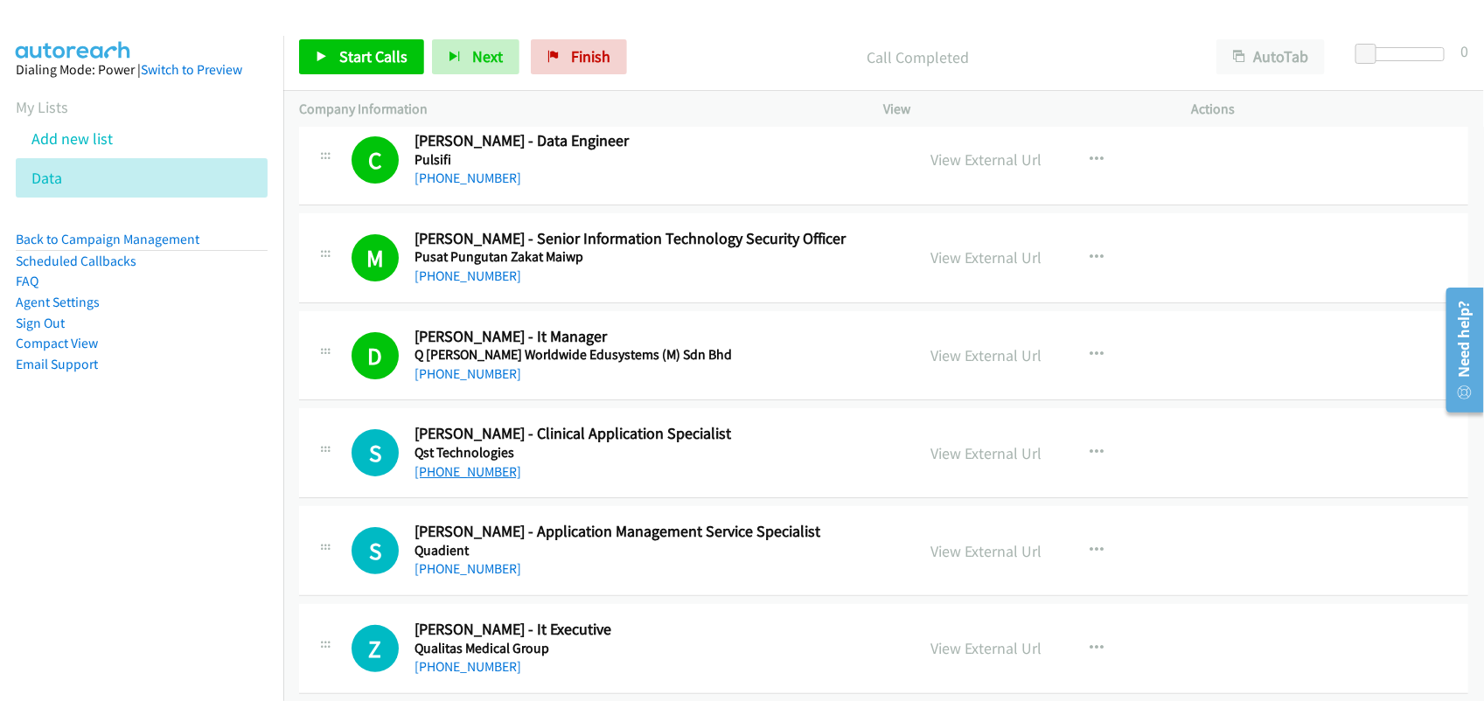
click at [460, 480] on link "[PHONE_NUMBER]" at bounding box center [467, 471] width 107 height 17
click at [615, 596] on div "S Callback Scheduled Syed Firdaus - Application Management Service Specialist Q…" at bounding box center [883, 551] width 1169 height 90
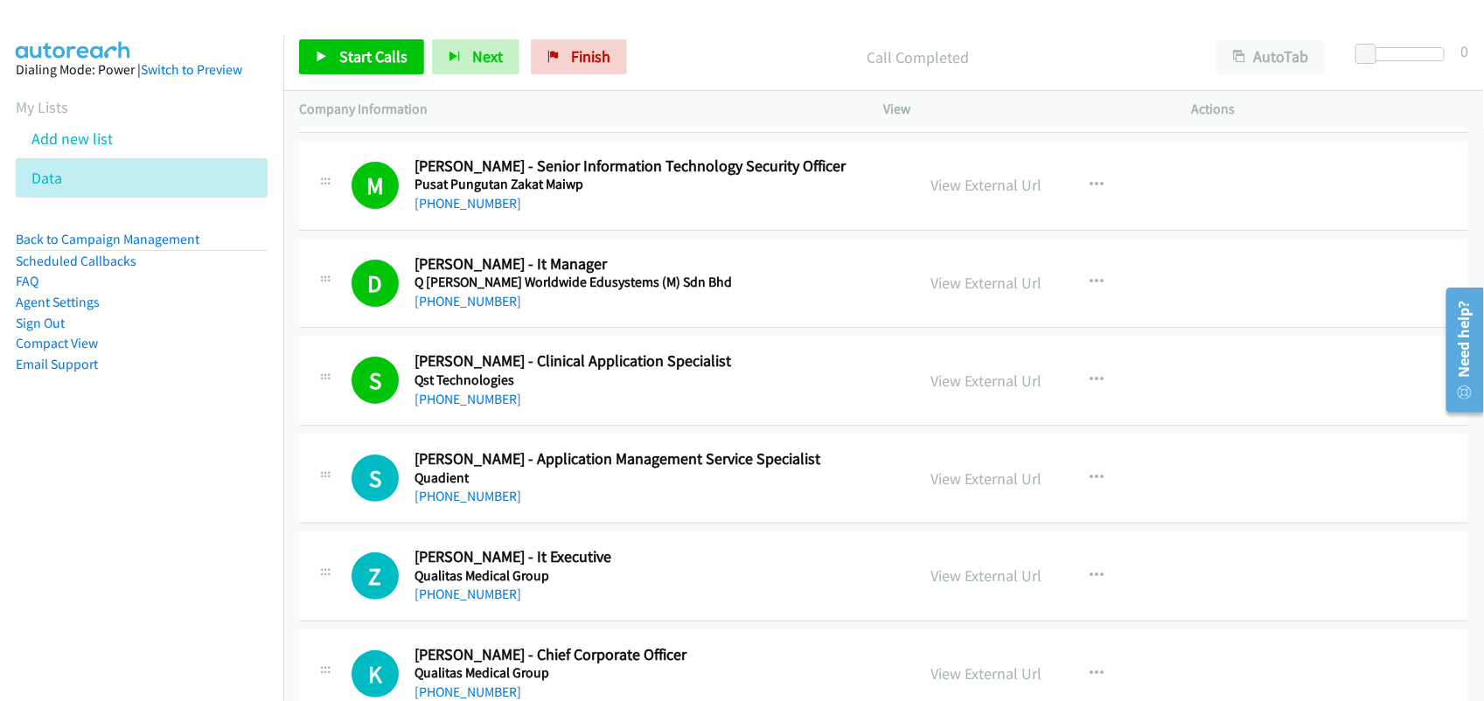
scroll to position [11912, 0]
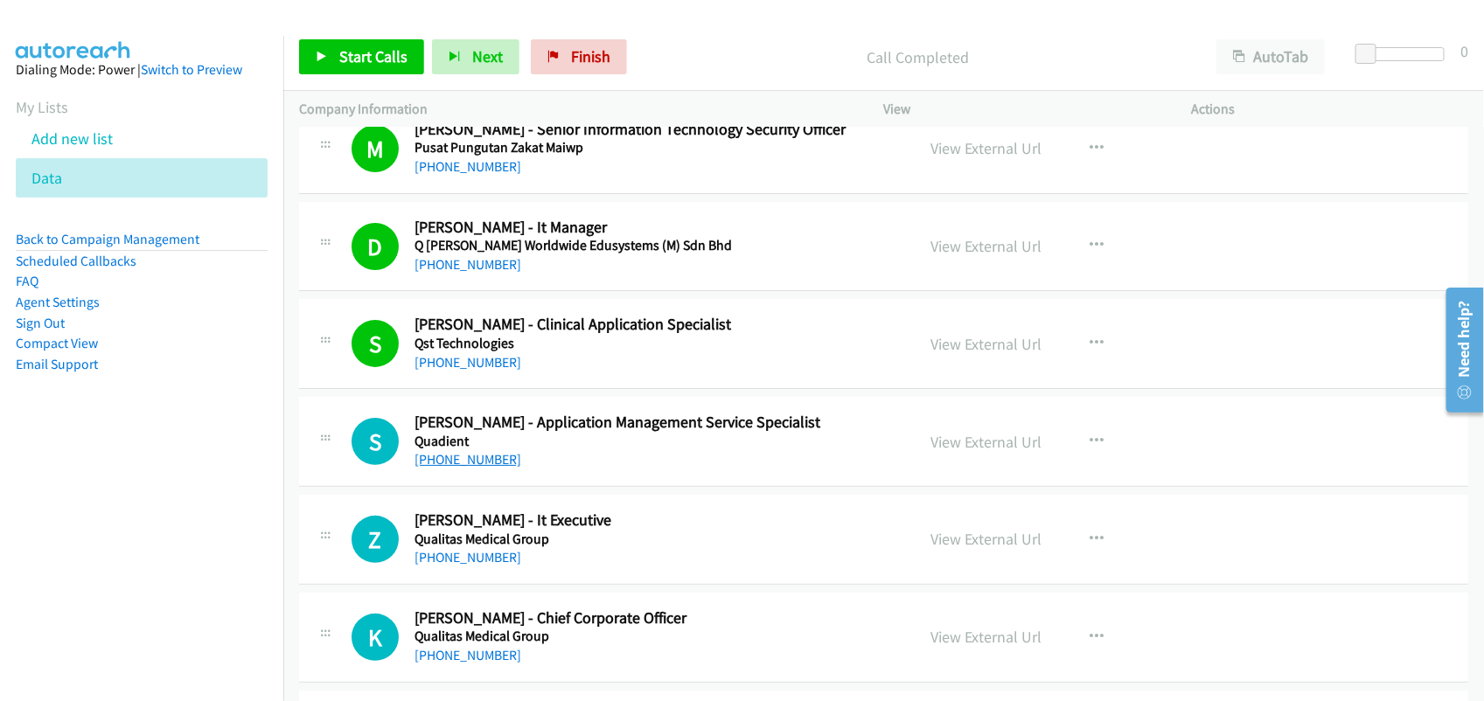
click at [450, 468] on link "[PHONE_NUMBER]" at bounding box center [467, 459] width 107 height 17
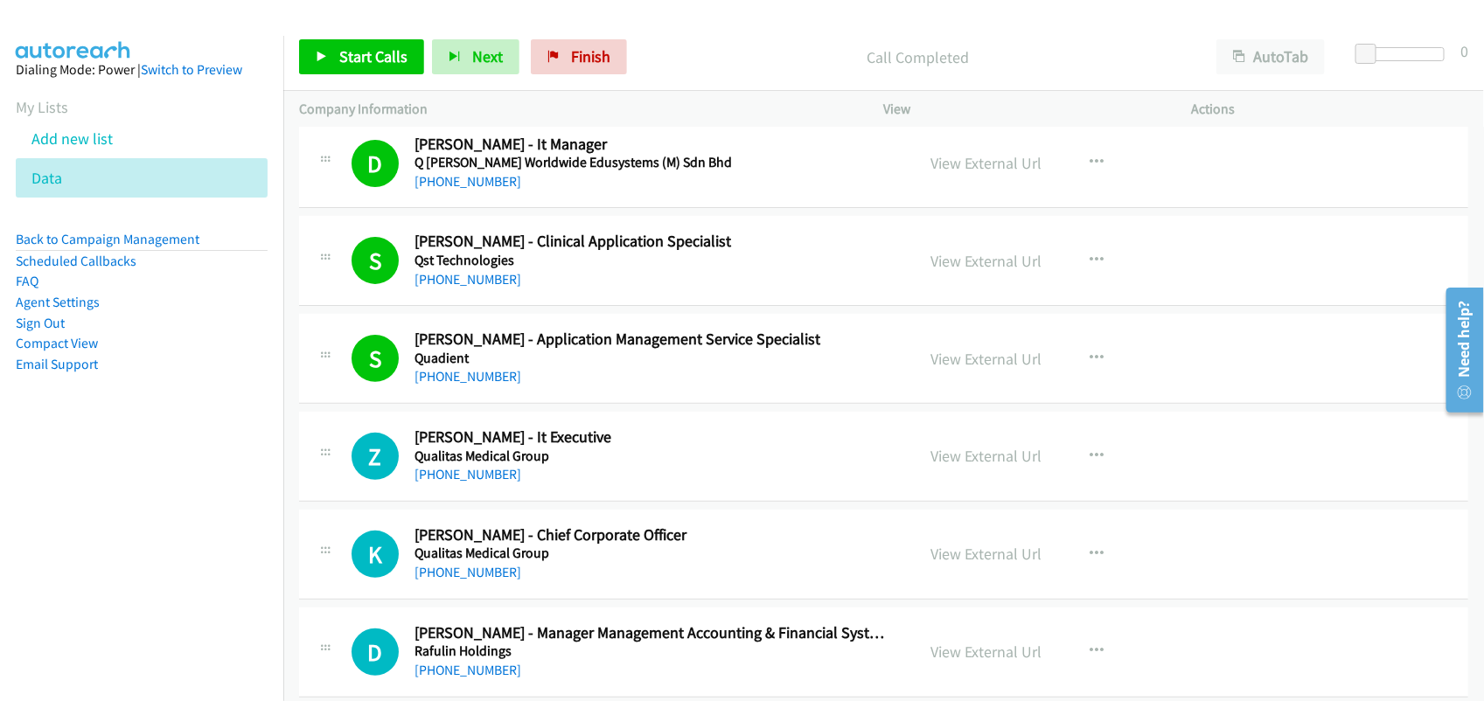
scroll to position [12131, 0]
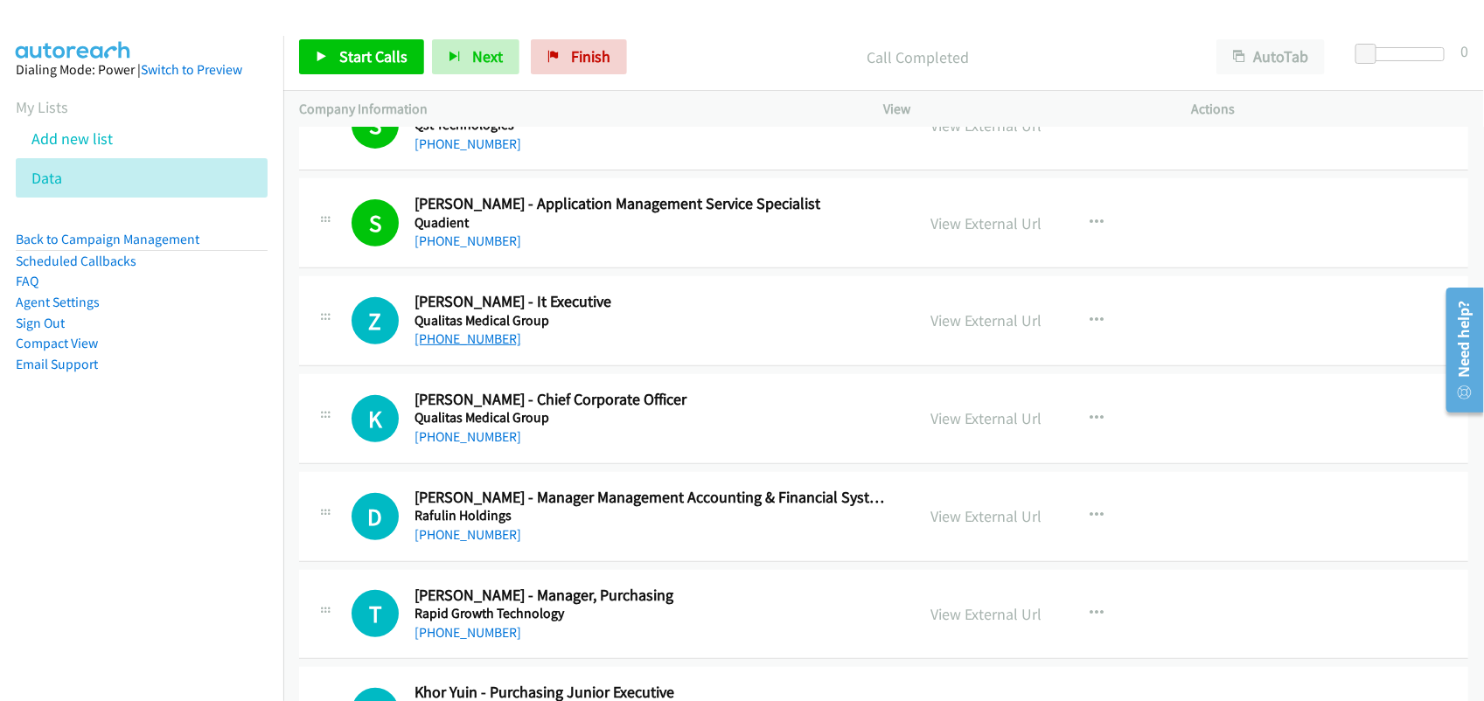
click at [473, 347] on link "[PHONE_NUMBER]" at bounding box center [467, 338] width 107 height 17
click at [465, 445] on link "[PHONE_NUMBER]" at bounding box center [467, 436] width 107 height 17
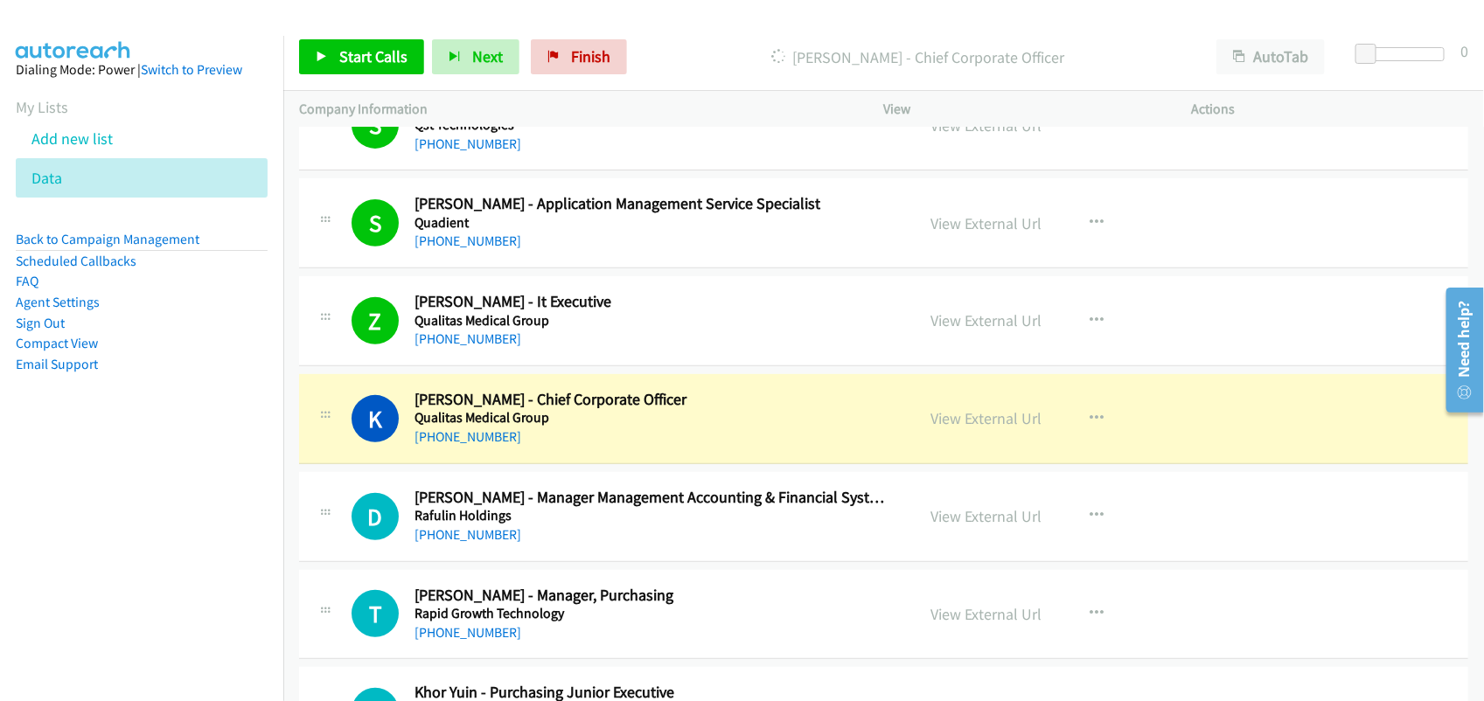
click at [619, 448] on div "[PHONE_NUMBER]" at bounding box center [652, 437] width 477 height 21
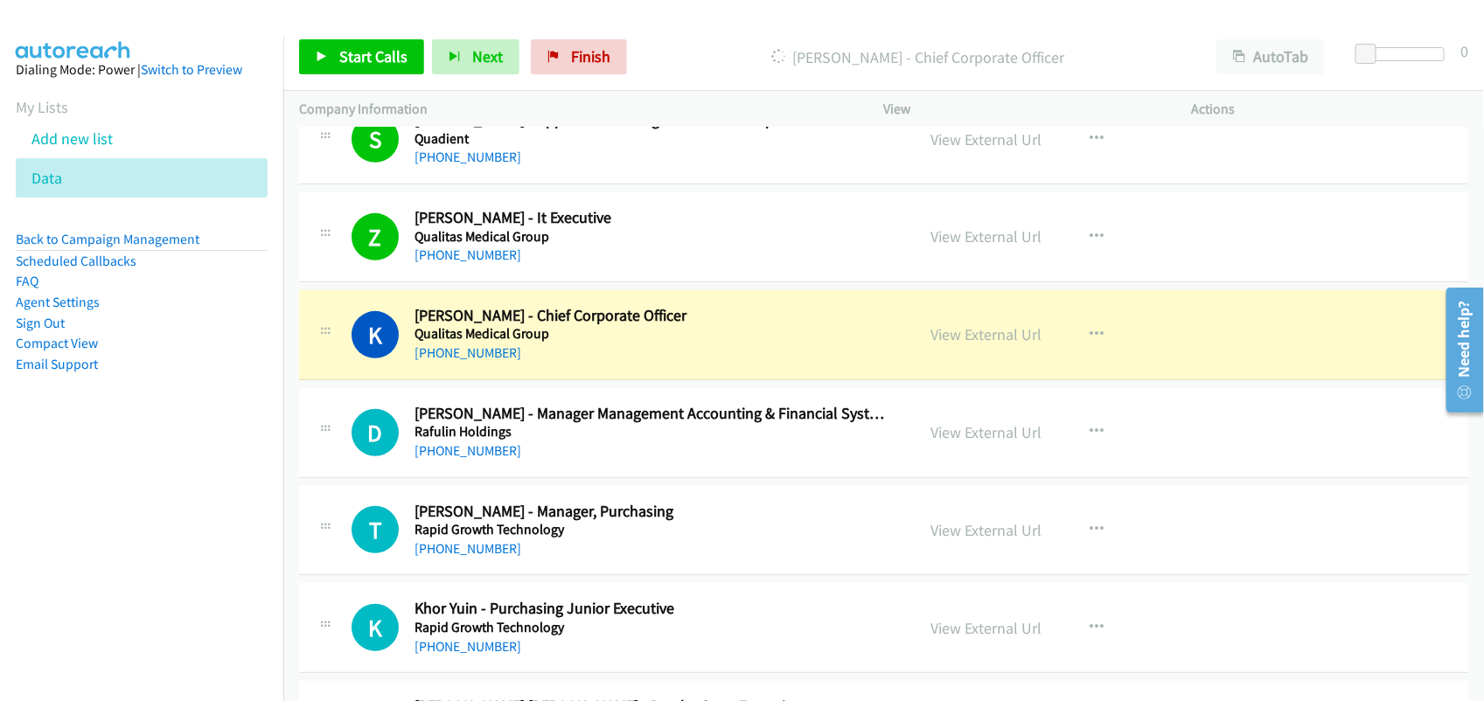
scroll to position [12240, 0]
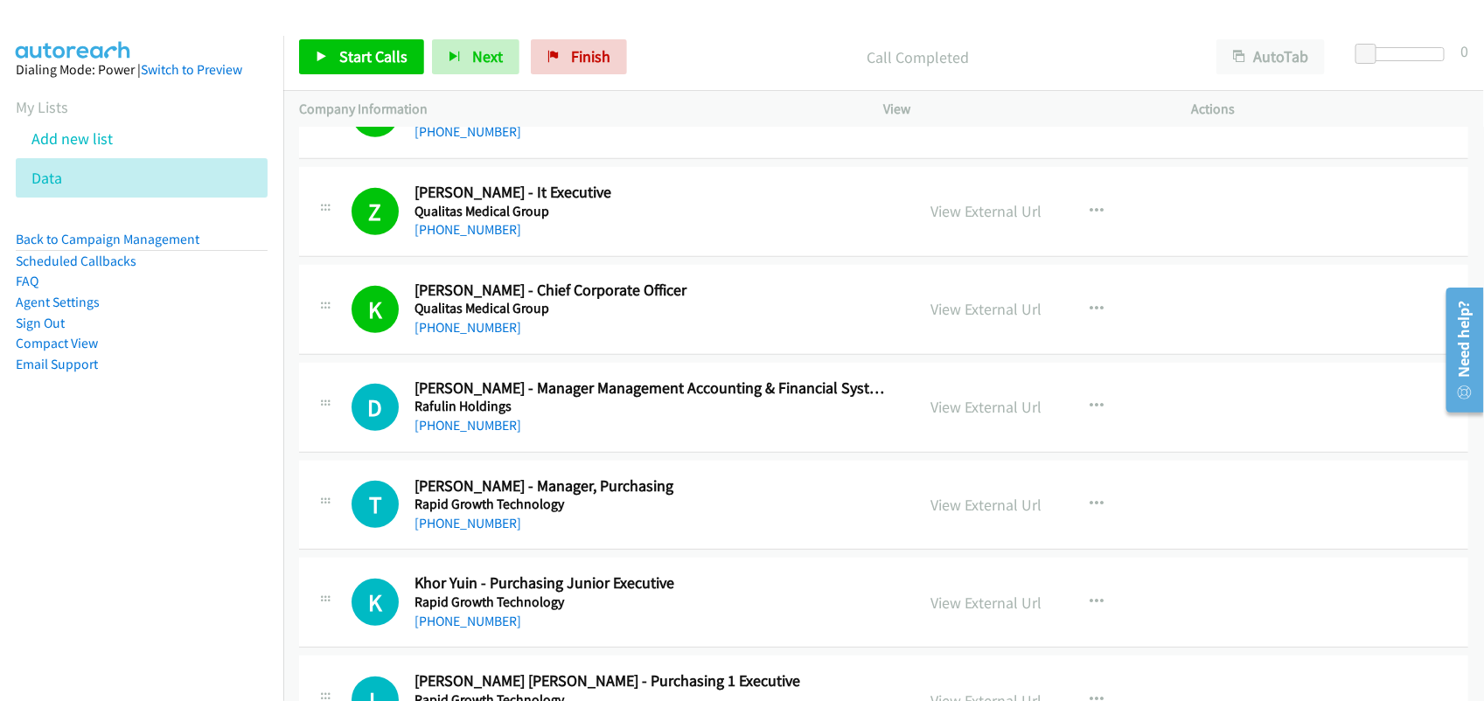
click at [588, 453] on div "D Callback Scheduled Dzulhaidi S. - Manager Management Accounting & Financial S…" at bounding box center [883, 408] width 1169 height 90
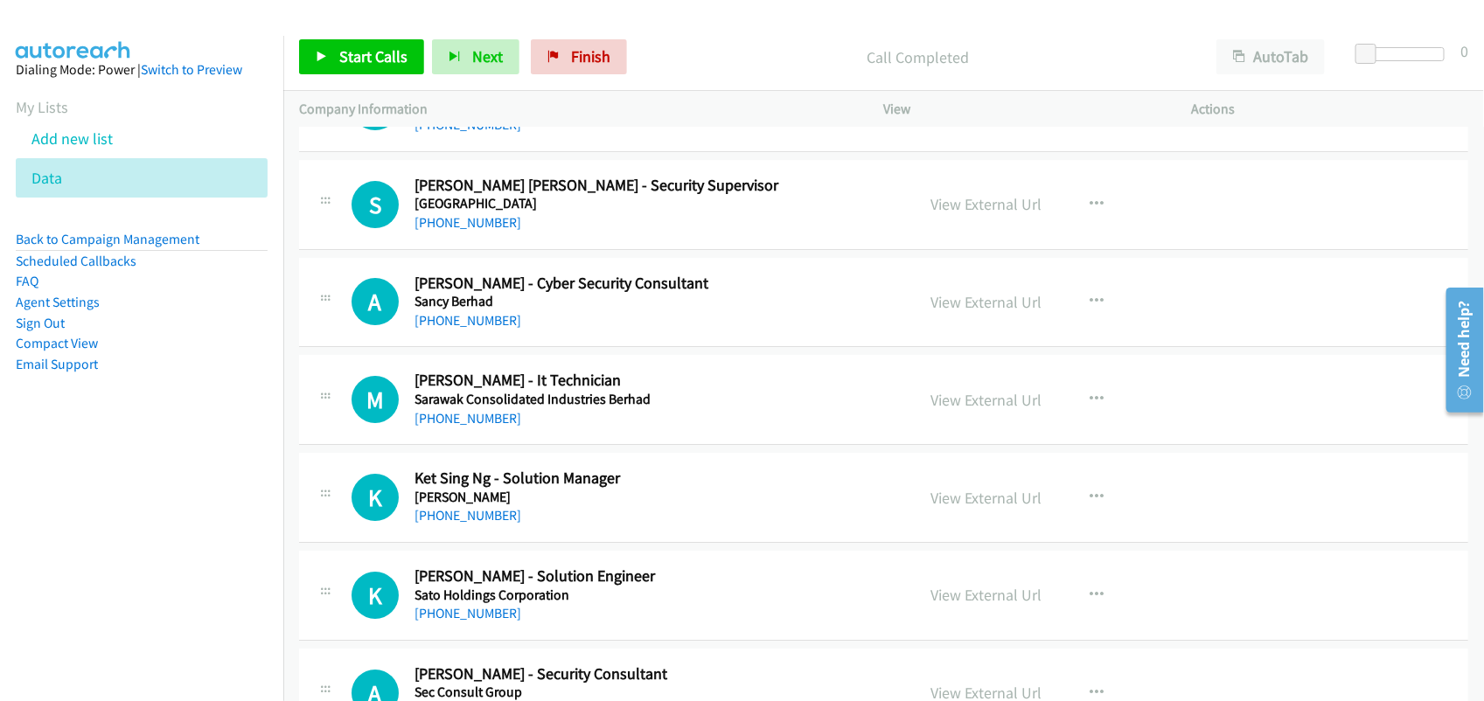
scroll to position [14535, 0]
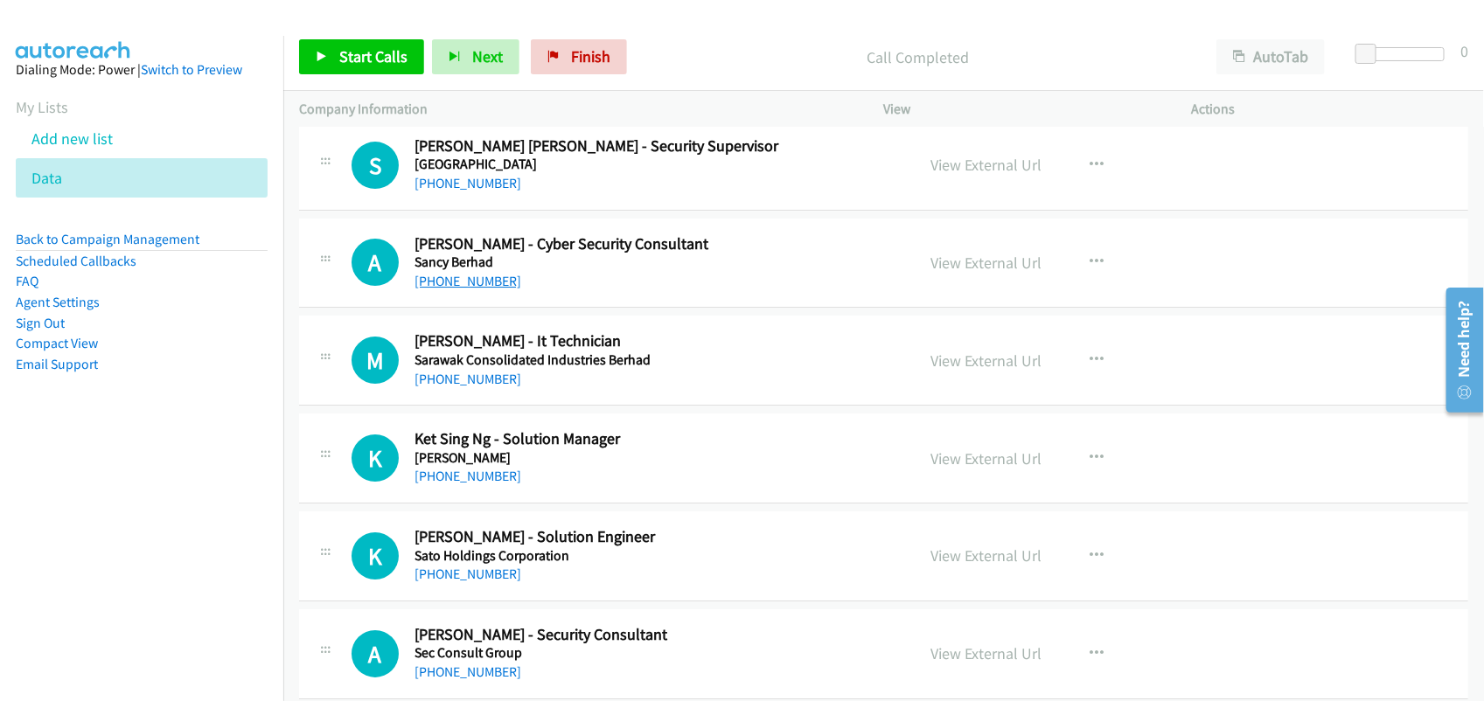
click at [459, 289] on link "[PHONE_NUMBER]" at bounding box center [467, 281] width 107 height 17
click at [460, 289] on link "[PHONE_NUMBER]" at bounding box center [467, 281] width 107 height 17
drag, startPoint x: 649, startPoint y: 59, endPoint x: 735, endPoint y: 39, distance: 88.9
click at [650, 59] on p "Call Completed" at bounding box center [917, 57] width 534 height 24
click at [656, 80] on div "Start Calls Pause Next Finish Call Completed AutoTab AutoTab 0" at bounding box center [883, 57] width 1200 height 67
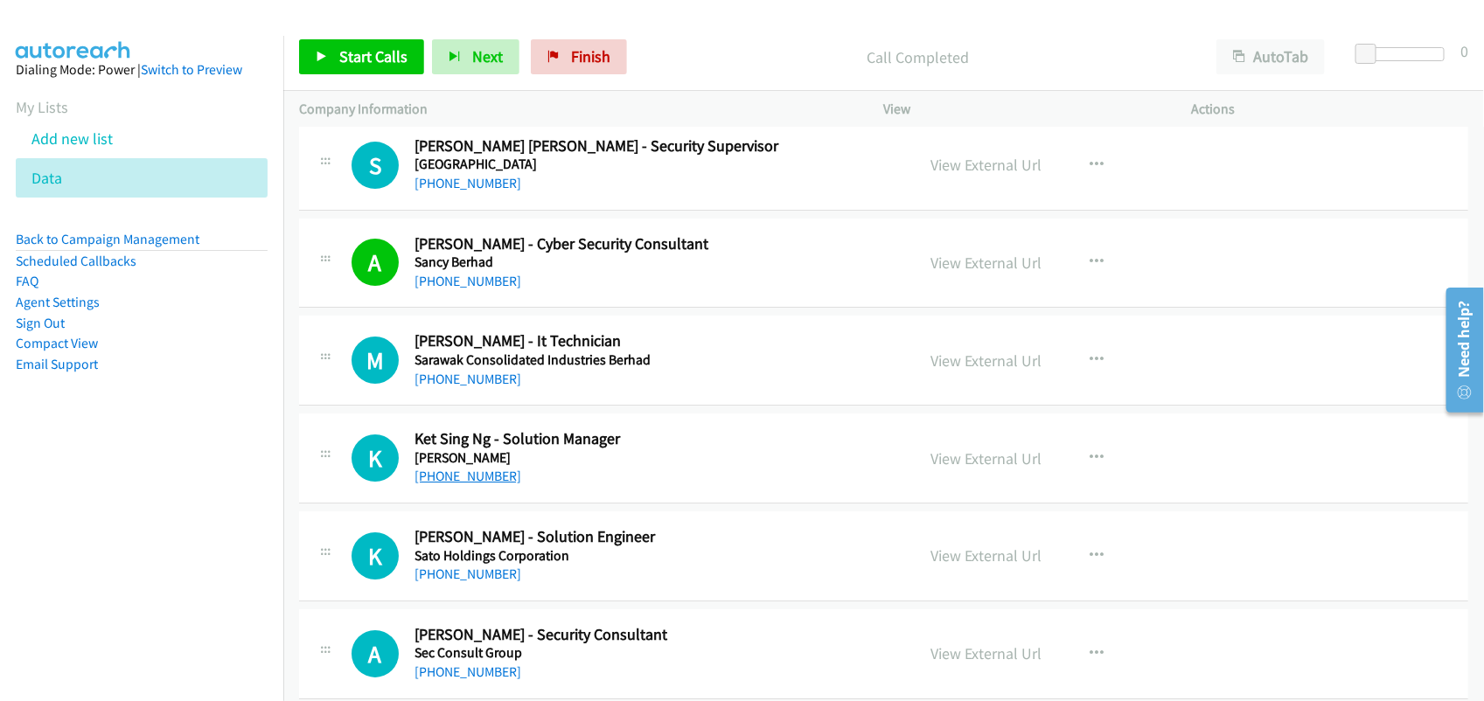
click at [460, 484] on link "[PHONE_NUMBER]" at bounding box center [467, 476] width 107 height 17
click at [483, 387] on link "[PHONE_NUMBER]" at bounding box center [467, 379] width 107 height 17
click at [476, 484] on link "[PHONE_NUMBER]" at bounding box center [467, 476] width 107 height 17
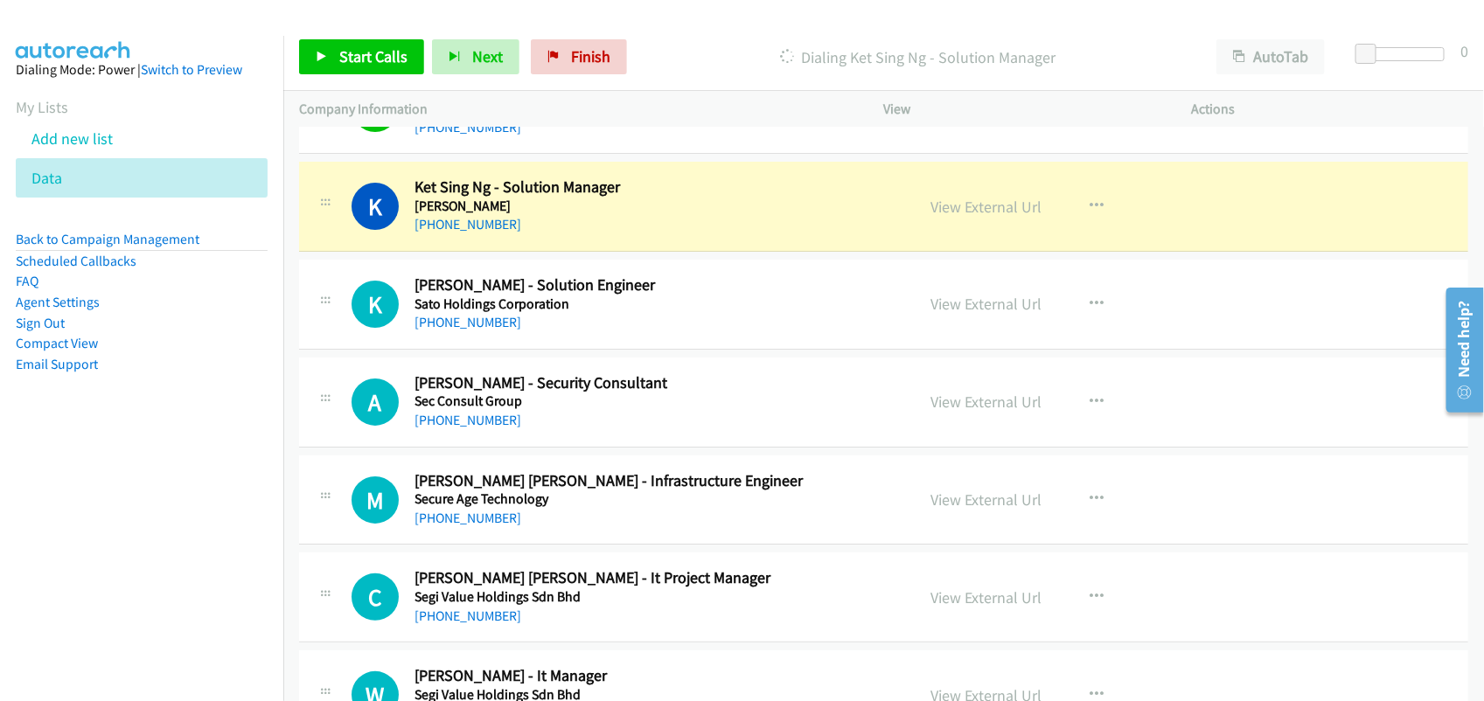
scroll to position [14753, 0]
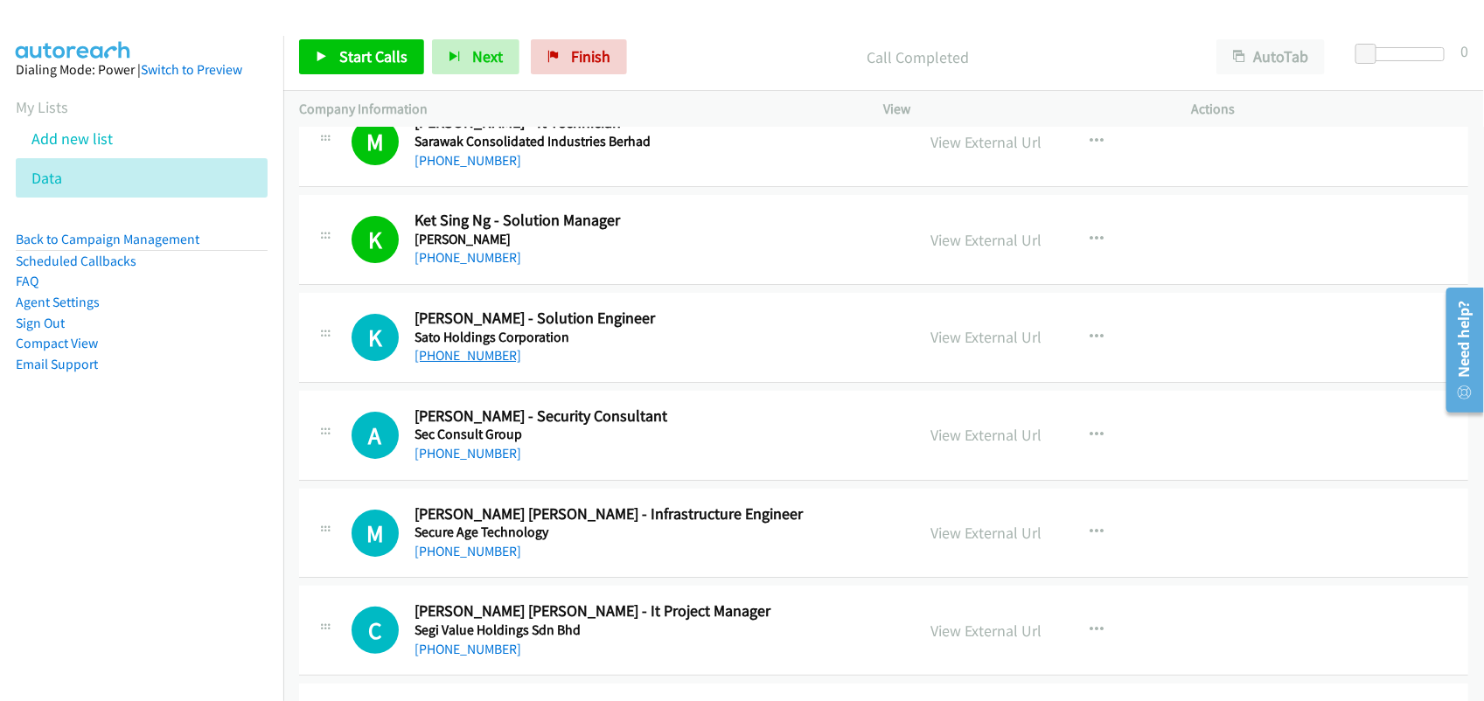
click at [456, 364] on link "[PHONE_NUMBER]" at bounding box center [467, 355] width 107 height 17
click at [539, 511] on td "M Callback Scheduled Muhammad Ridwan Abu Bakar - Infrastructure Engineer Secure…" at bounding box center [883, 533] width 1200 height 98
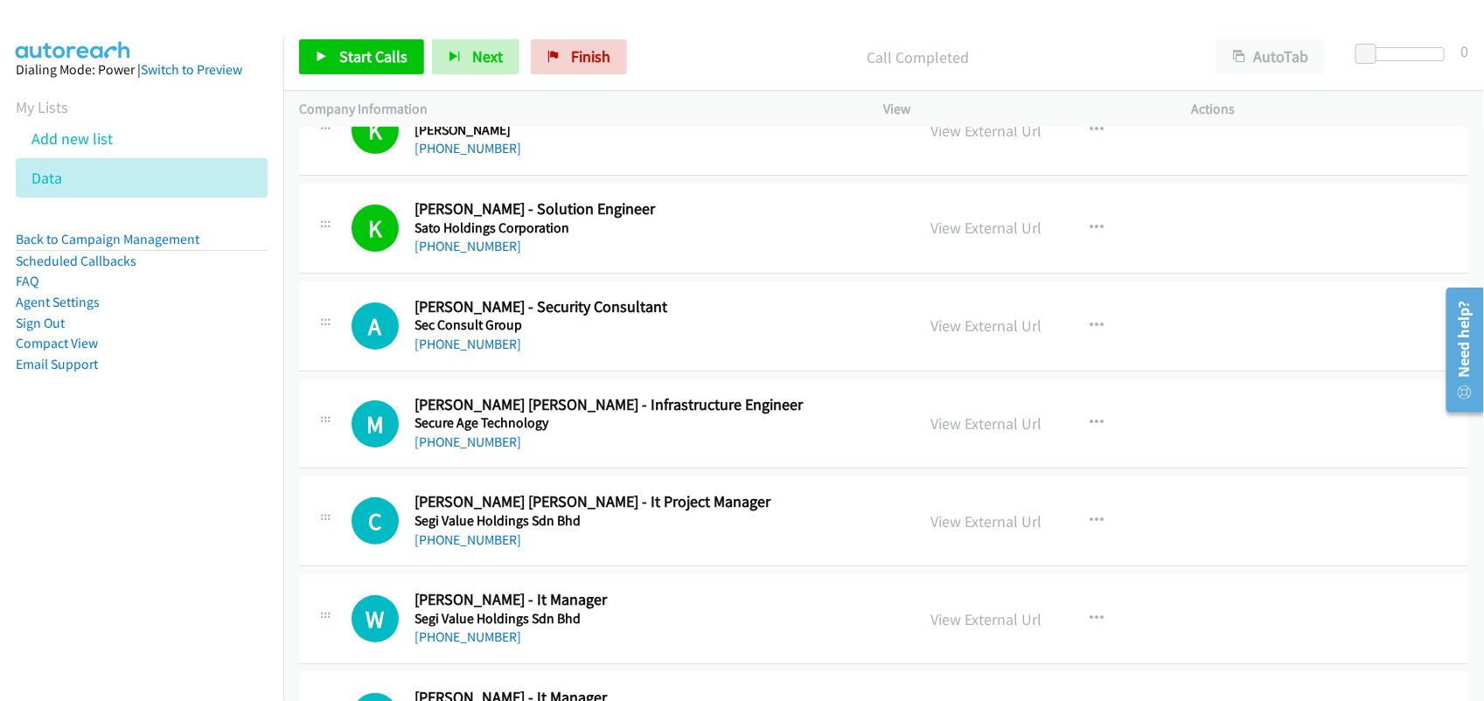
scroll to position [14972, 0]
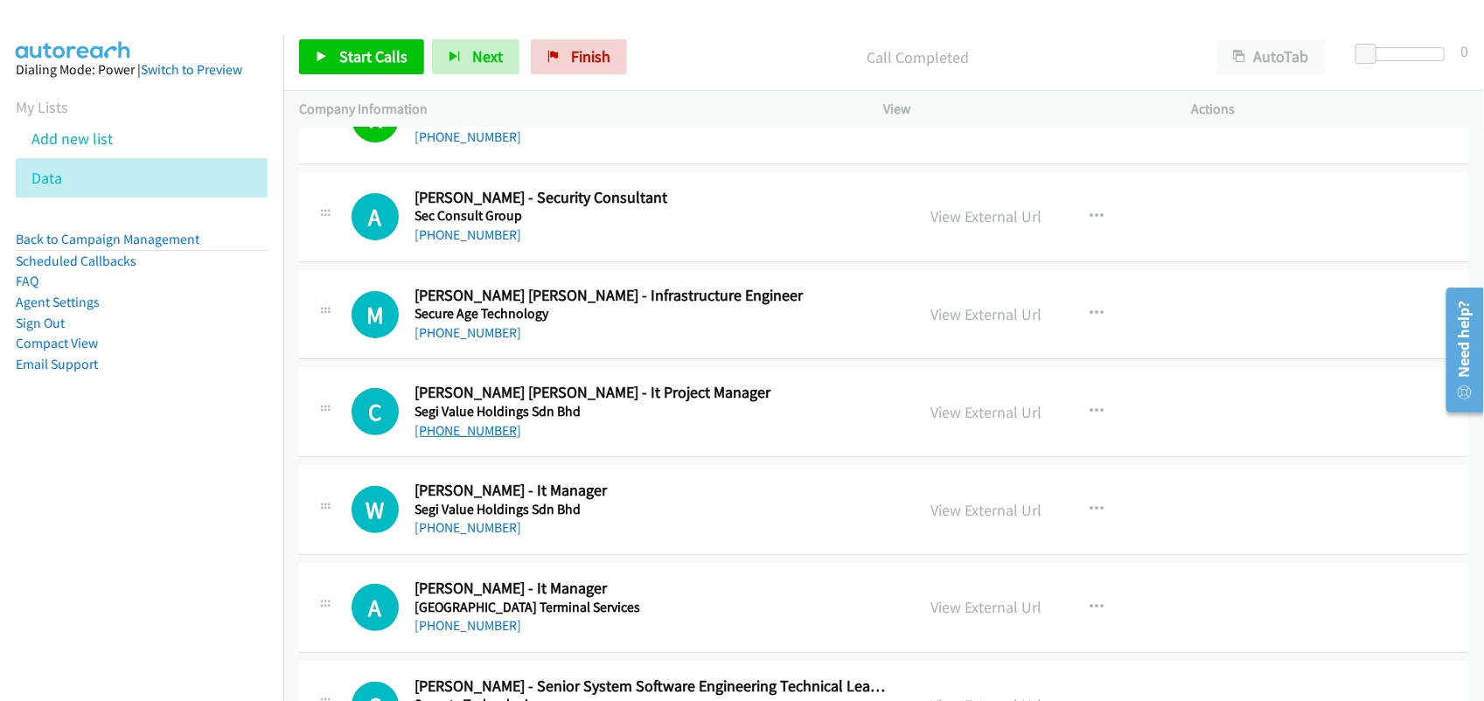
click at [453, 439] on link "[PHONE_NUMBER]" at bounding box center [467, 430] width 107 height 17
click at [438, 536] on link "[PHONE_NUMBER]" at bounding box center [467, 527] width 107 height 17
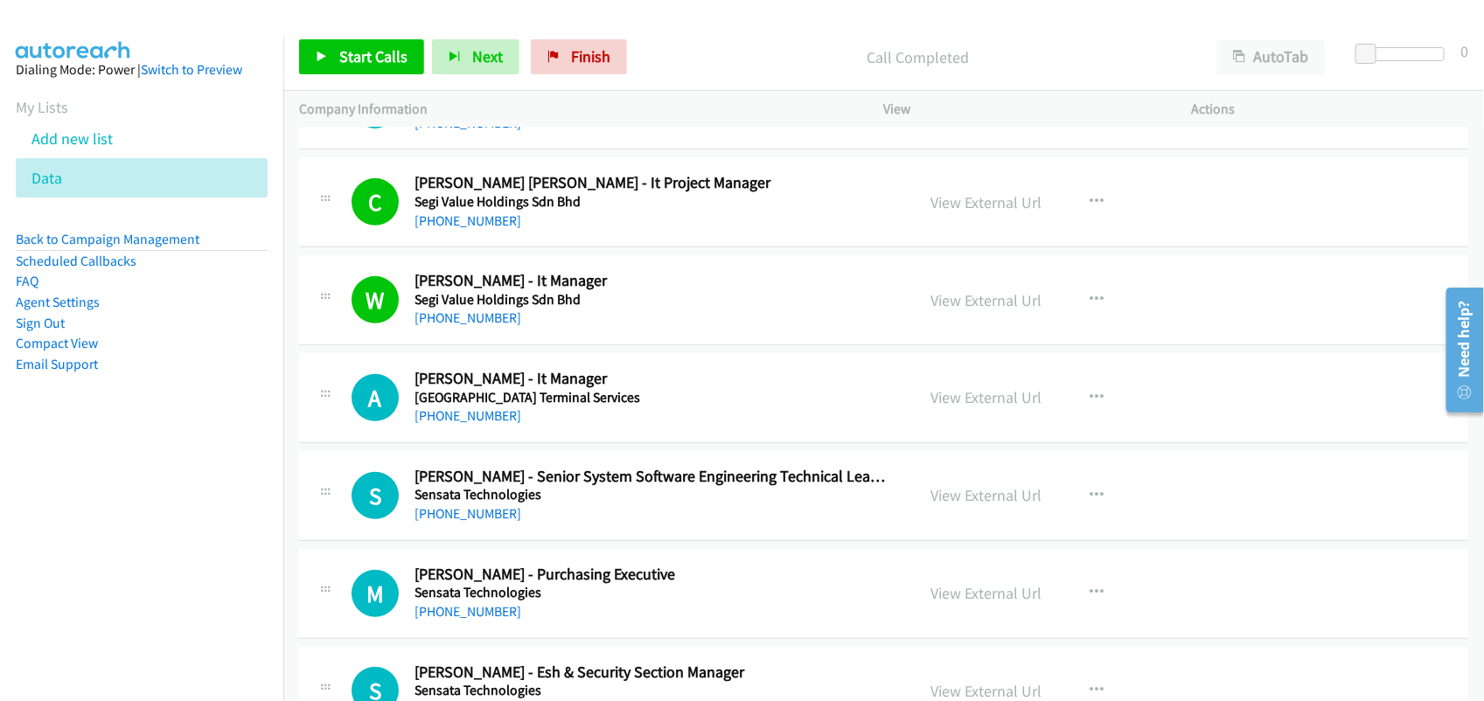
scroll to position [15190, 0]
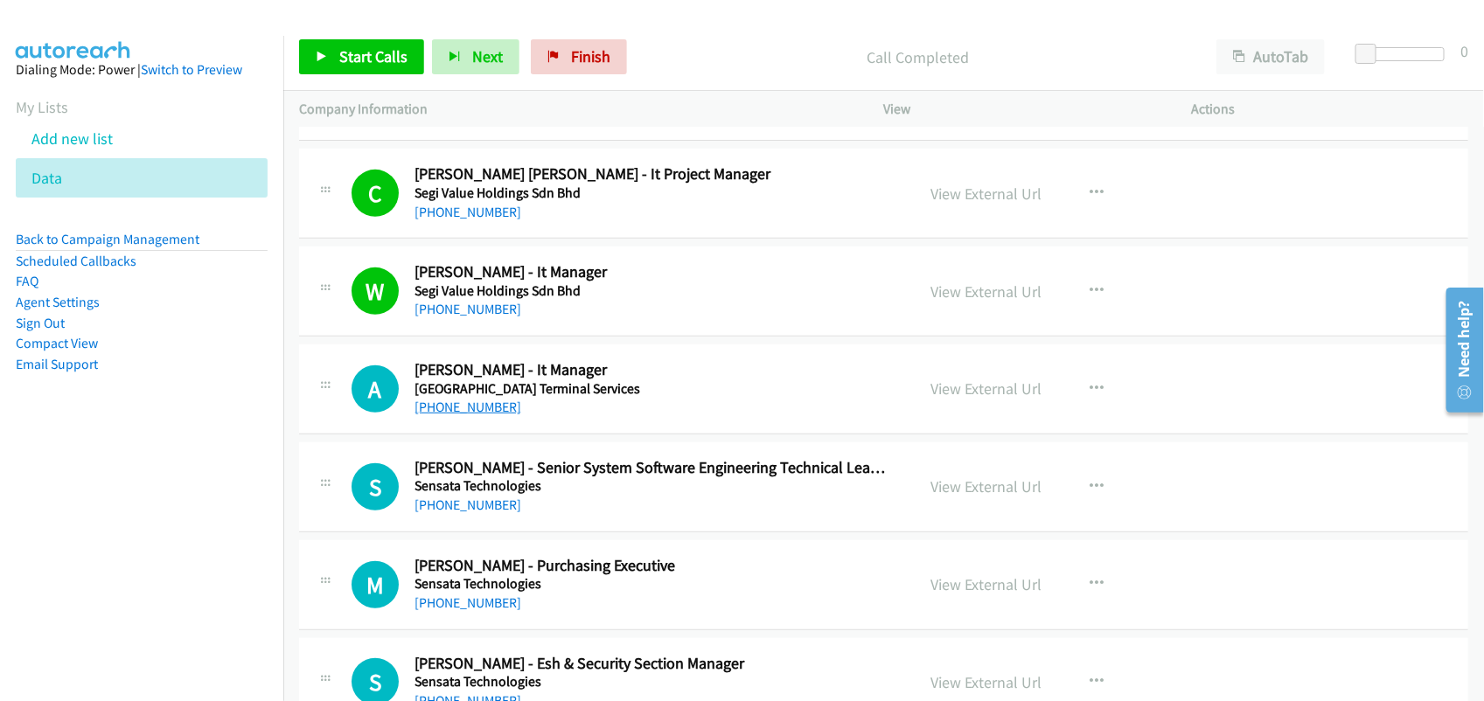
click at [490, 415] on link "[PHONE_NUMBER]" at bounding box center [467, 407] width 107 height 17
click at [539, 532] on div "S Callback Scheduled Sivalingham Latchmanan - Senior System Software Engineerin…" at bounding box center [883, 487] width 1169 height 90
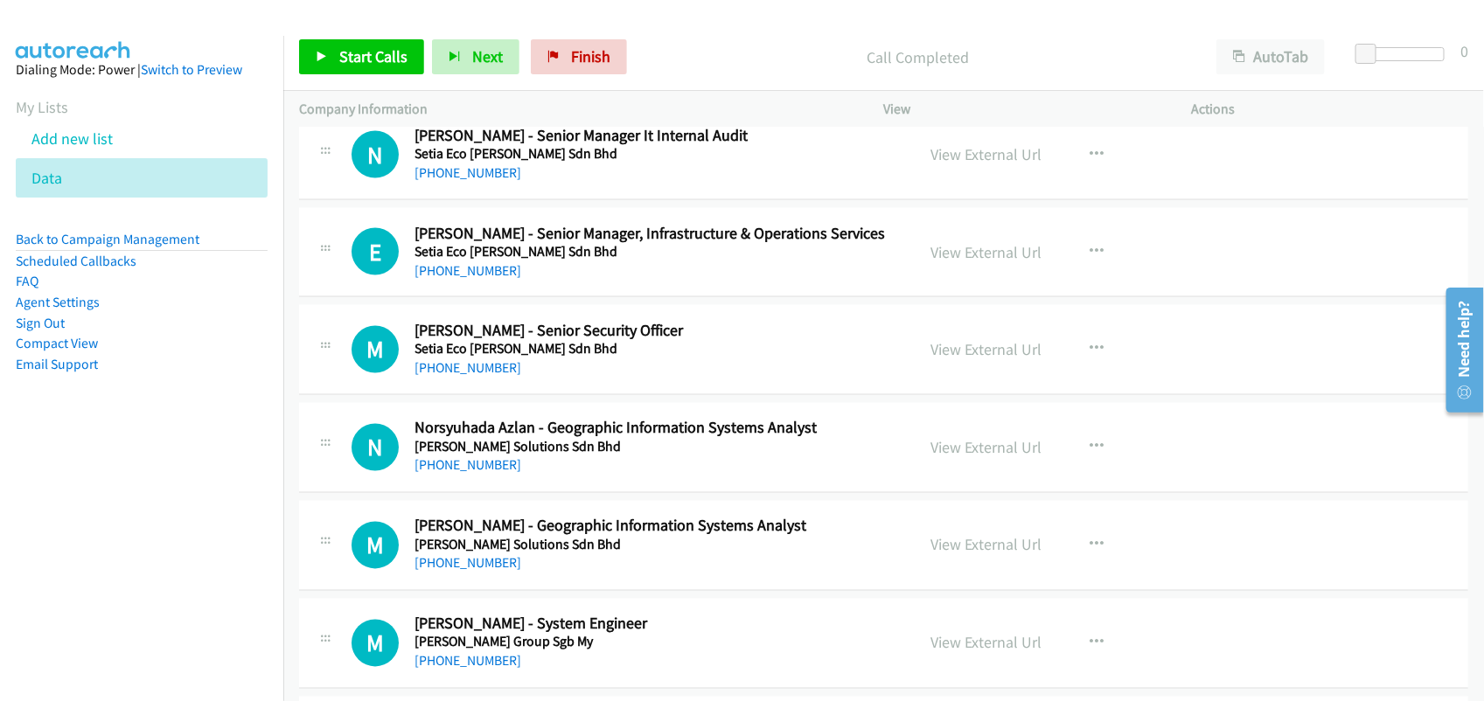
scroll to position [16174, 0]
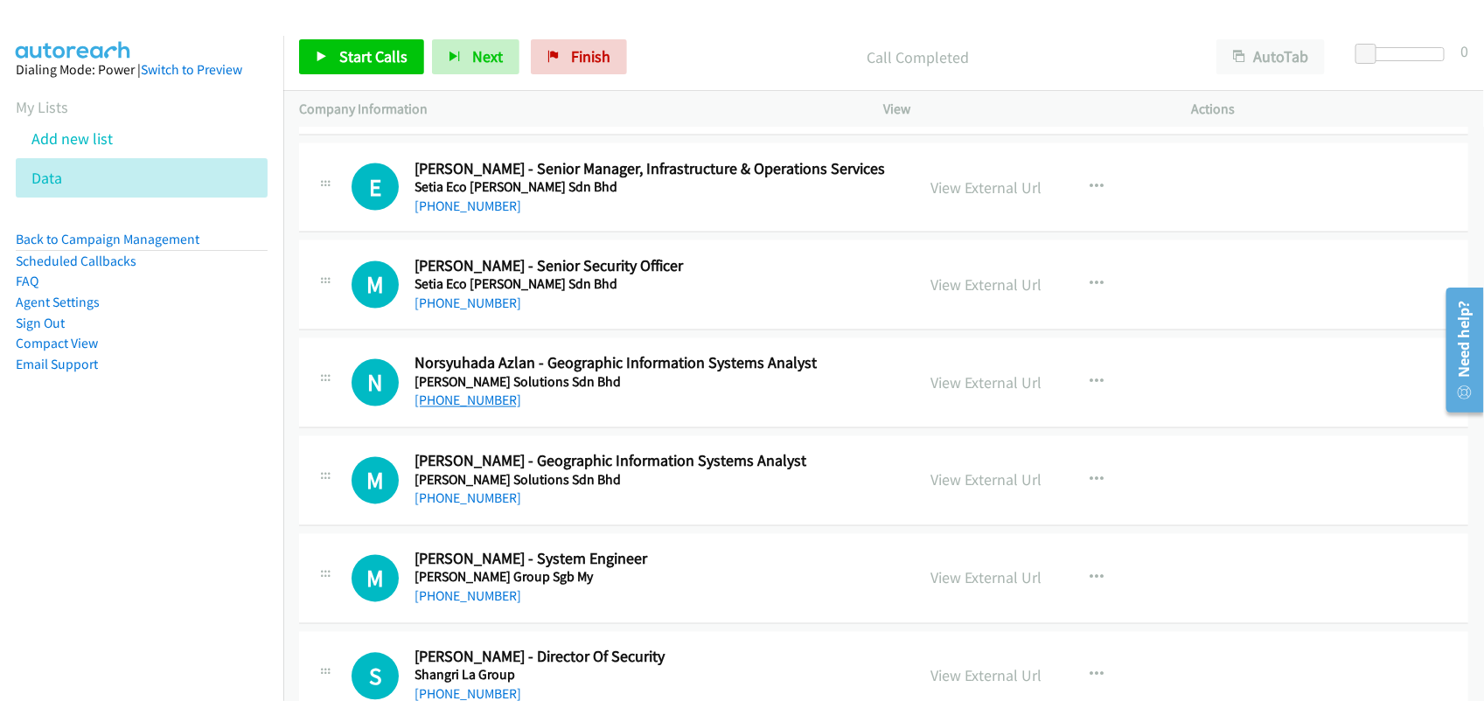
click at [498, 409] on link "[PHONE_NUMBER]" at bounding box center [467, 401] width 107 height 17
click at [466, 507] on link "[PHONE_NUMBER]" at bounding box center [467, 498] width 107 height 17
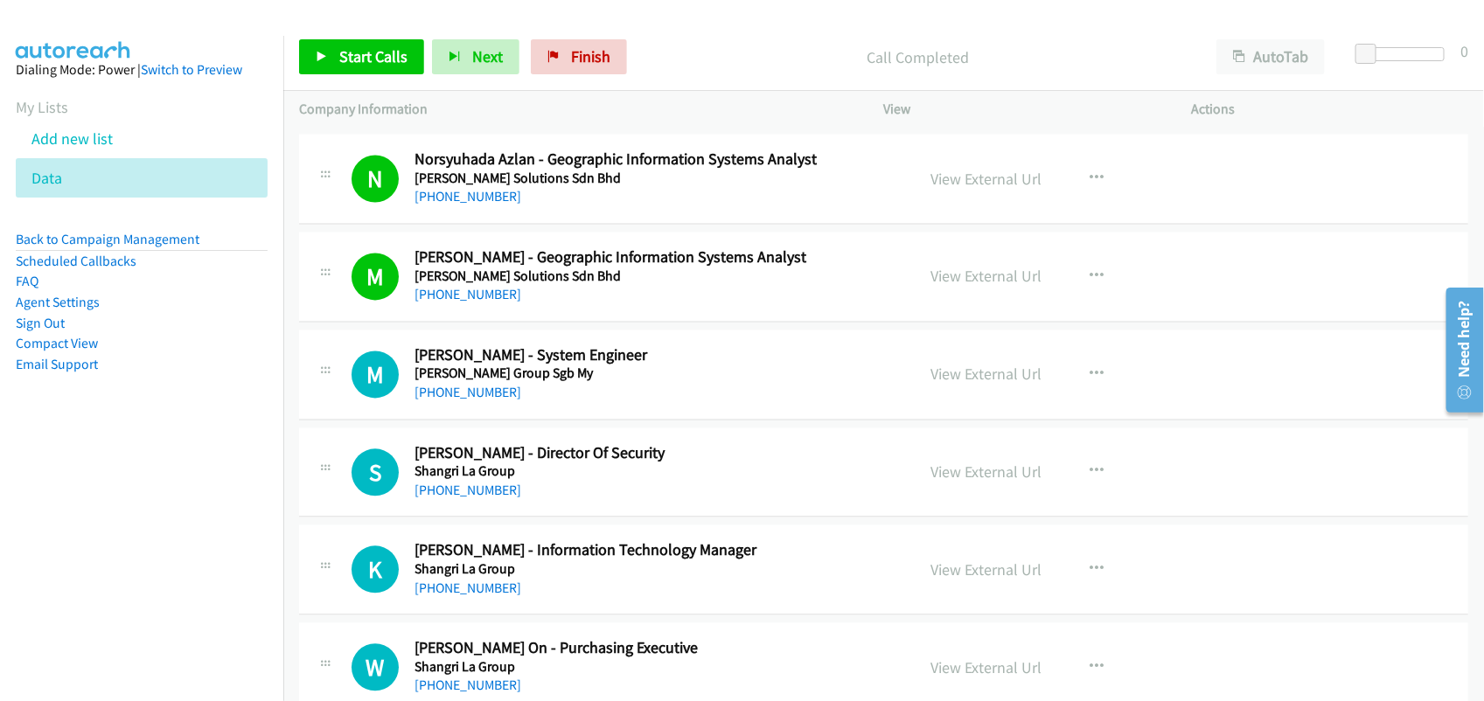
scroll to position [16393, 0]
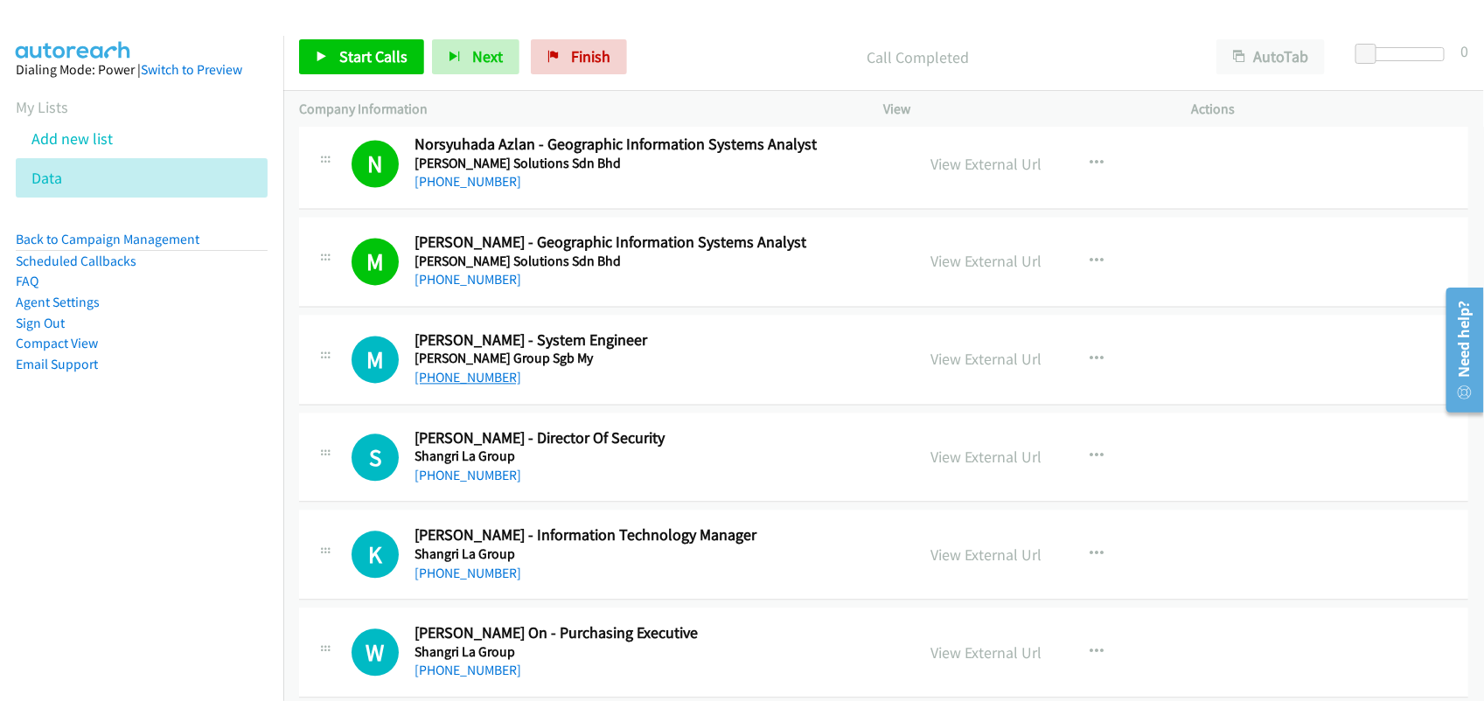
click at [485, 386] on link "[PHONE_NUMBER]" at bounding box center [467, 378] width 107 height 17
click at [622, 564] on h5 "Shangri La Group" at bounding box center [652, 554] width 477 height 17
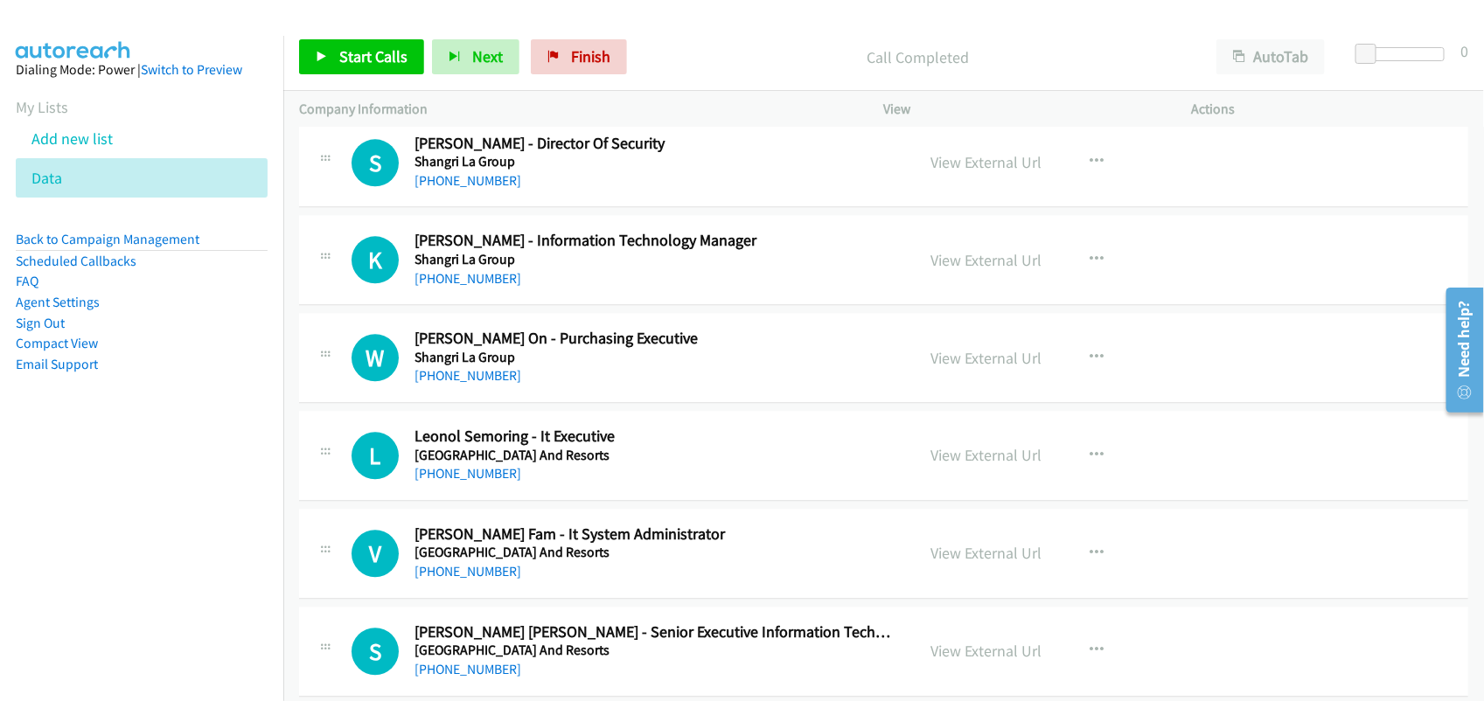
scroll to position [16720, 0]
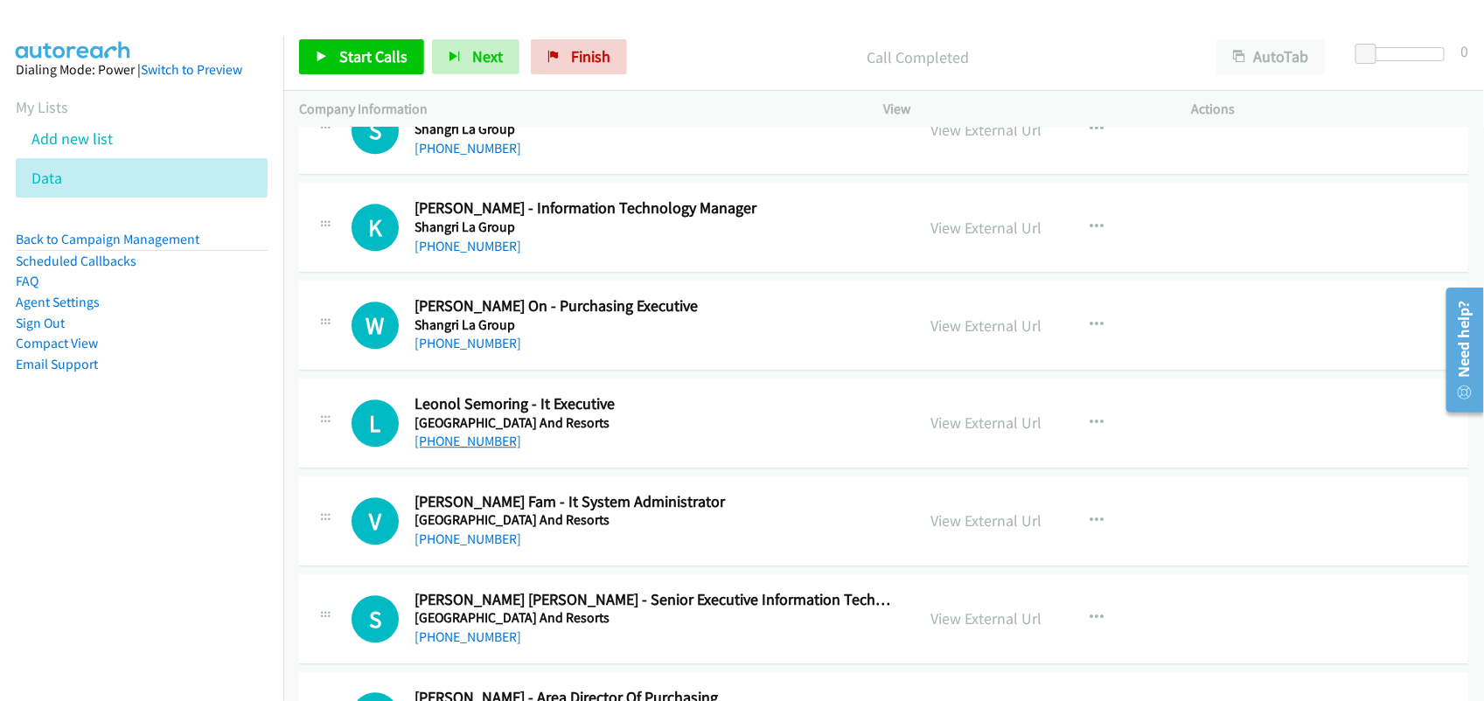
click at [473, 449] on link "[PHONE_NUMBER]" at bounding box center [467, 441] width 107 height 17
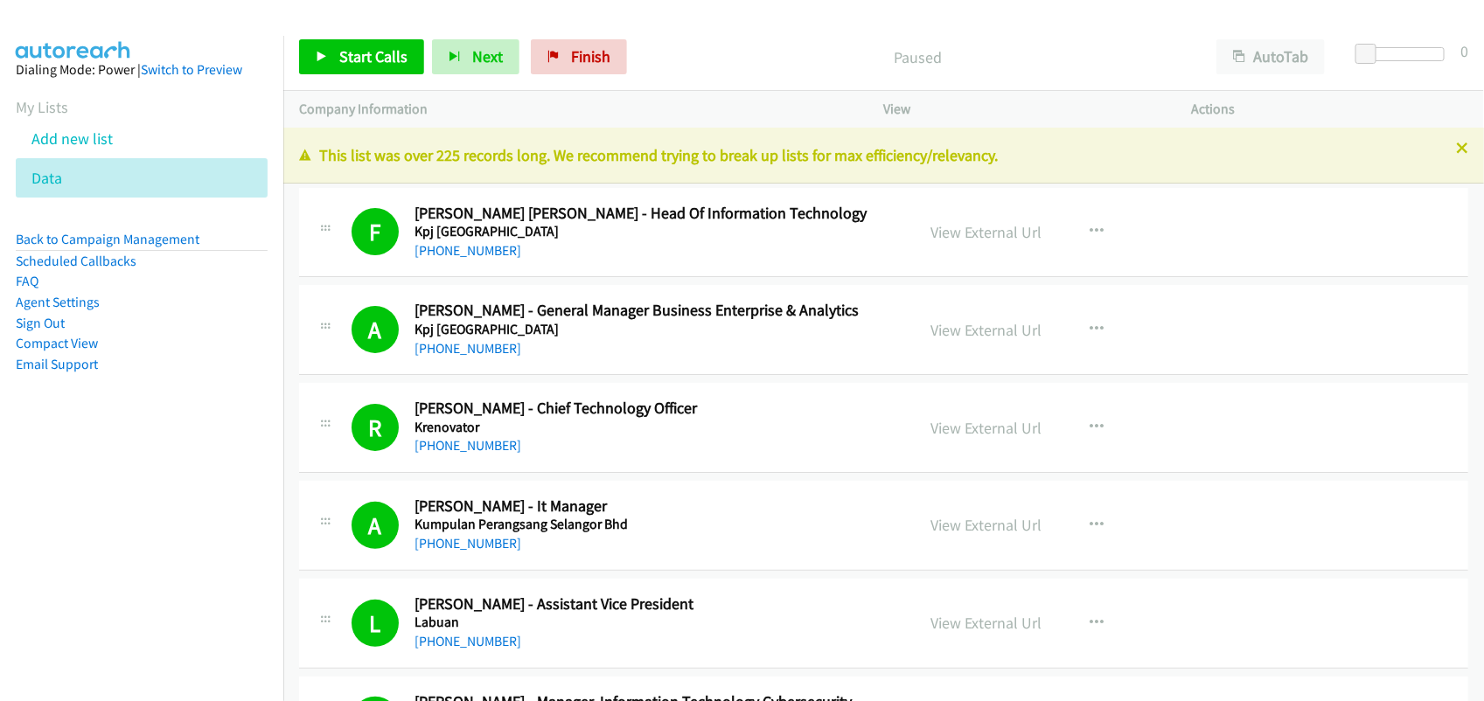
click at [90, 527] on nav "Dialing Mode: Power | Switch to Preview My Lists Add new list Data Back to Camp…" at bounding box center [142, 386] width 284 height 701
drag, startPoint x: 612, startPoint y: 52, endPoint x: 863, endPoint y: 111, distance: 257.7
click at [612, 52] on link "Finish" at bounding box center [579, 56] width 96 height 35
